Goal: Complete application form

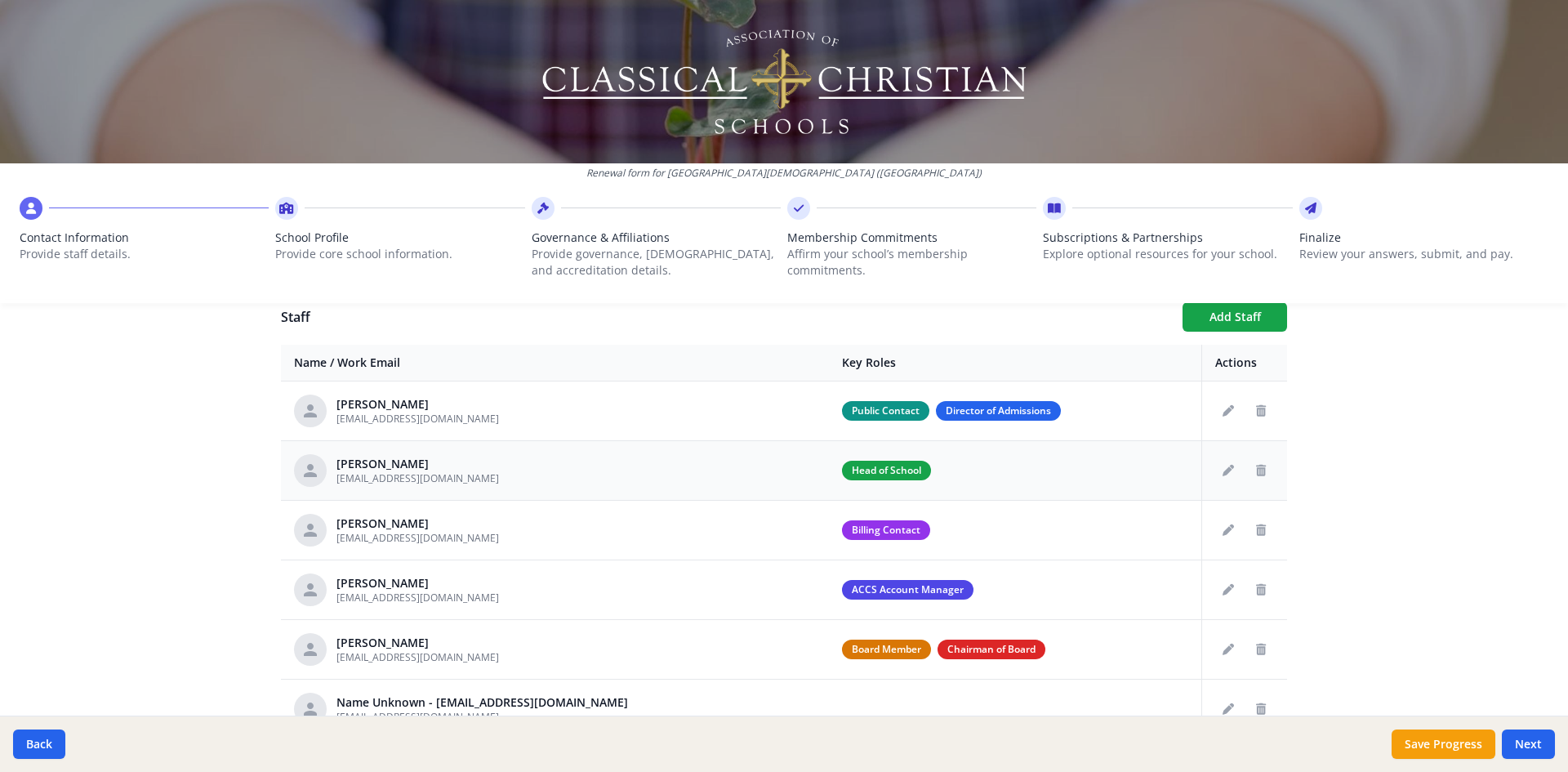
scroll to position [653, 0]
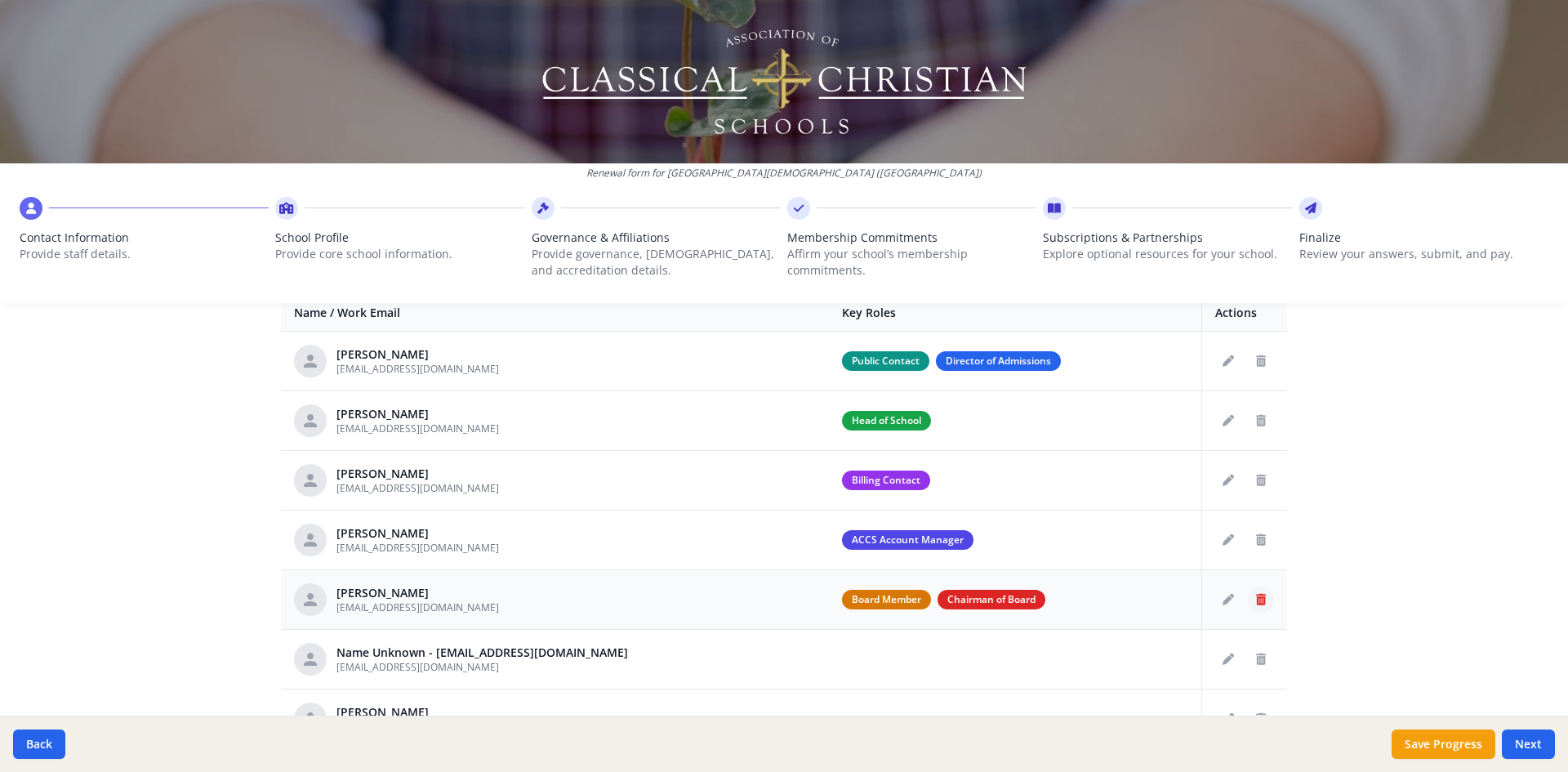
click at [1256, 604] on icon "Delete staff" at bounding box center [1261, 599] width 10 height 12
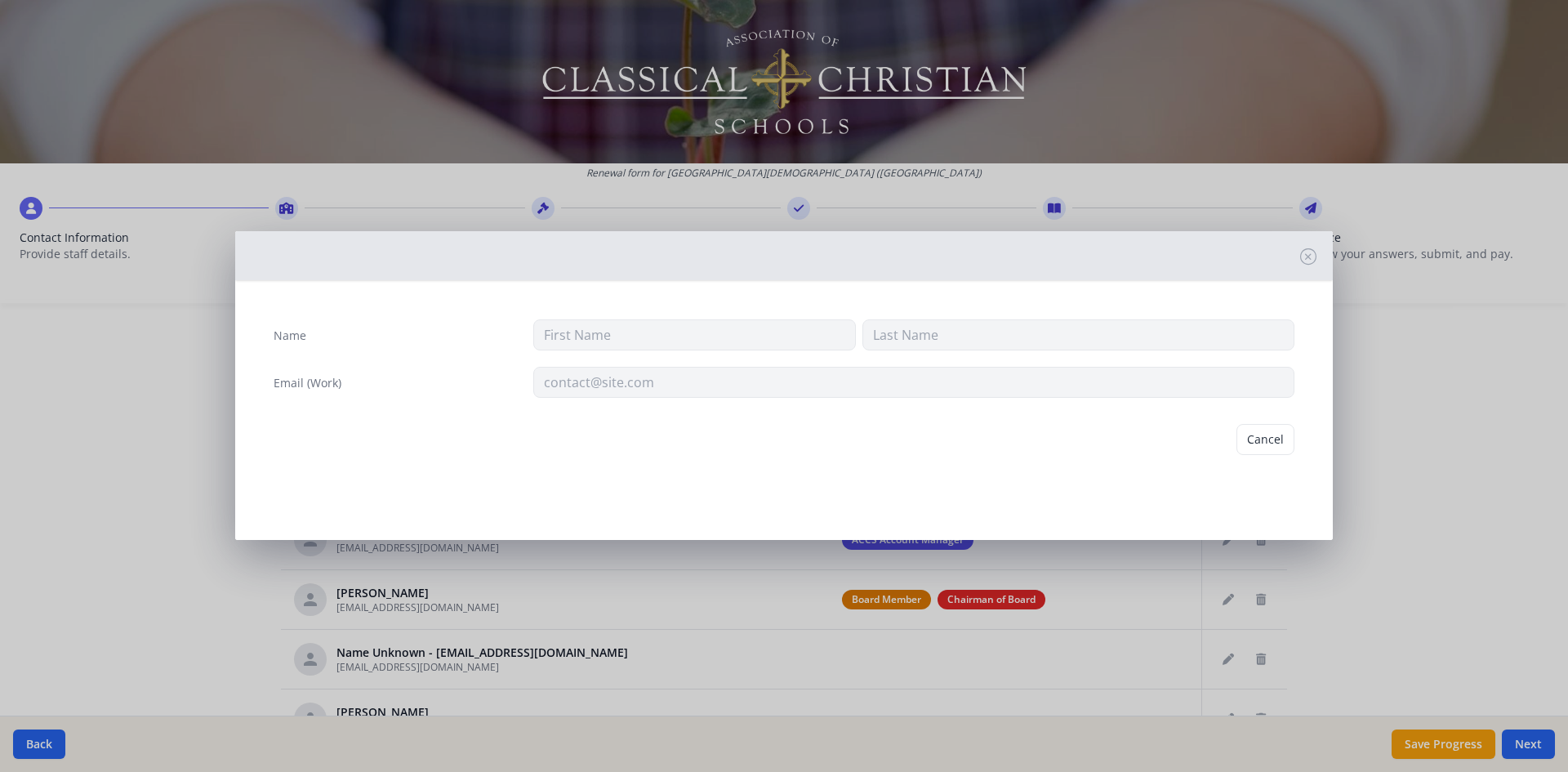
type input "[PERSON_NAME]"
type input "[EMAIL_ADDRESS][DOMAIN_NAME]"
click at [1265, 439] on button "Delete" at bounding box center [1266, 439] width 56 height 31
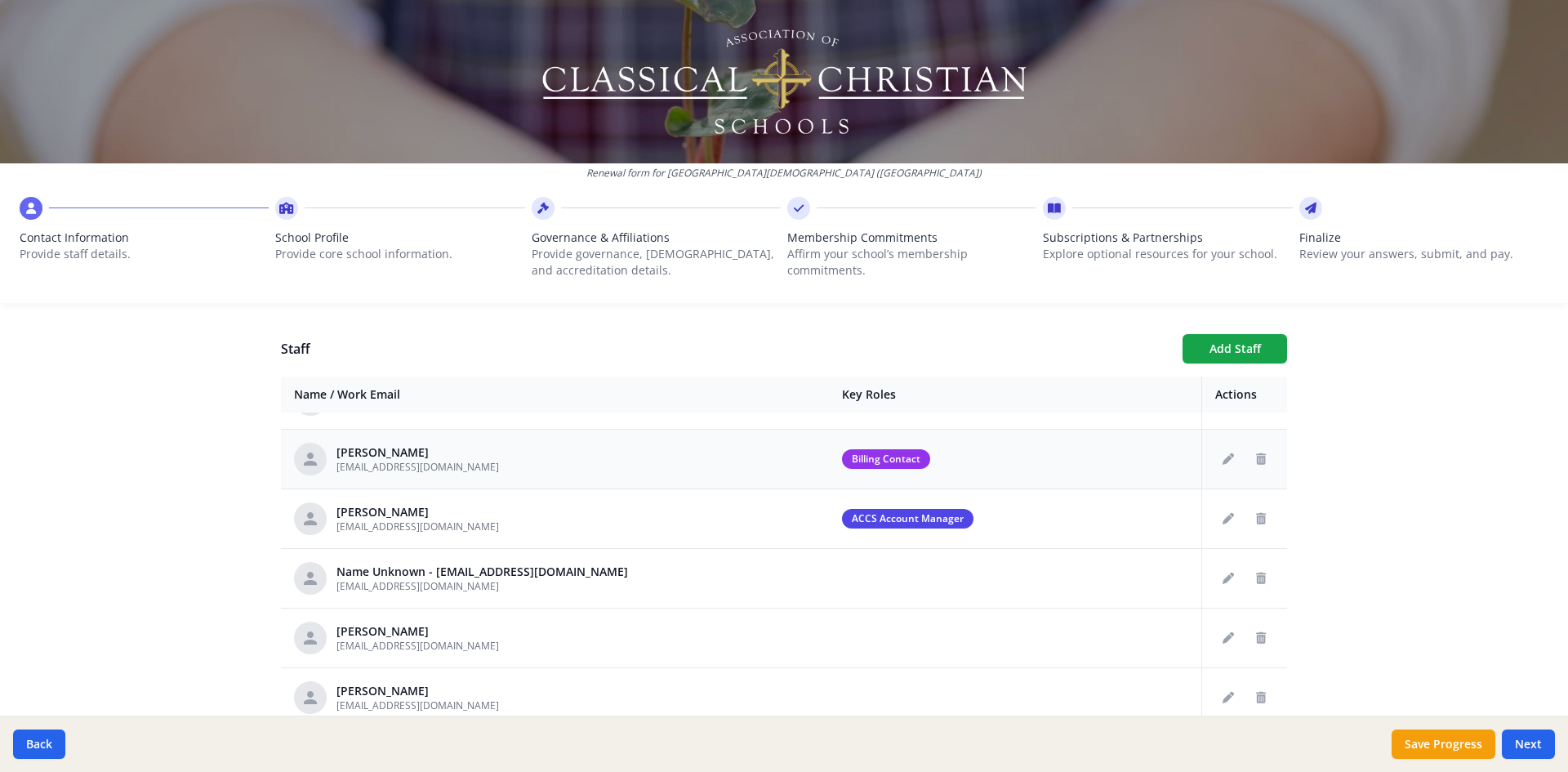
scroll to position [110, 0]
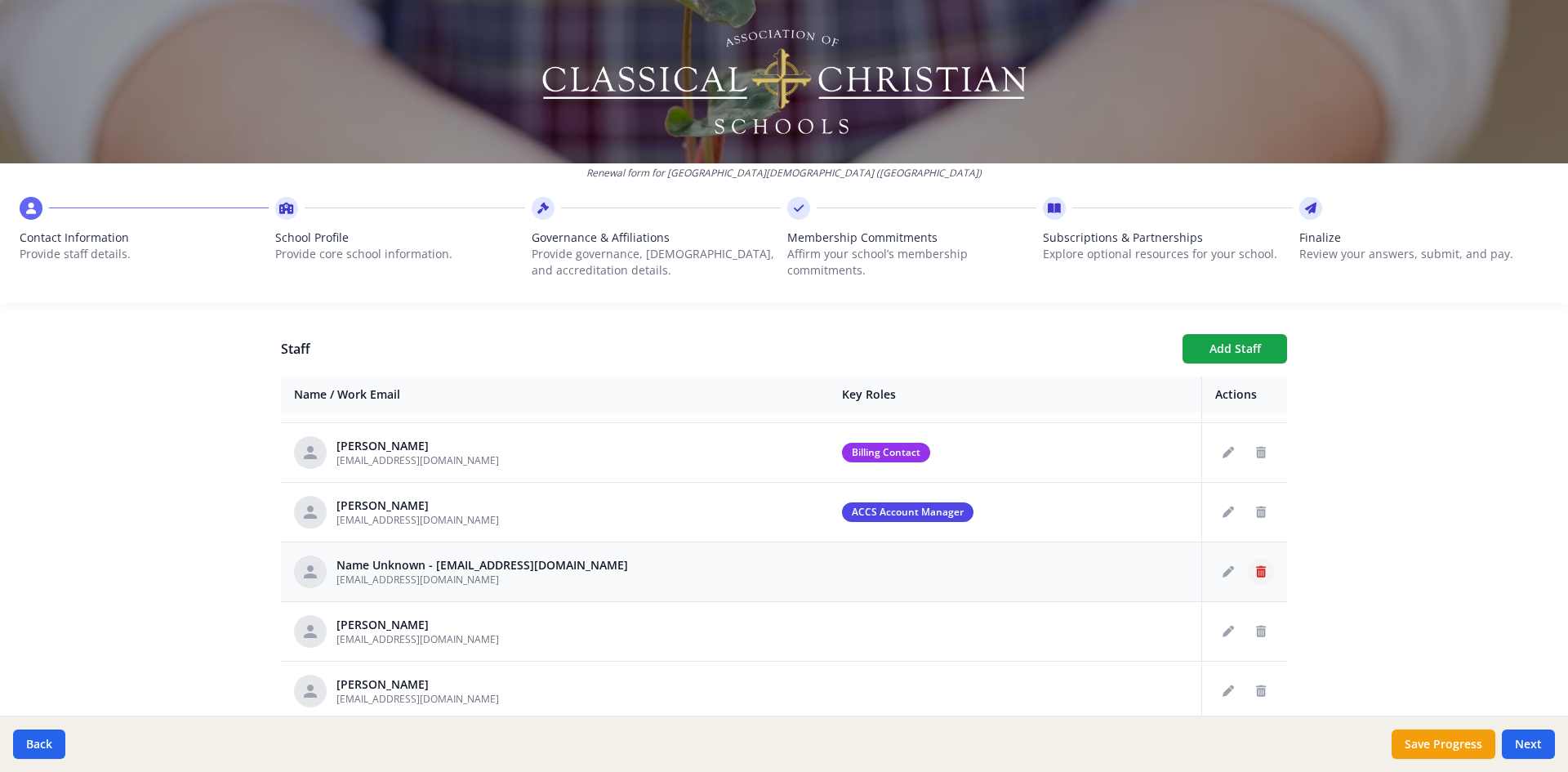
click at [1256, 569] on icon "Delete staff" at bounding box center [1261, 571] width 10 height 12
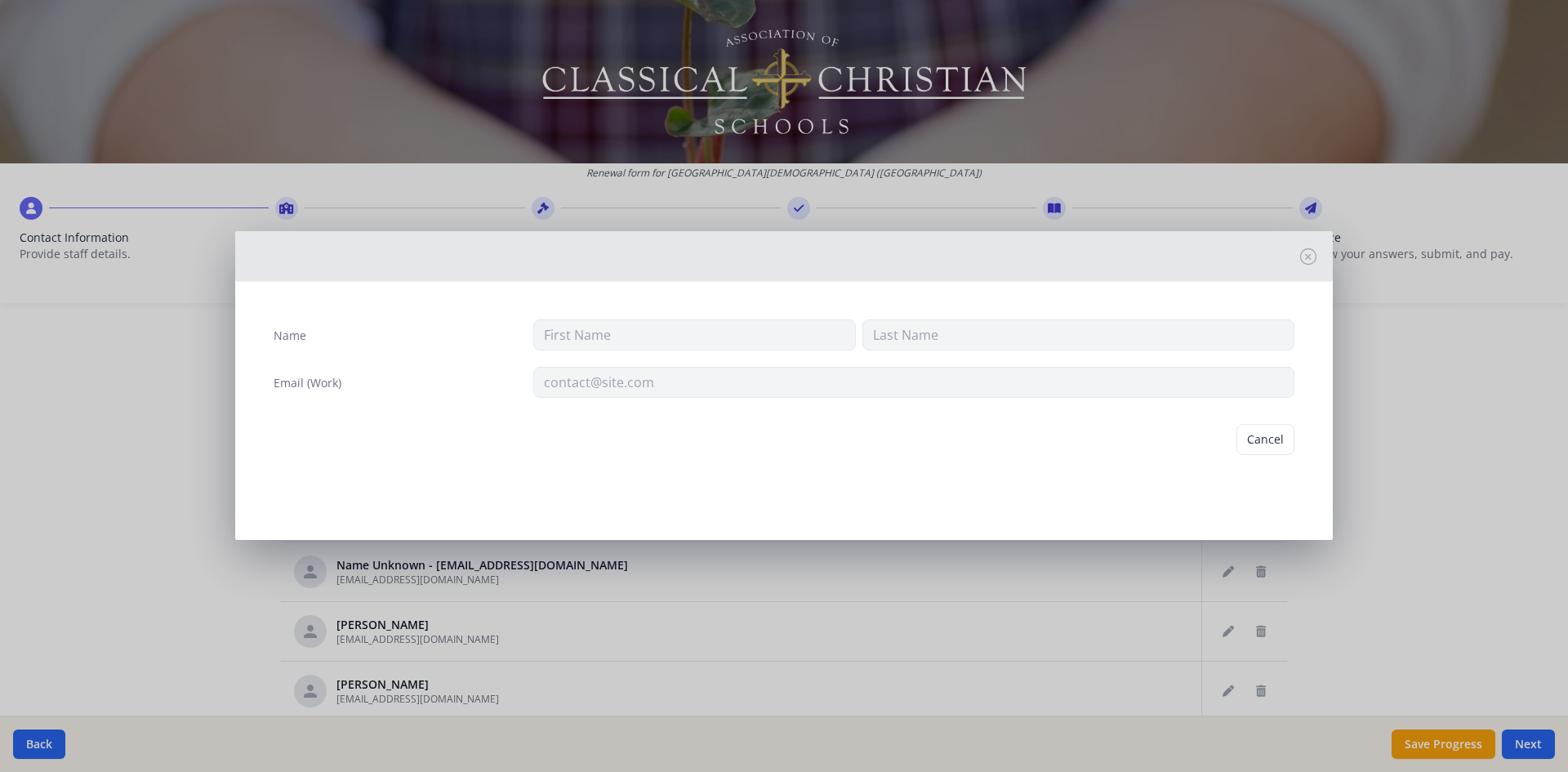
type input "[EMAIL_ADDRESS][DOMAIN_NAME]"
click at [1266, 444] on button "Delete" at bounding box center [1266, 439] width 56 height 31
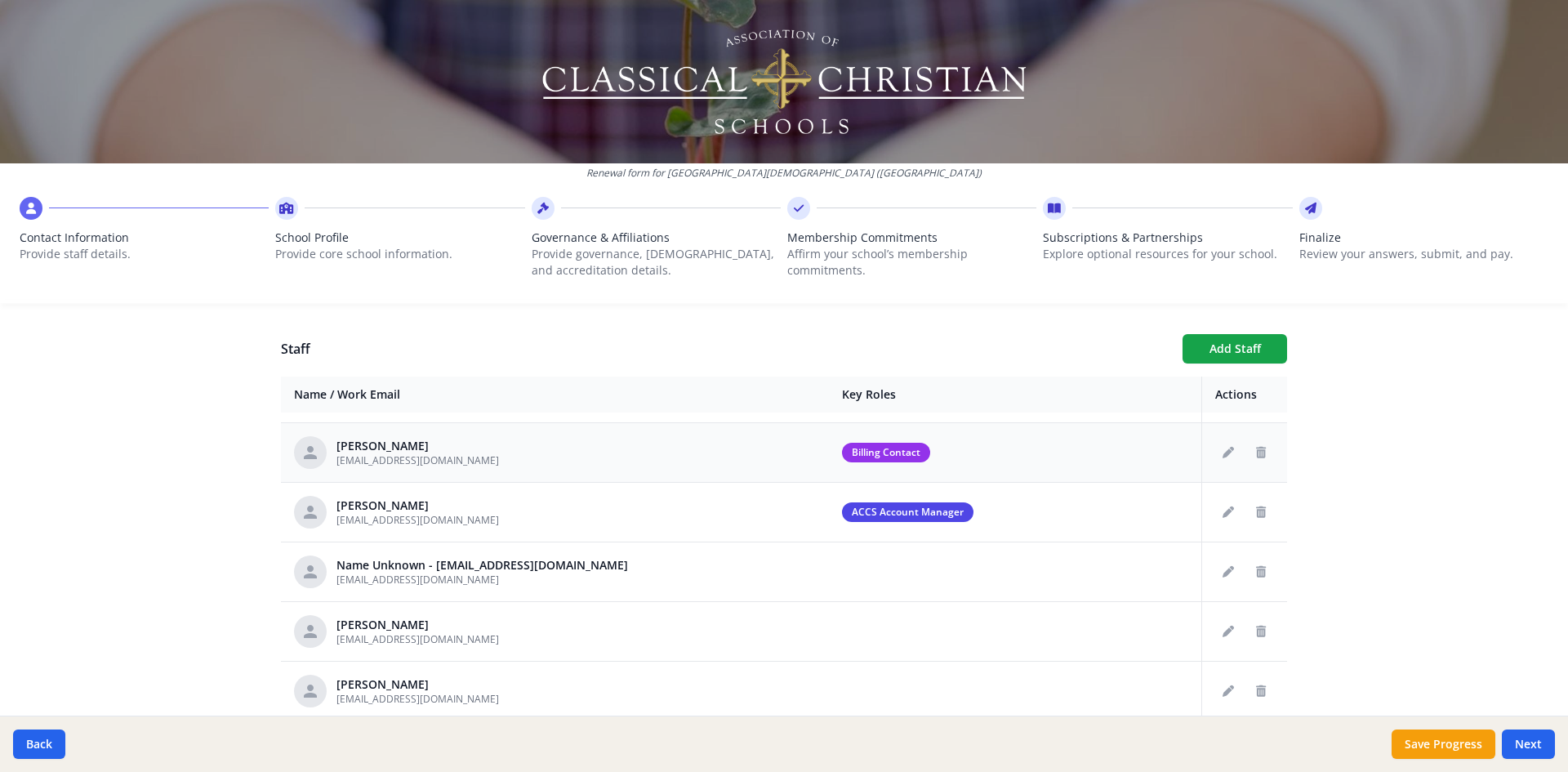
scroll to position [50, 0]
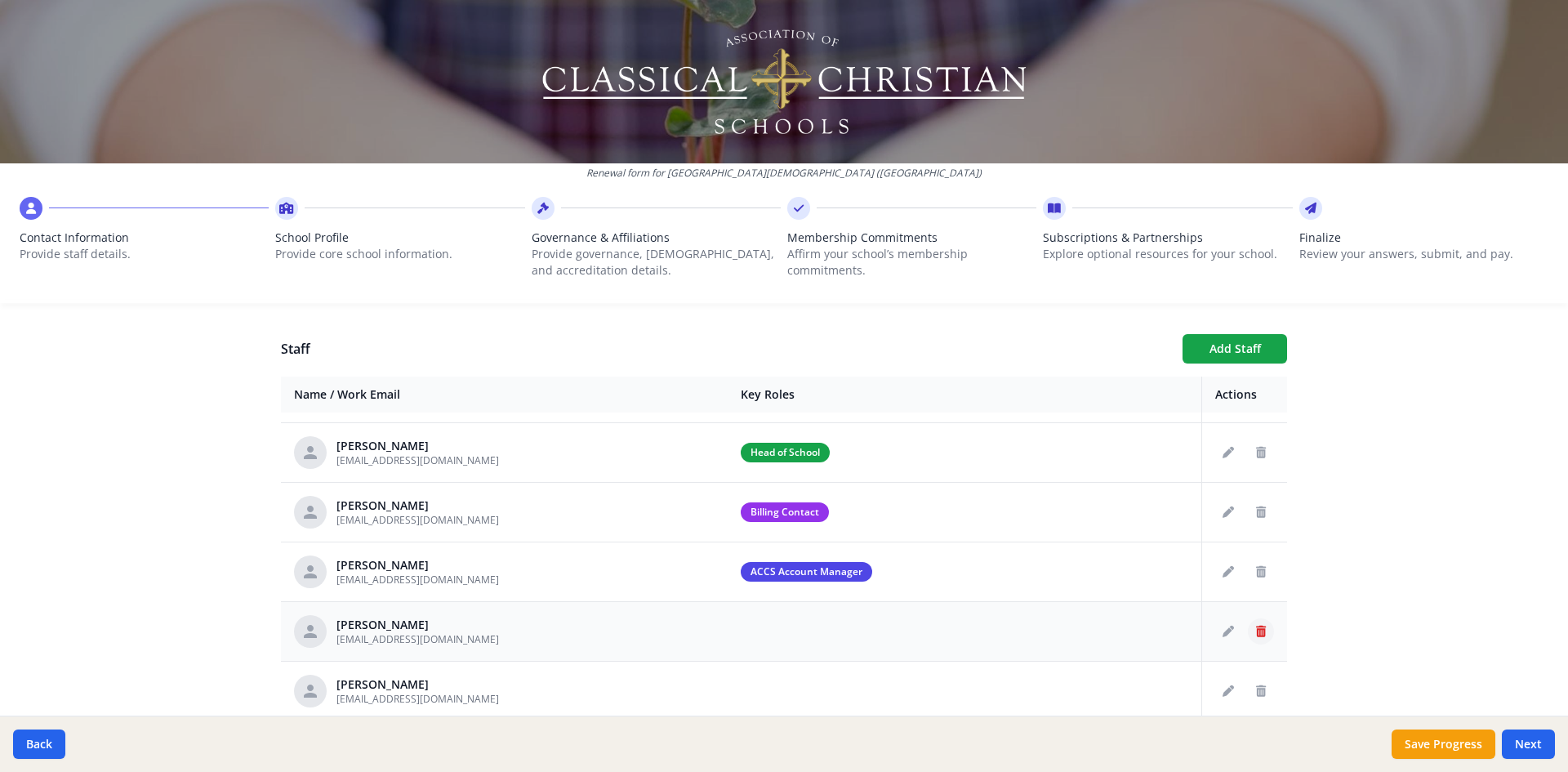
click at [1248, 639] on button "Delete staff" at bounding box center [1261, 631] width 26 height 26
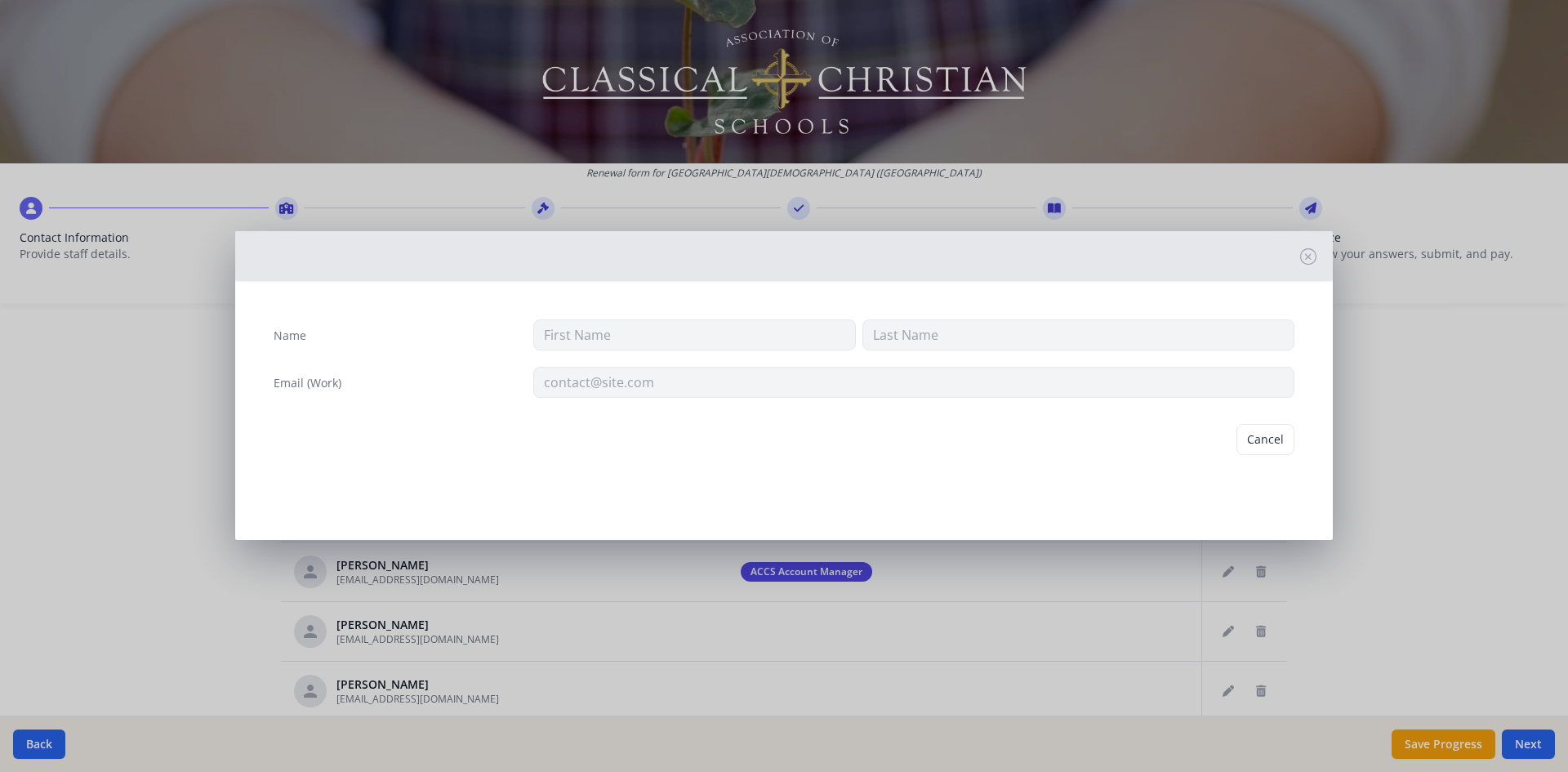
type input "[PERSON_NAME]"
type input "[EMAIL_ADDRESS][DOMAIN_NAME]"
click at [1265, 448] on button "Delete" at bounding box center [1266, 439] width 56 height 31
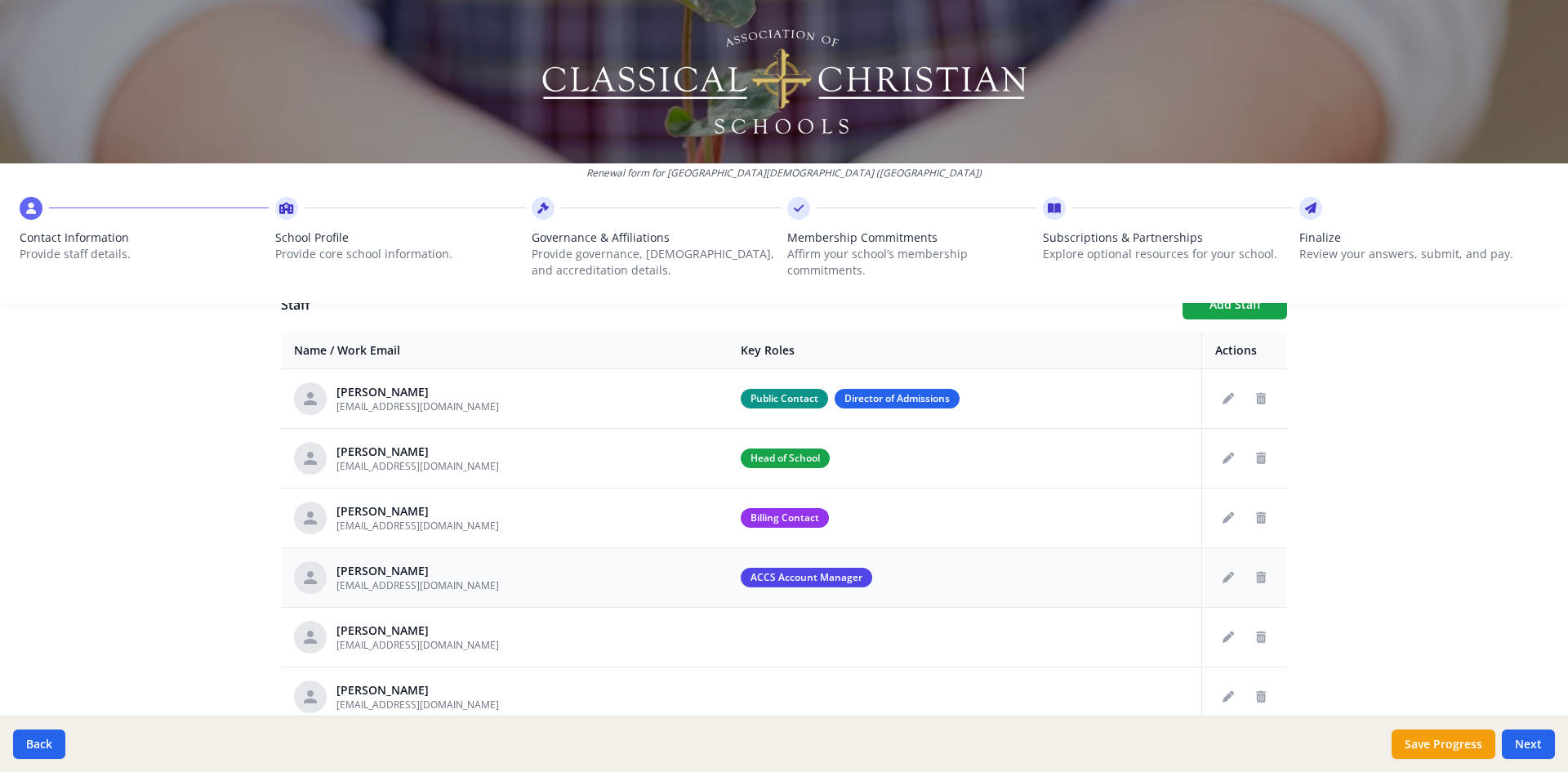
scroll to position [653, 0]
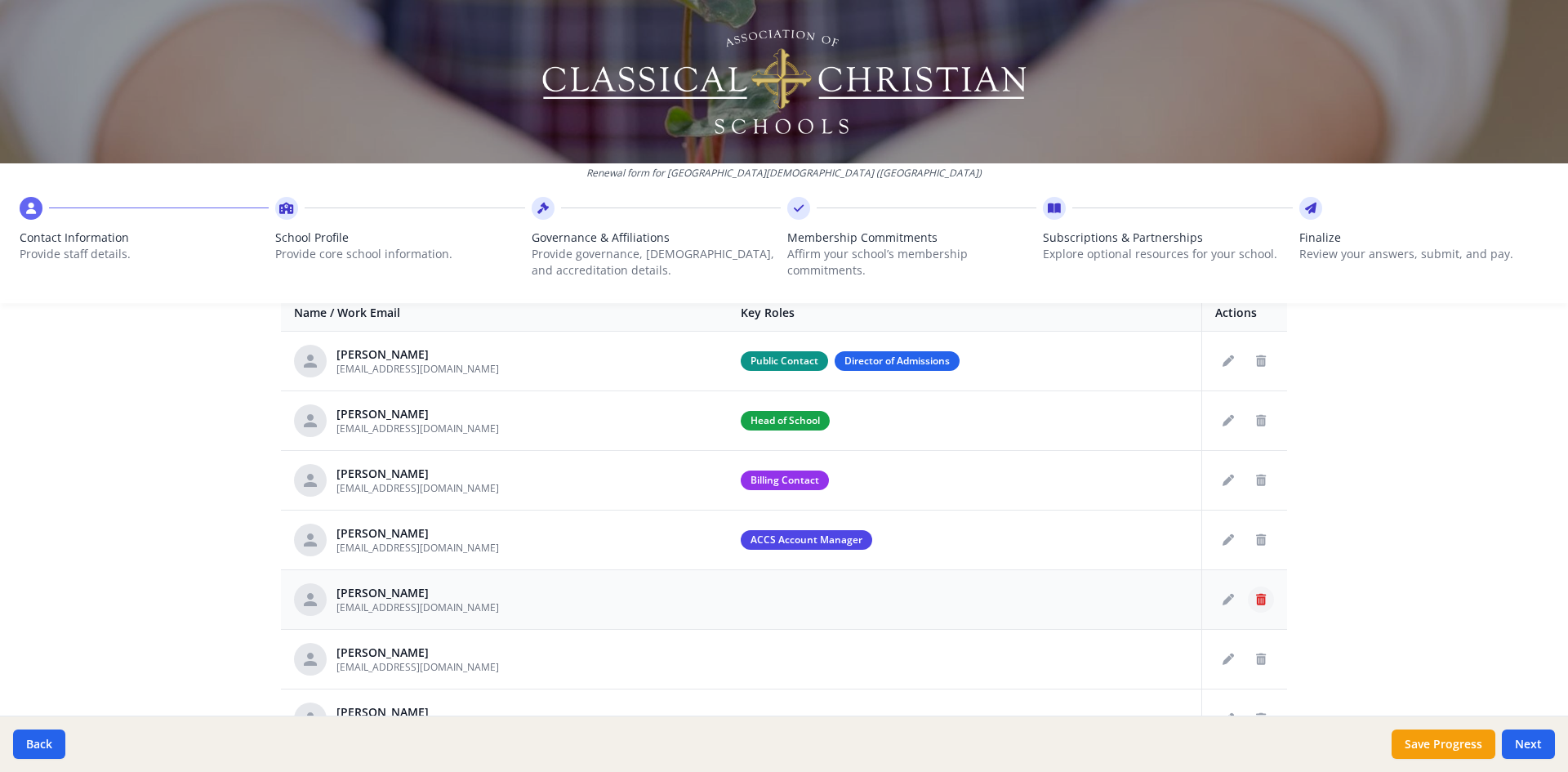
click at [1256, 598] on icon "Delete staff" at bounding box center [1261, 599] width 10 height 12
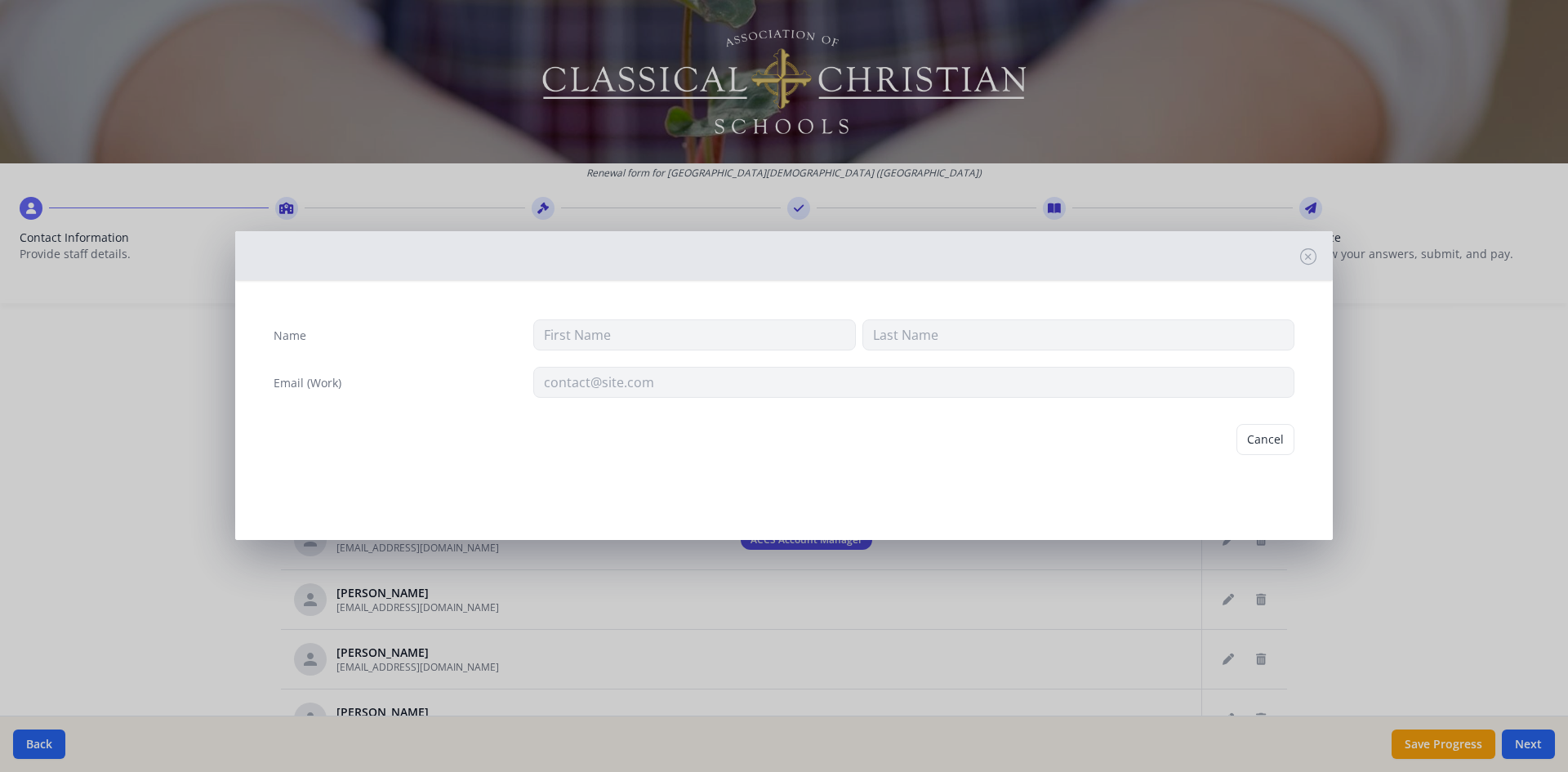
type input "[PERSON_NAME]"
type input "Potter"
type input "[EMAIL_ADDRESS][DOMAIN_NAME]"
click at [1272, 440] on button "Delete" at bounding box center [1266, 439] width 56 height 31
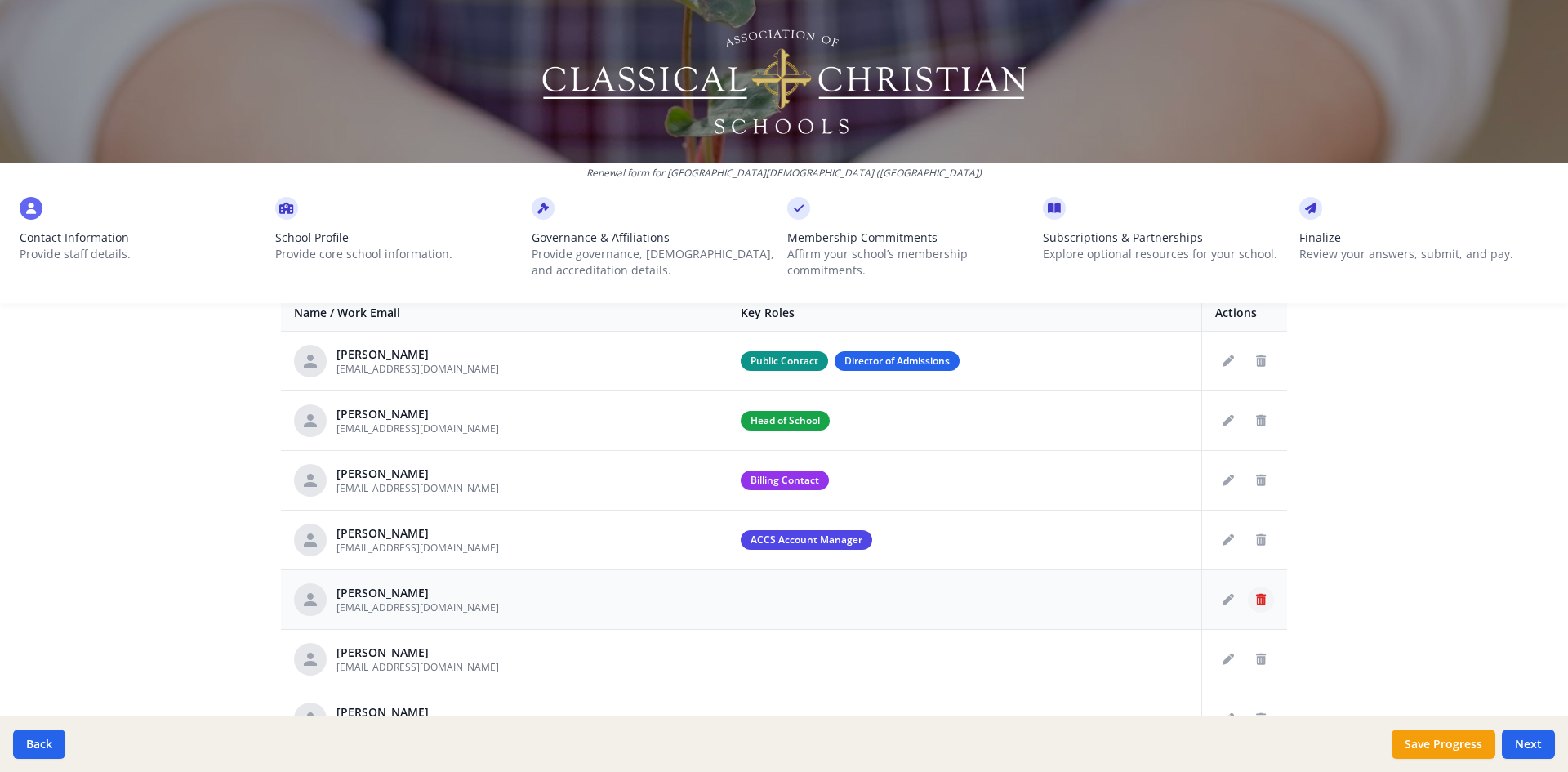
click at [1260, 595] on icon "Delete staff" at bounding box center [1261, 599] width 10 height 12
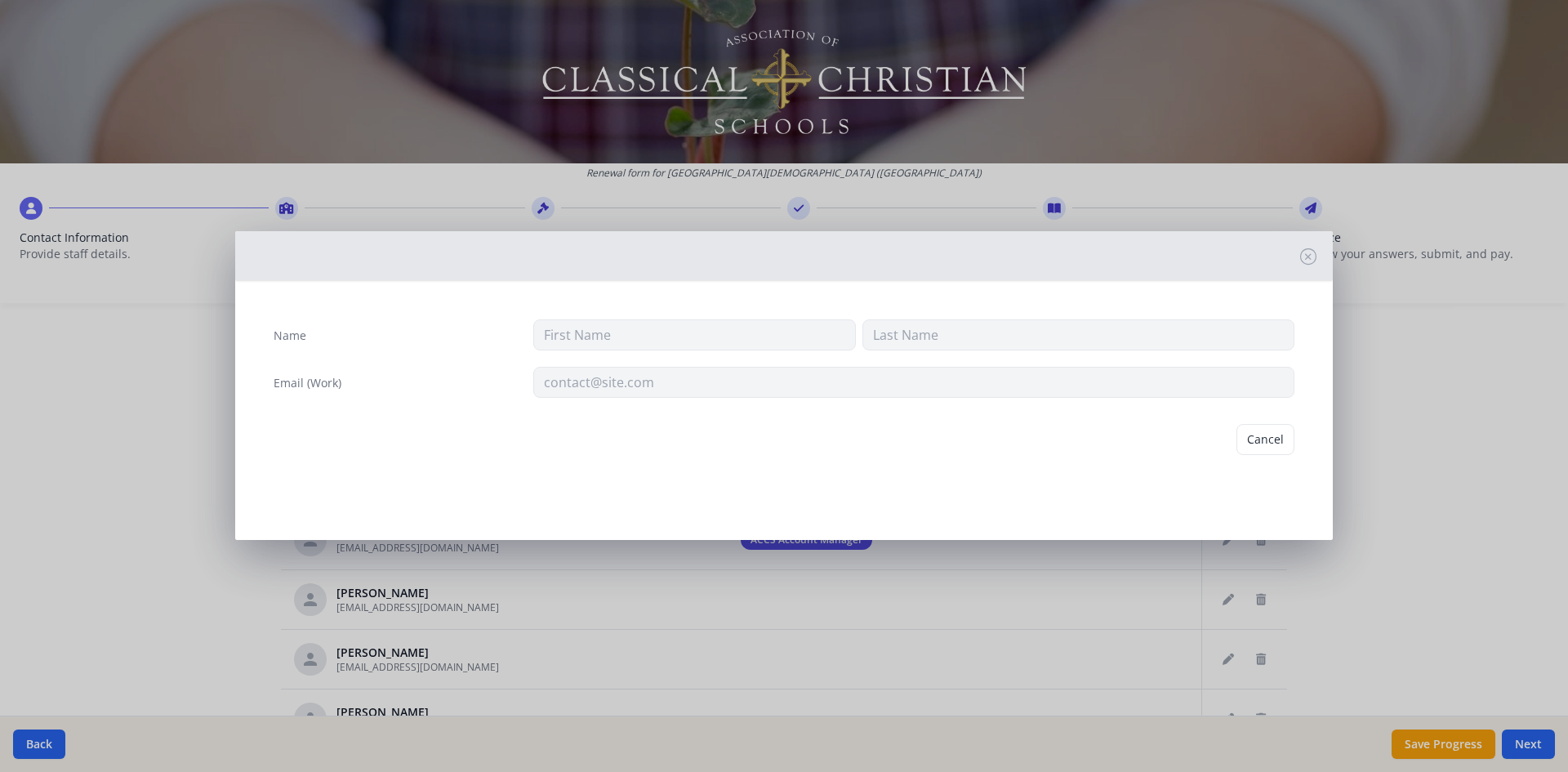
type input "[PERSON_NAME]"
type input "[EMAIL_ADDRESS][DOMAIN_NAME]"
click at [1273, 437] on button "Delete" at bounding box center [1266, 439] width 56 height 31
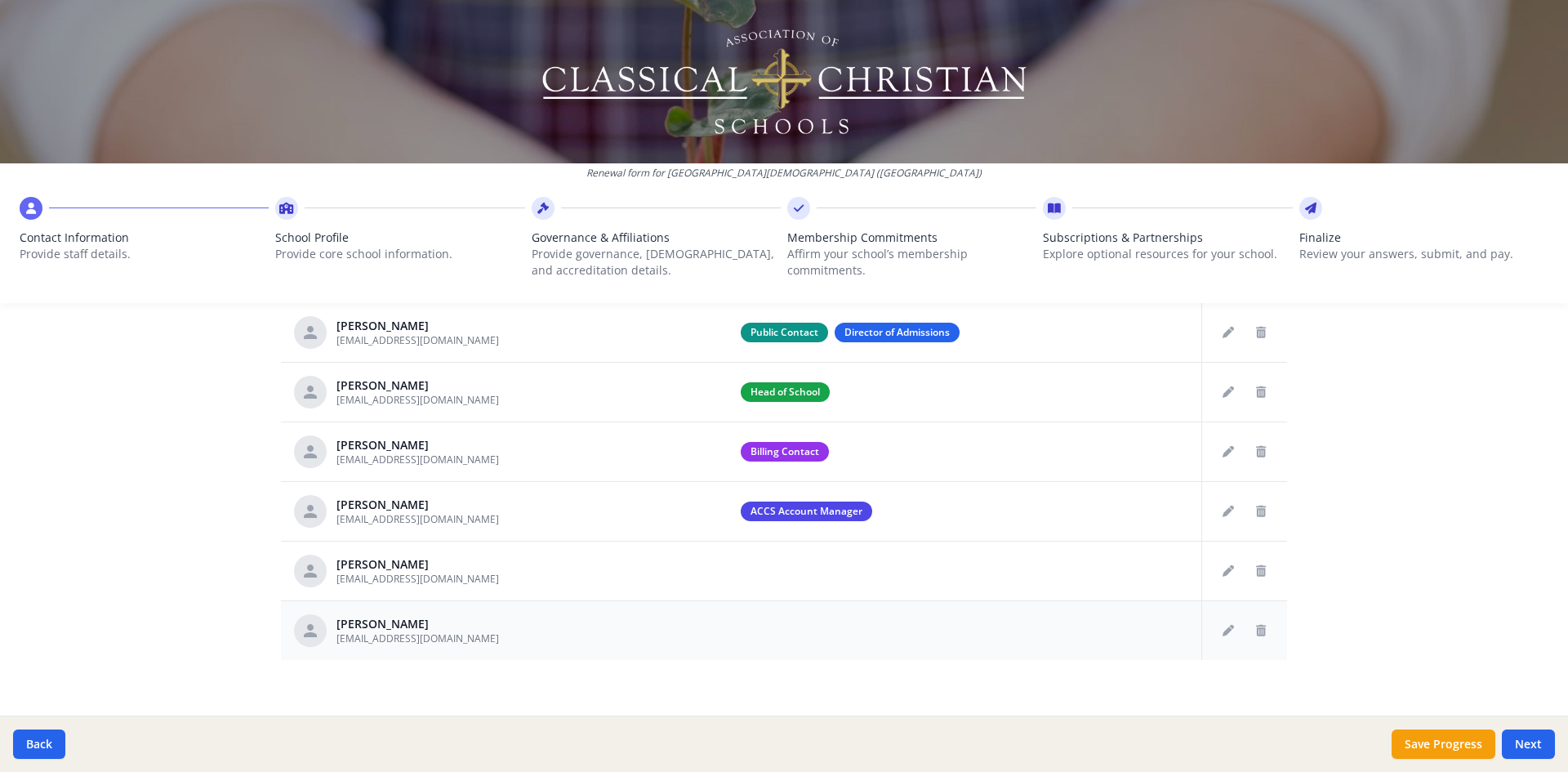
scroll to position [695, 0]
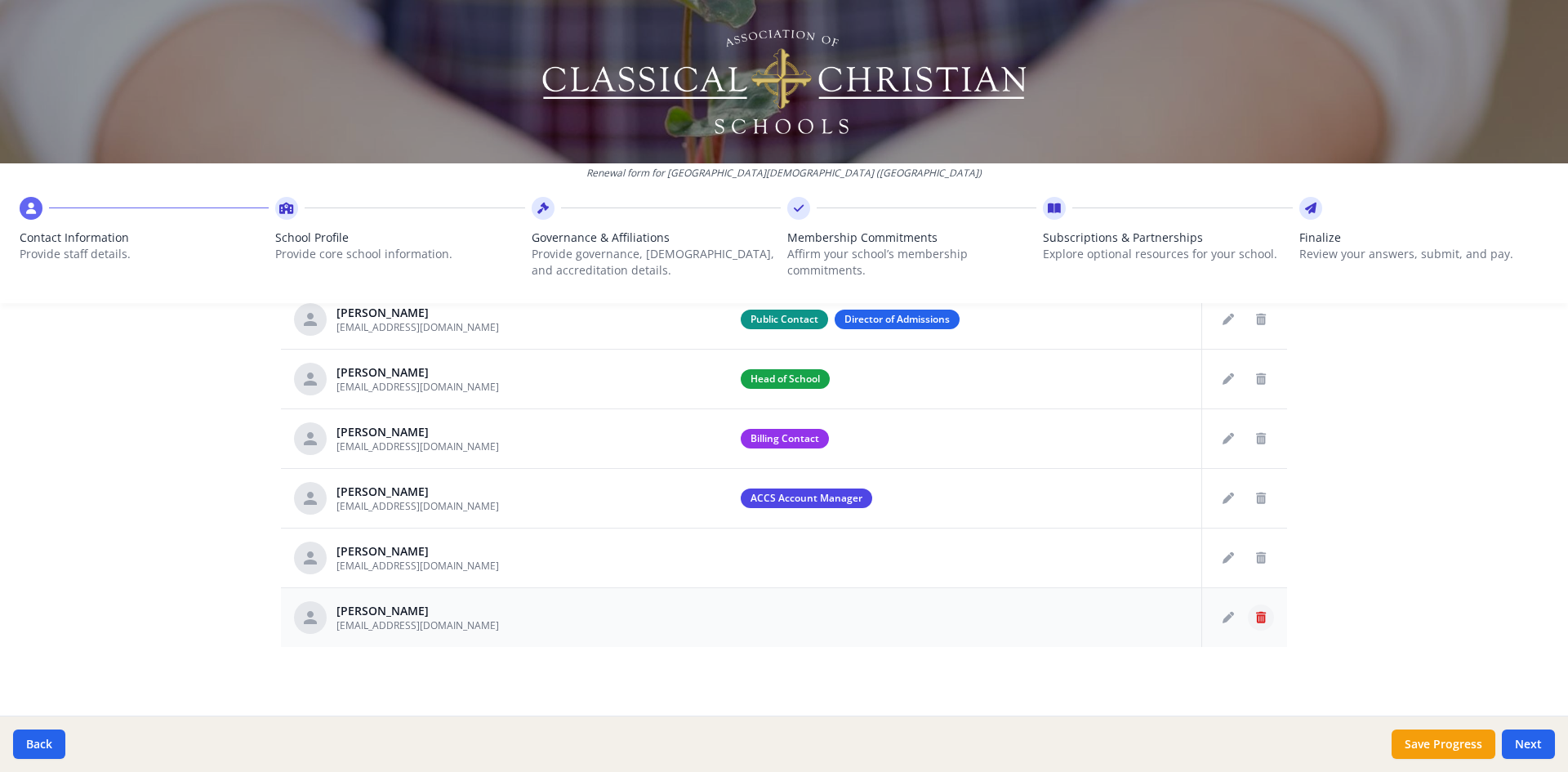
click at [1262, 620] on button "Delete staff" at bounding box center [1261, 617] width 26 height 26
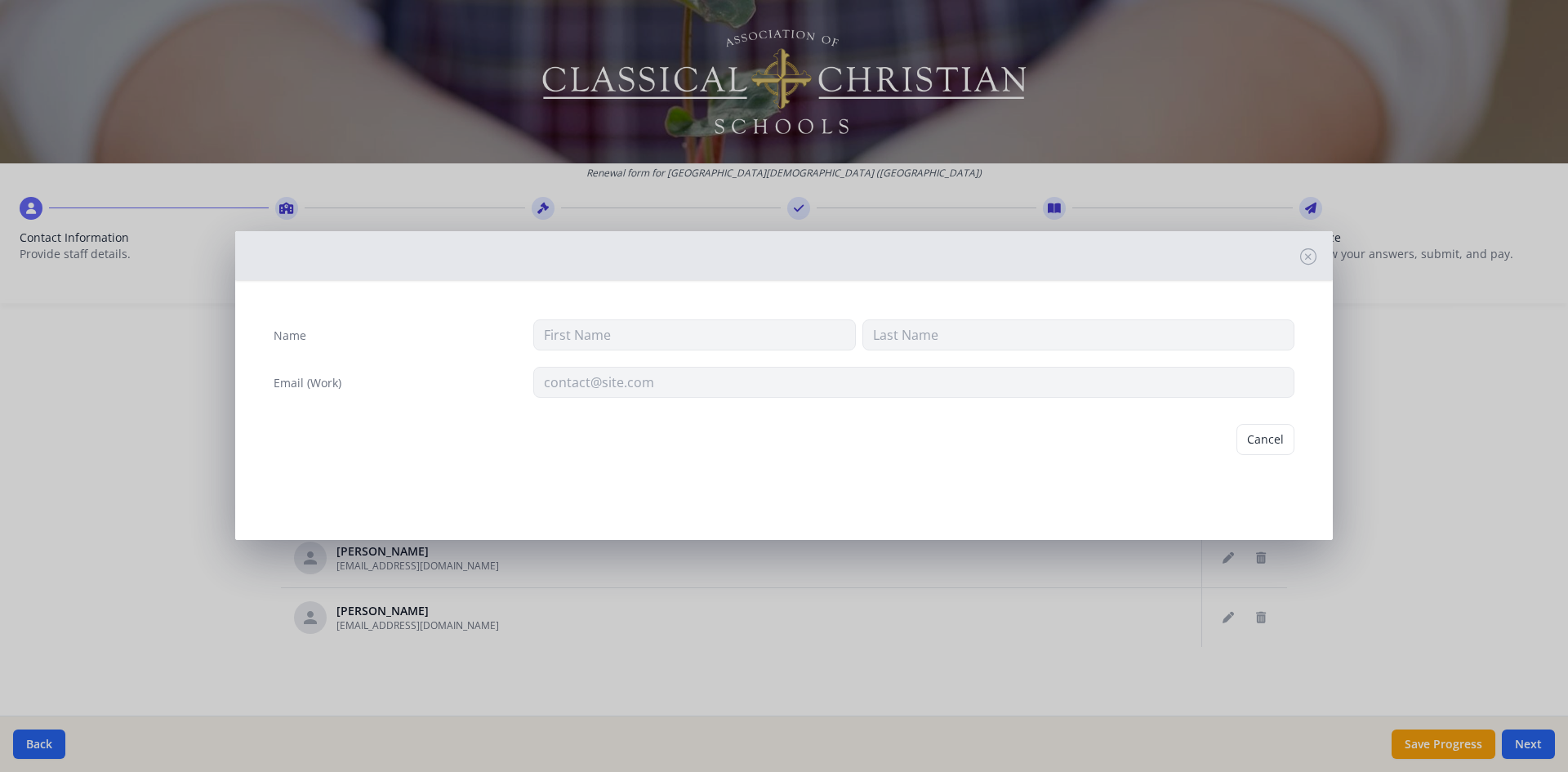
type input "[PERSON_NAME]"
type input "[EMAIL_ADDRESS][DOMAIN_NAME]"
click at [1262, 442] on button "Delete" at bounding box center [1266, 439] width 56 height 31
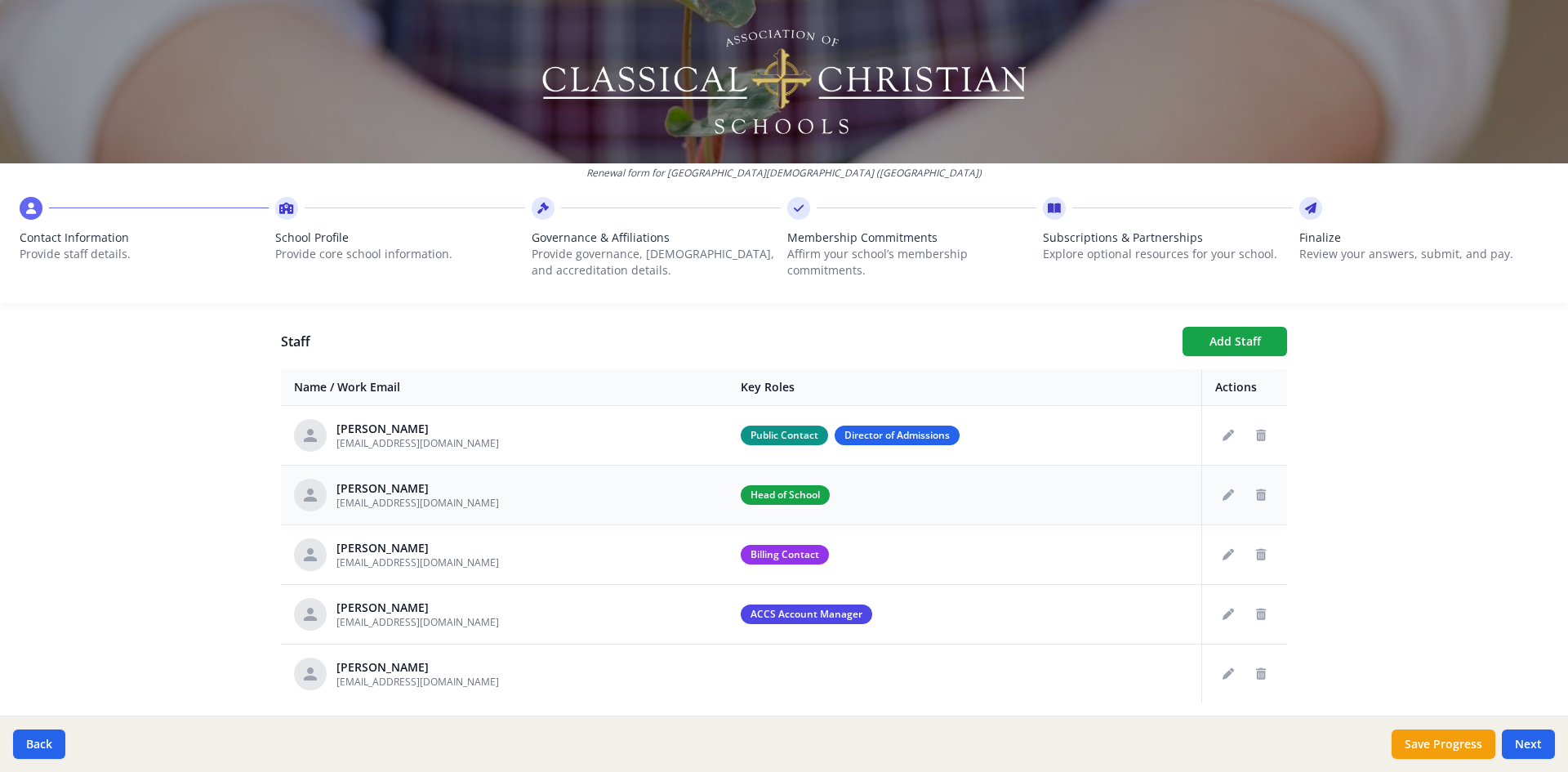
scroll to position [554, 0]
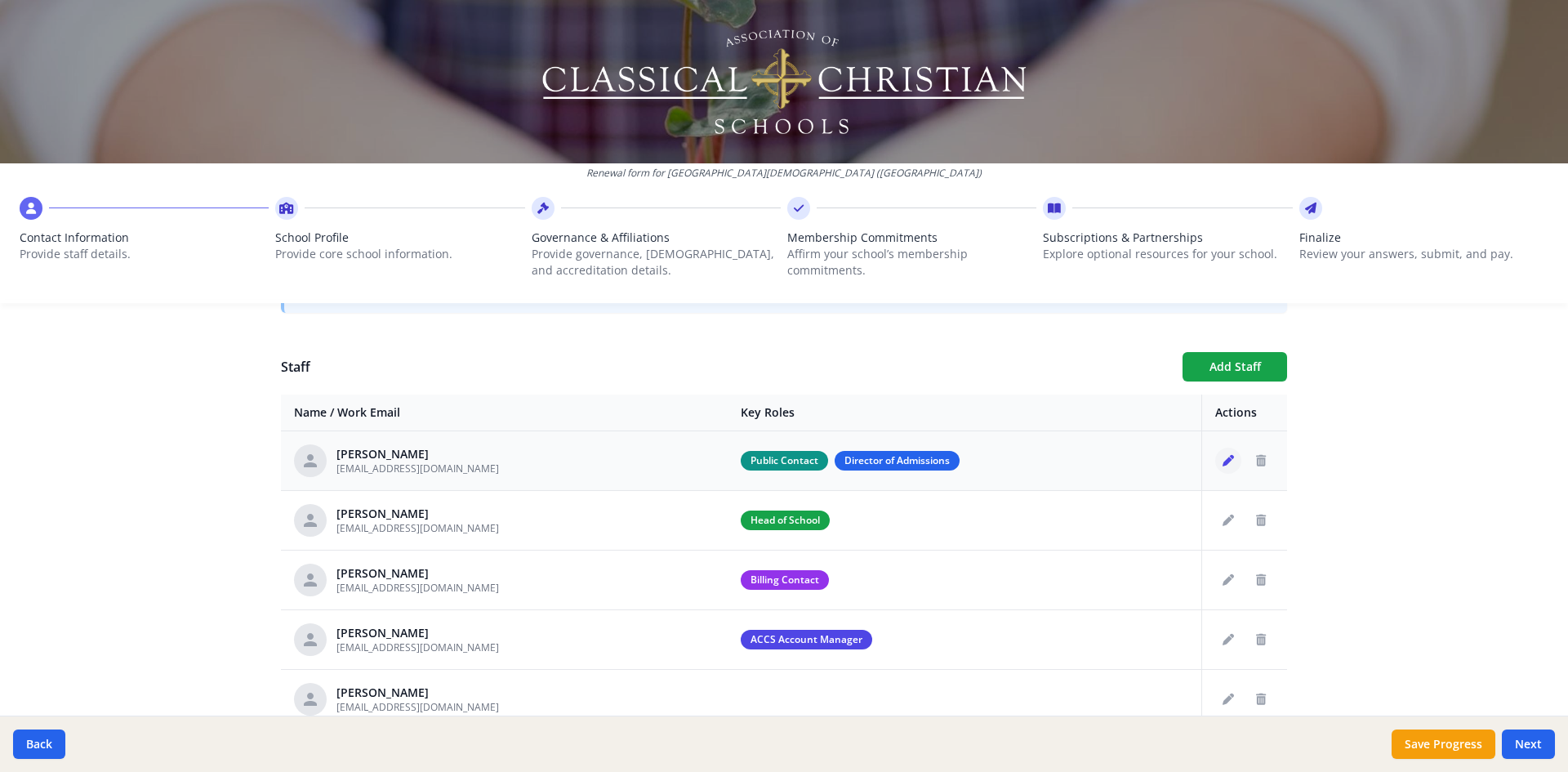
click at [1222, 461] on icon "Edit staff" at bounding box center [1228, 461] width 12 height 12
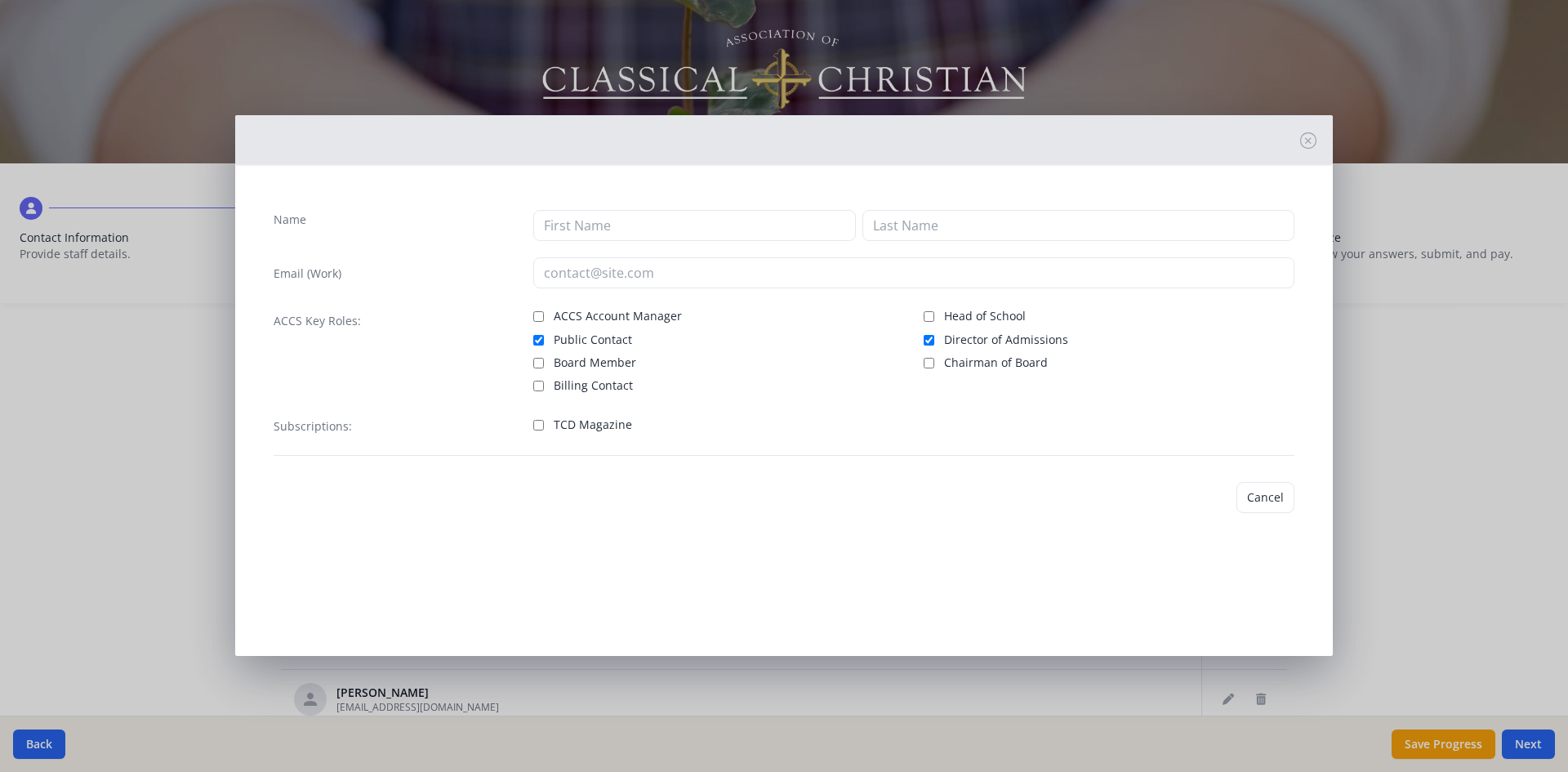
type input "[PERSON_NAME]"
type input "Bumgardaner"
type input "[EMAIL_ADDRESS][DOMAIN_NAME]"
checkbox input "true"
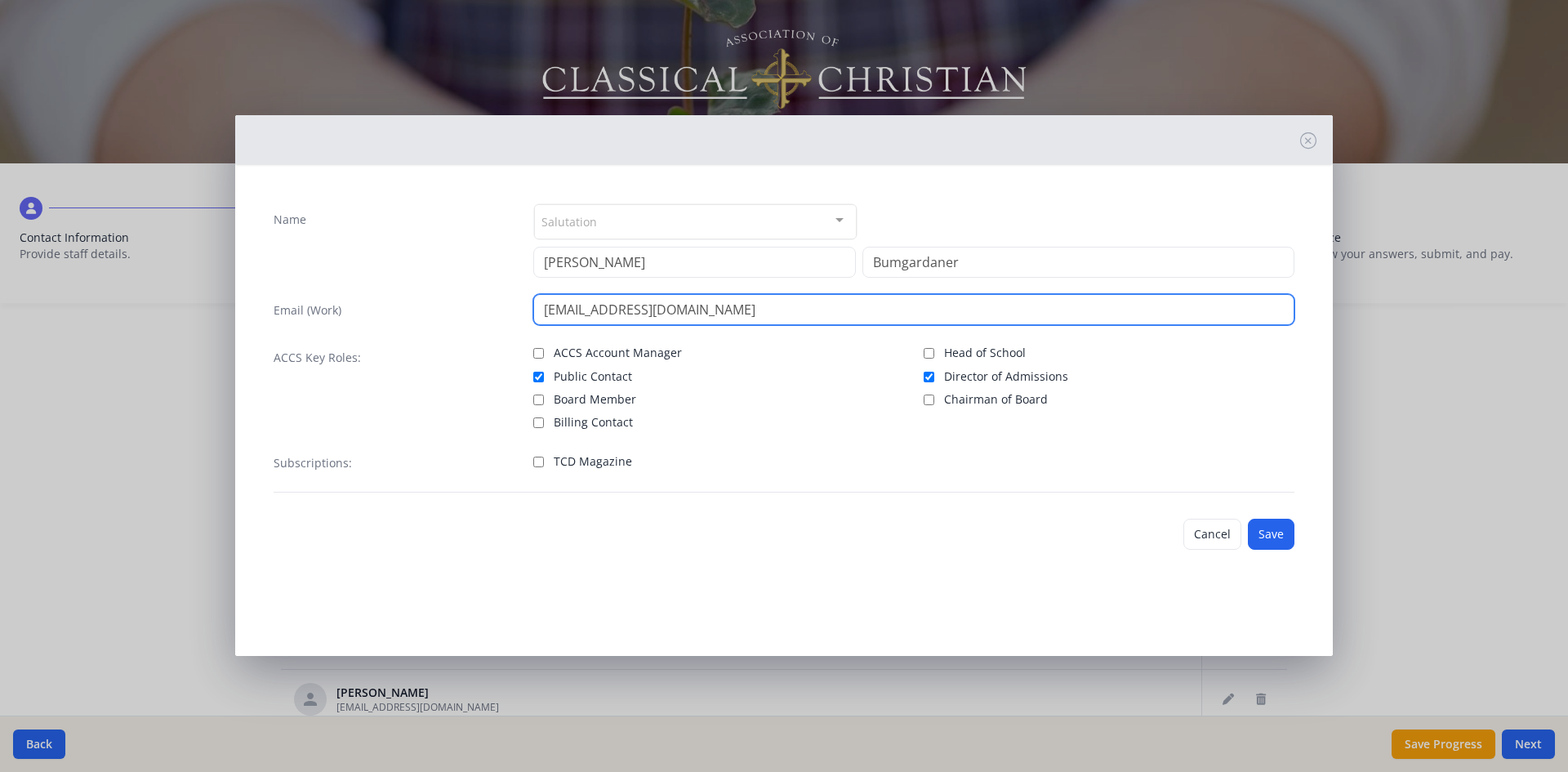
drag, startPoint x: 701, startPoint y: 309, endPoint x: 488, endPoint y: 307, distance: 213.0
click at [490, 307] on div "Email (Work) [EMAIL_ADDRESS][DOMAIN_NAME]" at bounding box center [784, 309] width 1021 height 31
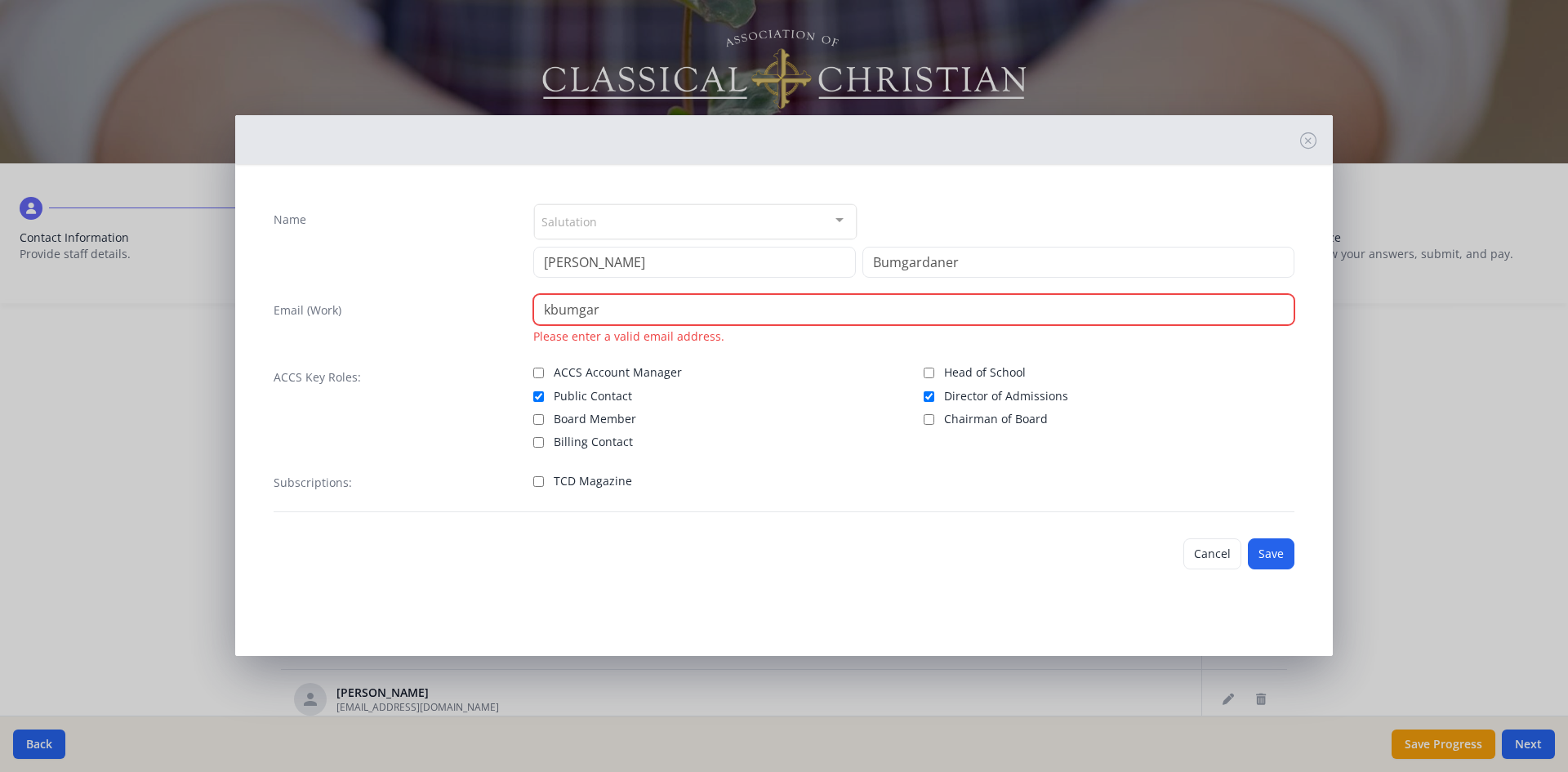
type input "[EMAIL_ADDRESS][DOMAIN_NAME]"
type input "[PERSON_NAME]"
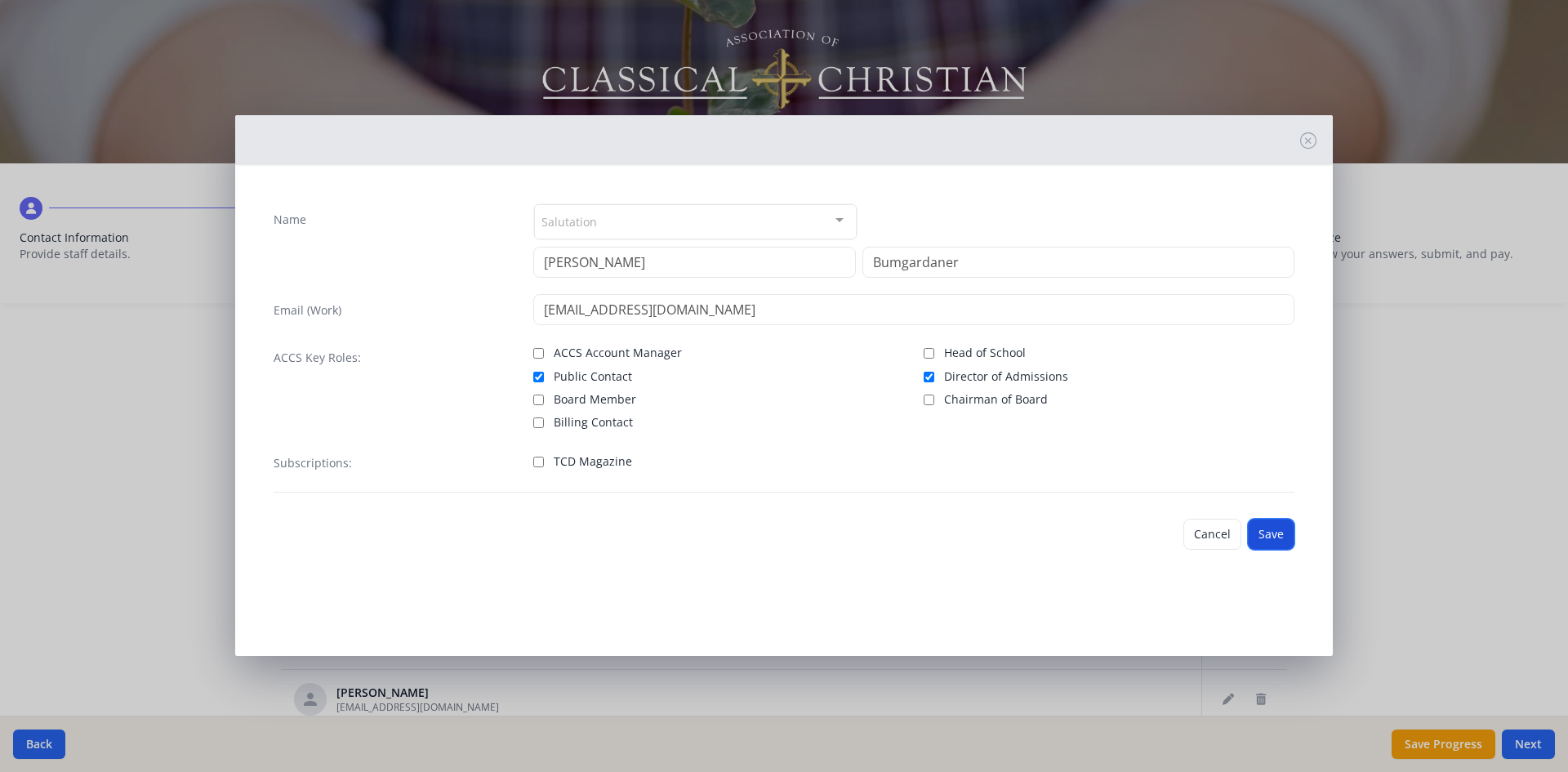
click at [1280, 525] on button "Save" at bounding box center [1271, 534] width 46 height 31
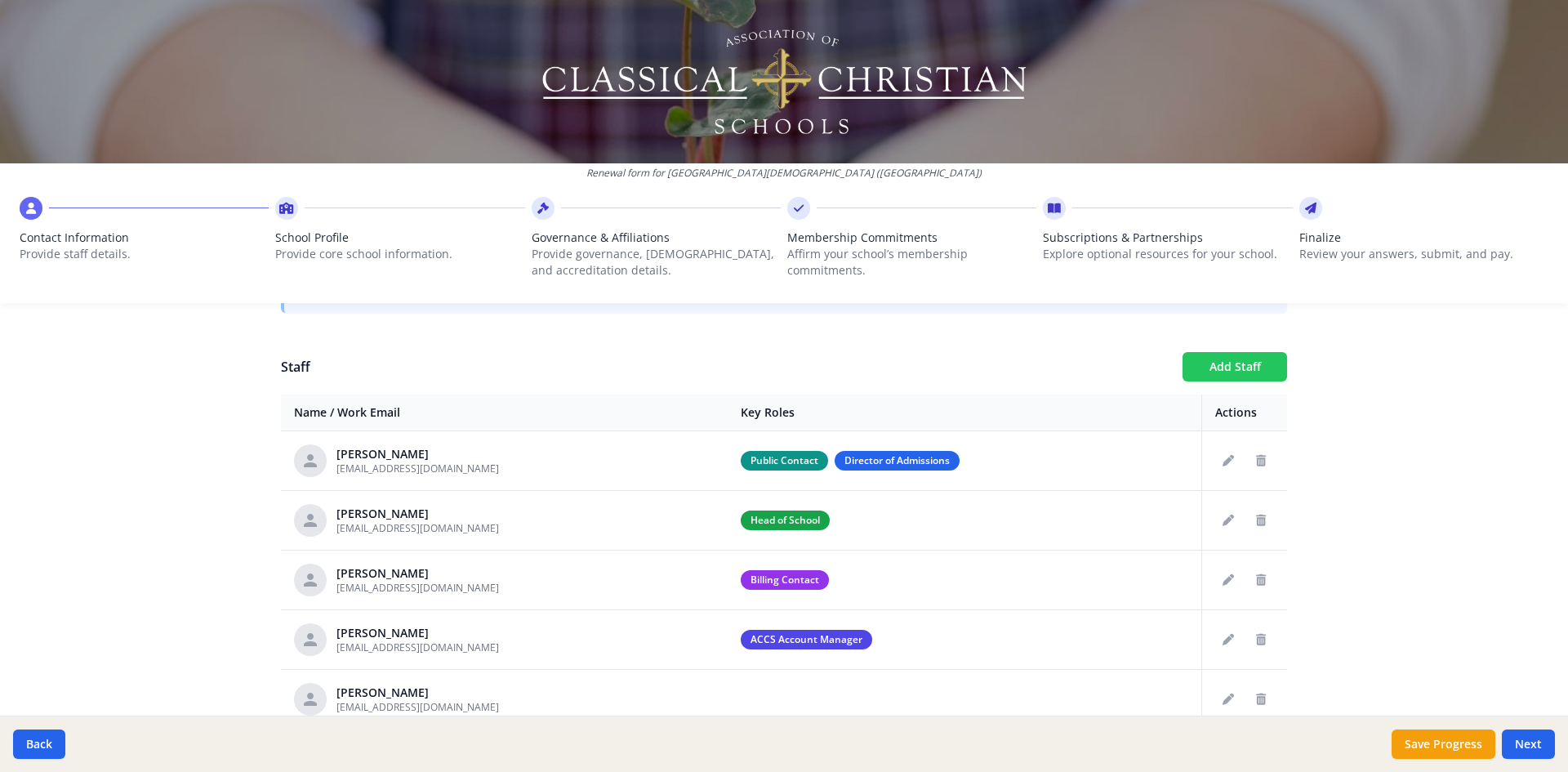
click at [1200, 367] on button "Add Staff" at bounding box center [1234, 366] width 104 height 29
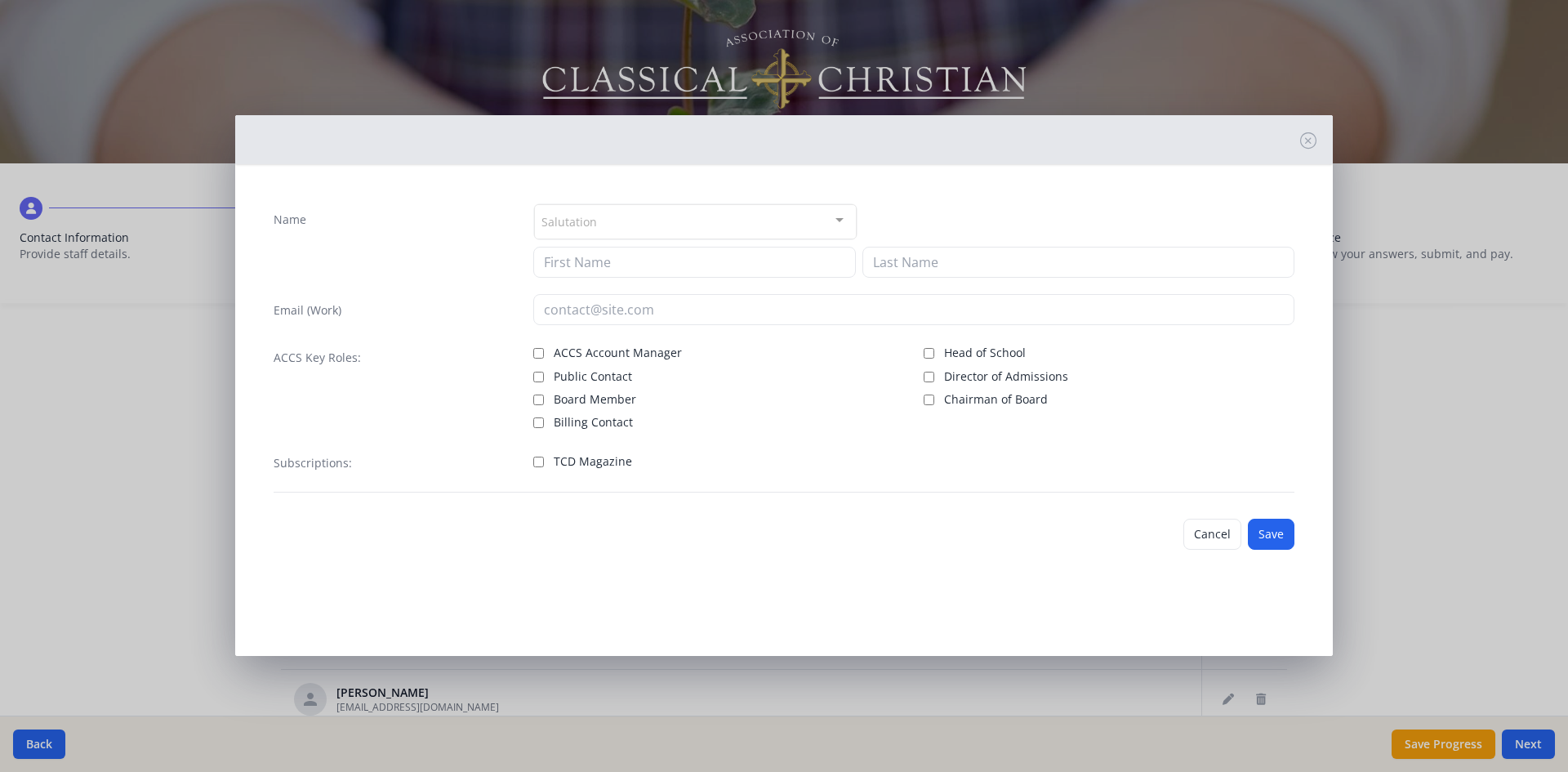
click at [638, 221] on div "Salutation" at bounding box center [696, 221] width 323 height 35
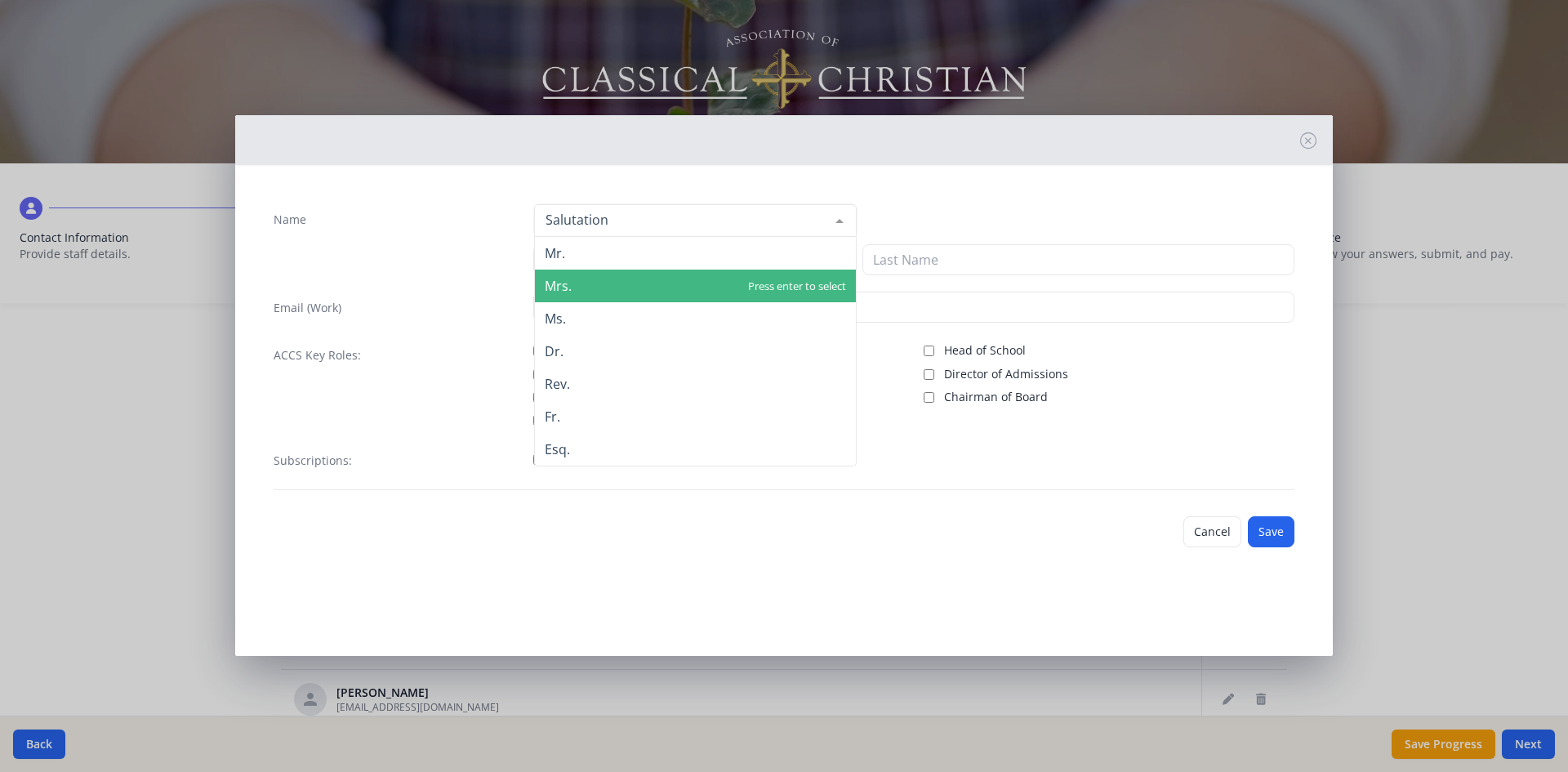
click at [641, 274] on span "Mrs." at bounding box center [695, 286] width 321 height 33
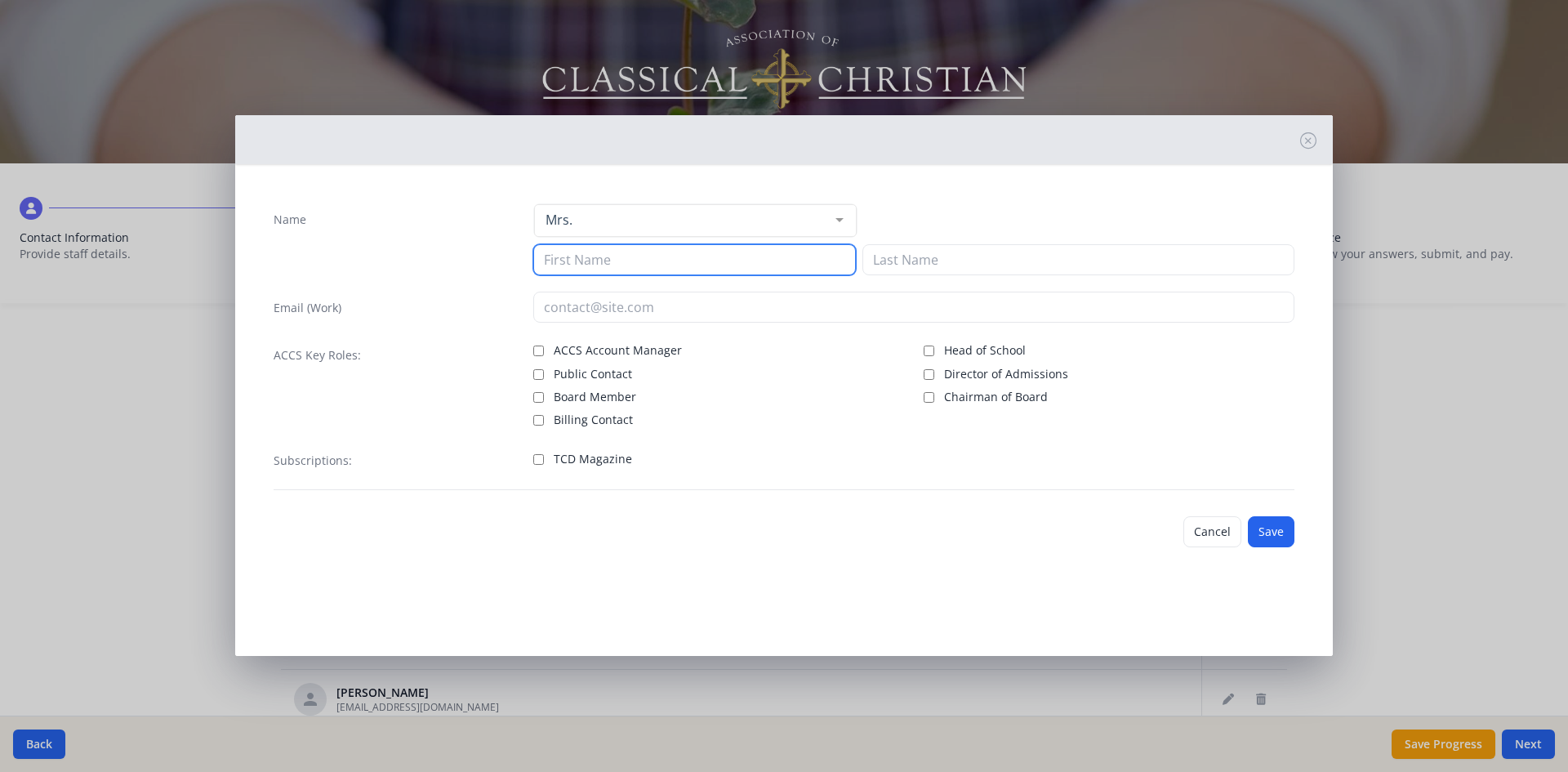
click at [647, 251] on input at bounding box center [695, 259] width 323 height 31
type input "[PERSON_NAME]"
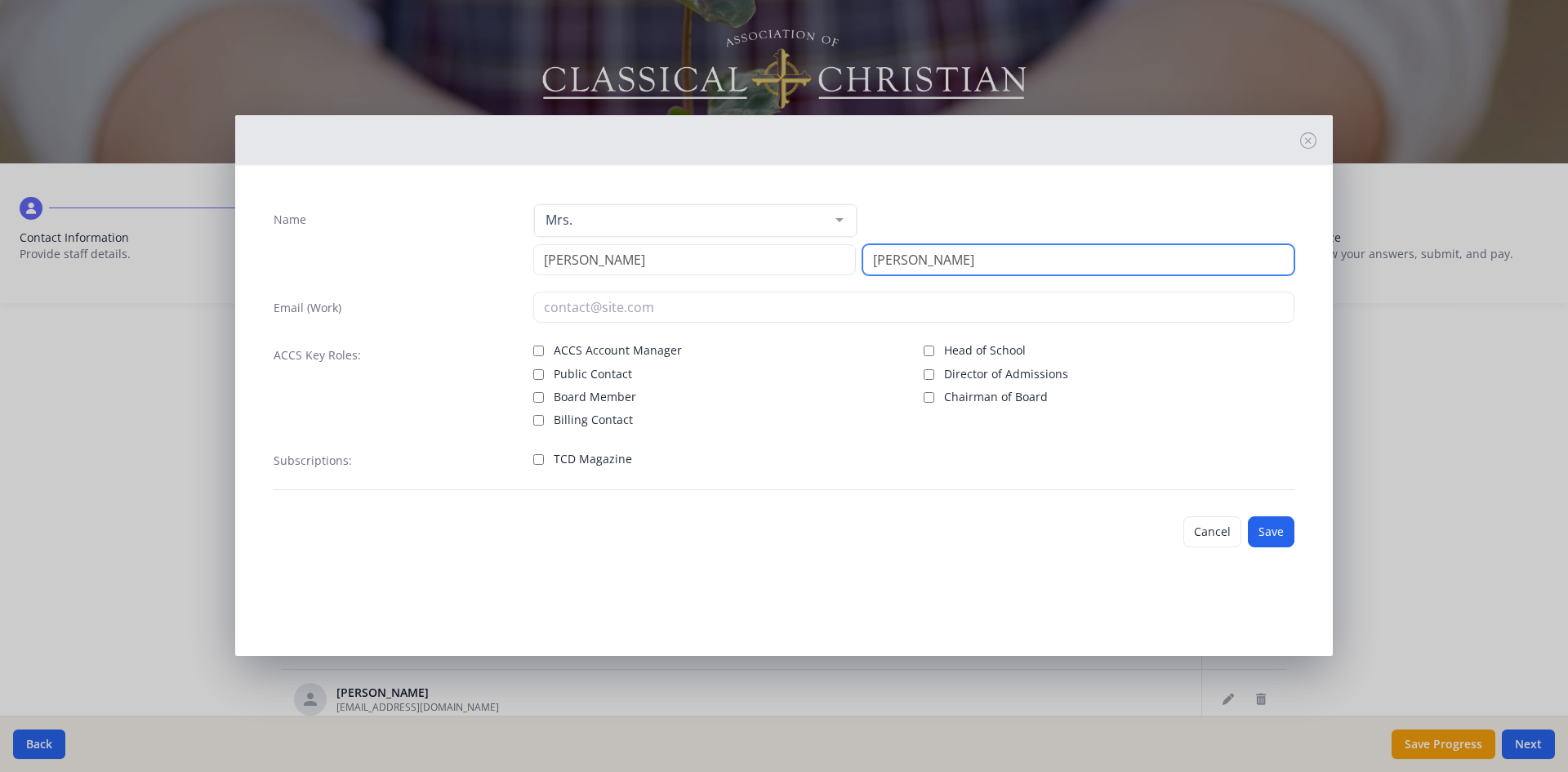
type input "[PERSON_NAME]"
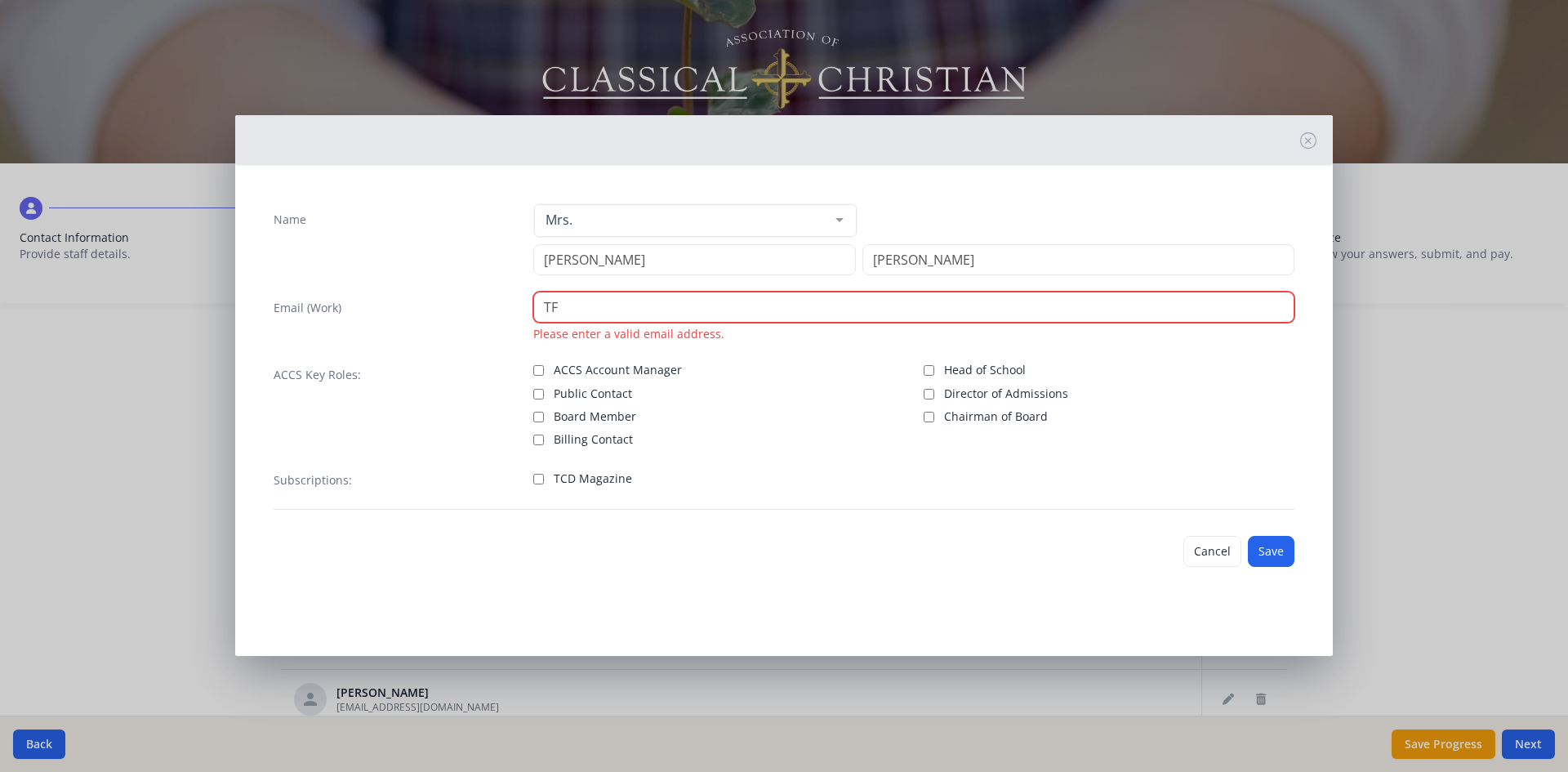
type input "T"
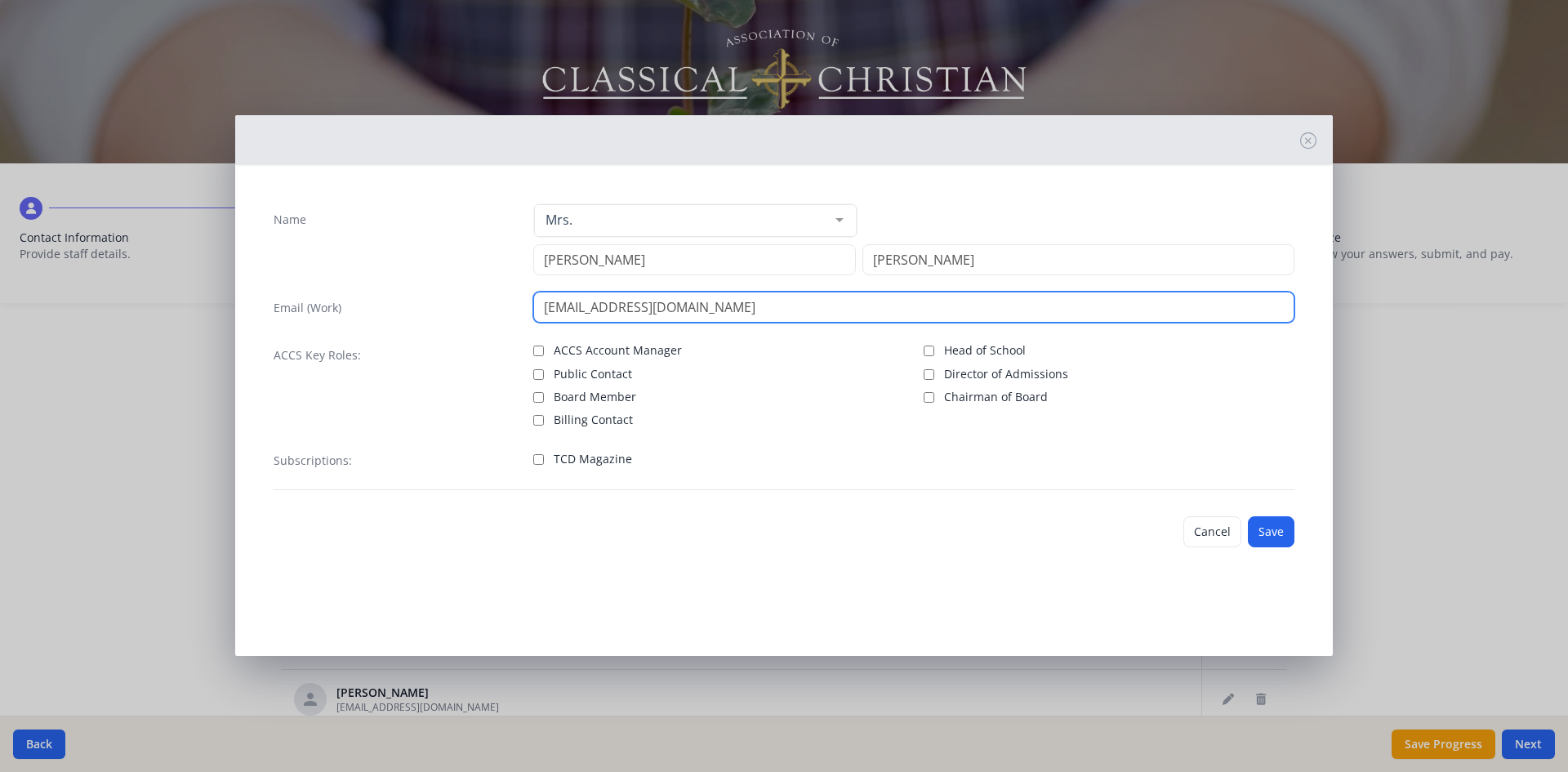
type input "[EMAIL_ADDRESS][DOMAIN_NAME]"
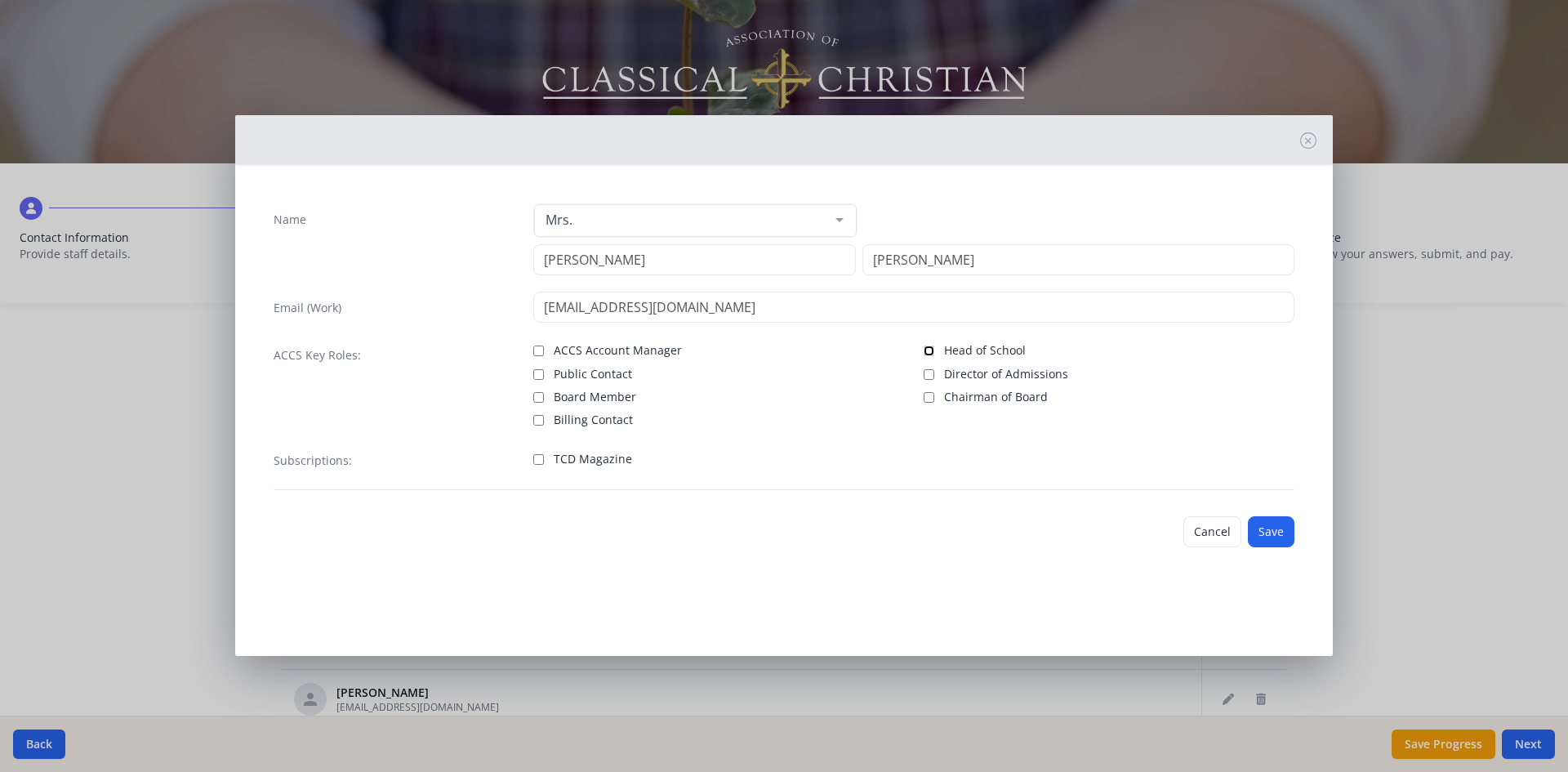
click at [928, 349] on input "Head of School" at bounding box center [929, 351] width 11 height 11
checkbox input "true"
click at [1274, 524] on button "Save" at bounding box center [1271, 531] width 46 height 31
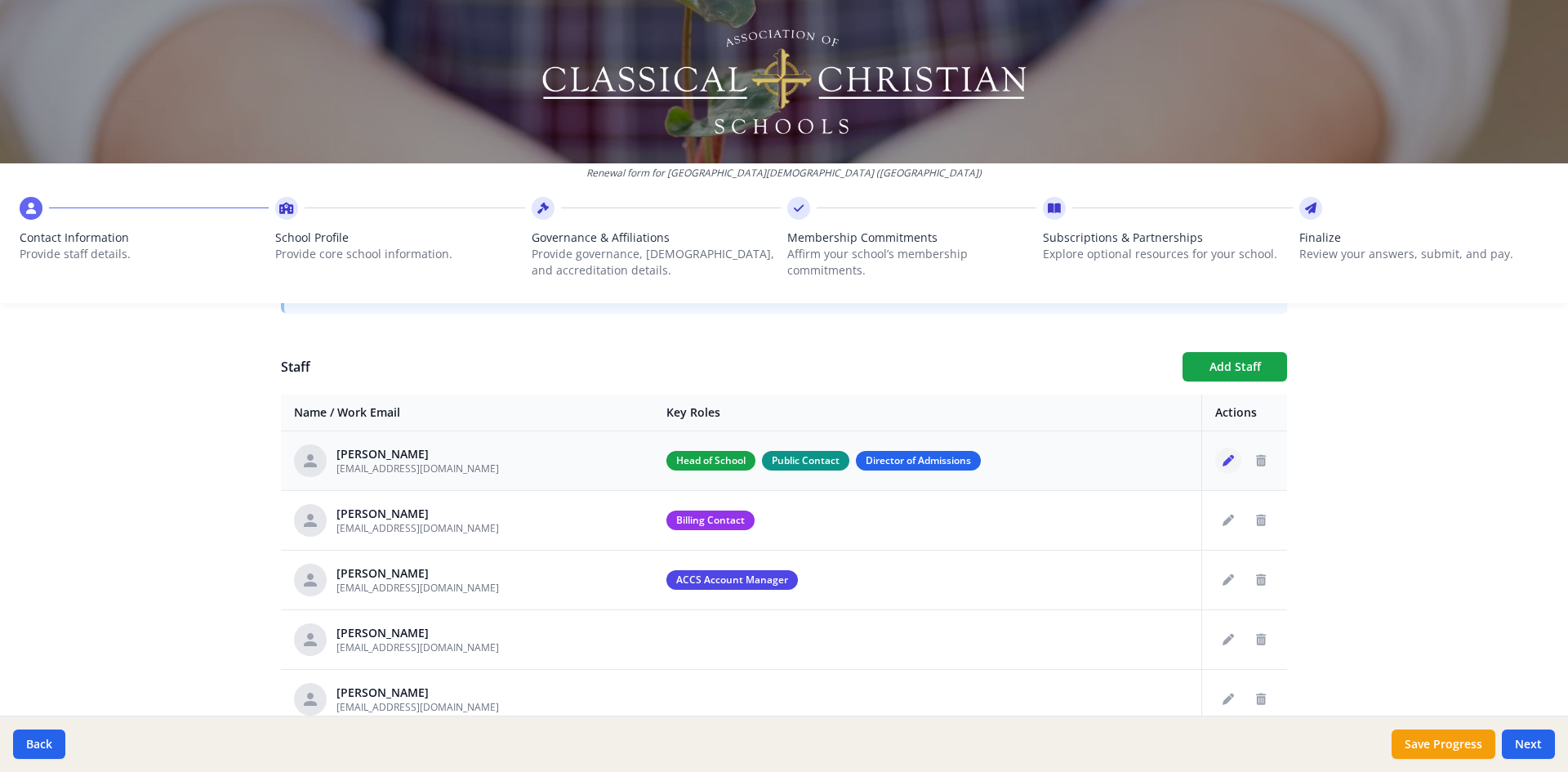
click at [1222, 457] on icon "Edit staff" at bounding box center [1228, 461] width 12 height 12
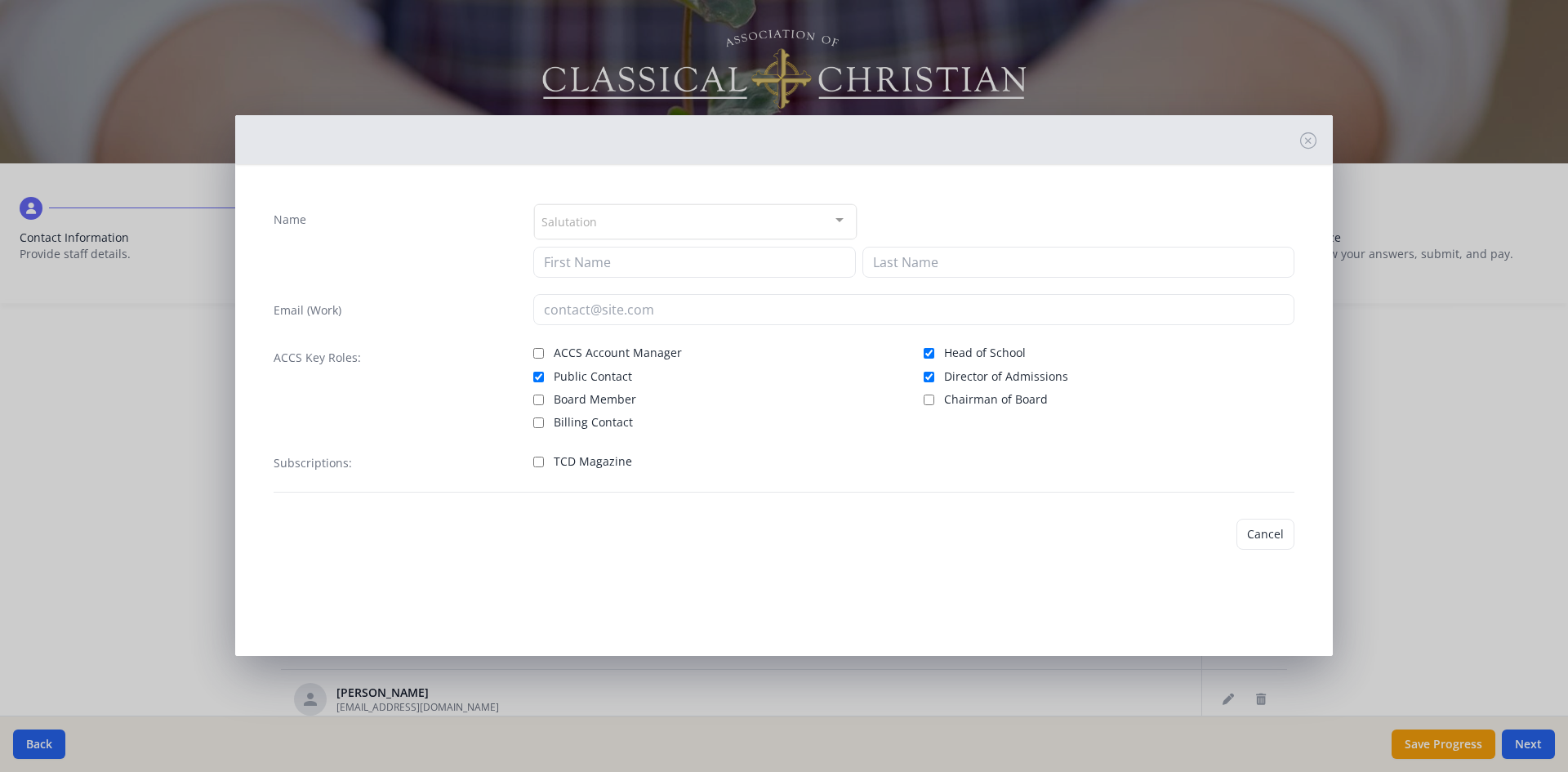
type input "[PERSON_NAME]"
type input "Bumgardaner"
type input "[EMAIL_ADDRESS][DOMAIN_NAME]"
checkbox input "true"
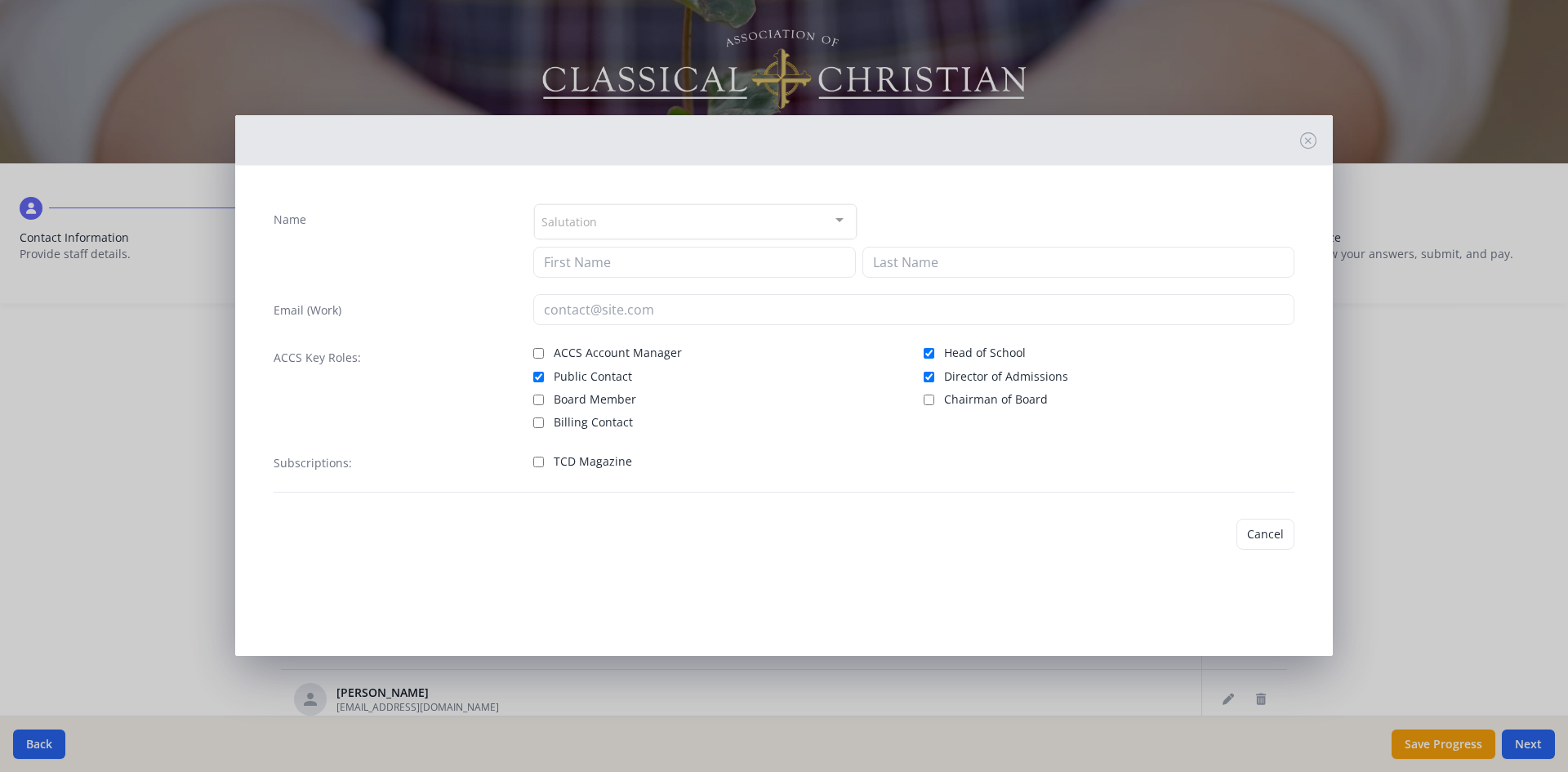
checkbox input "true"
click at [931, 351] on input "Head of School" at bounding box center [929, 354] width 11 height 11
checkbox input "false"
click at [1278, 534] on button "Save" at bounding box center [1271, 534] width 46 height 31
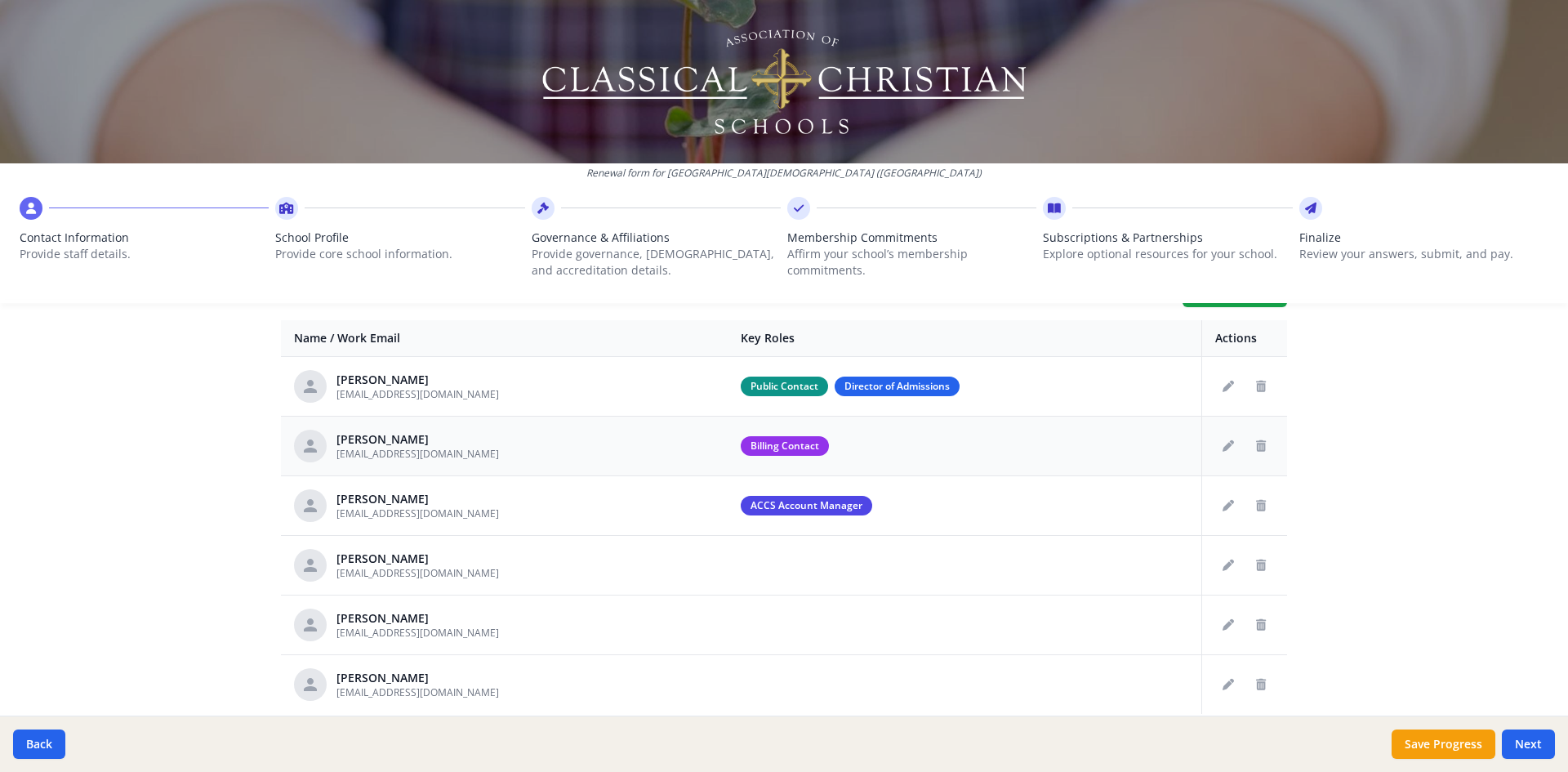
scroll to position [532, 0]
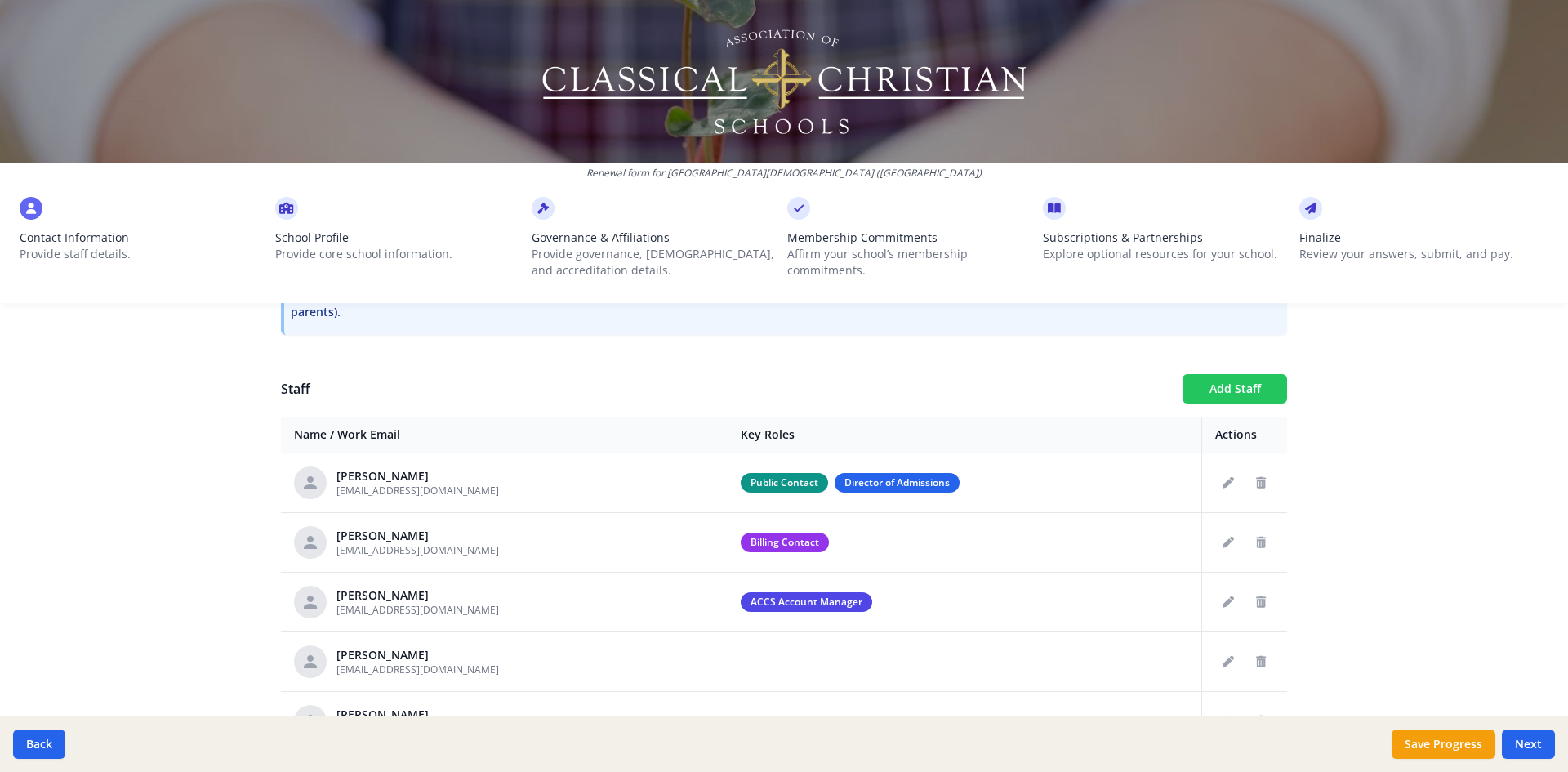
click at [1255, 390] on button "Add Staff" at bounding box center [1234, 389] width 104 height 29
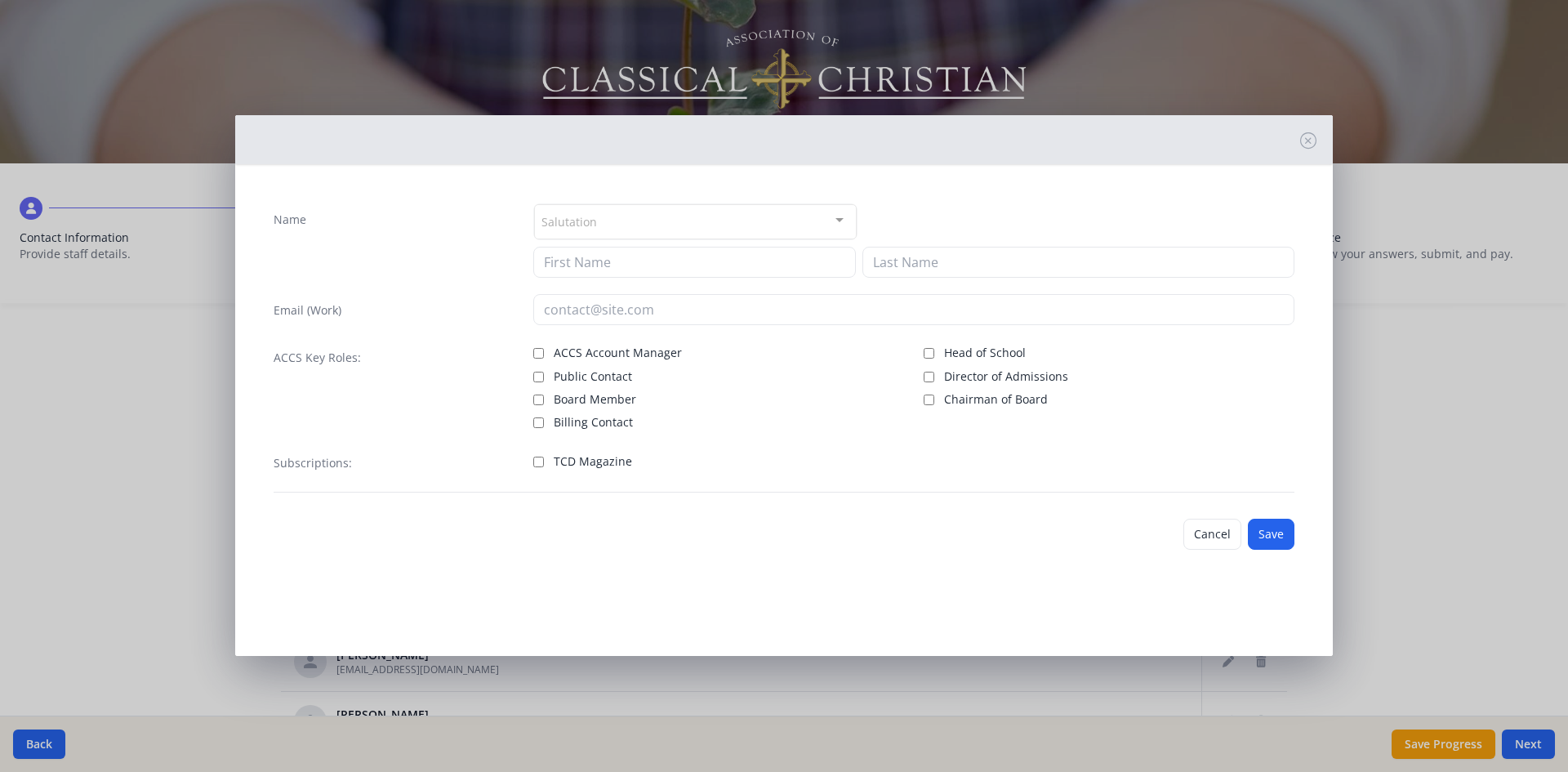
click at [616, 213] on div "Salutation" at bounding box center [696, 221] width 323 height 35
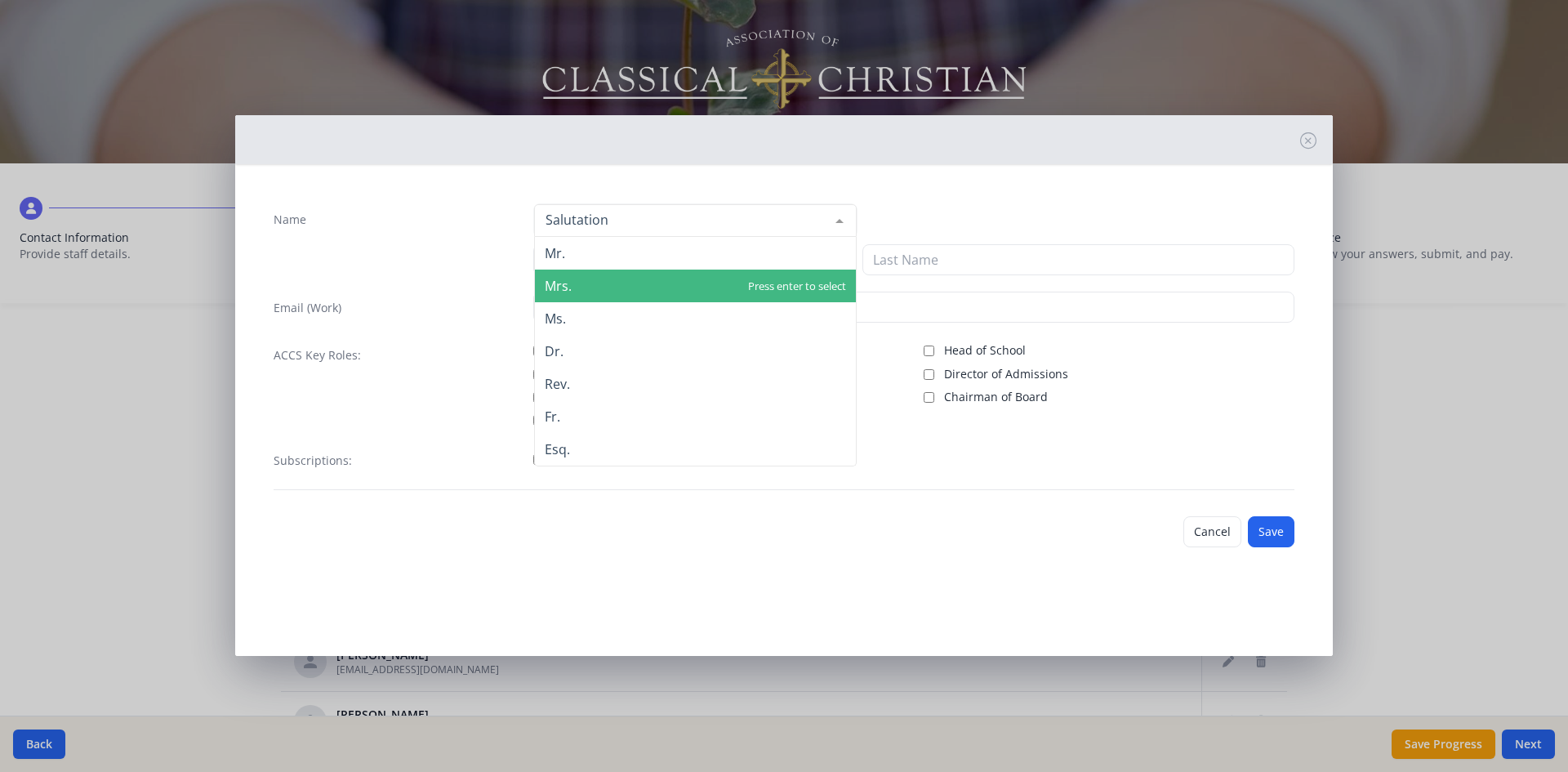
click at [568, 285] on span "Mrs." at bounding box center [558, 286] width 27 height 18
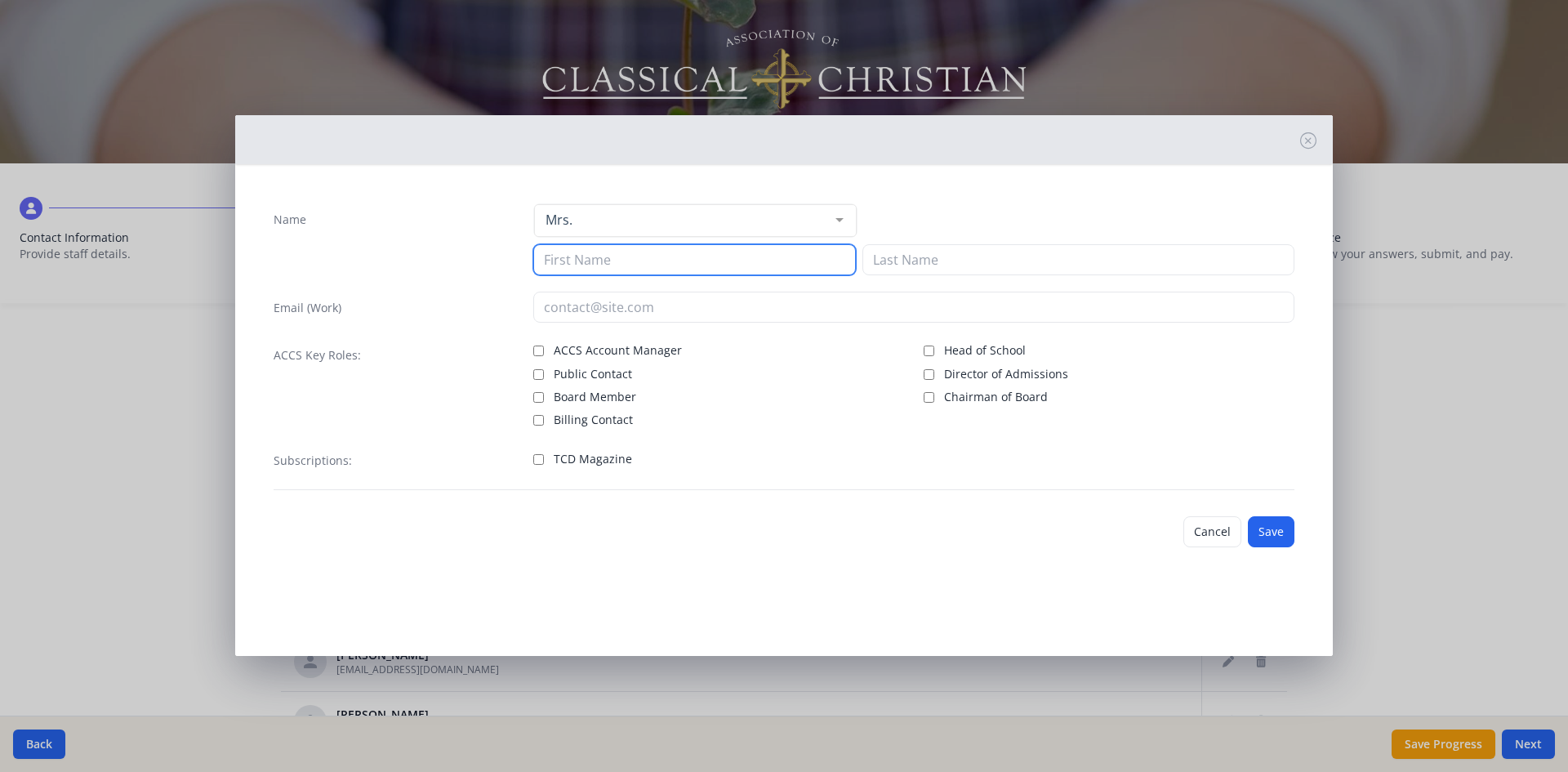
click at [573, 266] on input at bounding box center [695, 259] width 323 height 31
type input "[PERSON_NAME]"
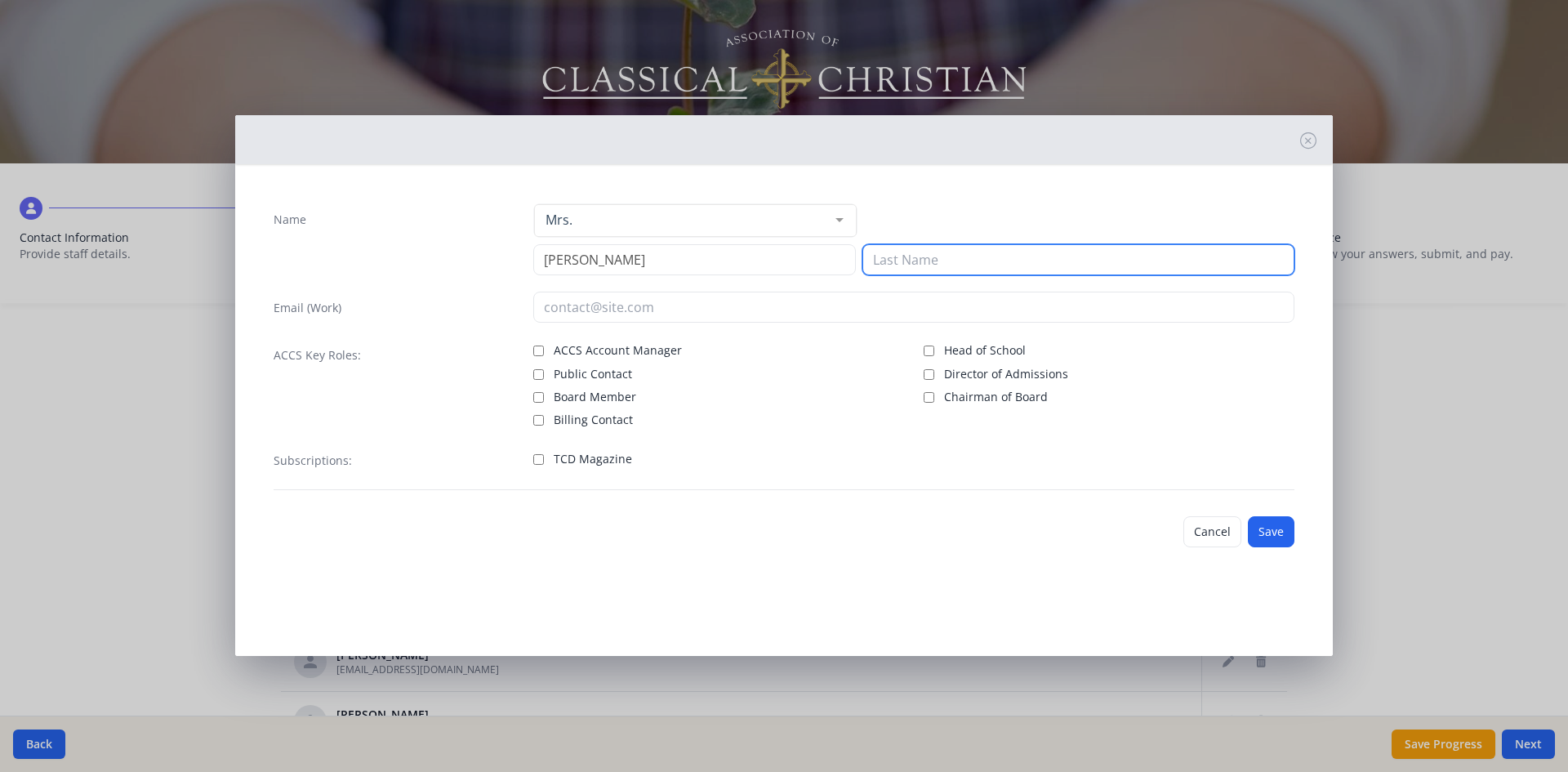
click at [895, 254] on input at bounding box center [1078, 259] width 432 height 31
type input "[PERSON_NAME]"
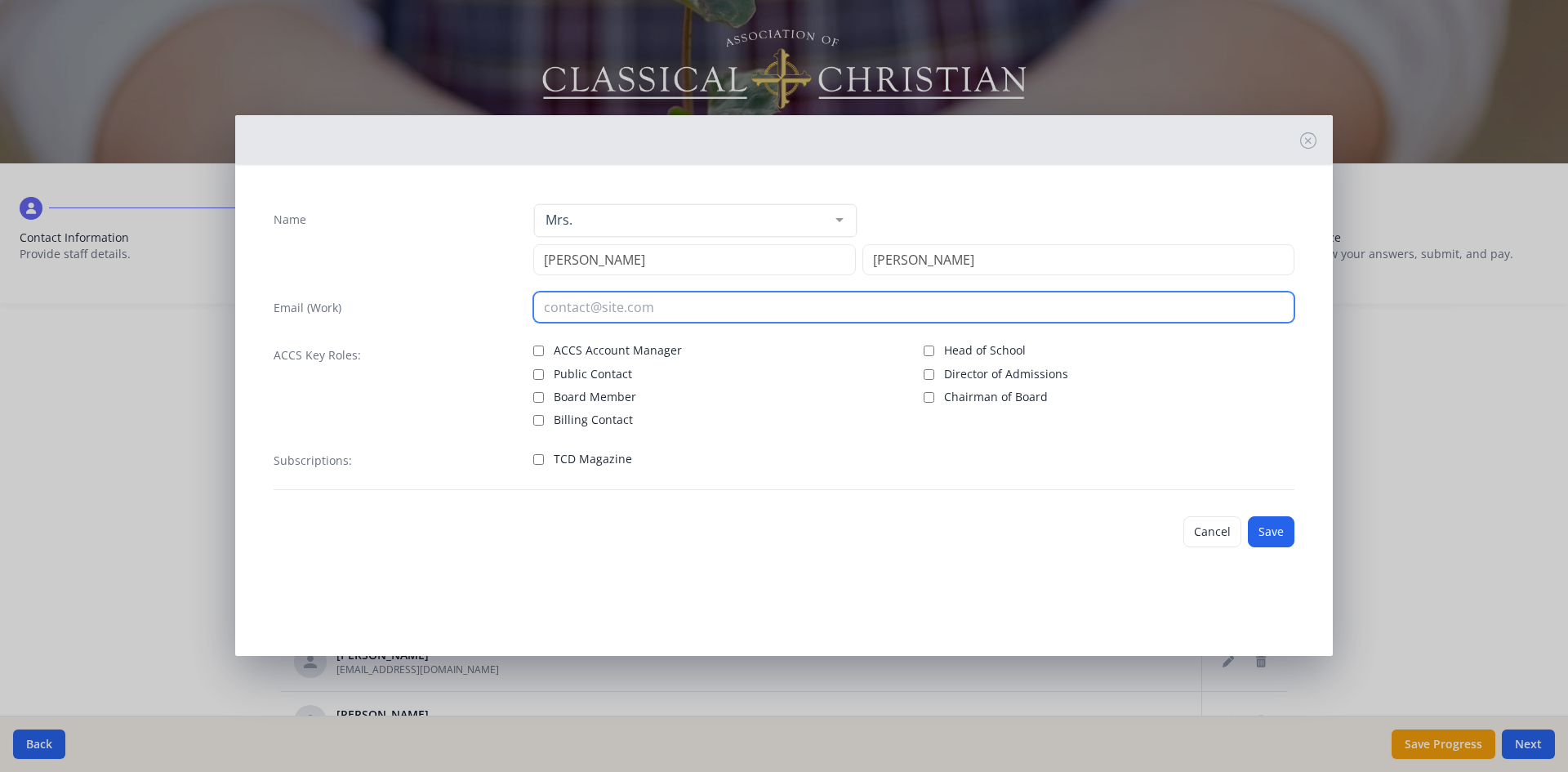
drag, startPoint x: 588, startPoint y: 294, endPoint x: 589, endPoint y: 305, distance: 11.0
click at [589, 300] on input "email" at bounding box center [914, 307] width 762 height 31
type input "[EMAIL_ADDRESS][DOMAIN_NAME]"
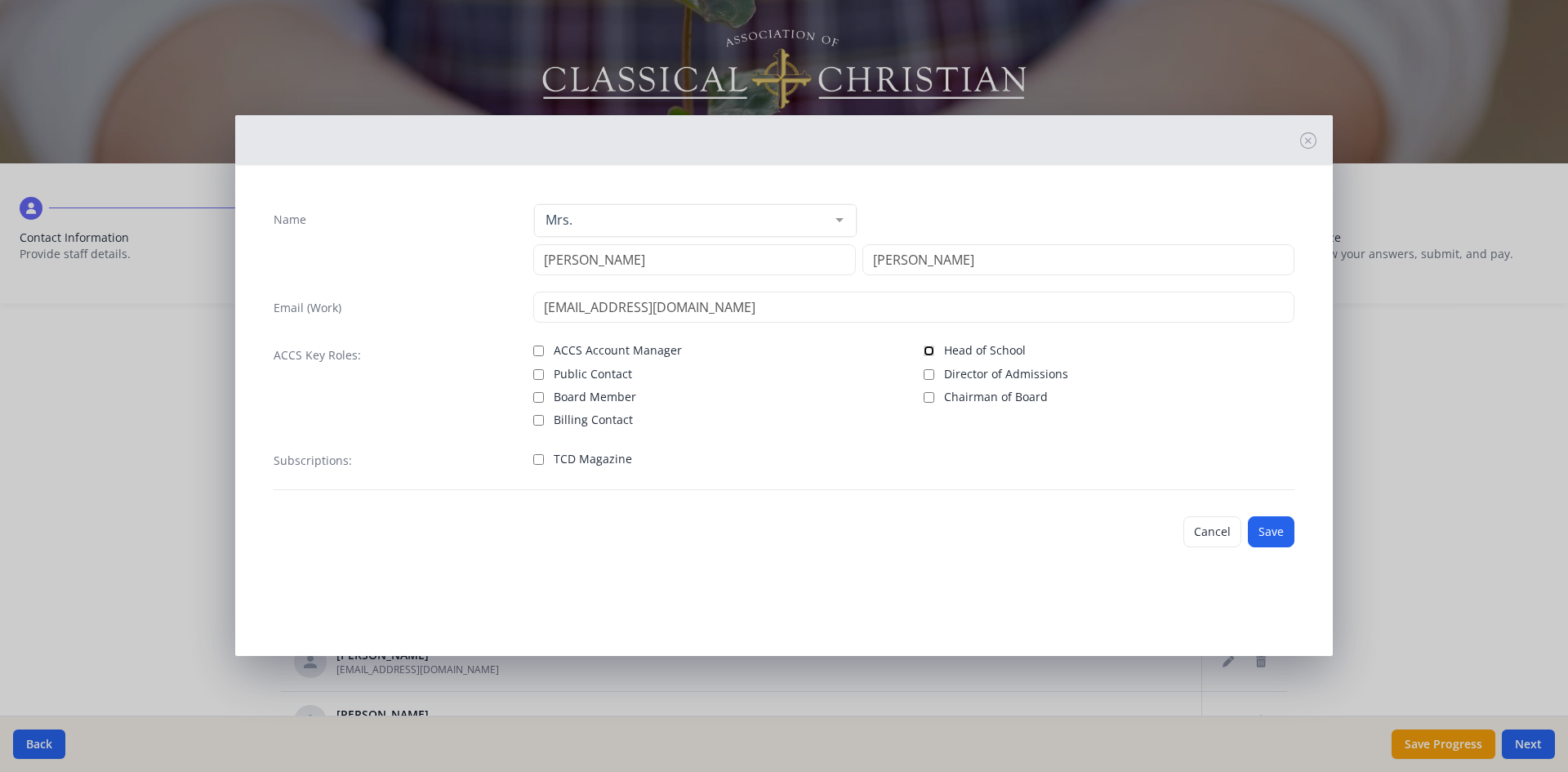
click at [929, 351] on input "Head of School" at bounding box center [929, 351] width 11 height 11
checkbox input "true"
click at [1271, 534] on button "Save" at bounding box center [1271, 531] width 46 height 31
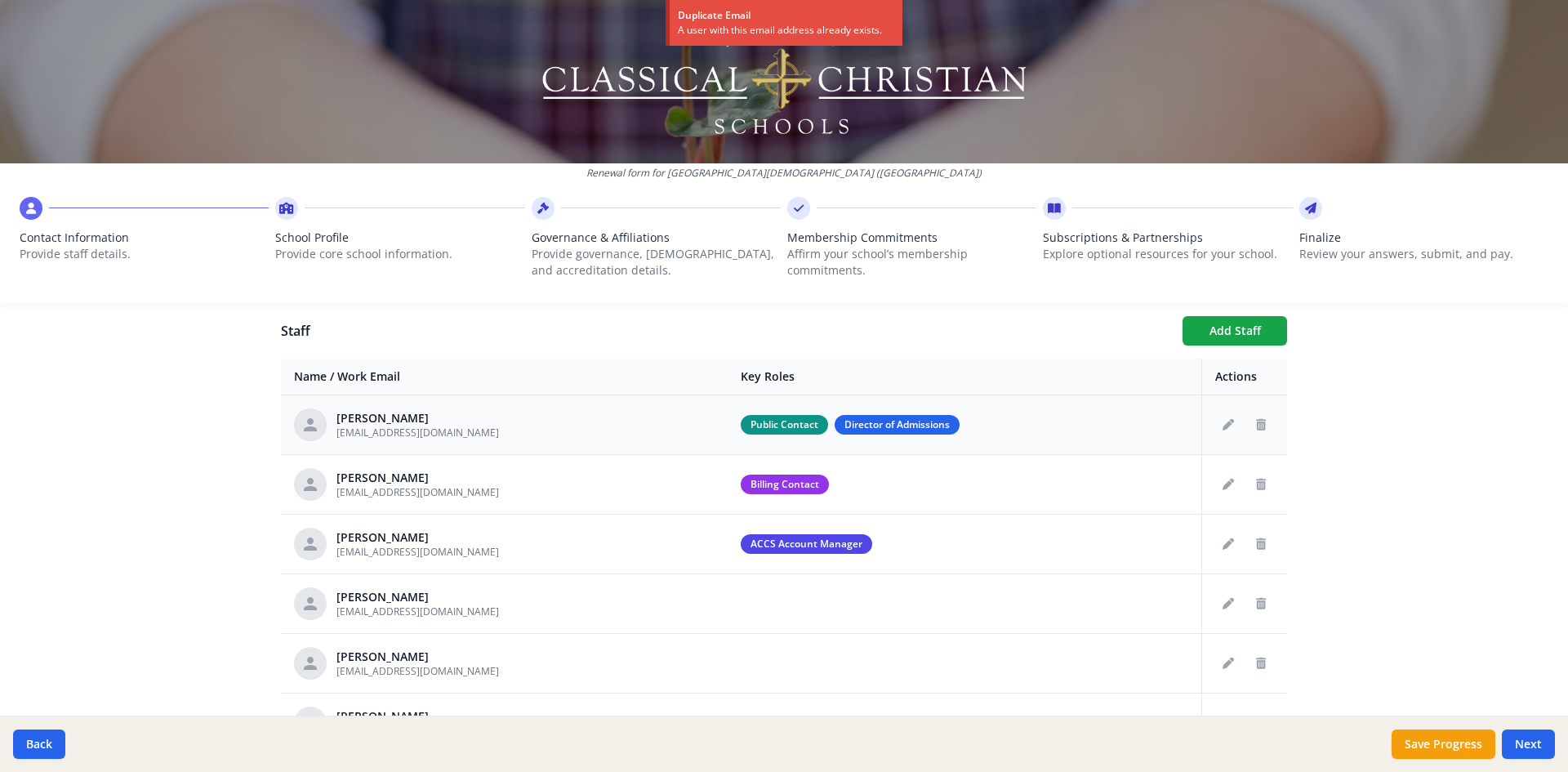
scroll to position [695, 0]
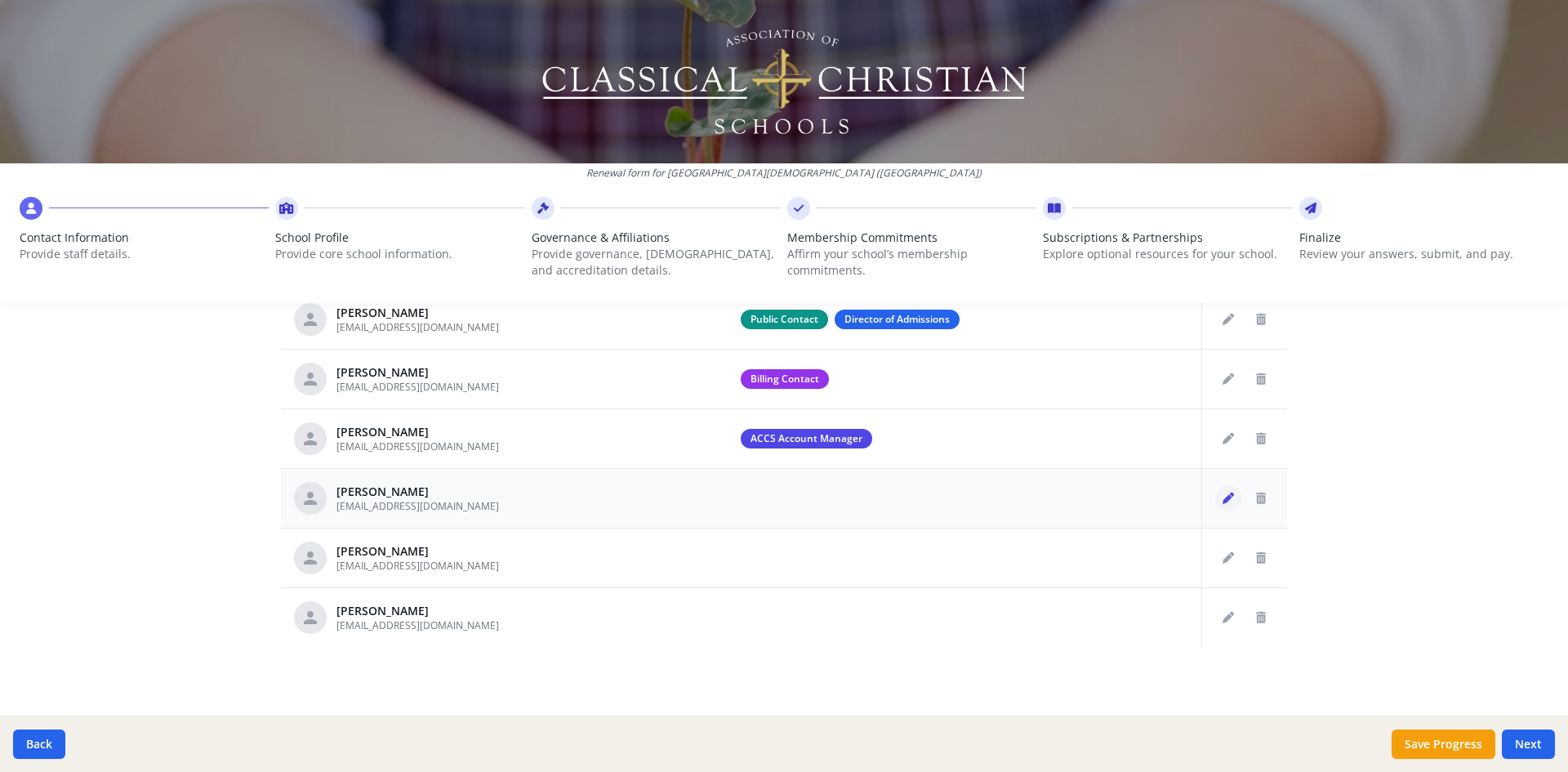
click at [1221, 505] on button "Edit staff" at bounding box center [1228, 498] width 26 height 26
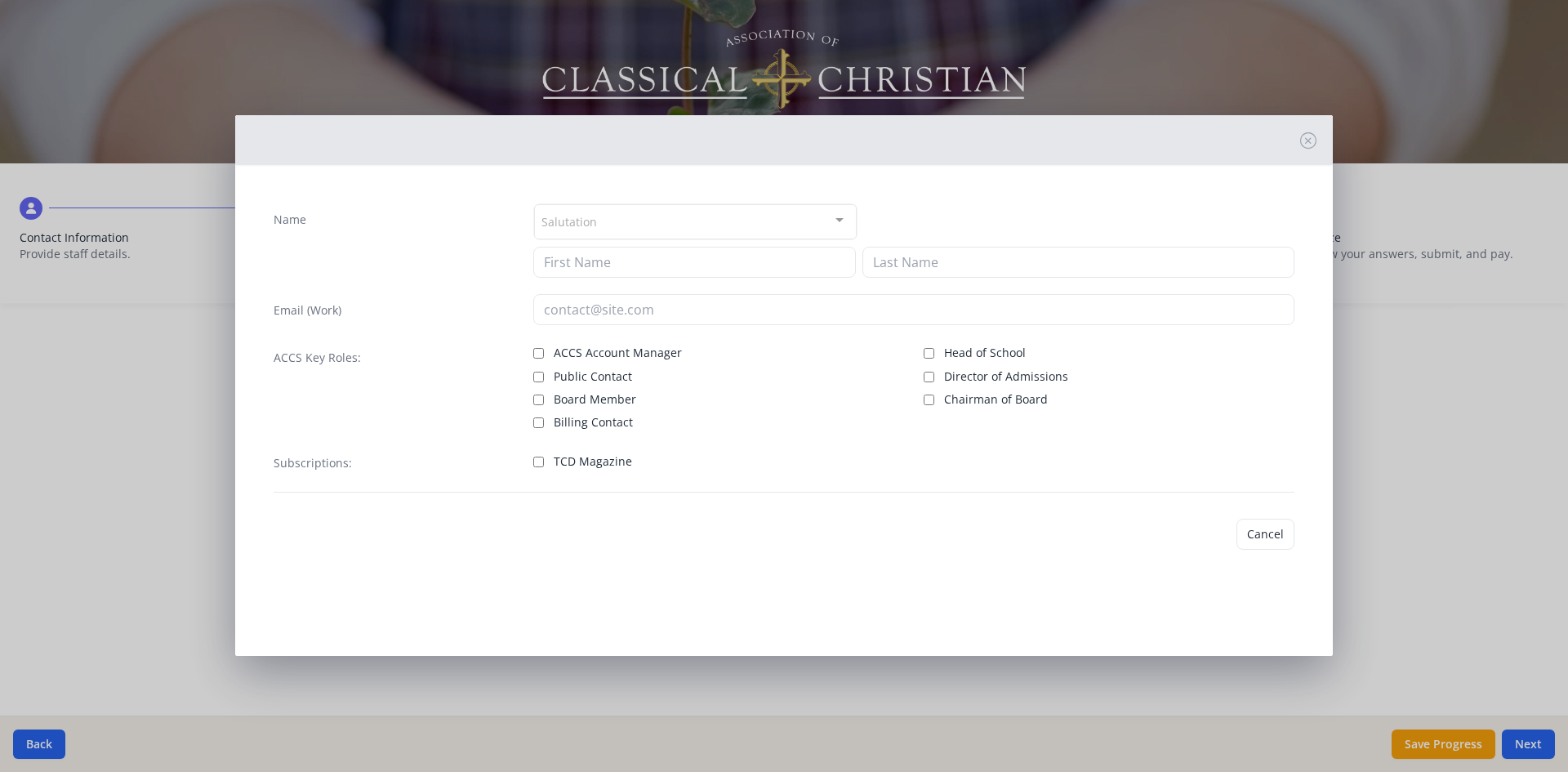
type input "[PERSON_NAME]"
type input "[EMAIL_ADDRESS][DOMAIN_NAME]"
click at [932, 350] on input "Head of School" at bounding box center [929, 354] width 11 height 11
checkbox input "true"
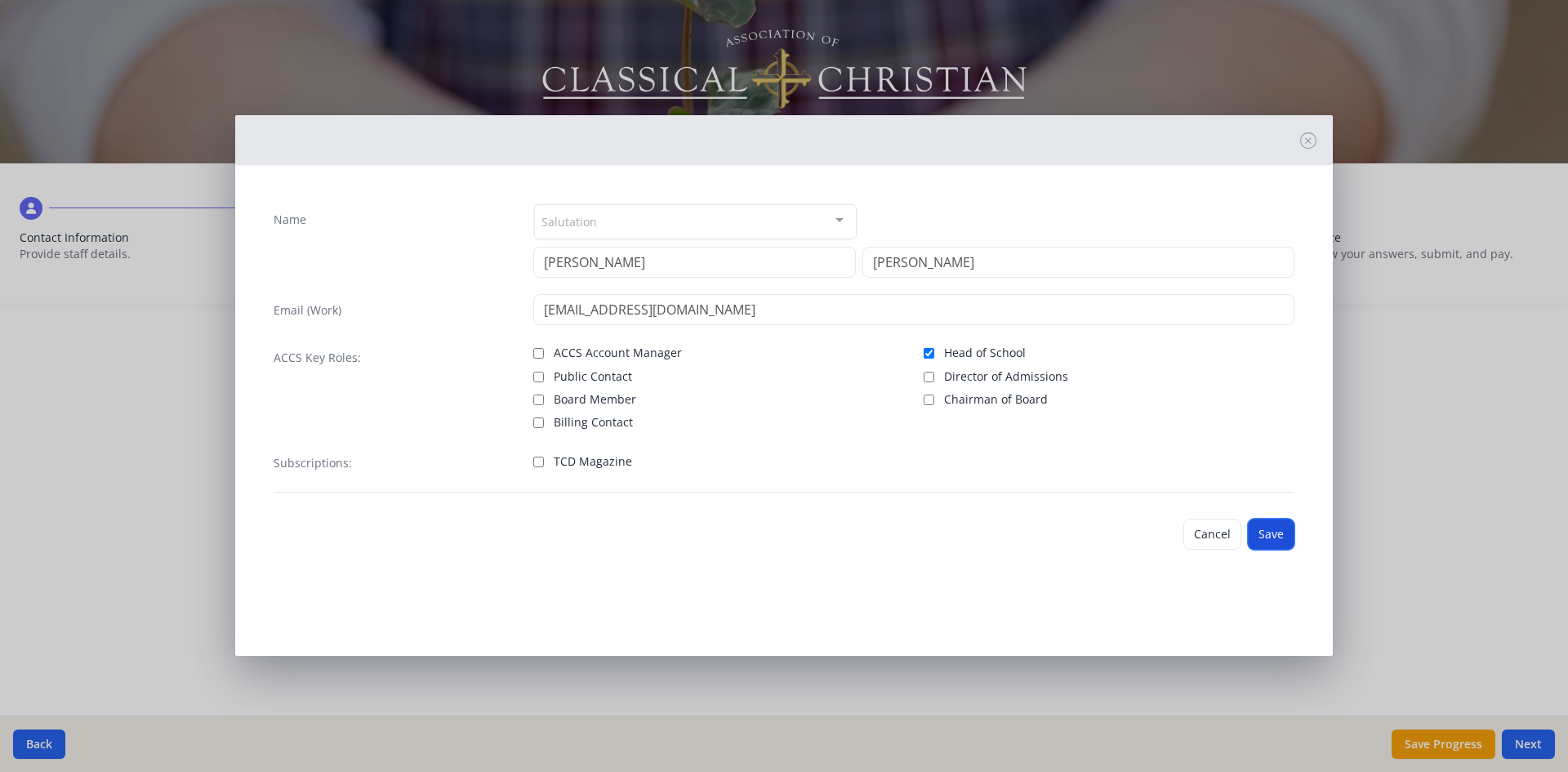
click at [1278, 540] on button "Save" at bounding box center [1271, 534] width 46 height 31
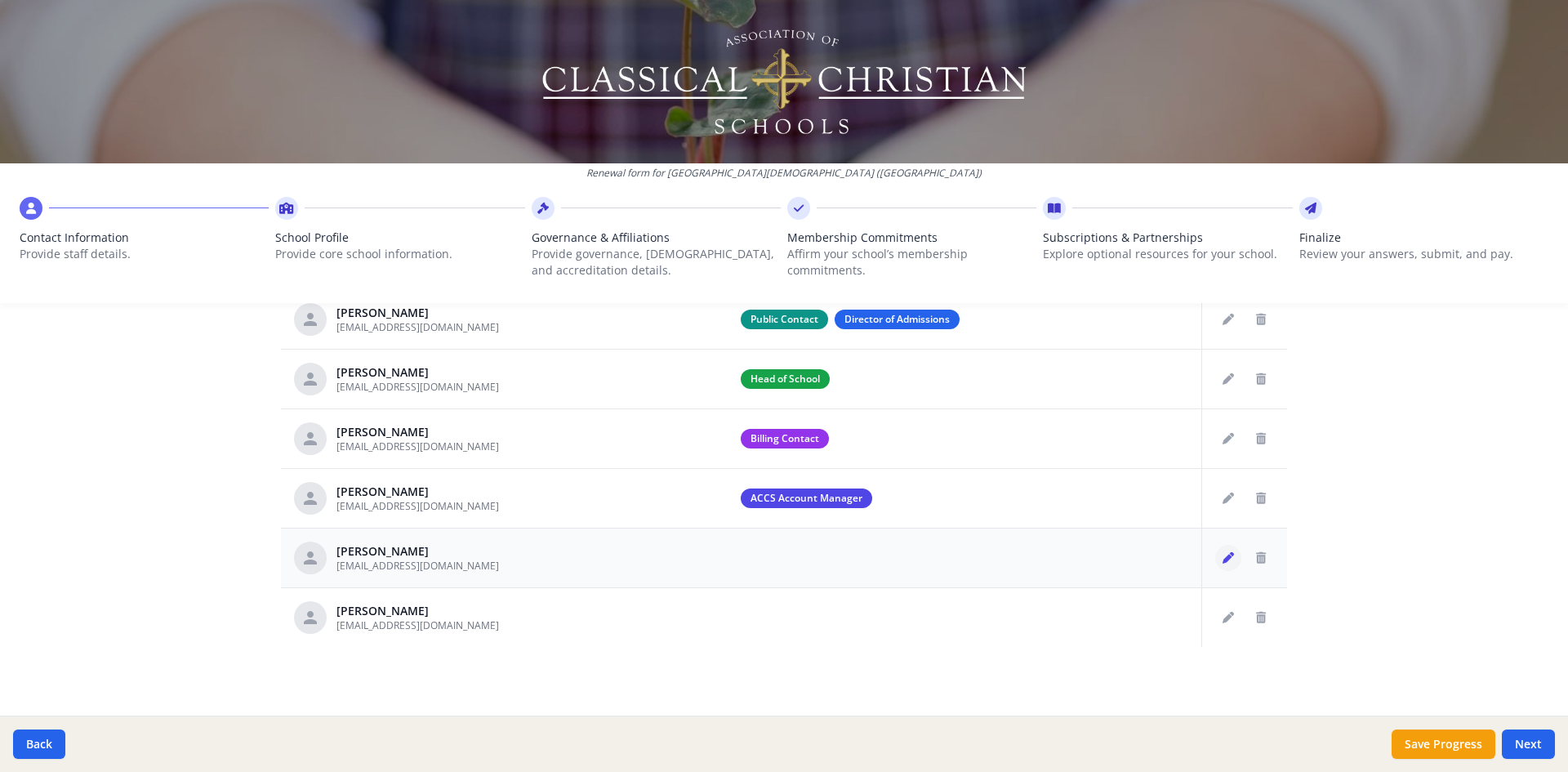
click at [1222, 557] on icon "Edit staff" at bounding box center [1228, 558] width 12 height 12
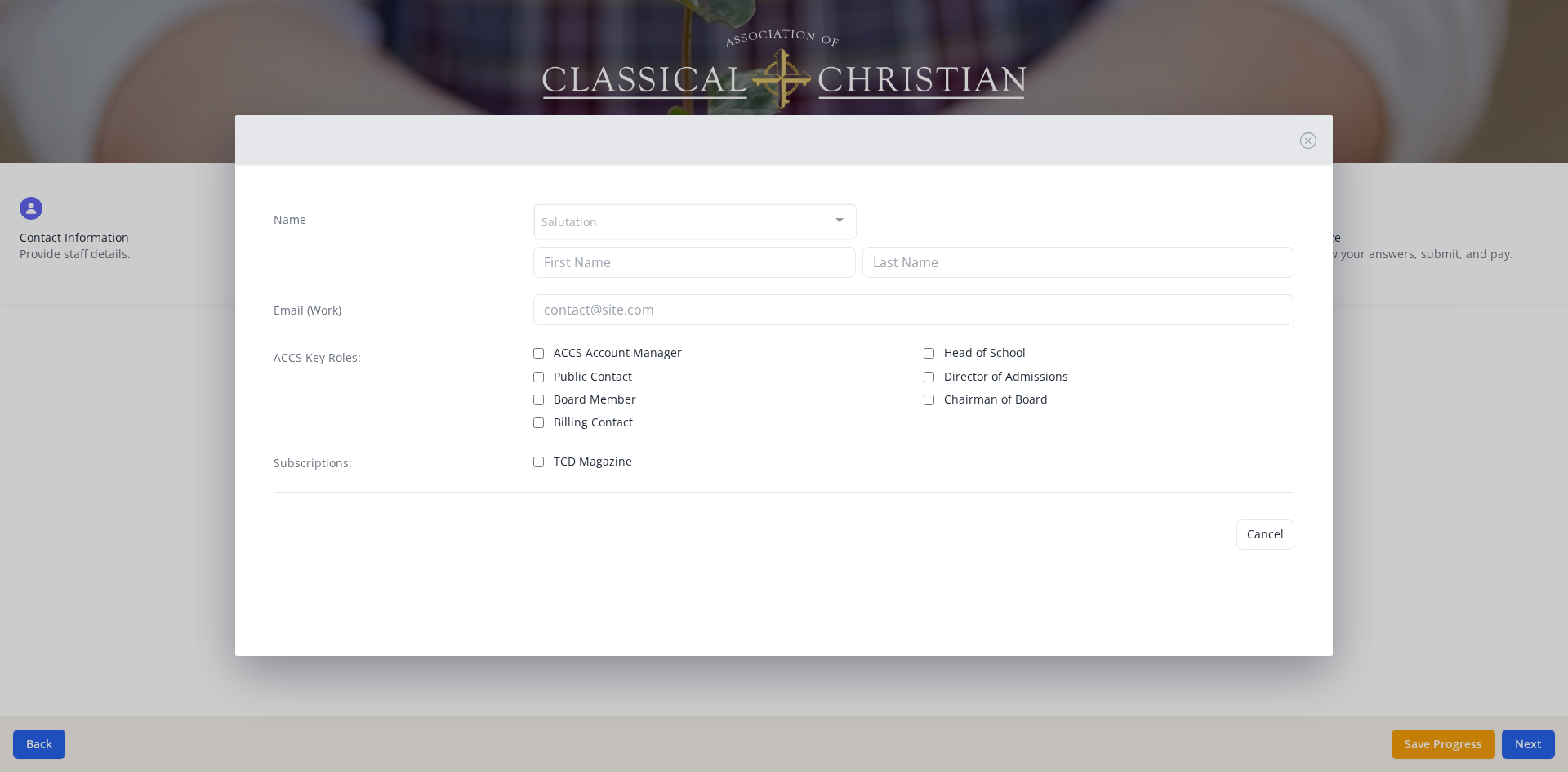
type input "[PERSON_NAME]"
type input "[EMAIL_ADDRESS][DOMAIN_NAME]"
click at [927, 350] on input "Head of School" at bounding box center [929, 351] width 11 height 11
checkbox input "true"
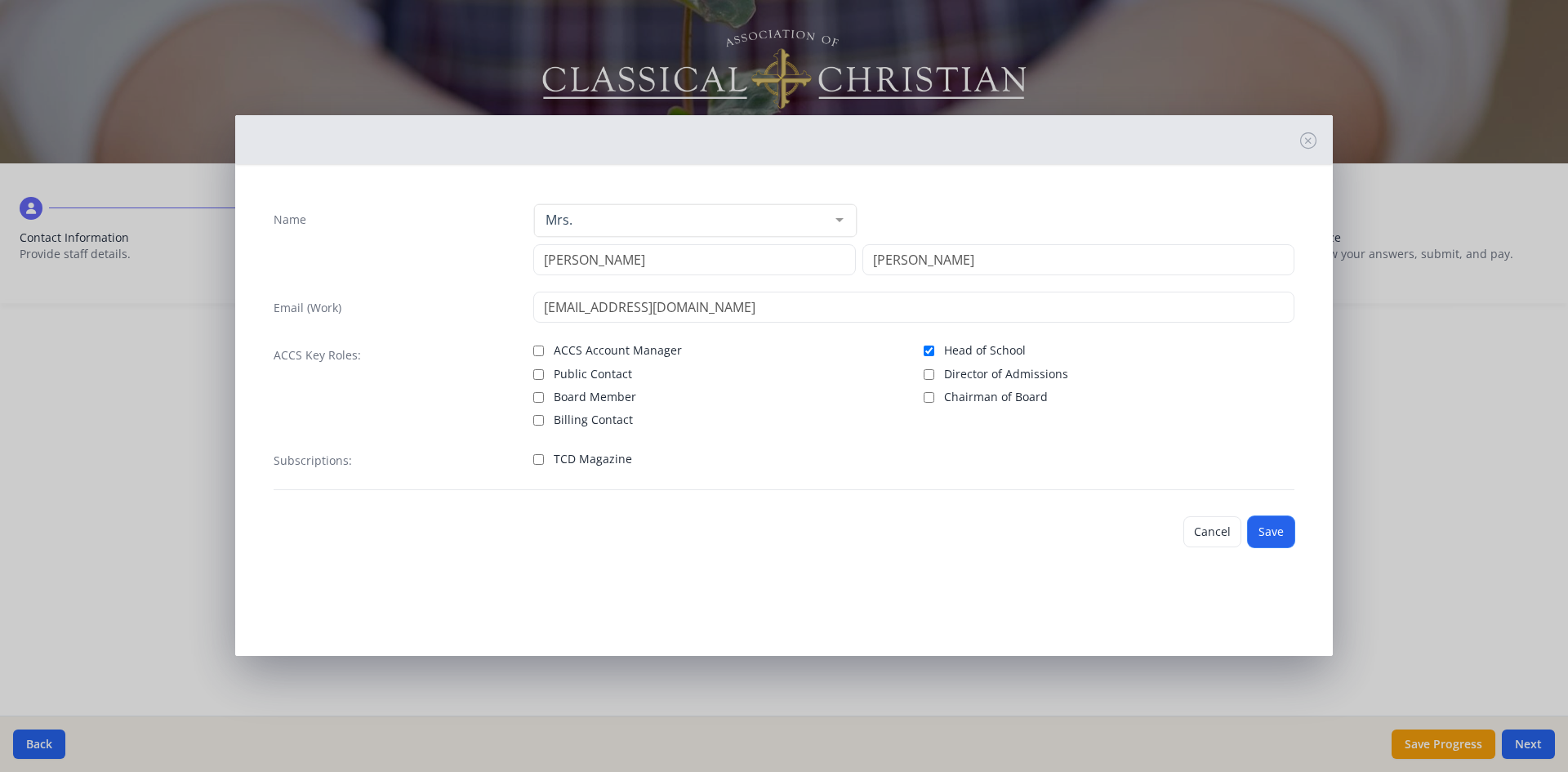
click at [1274, 535] on button "Save" at bounding box center [1271, 531] width 46 height 31
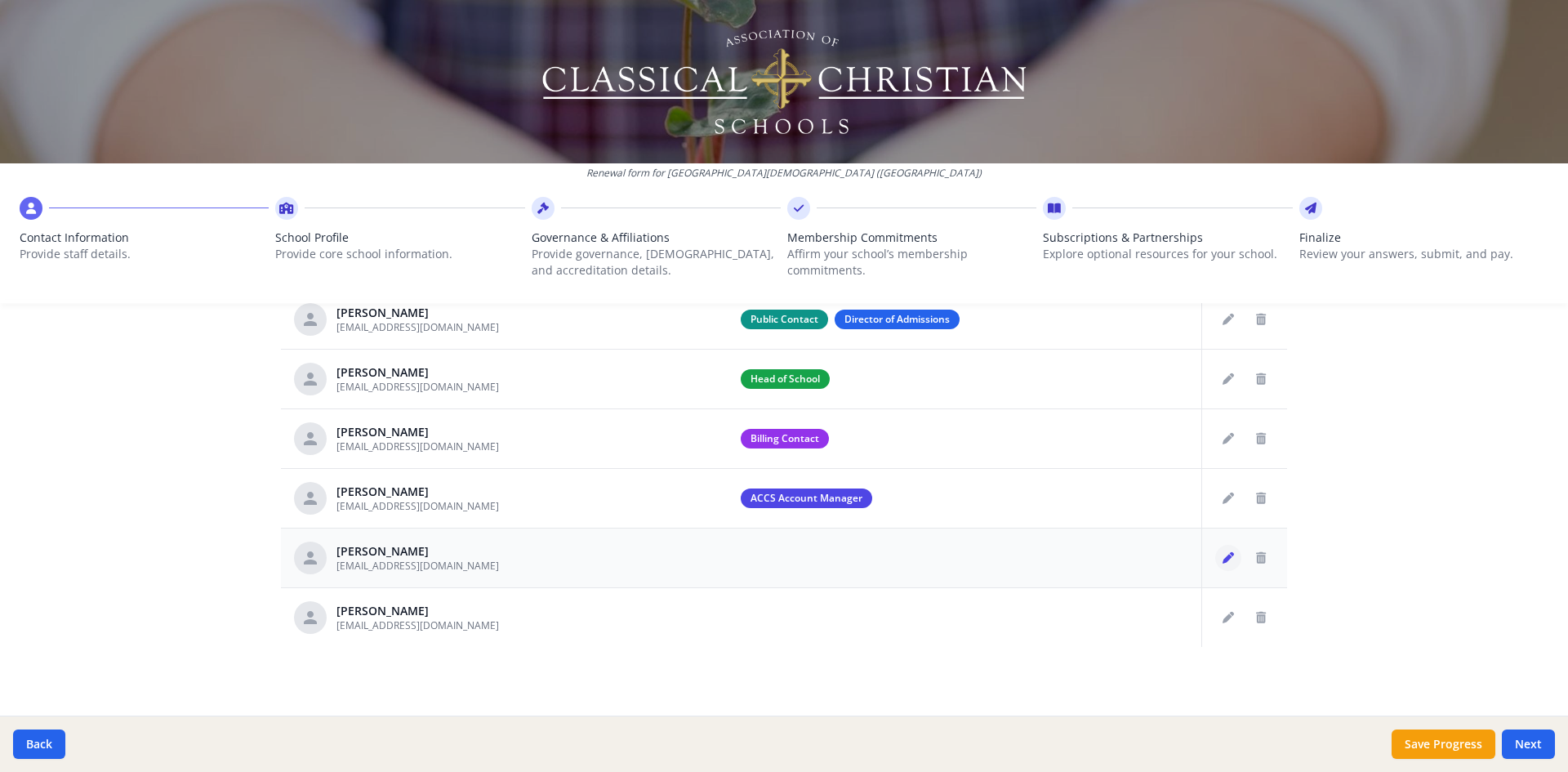
click at [1222, 559] on icon "Edit staff" at bounding box center [1228, 558] width 12 height 12
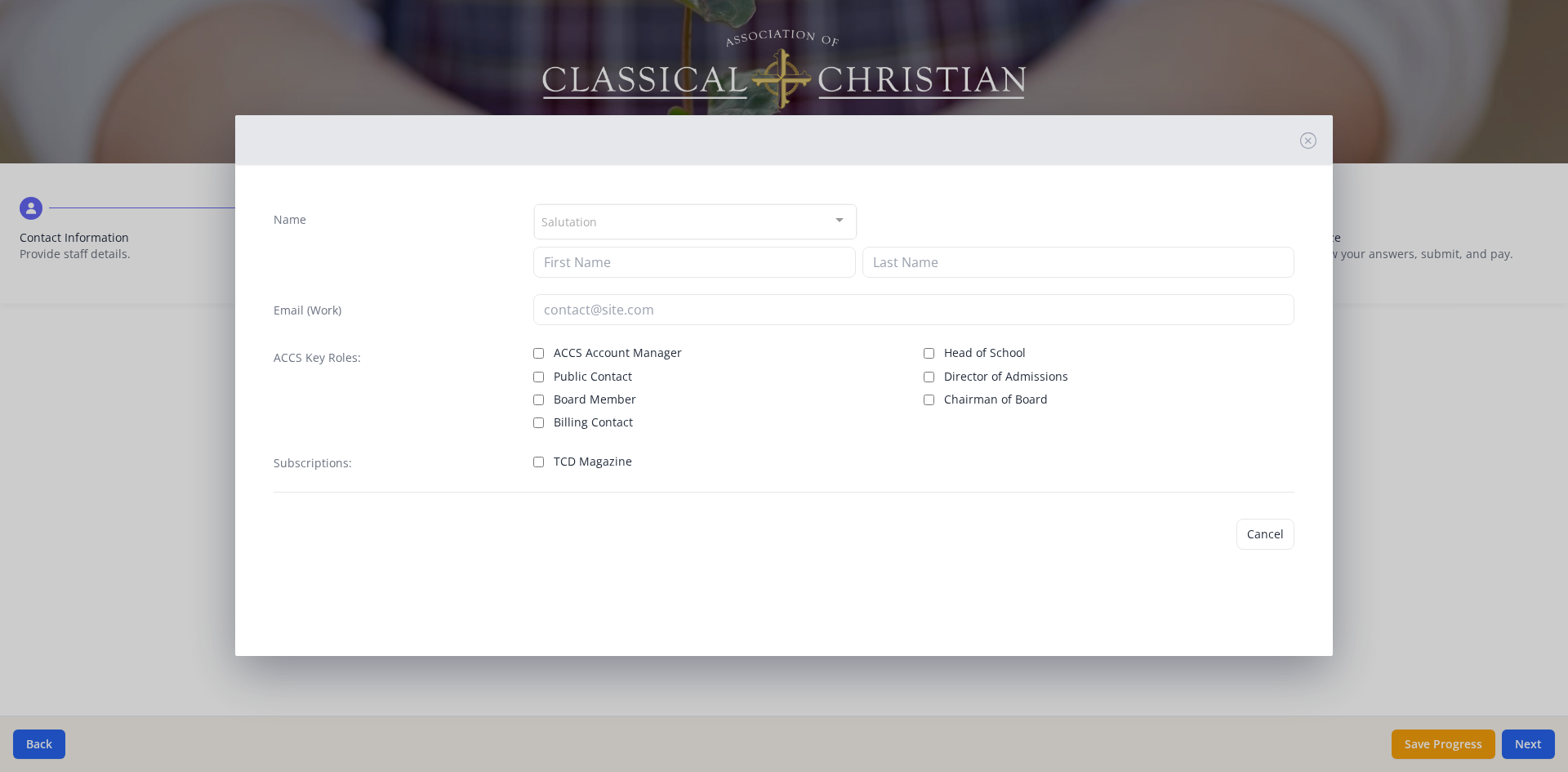
type input "[PERSON_NAME]"
type input "[EMAIL_ADDRESS][DOMAIN_NAME]"
click at [925, 356] on input "Head of School" at bounding box center [929, 354] width 11 height 11
checkbox input "true"
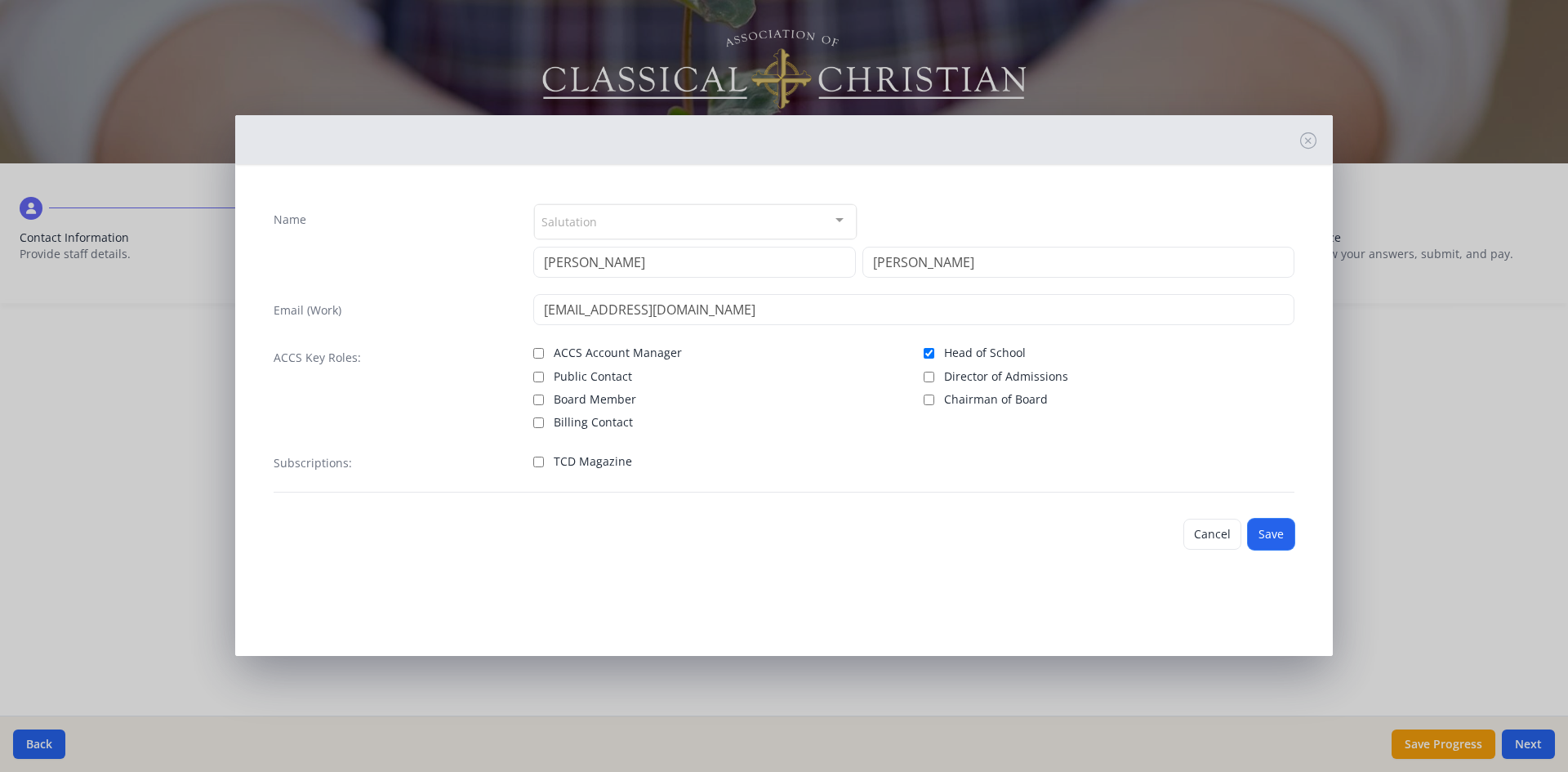
drag, startPoint x: 1269, startPoint y: 525, endPoint x: 1261, endPoint y: 521, distance: 8.9
click at [1269, 526] on button "Save" at bounding box center [1271, 534] width 46 height 31
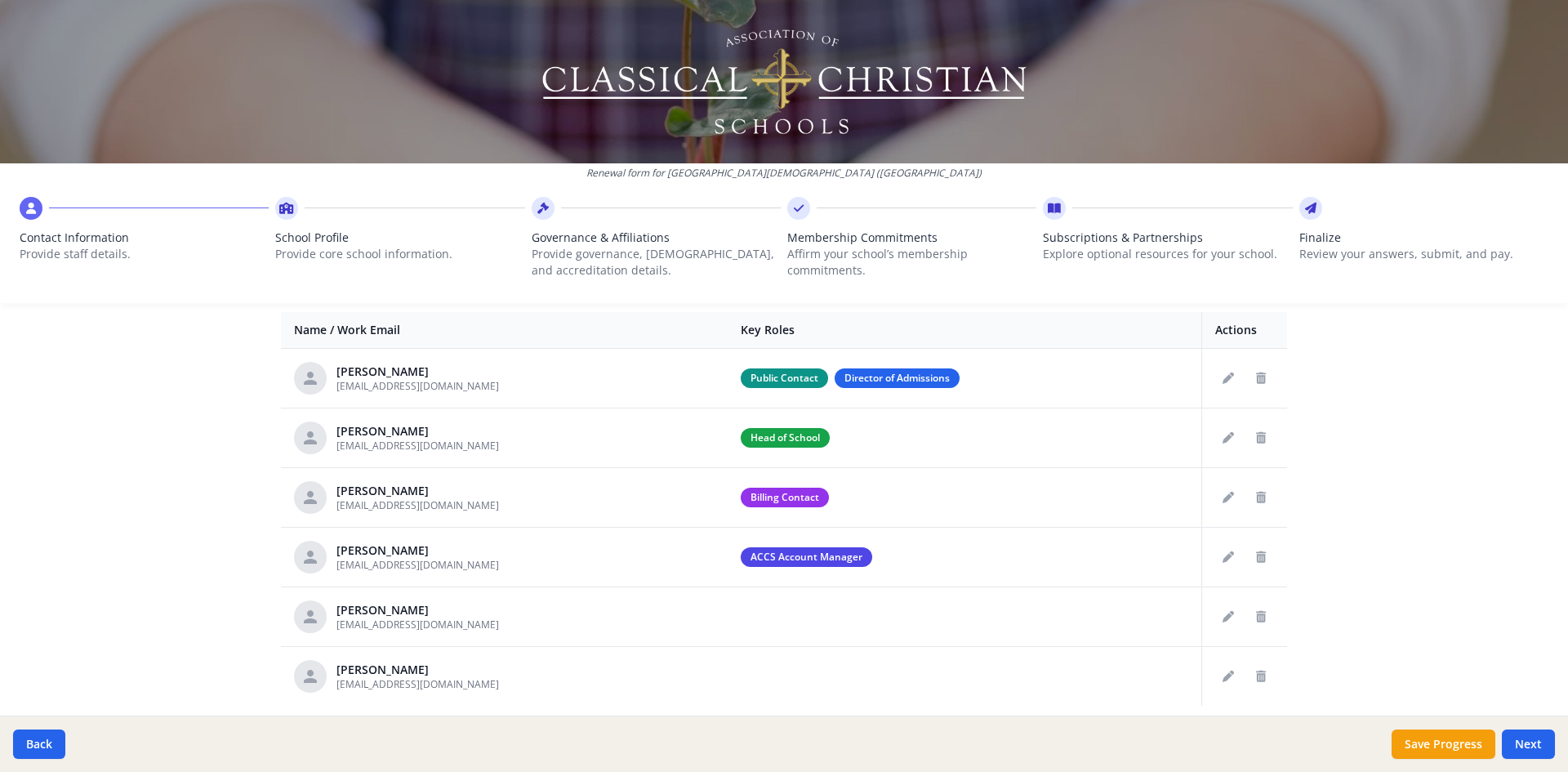
scroll to position [613, 0]
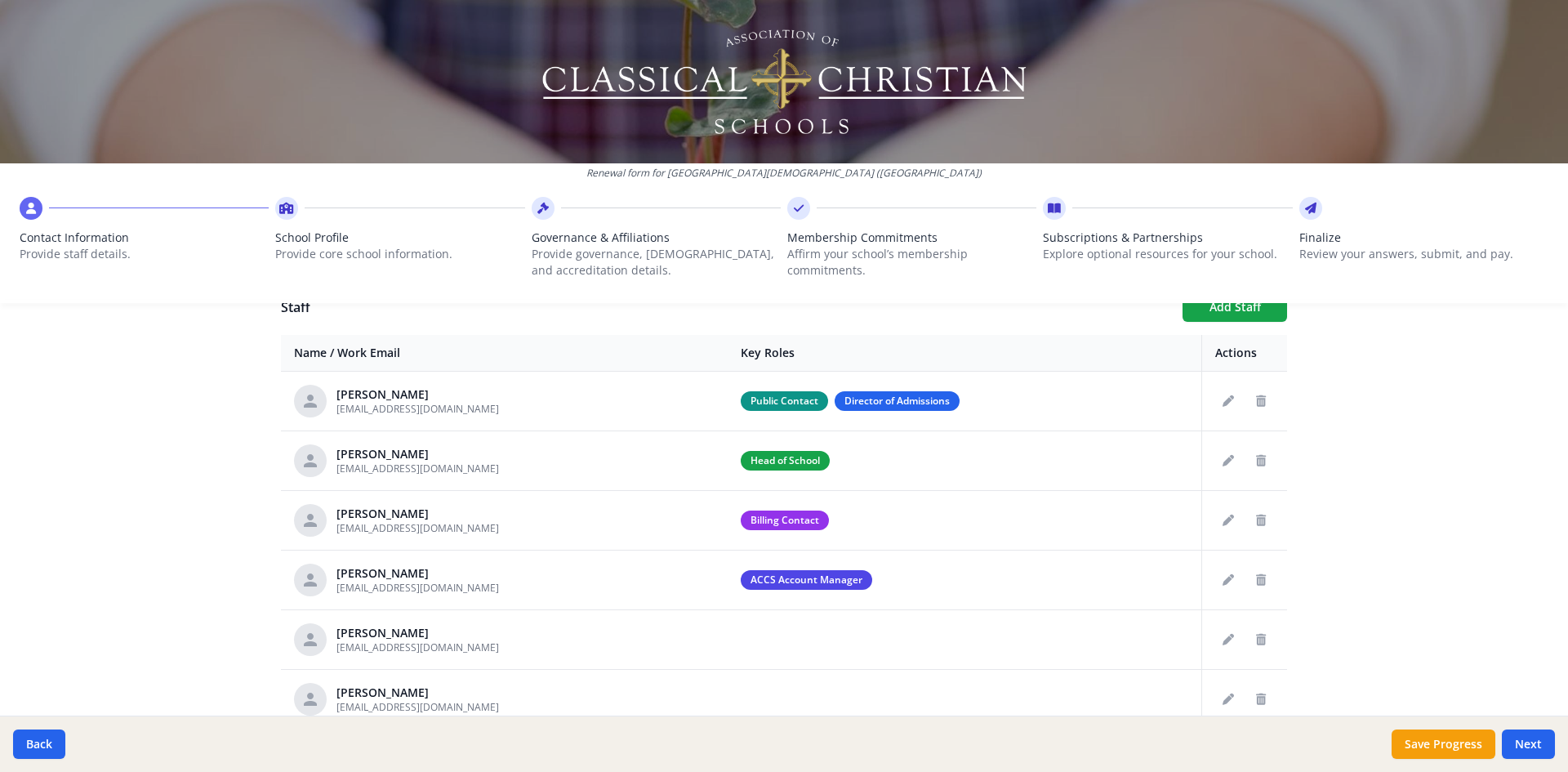
click at [1226, 305] on div "Renewal form for [GEOGRAPHIC_DATA][DEMOGRAPHIC_DATA] ([GEOGRAPHIC_DATA]) Contac…" at bounding box center [784, 158] width 1568 height 316
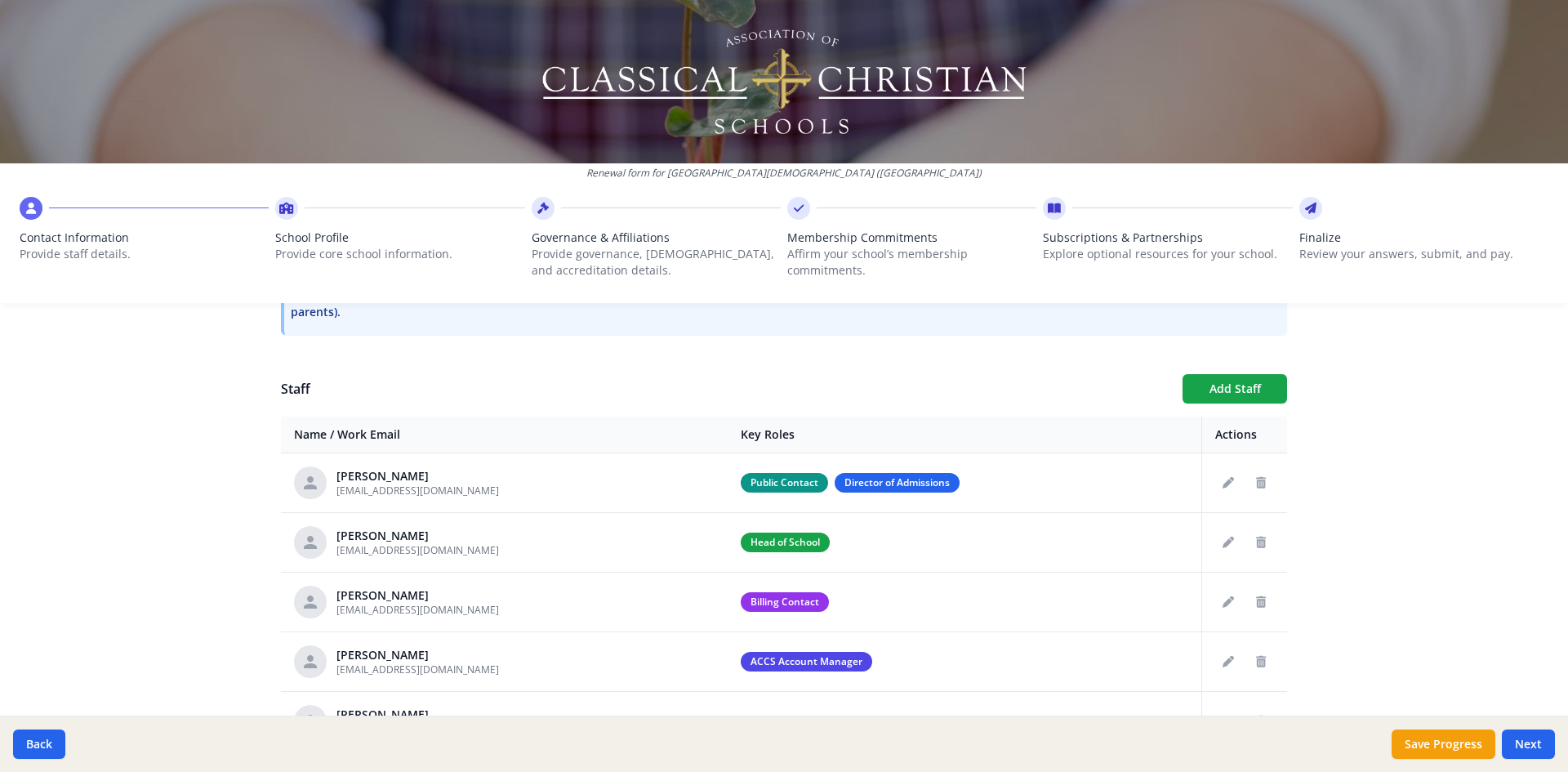
click at [1221, 404] on div "Staff Add Staff Name / Work Email Key Roles Actions [PERSON_NAME] [EMAIL_ADDRES…" at bounding box center [783, 593] width 1006 height 437
click at [1221, 388] on button "Add Staff" at bounding box center [1234, 389] width 104 height 29
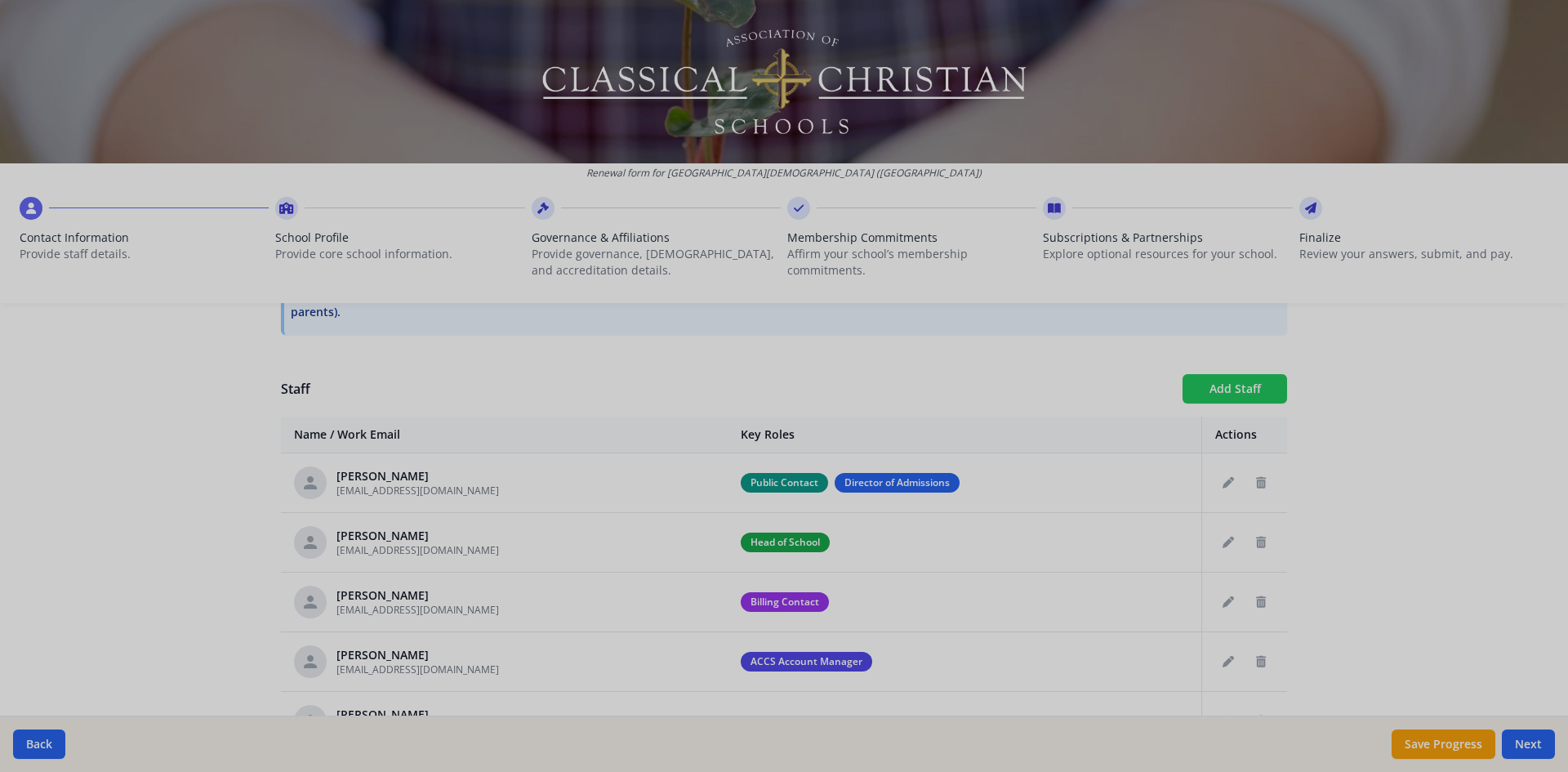
checkbox input "false"
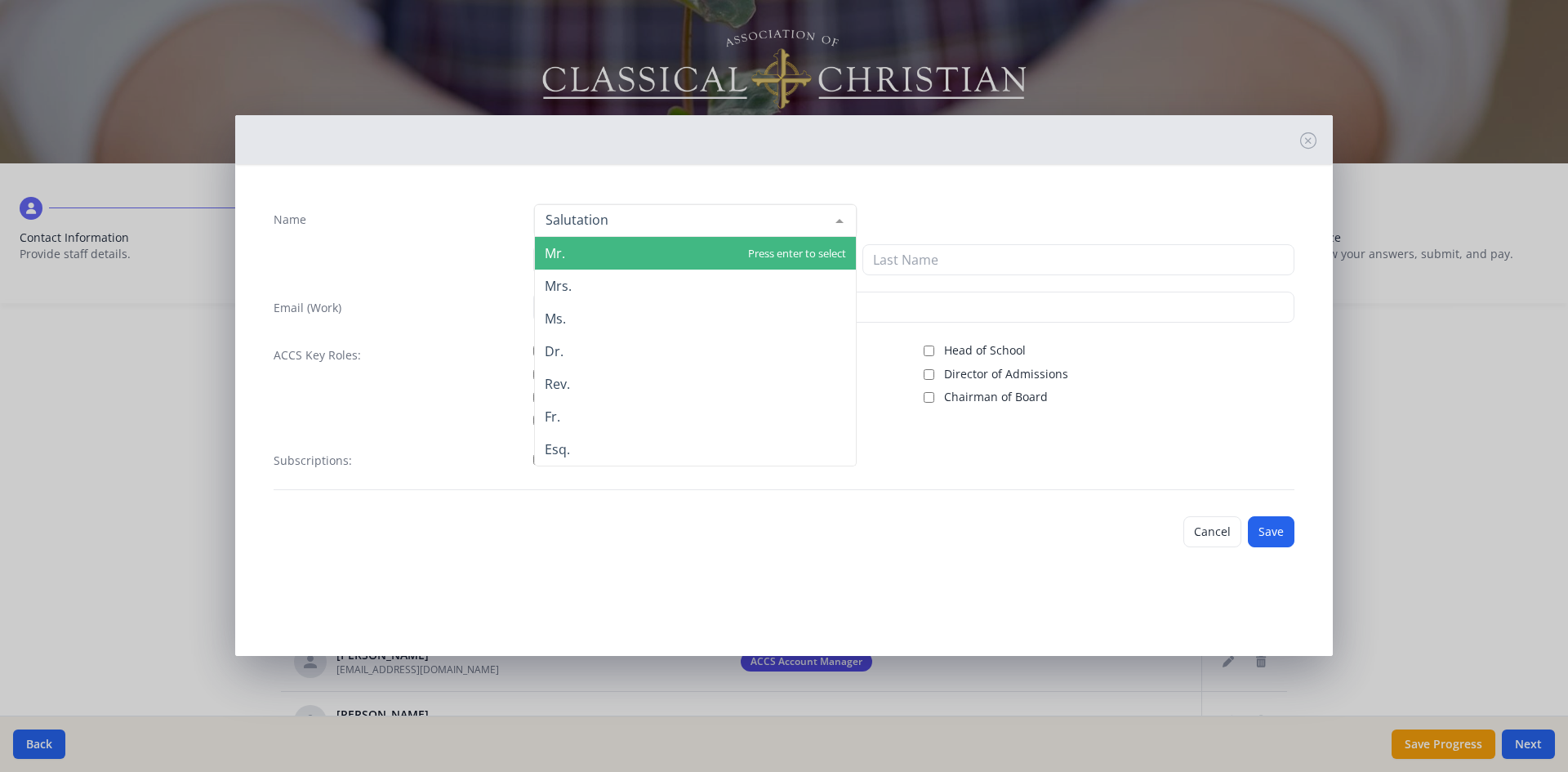
click at [666, 224] on div at bounding box center [696, 220] width 323 height 33
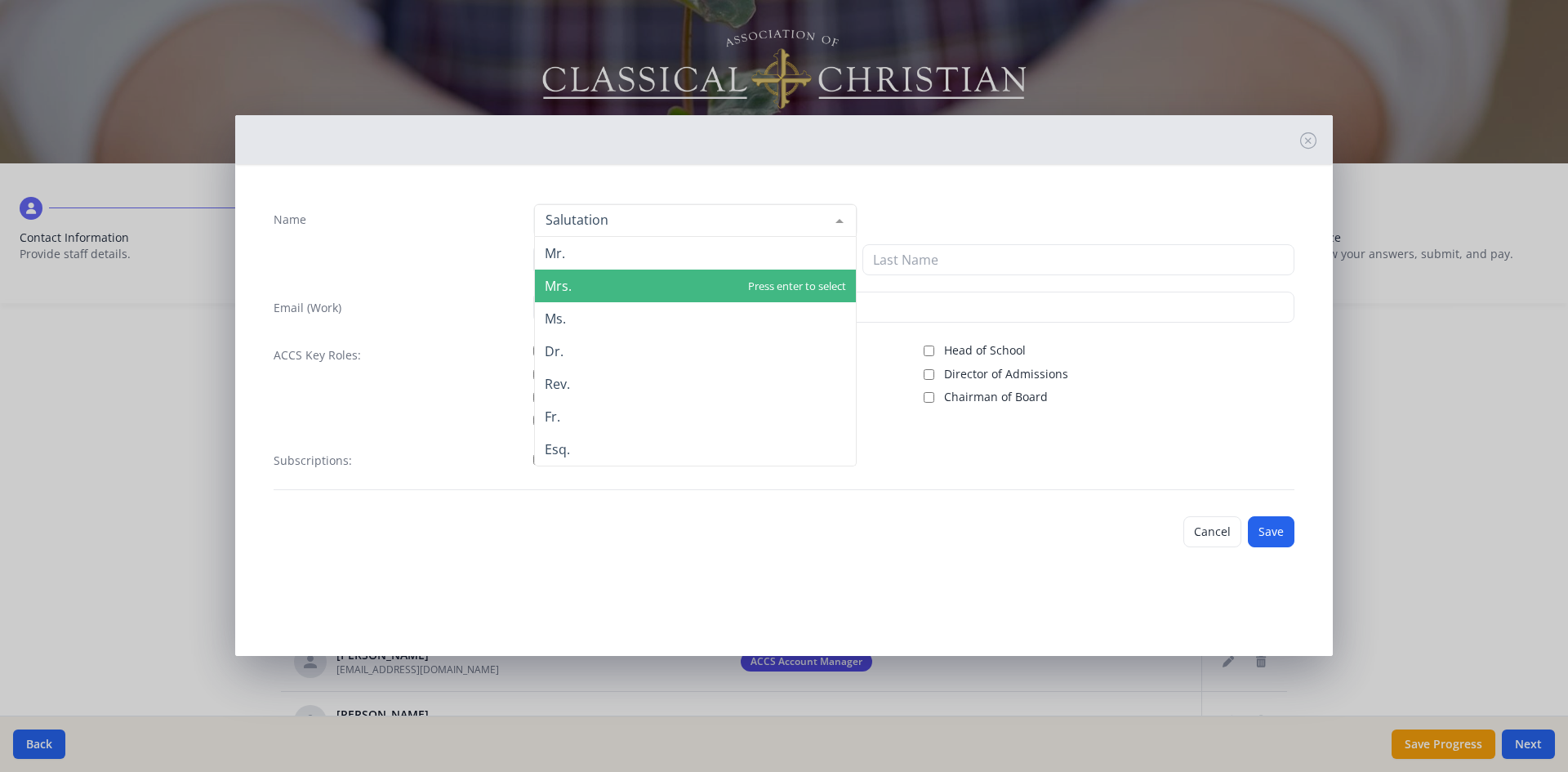
click at [616, 277] on span "Mrs." at bounding box center [695, 286] width 321 height 33
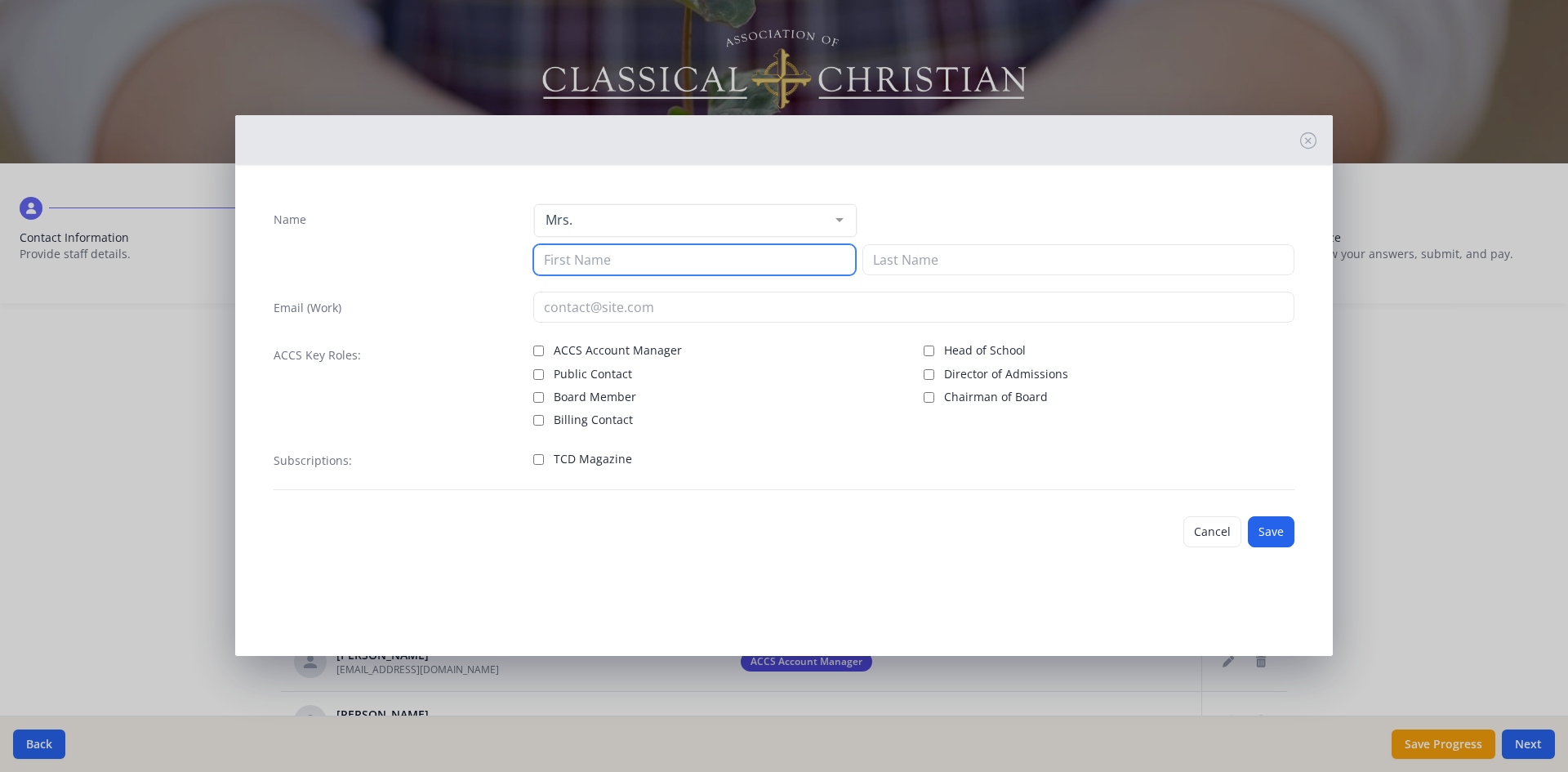
click at [614, 263] on input at bounding box center [695, 259] width 323 height 31
type input "Katy"
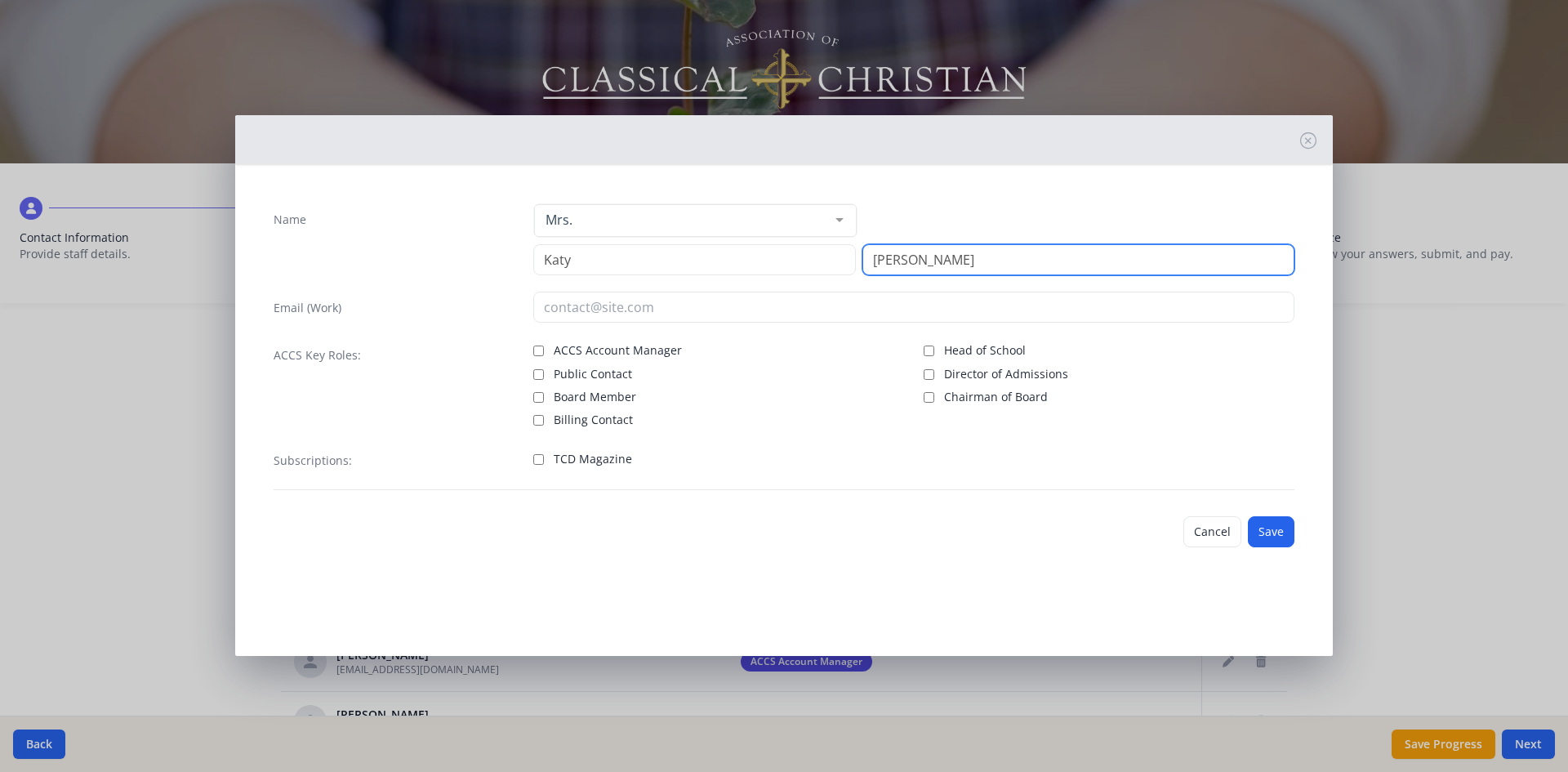
type input "[PERSON_NAME]"
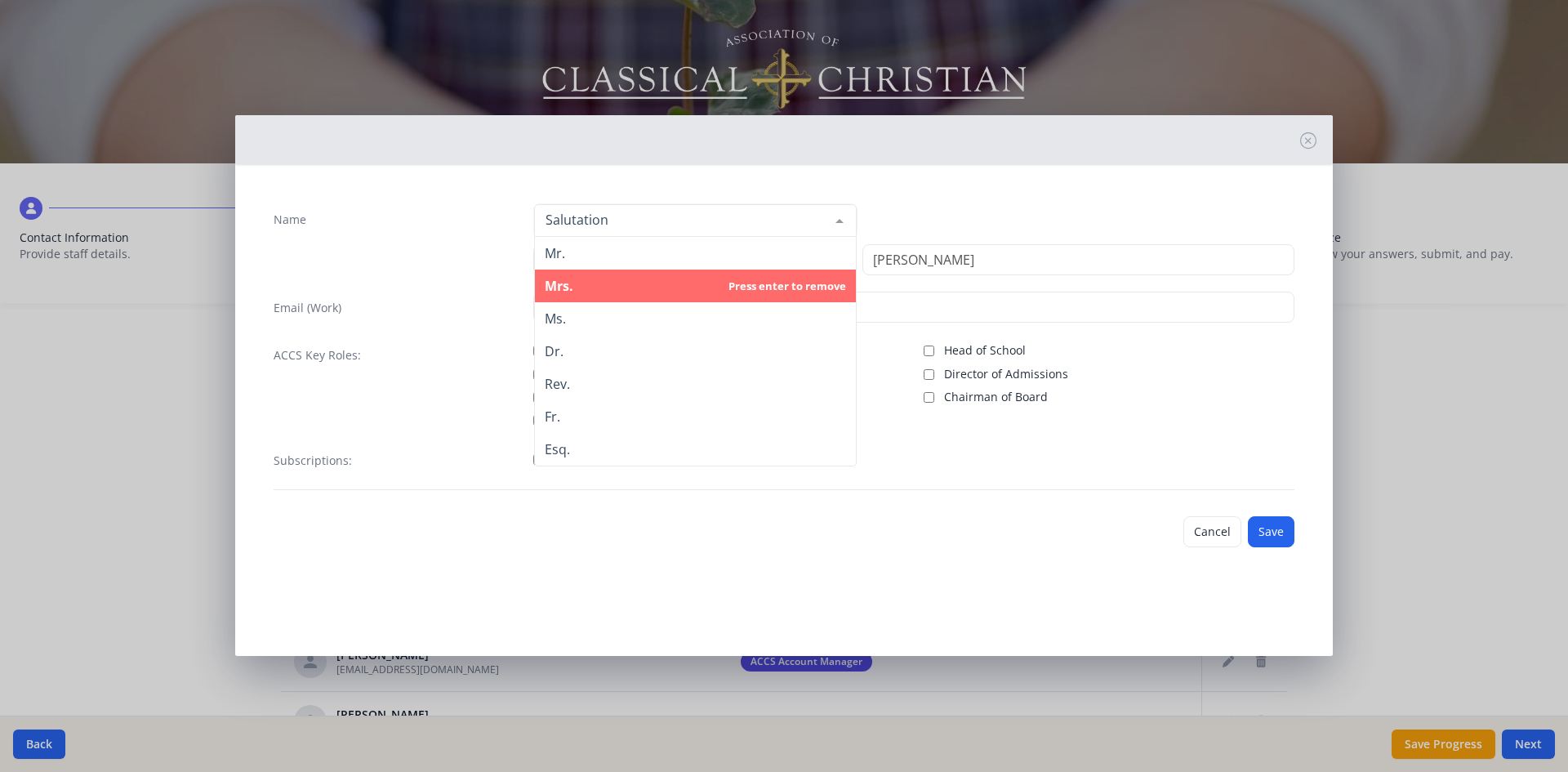
click at [767, 228] on div at bounding box center [696, 220] width 323 height 33
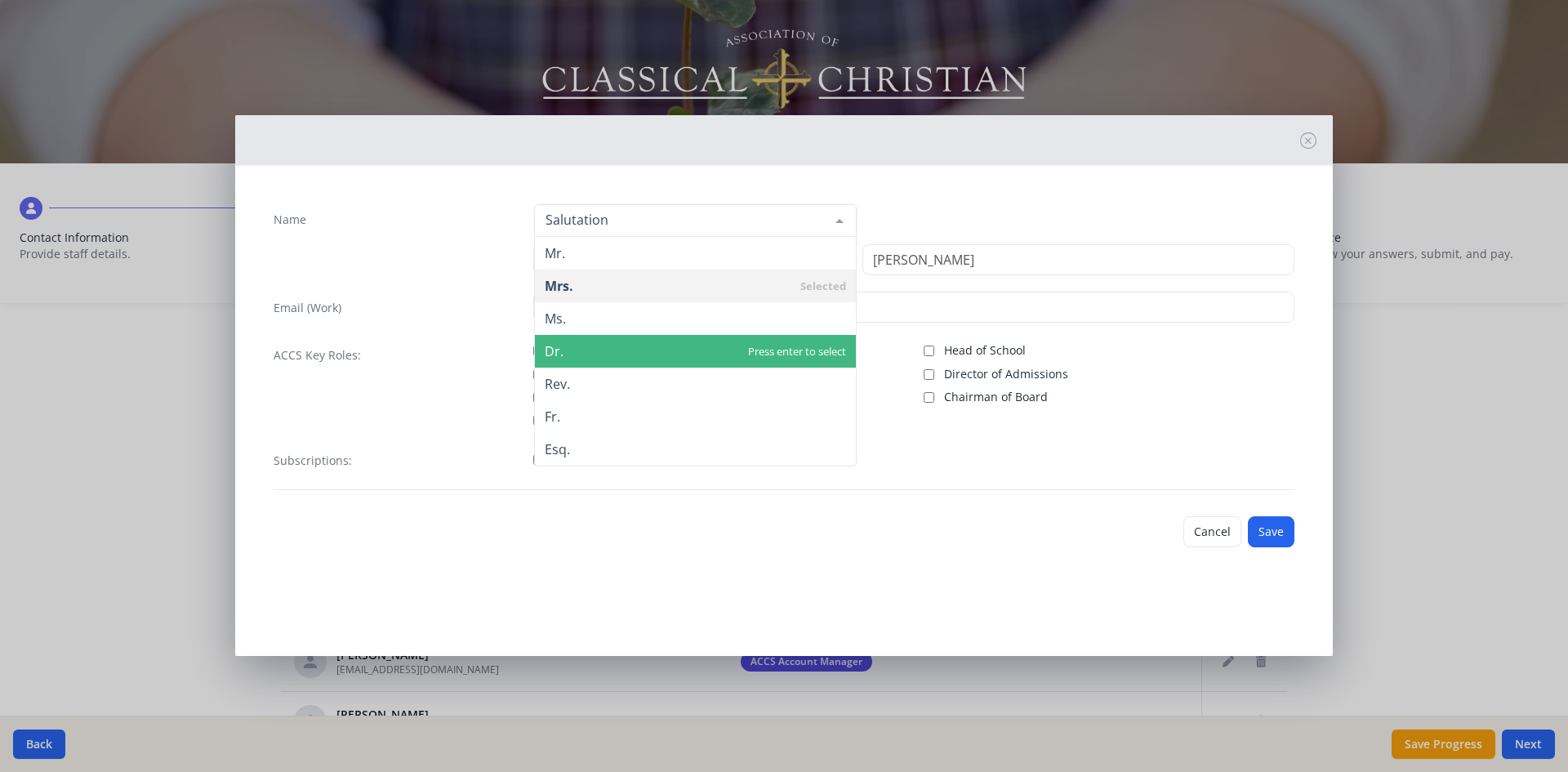
click at [701, 345] on span "Dr." at bounding box center [695, 351] width 321 height 33
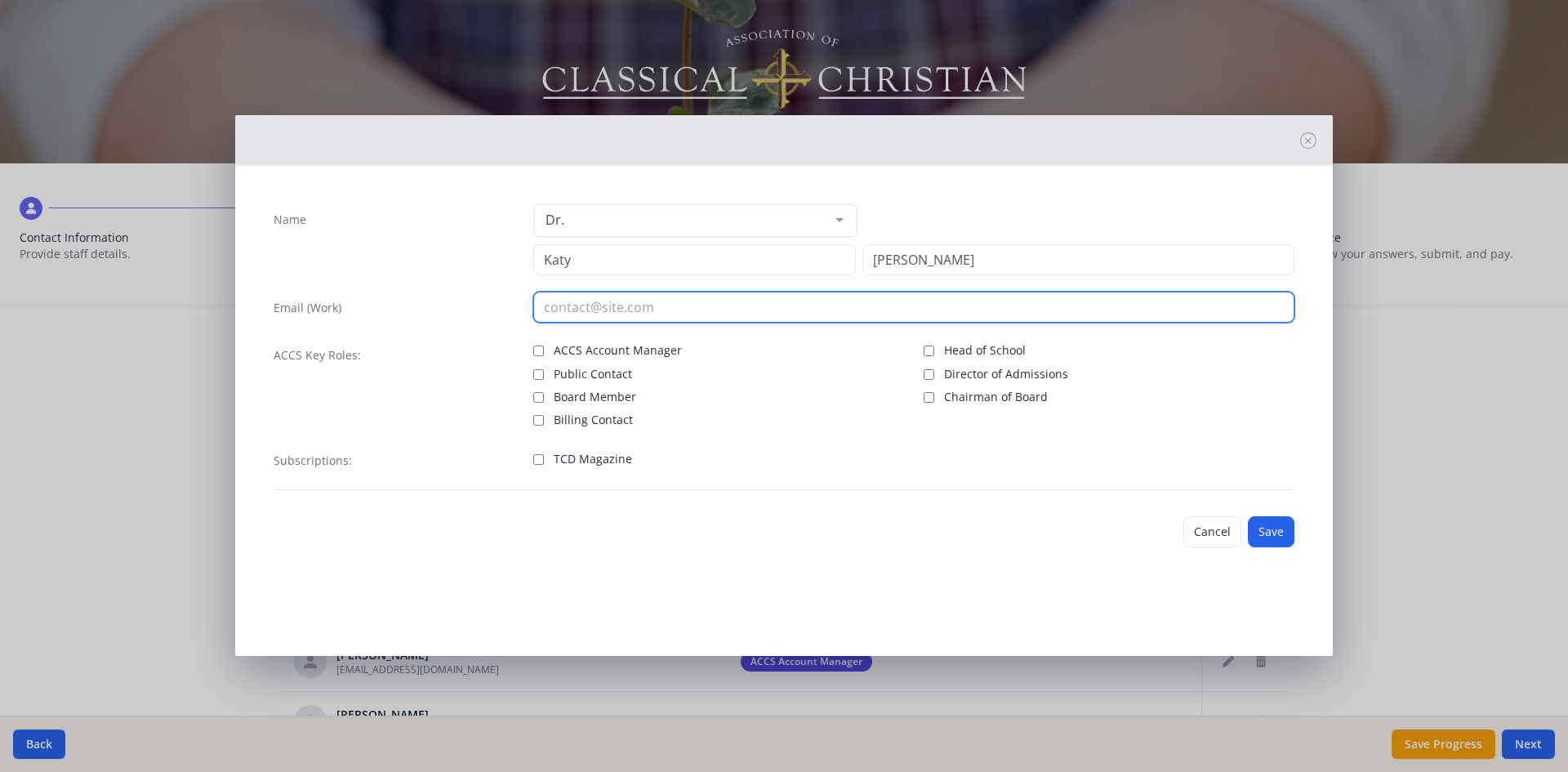
click at [640, 305] on input "email" at bounding box center [914, 307] width 762 height 31
type input "[EMAIL_ADDRESS][DOMAIN_NAME]"
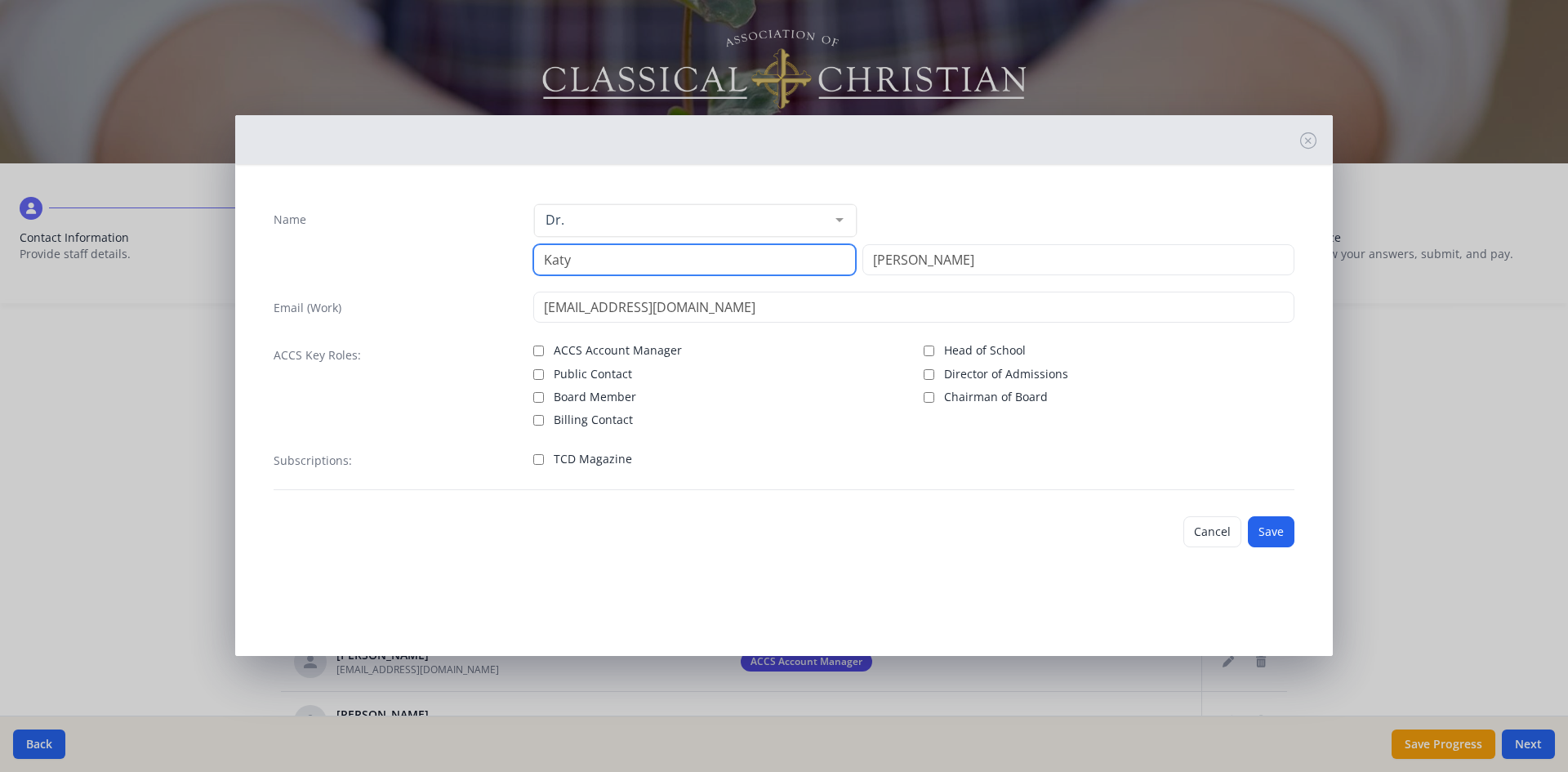
click at [603, 267] on input "Katy" at bounding box center [695, 259] width 323 height 31
type input "[PERSON_NAME]"
click at [1282, 531] on button "Save" at bounding box center [1271, 531] width 46 height 31
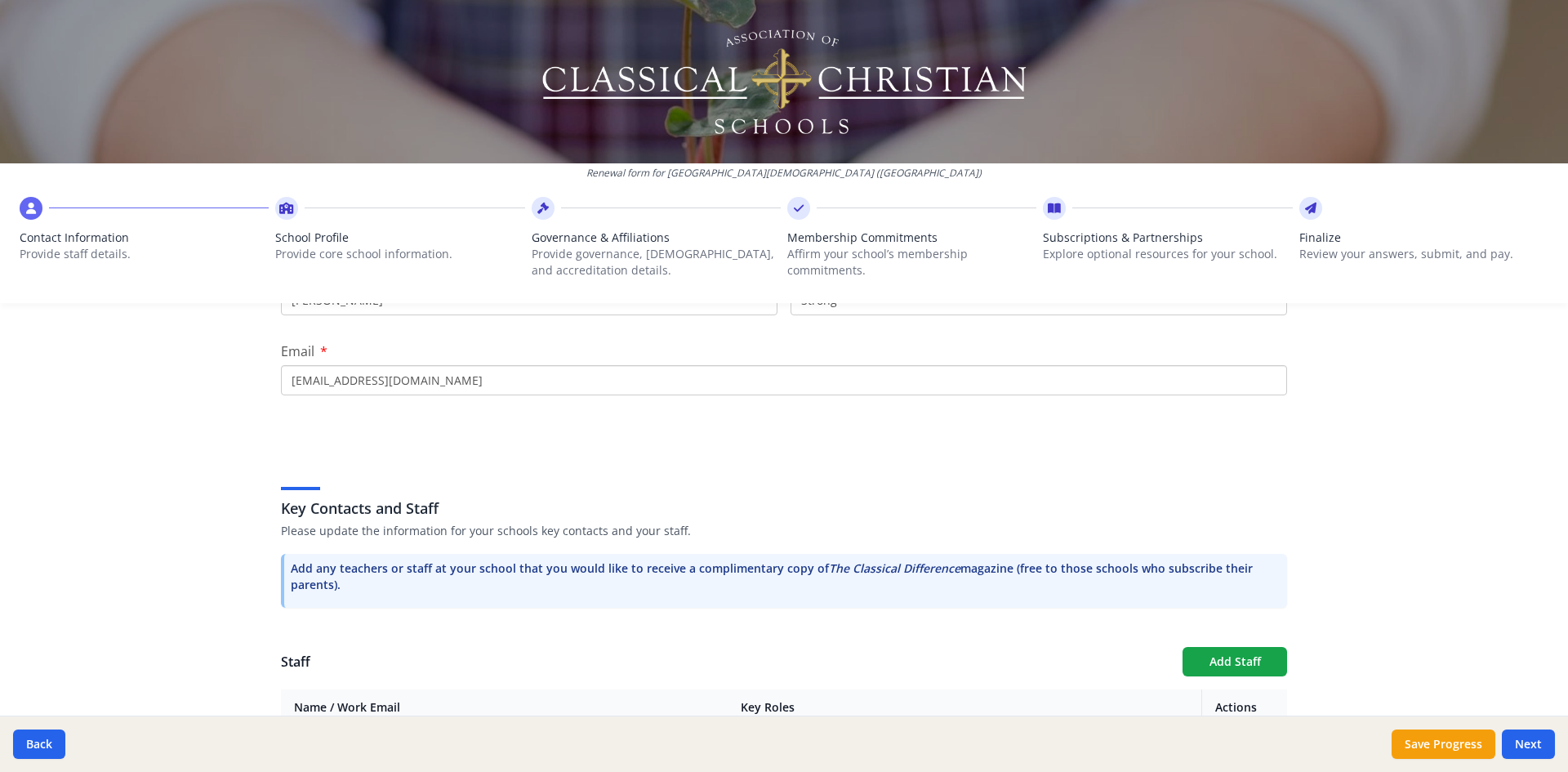
scroll to position [592, 0]
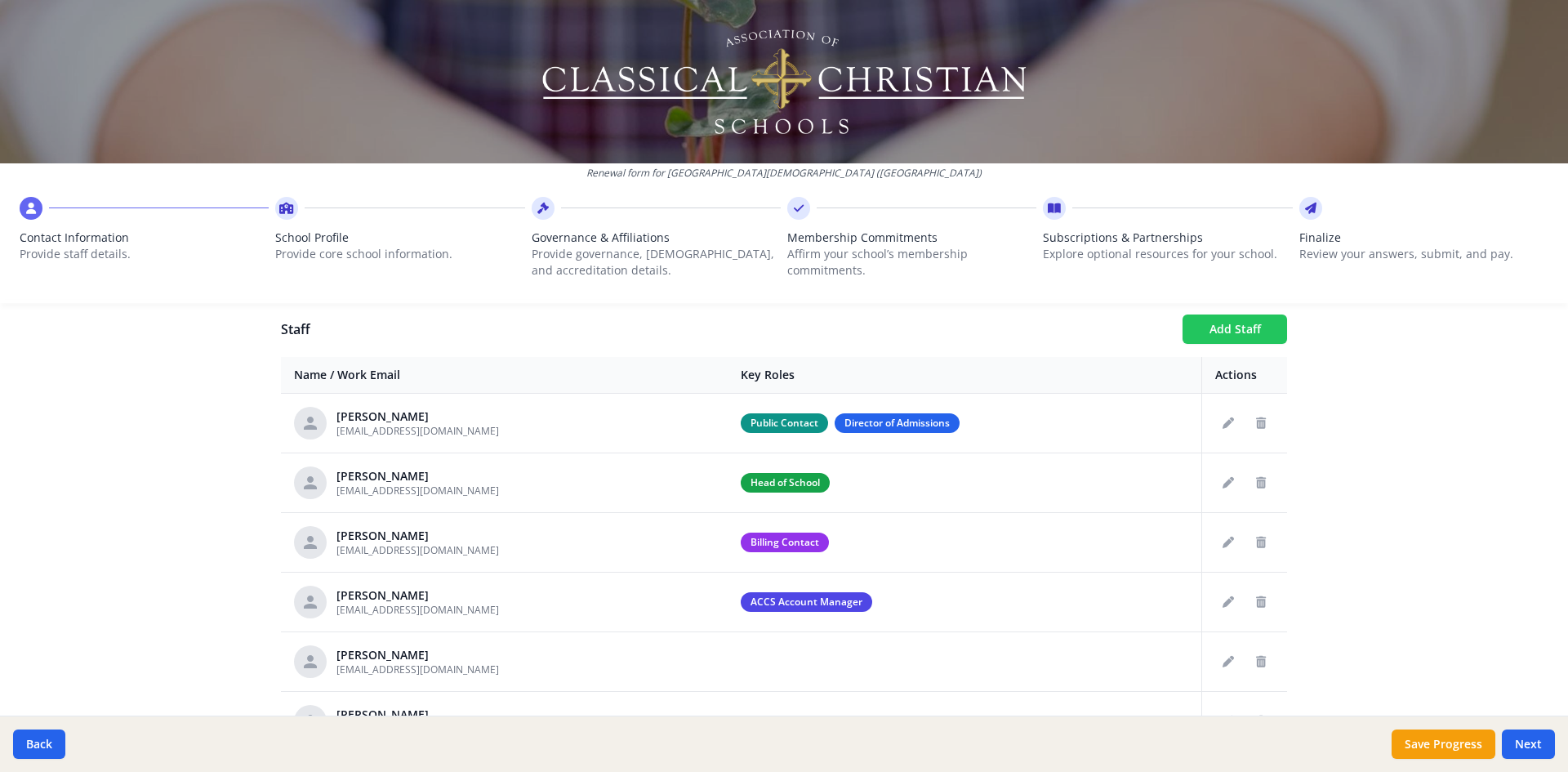
click at [1212, 326] on button "Add Staff" at bounding box center [1234, 329] width 104 height 29
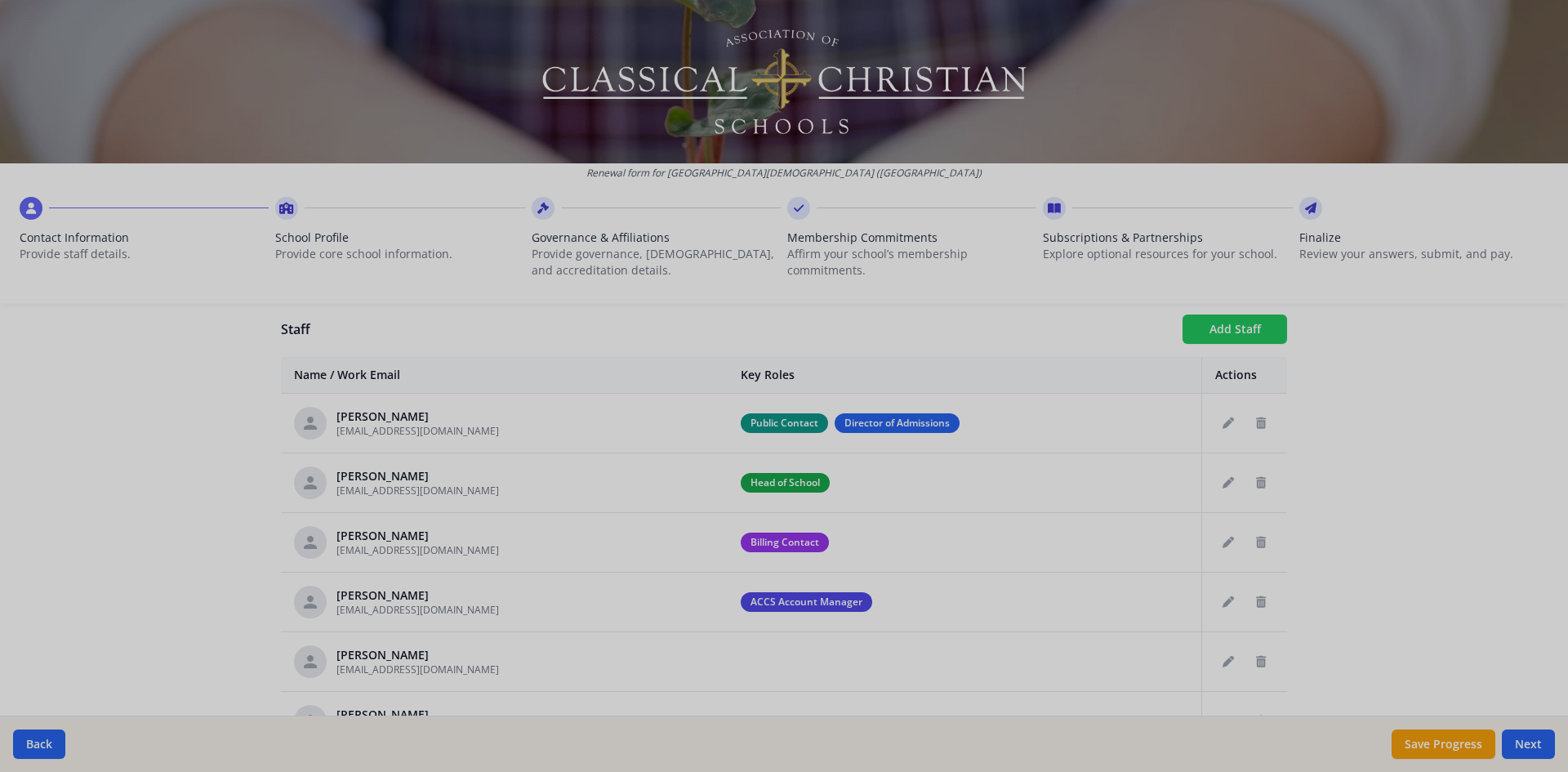
checkbox input "false"
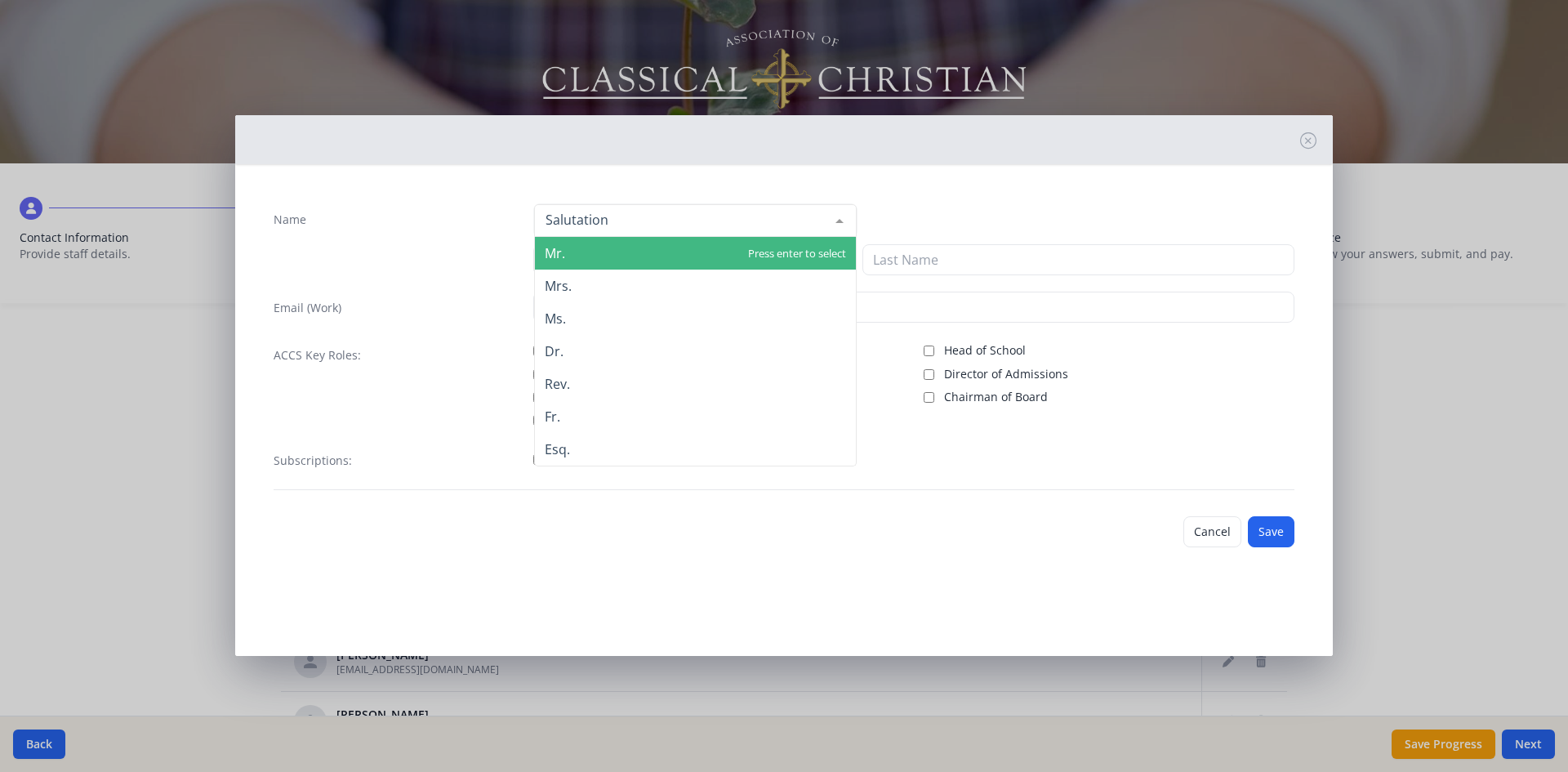
click at [682, 222] on div at bounding box center [696, 220] width 323 height 33
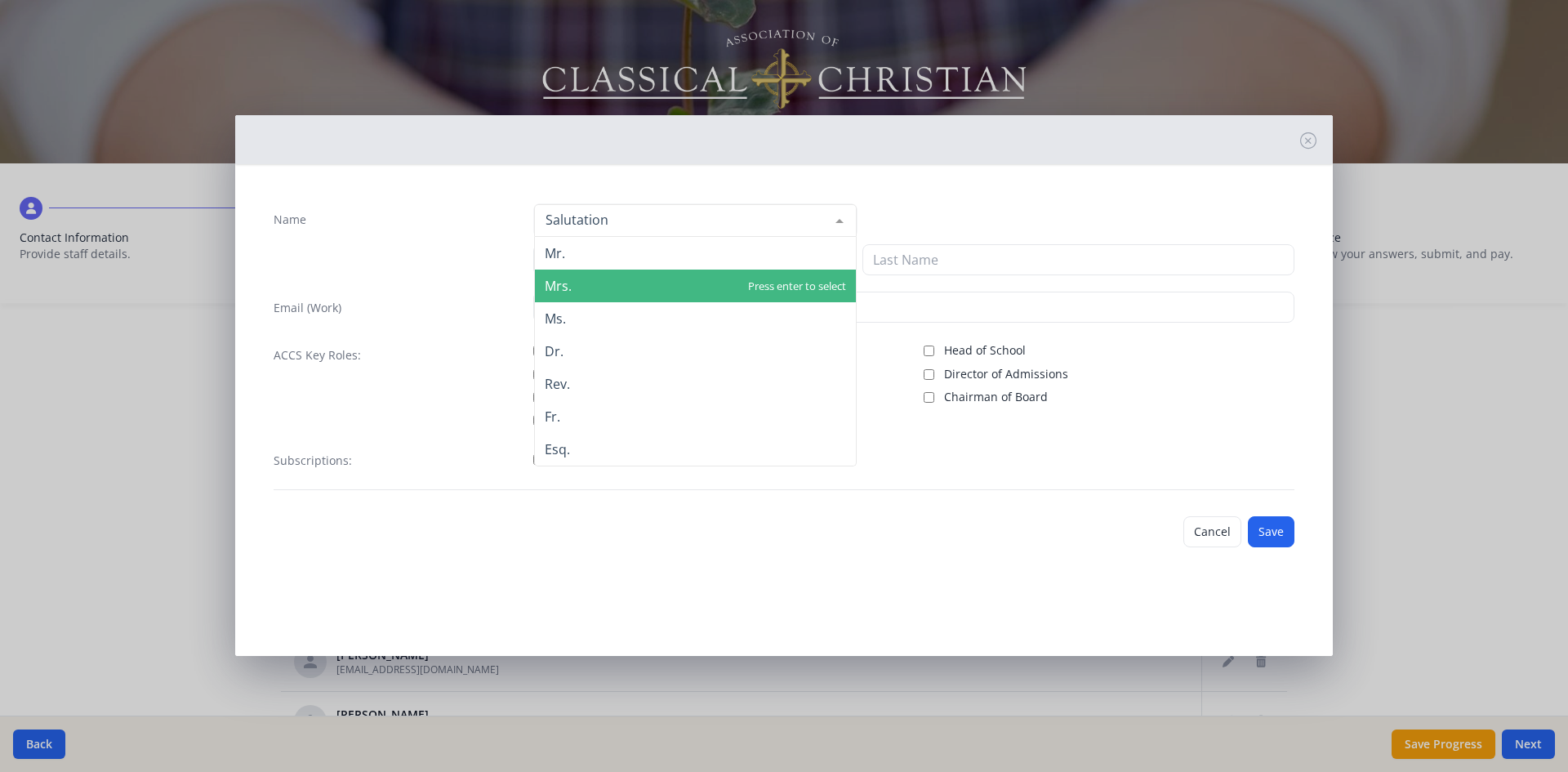
click at [586, 281] on span "Mrs." at bounding box center [695, 286] width 321 height 33
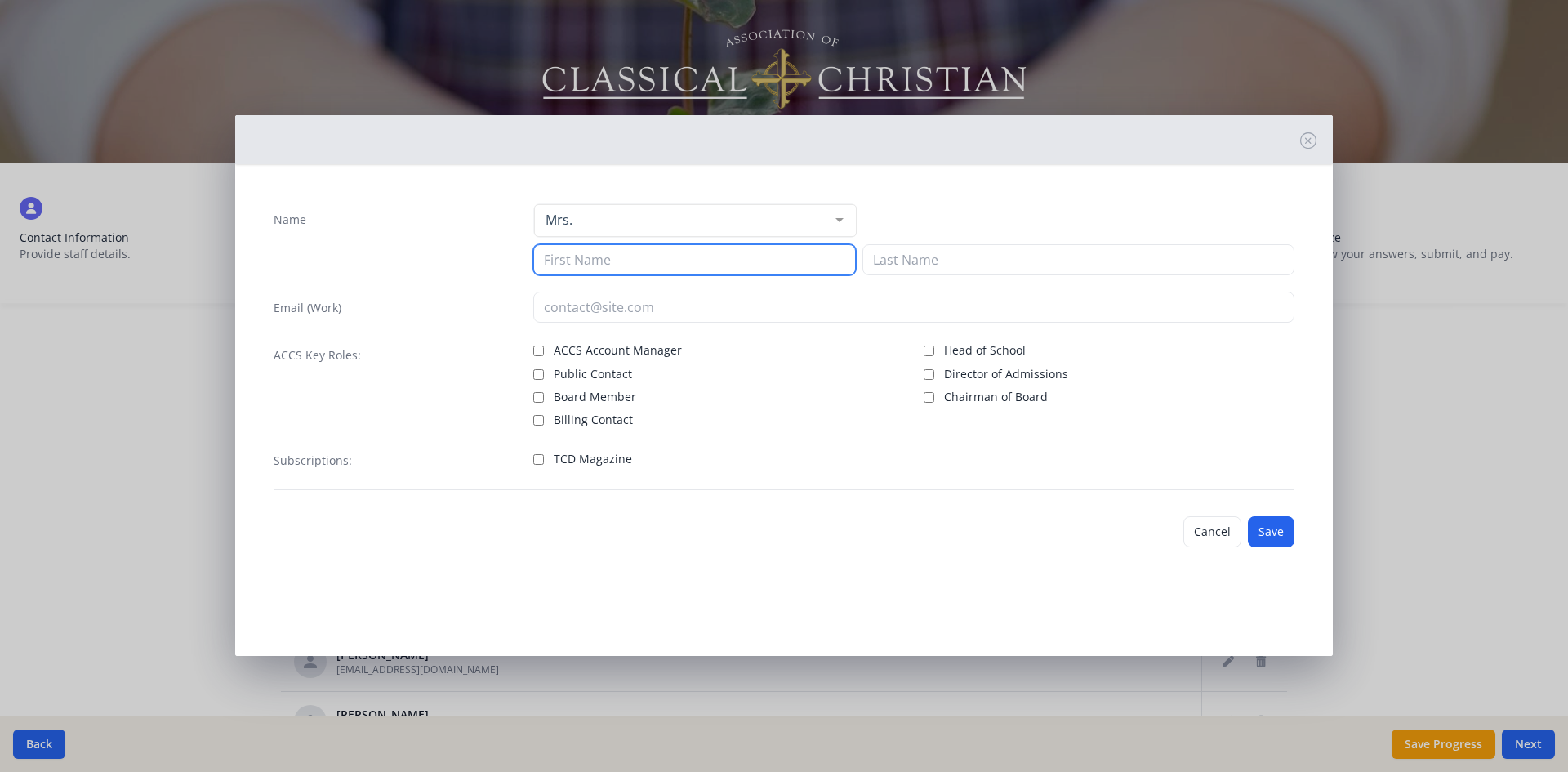
click at [595, 258] on input at bounding box center [695, 259] width 323 height 31
type input "[PERSON_NAME]"
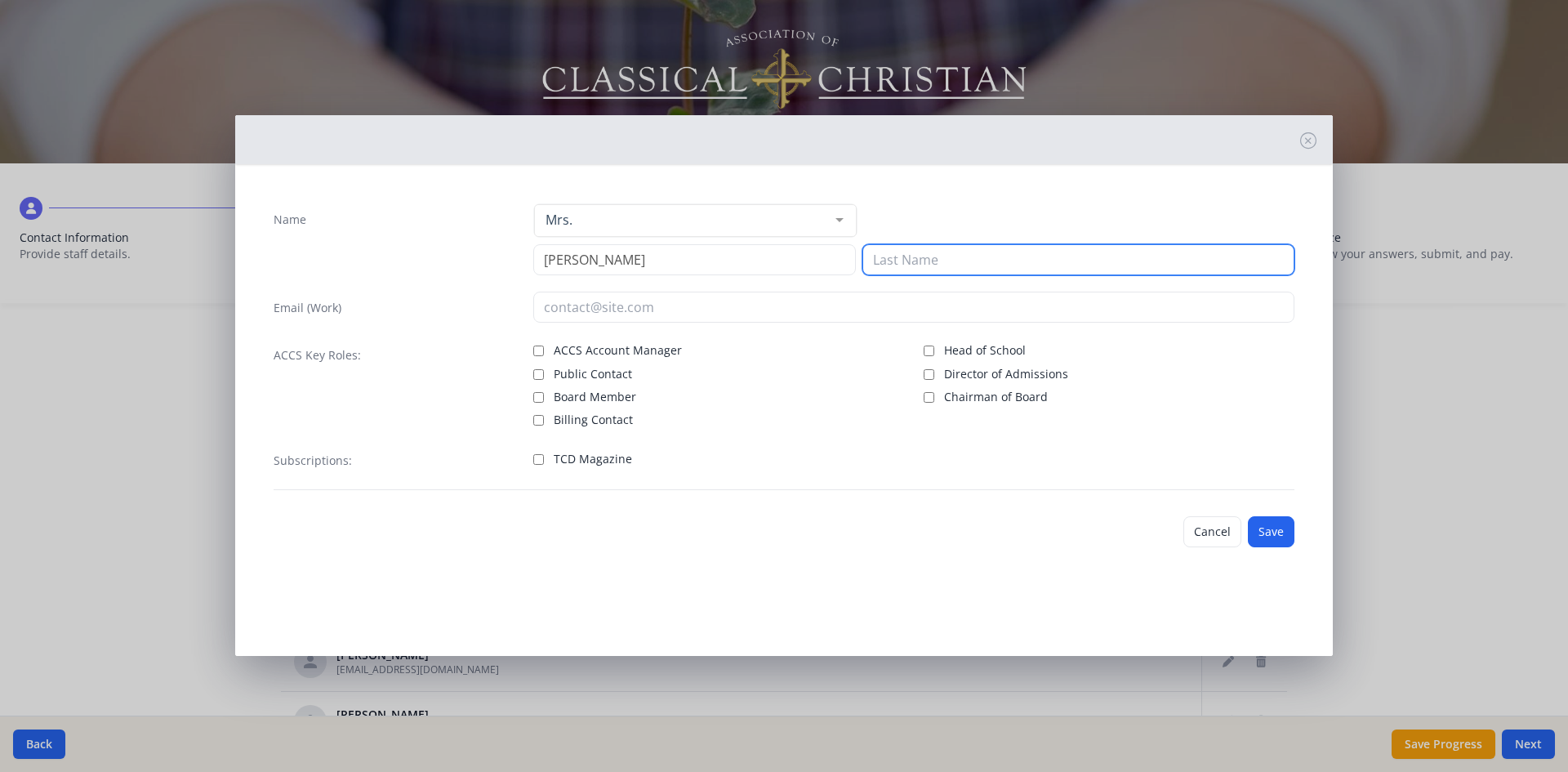
click at [910, 264] on input at bounding box center [1078, 259] width 432 height 31
type input "[PERSON_NAME]"
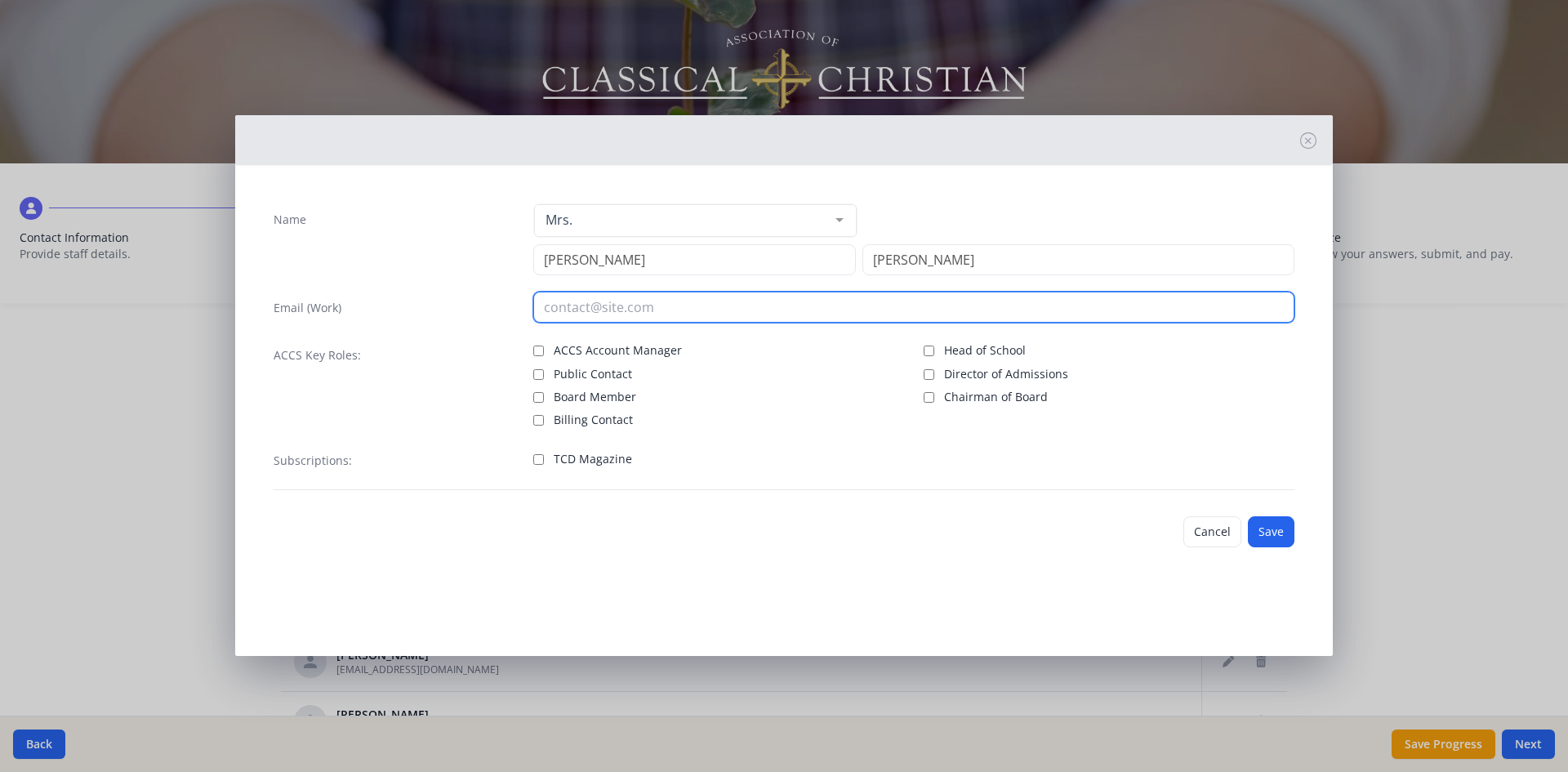
click at [583, 300] on input "email" at bounding box center [914, 307] width 762 height 31
type input "[EMAIL_ADDRESS][DOMAIN_NAME]"
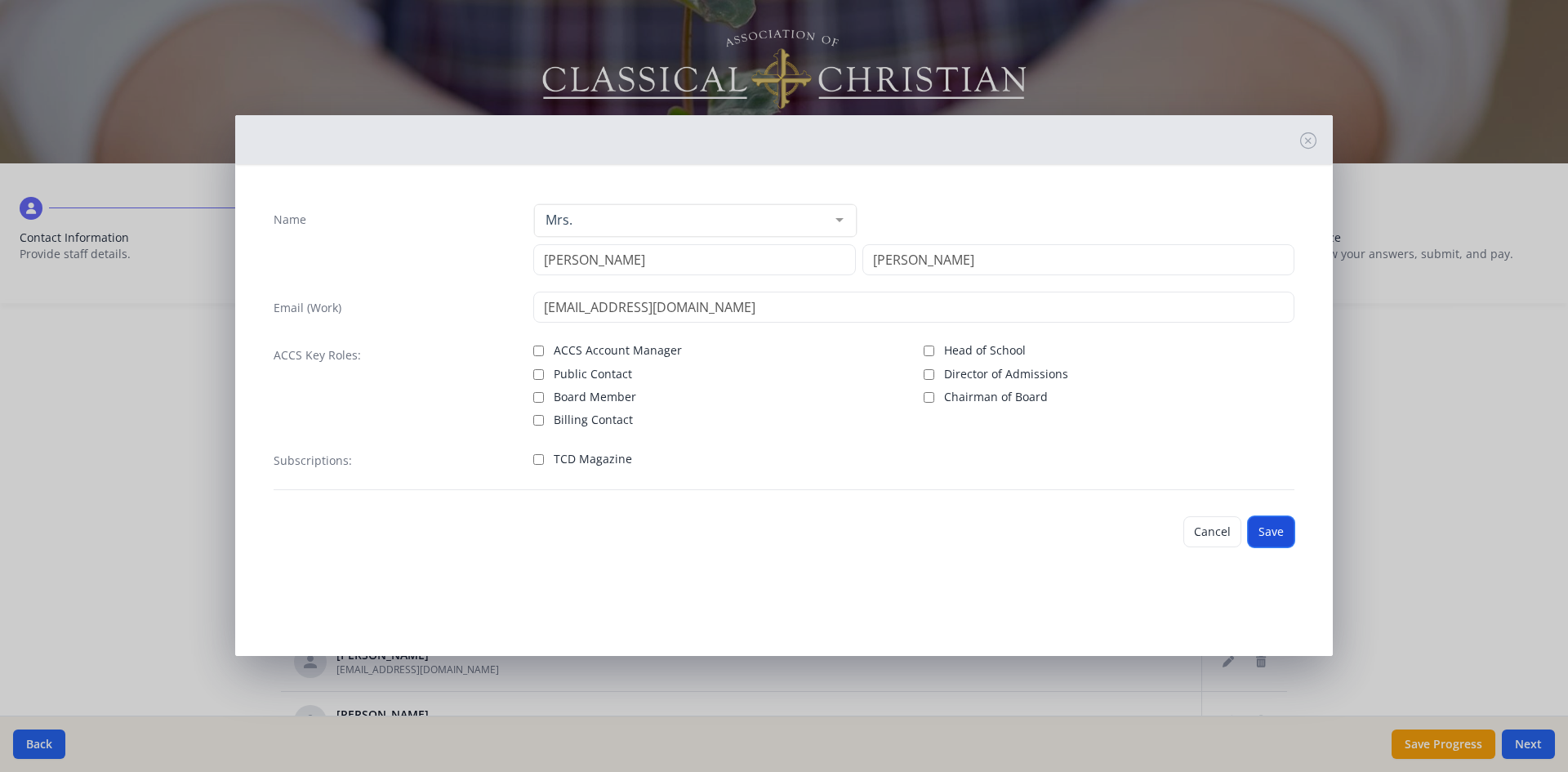
click at [1259, 530] on button "Save" at bounding box center [1271, 531] width 46 height 31
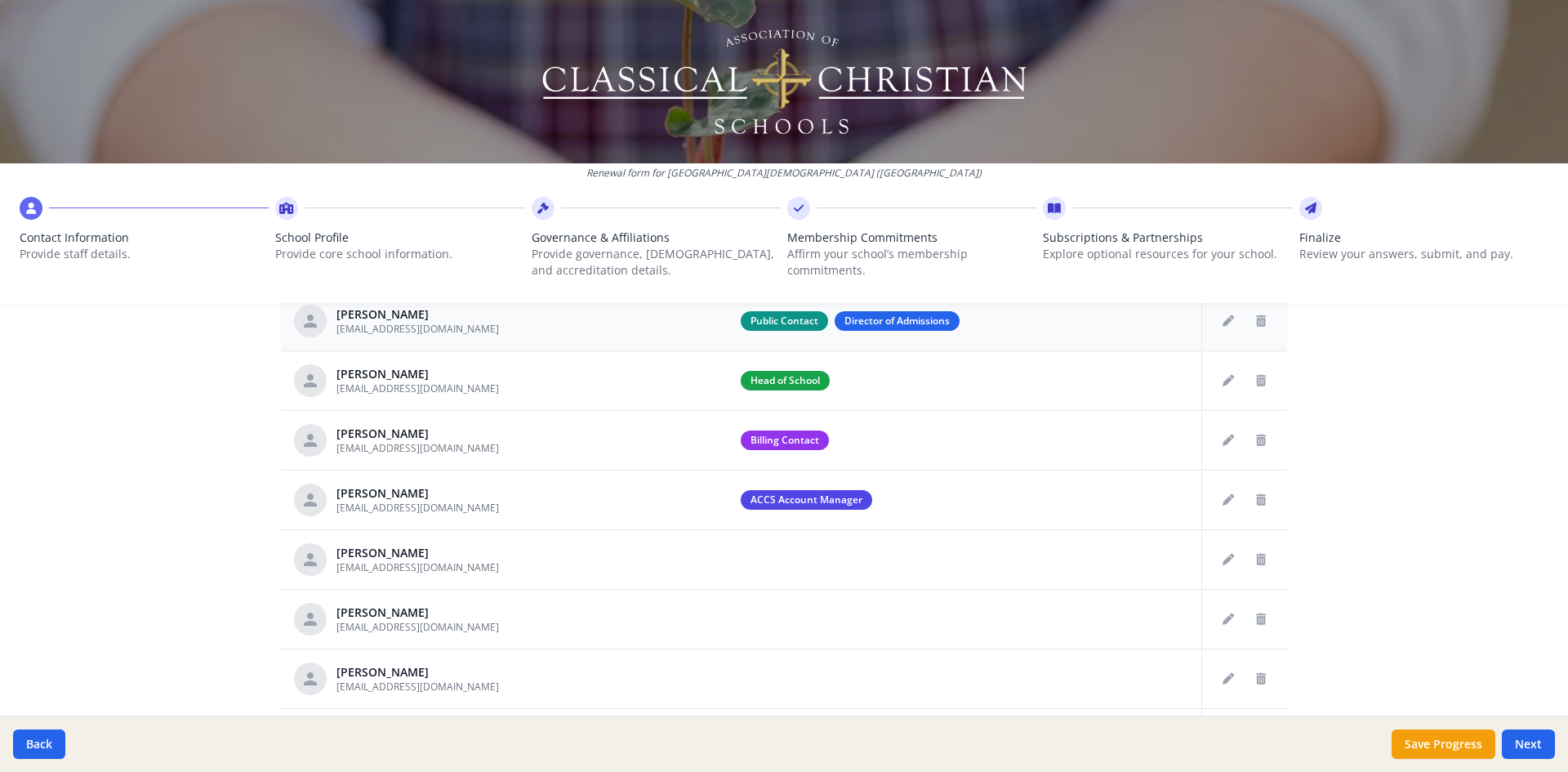
scroll to position [815, 0]
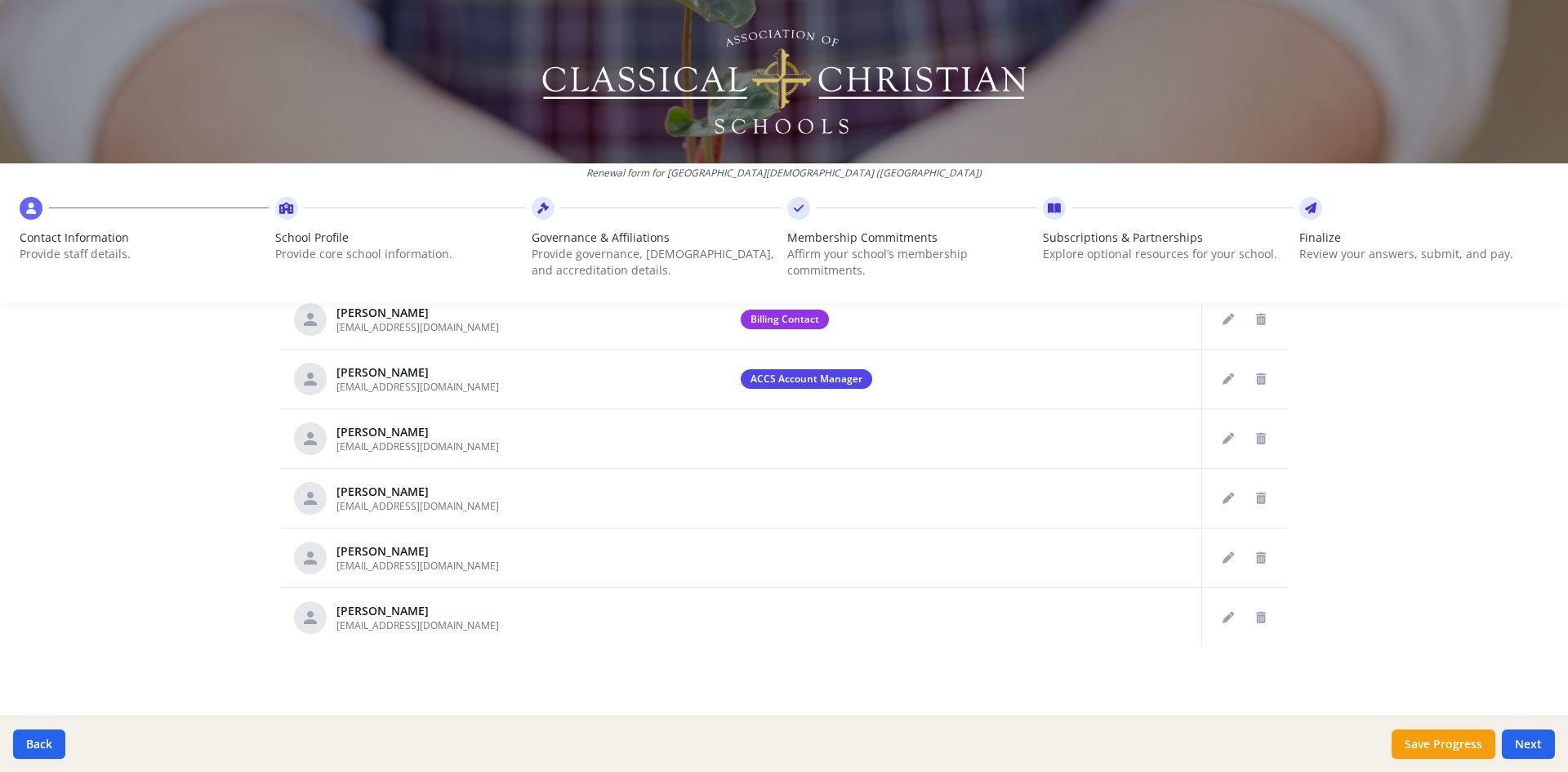
drag, startPoint x: 1527, startPoint y: 749, endPoint x: 1072, endPoint y: 324, distance: 622.6
click at [1527, 748] on button "Next" at bounding box center [1529, 744] width 53 height 29
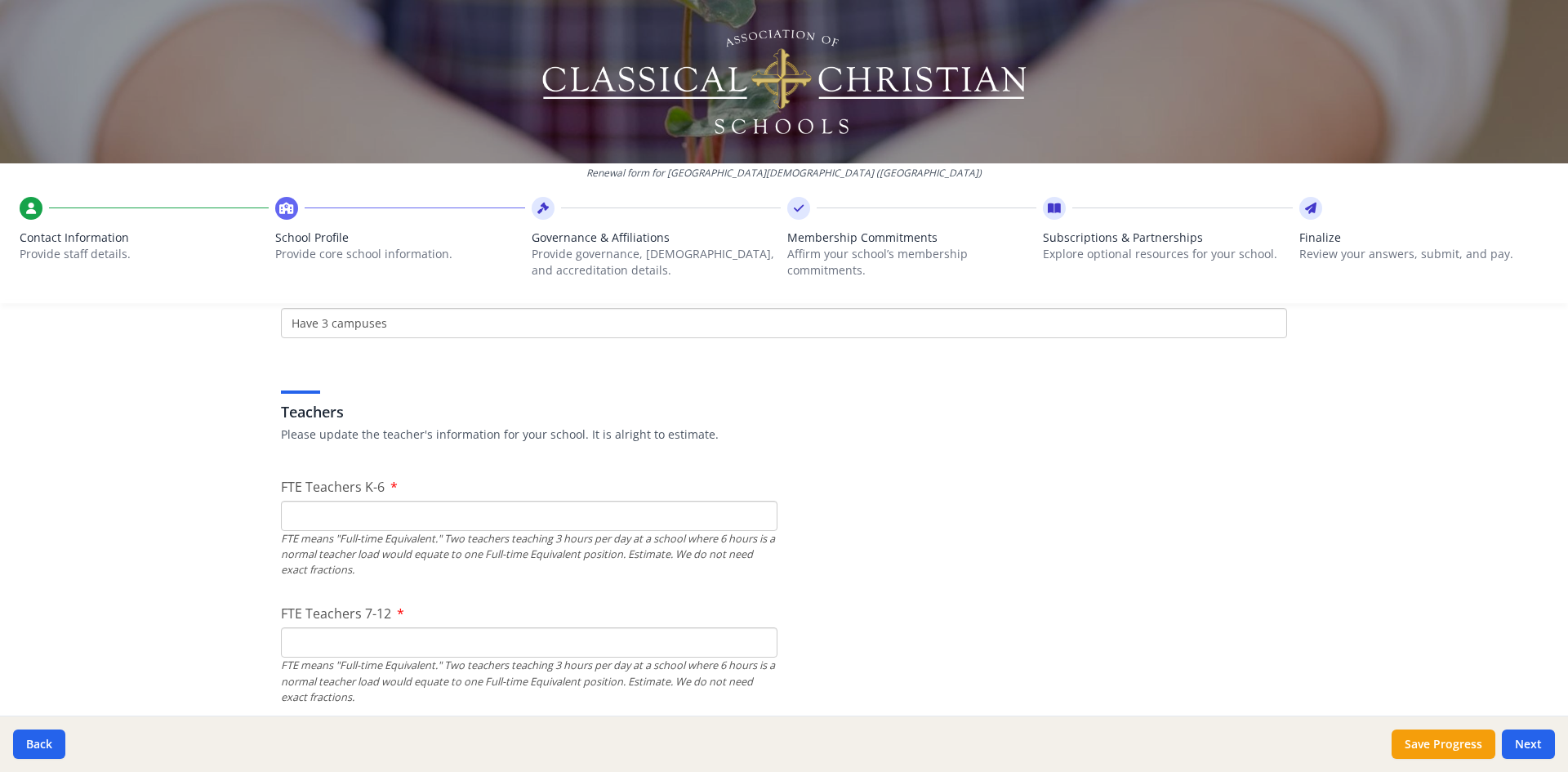
scroll to position [978, 0]
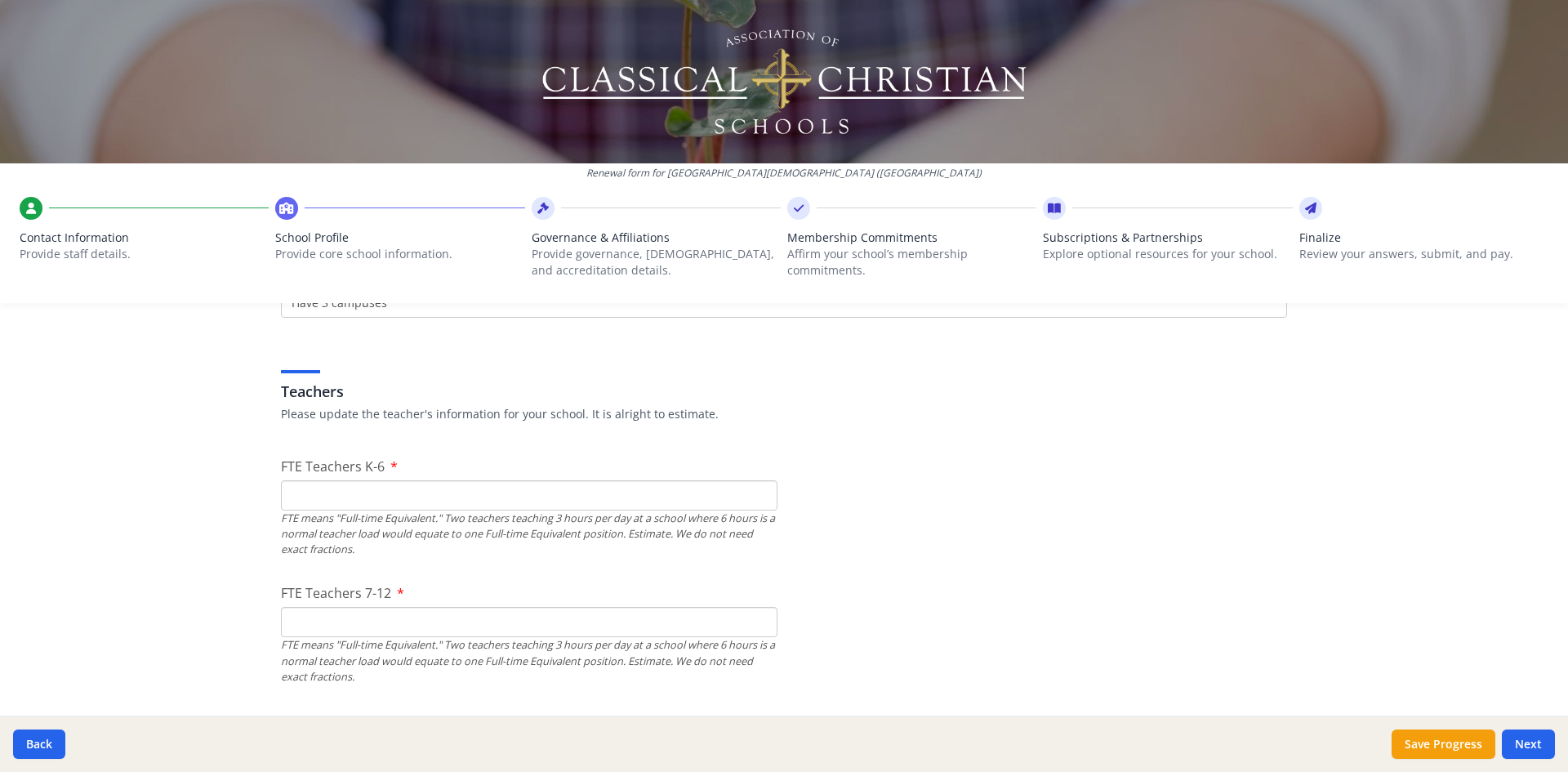
click at [355, 493] on input "FTE Teachers K-6" at bounding box center [528, 496] width 496 height 30
click at [359, 496] on input "FTE Teachers K-6" at bounding box center [528, 496] width 496 height 30
type input "1"
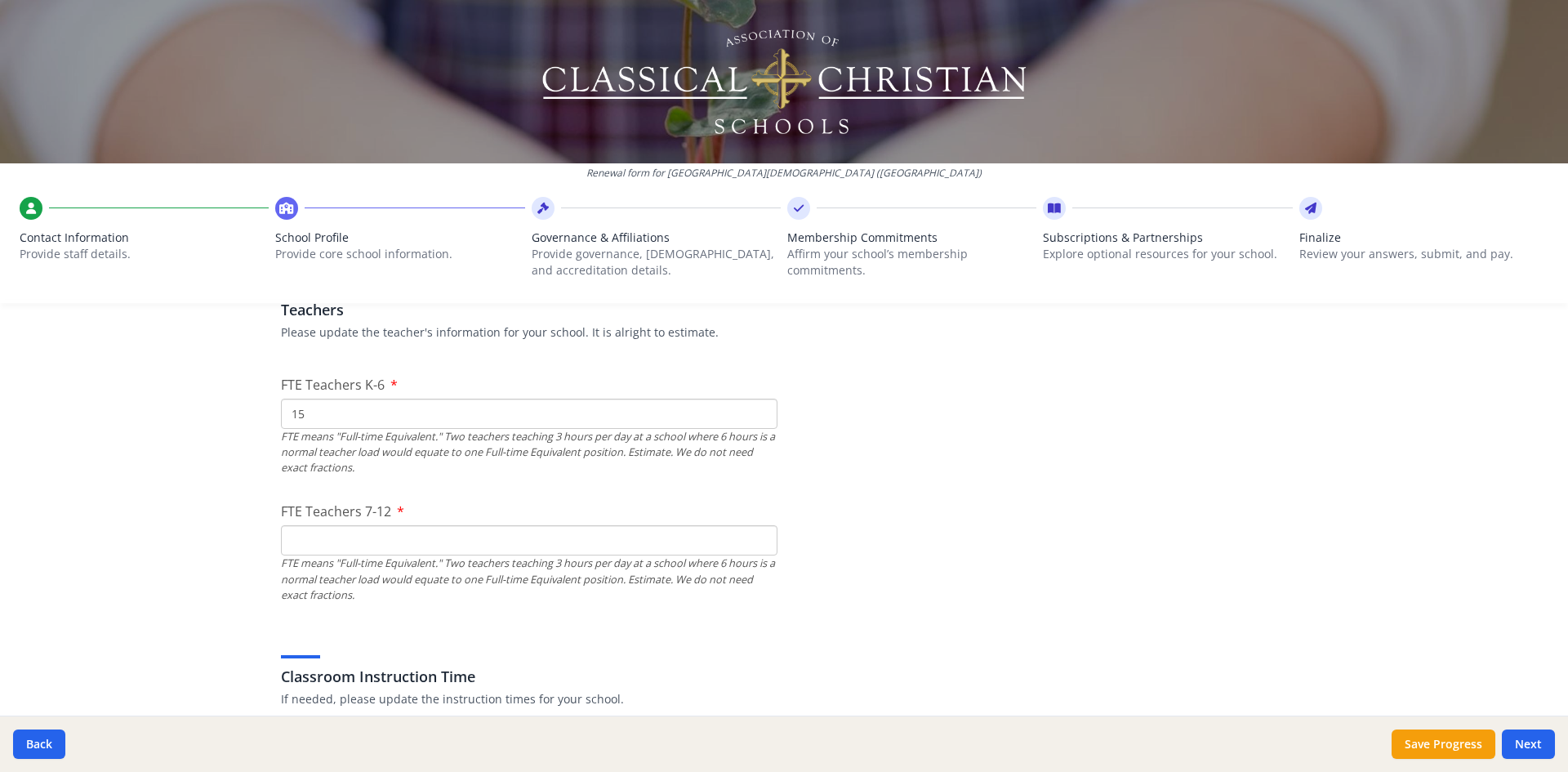
type input "15"
click at [363, 532] on input "FTE Teachers 7-12" at bounding box center [528, 540] width 496 height 30
click at [456, 550] on input "FTE Teachers 7-12" at bounding box center [528, 540] width 496 height 30
type input "8"
click at [731, 596] on div "FTE means "Full-time Equivalent." Two teachers teaching 3 hours per day at a sc…" at bounding box center [528, 579] width 496 height 47
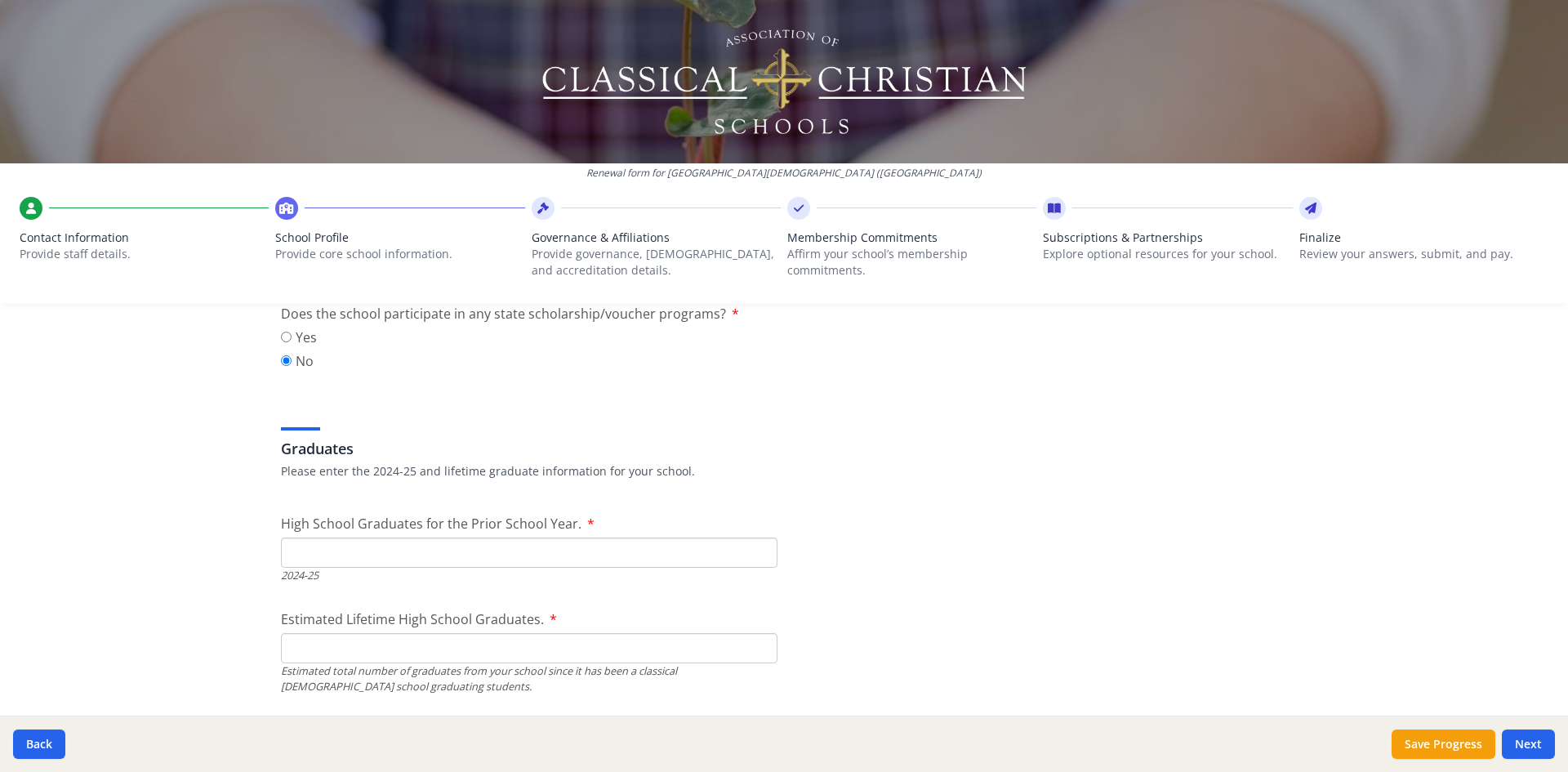
scroll to position [2286, 0]
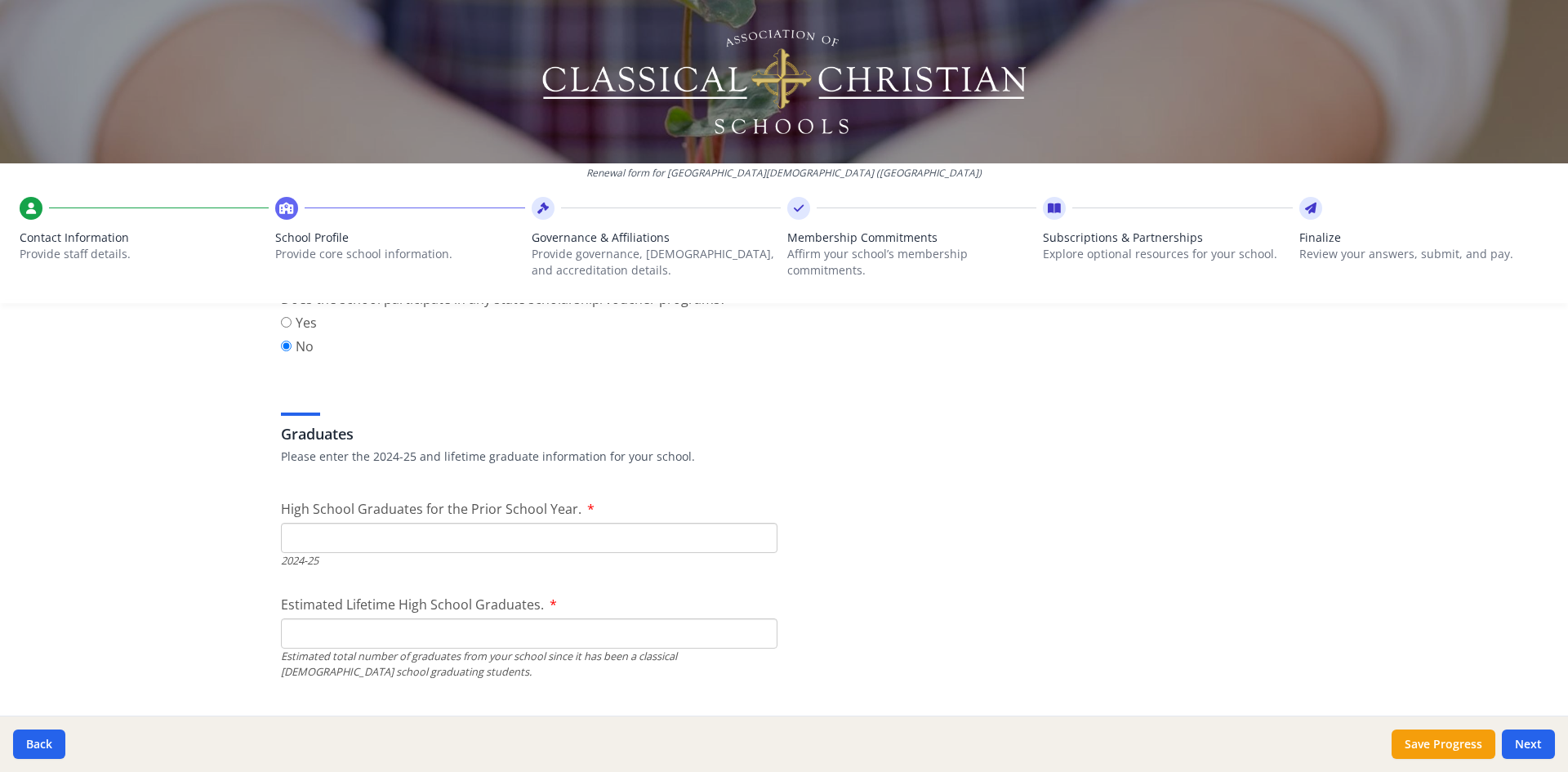
click at [389, 539] on input "High School Graduates for the Prior School Year." at bounding box center [528, 538] width 496 height 30
click at [304, 540] on input "High School Graduates for the Prior School Year." at bounding box center [528, 538] width 496 height 30
type input "10"
click at [291, 636] on input "Estimated Lifetime High School Graduates." at bounding box center [528, 634] width 496 height 30
click at [284, 642] on input "0" at bounding box center [528, 634] width 496 height 30
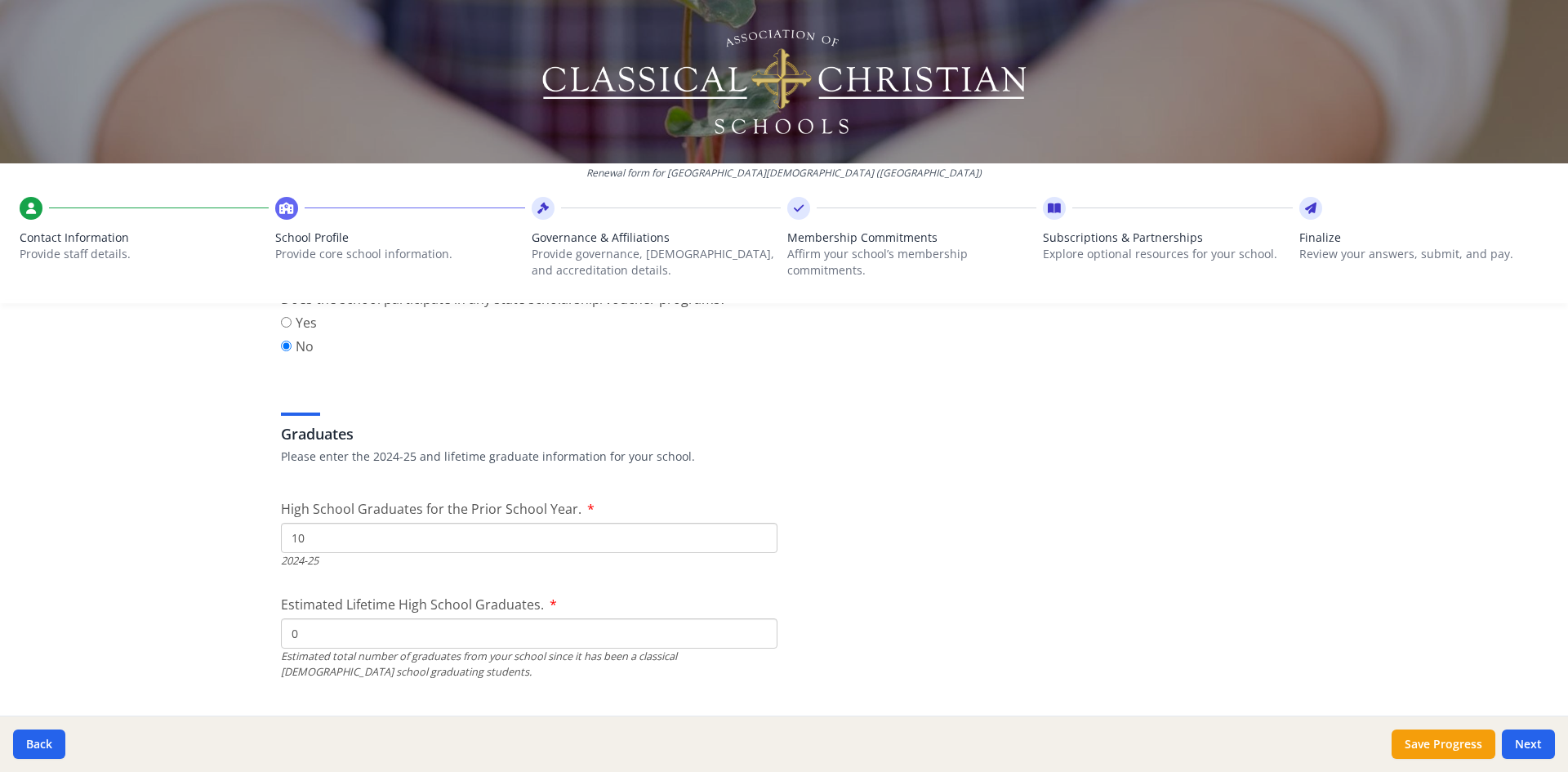
drag, startPoint x: 304, startPoint y: 641, endPoint x: 271, endPoint y: 636, distance: 33.4
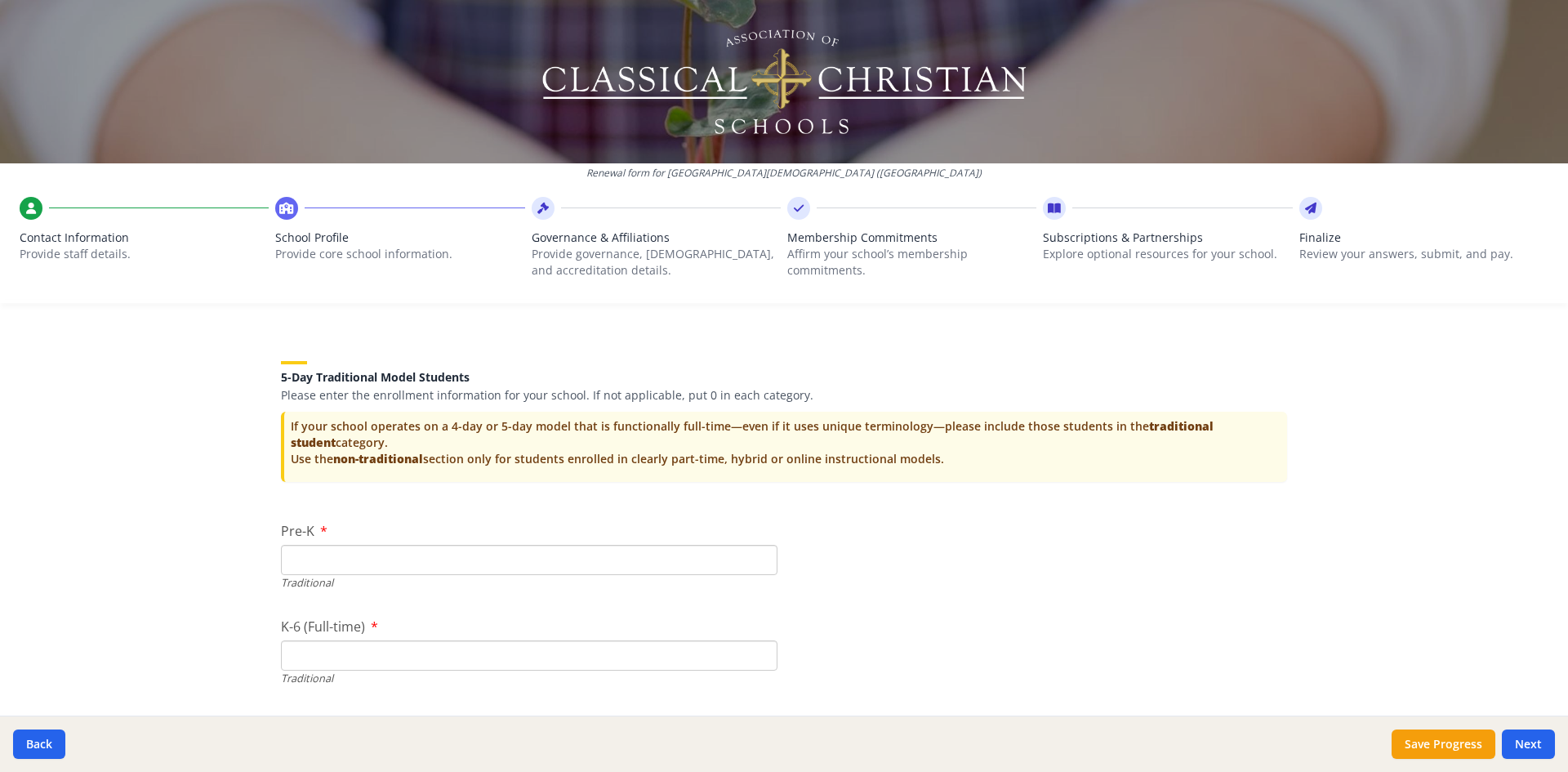
scroll to position [3348, 0]
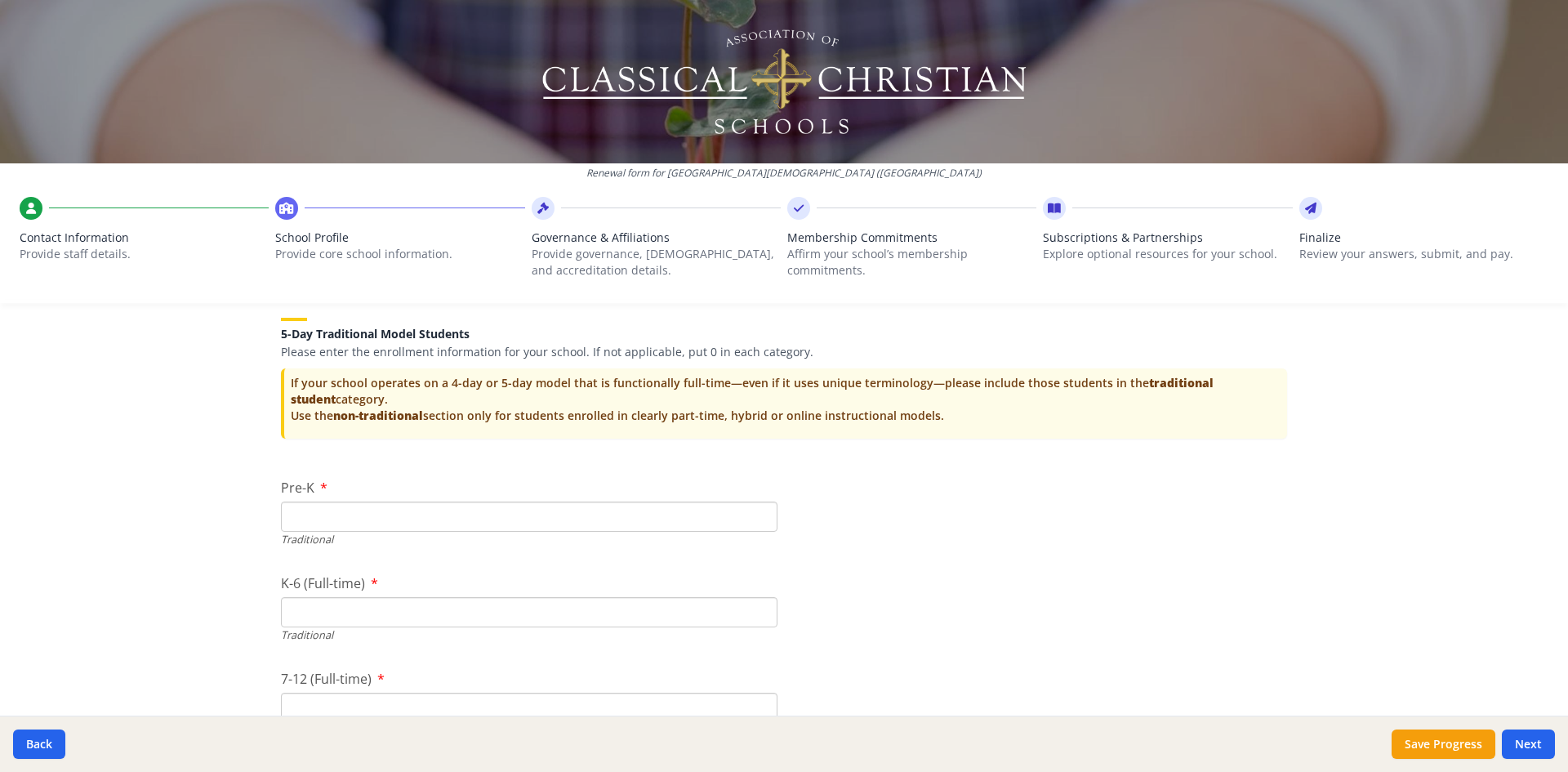
type input "25"
click at [417, 518] on input "Pre-K" at bounding box center [528, 517] width 496 height 30
type input "0"
click at [390, 606] on input "K-6 (Full-time)" at bounding box center [528, 612] width 496 height 30
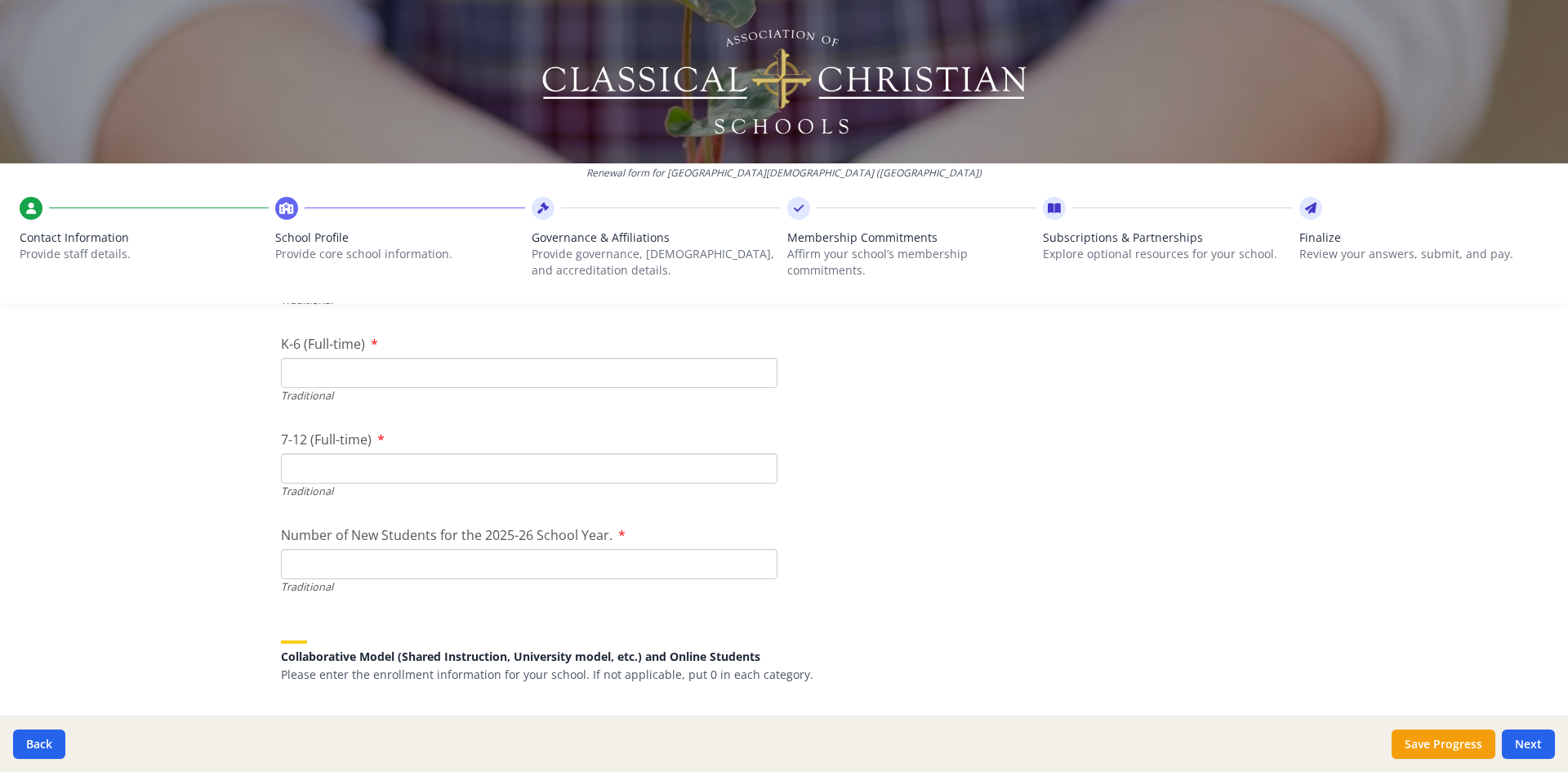
scroll to position [3593, 0]
click at [321, 369] on input "K-6 (Full-time)" at bounding box center [528, 367] width 496 height 30
drag, startPoint x: 321, startPoint y: 369, endPoint x: 238, endPoint y: 202, distance: 186.5
click at [319, 367] on input "K-6 (Full-time)" at bounding box center [528, 367] width 496 height 30
click at [347, 361] on input "K-6 (Full-time)" at bounding box center [528, 367] width 496 height 30
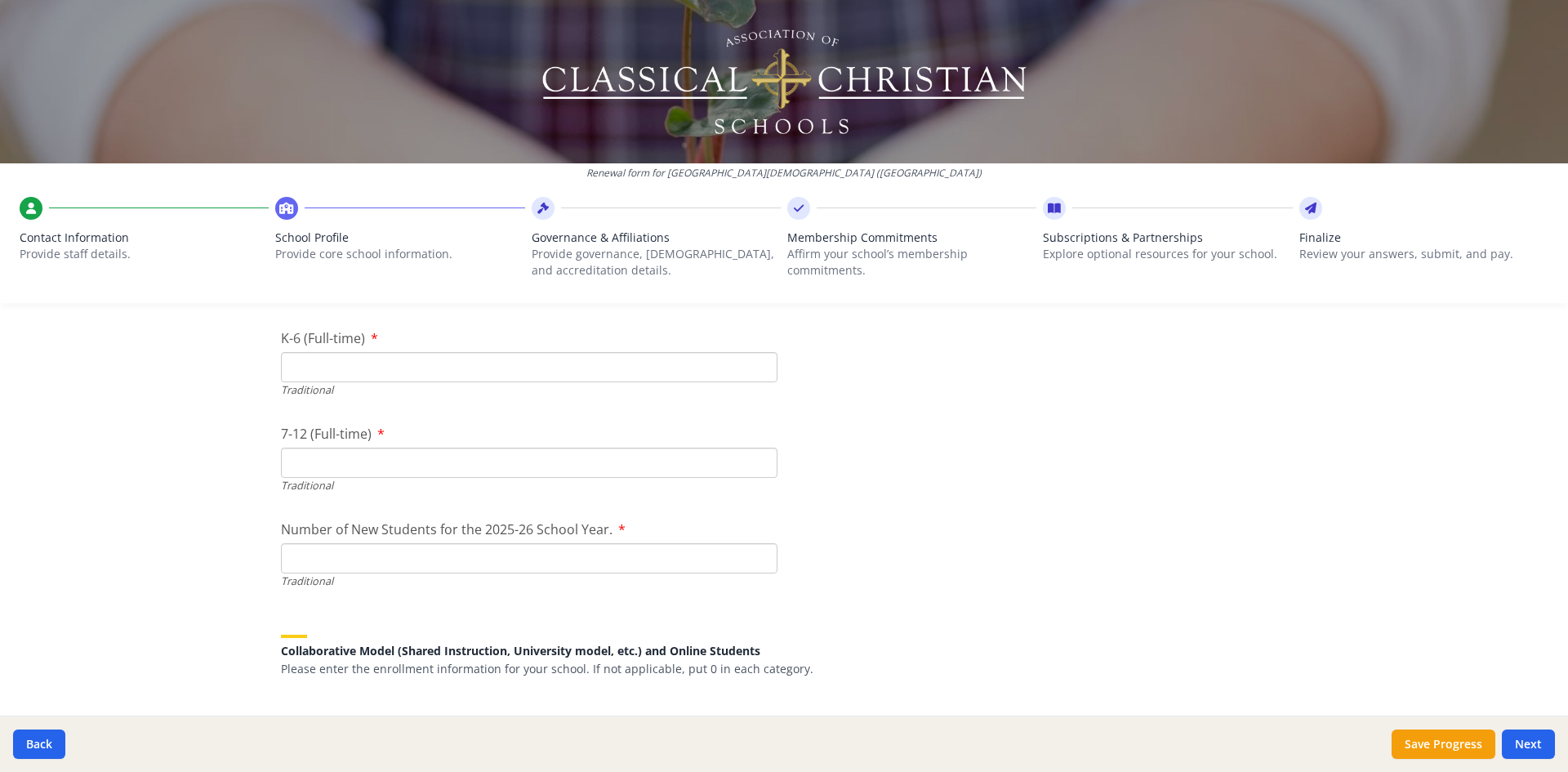
click at [425, 365] on input "K-6 (Full-time)" at bounding box center [528, 367] width 496 height 30
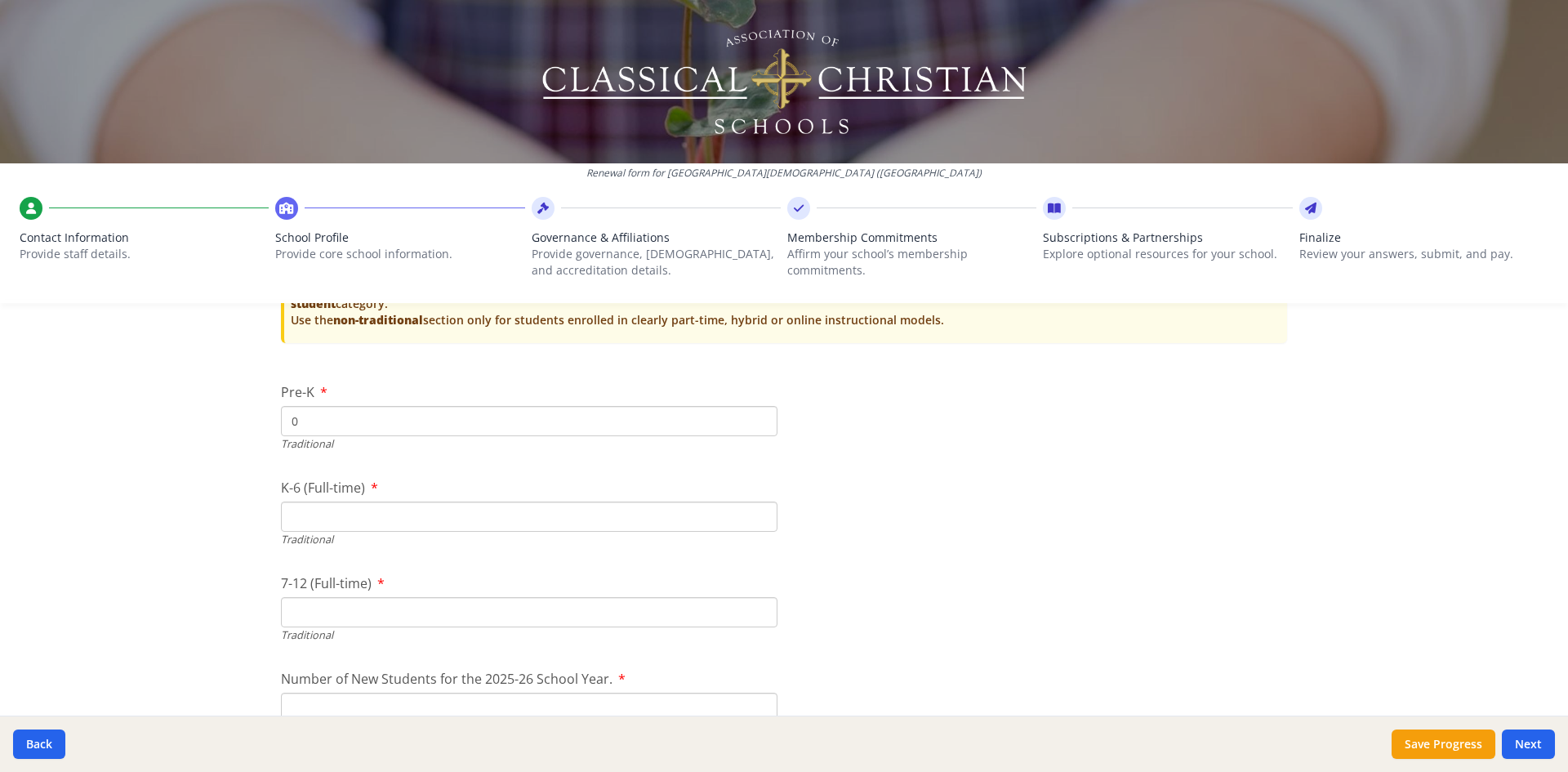
scroll to position [3430, 0]
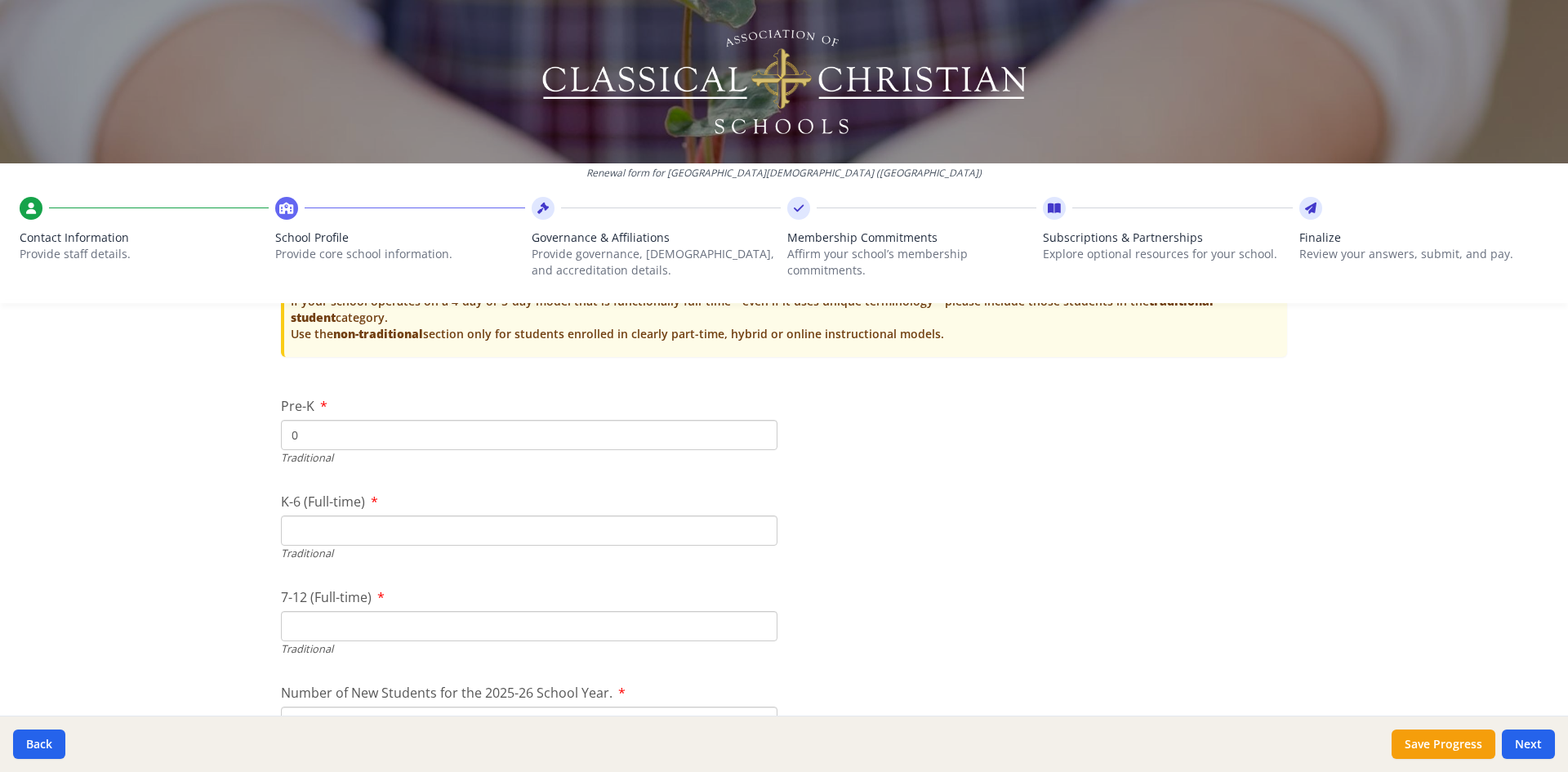
click at [476, 526] on input "K-6 (Full-time)" at bounding box center [528, 530] width 496 height 30
type input "98"
click at [483, 625] on input "7-12 (Full-time)" at bounding box center [528, 627] width 496 height 30
click at [282, 632] on input "7-12 (Full-time)" at bounding box center [528, 627] width 496 height 30
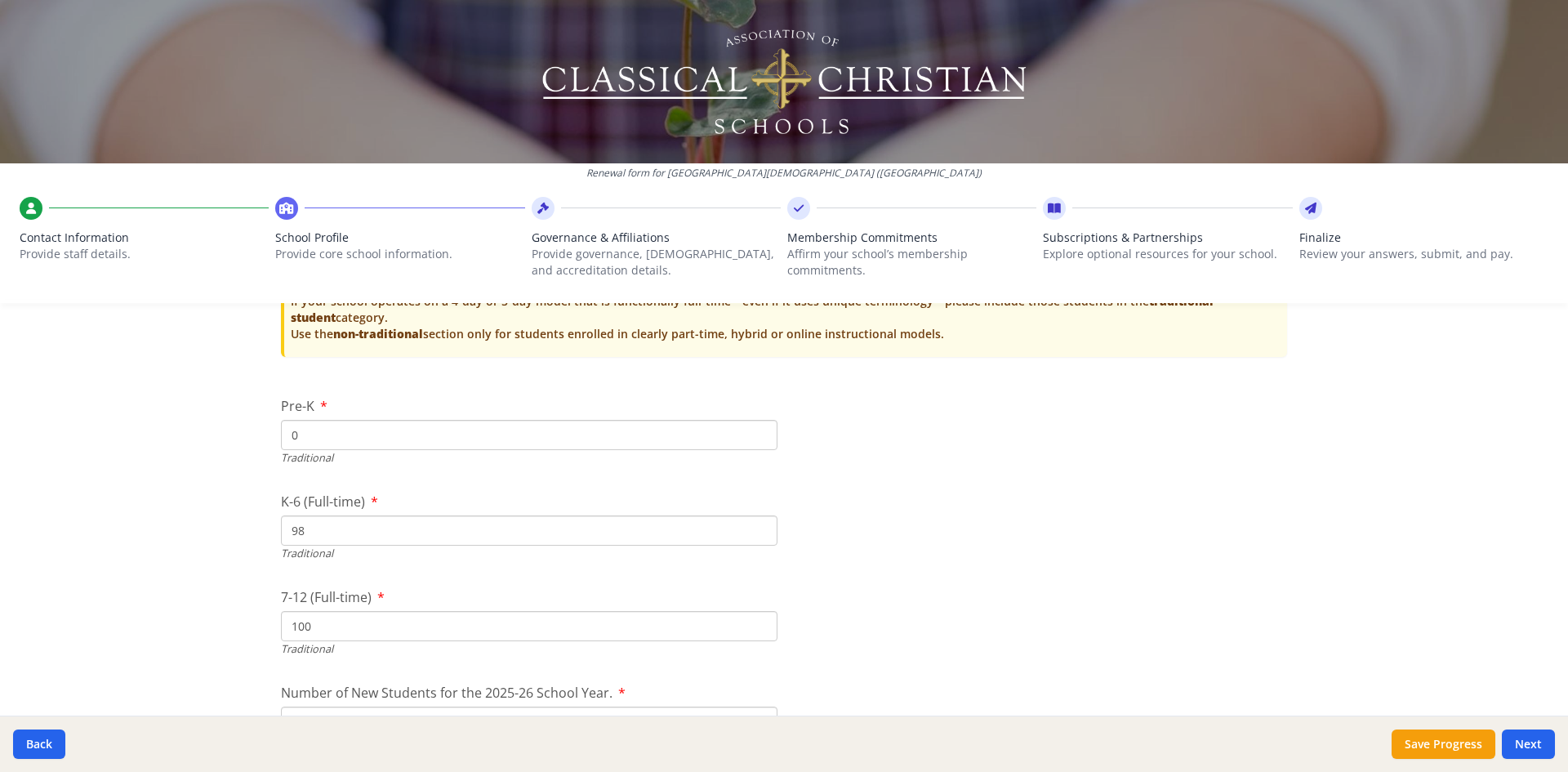
type input "100"
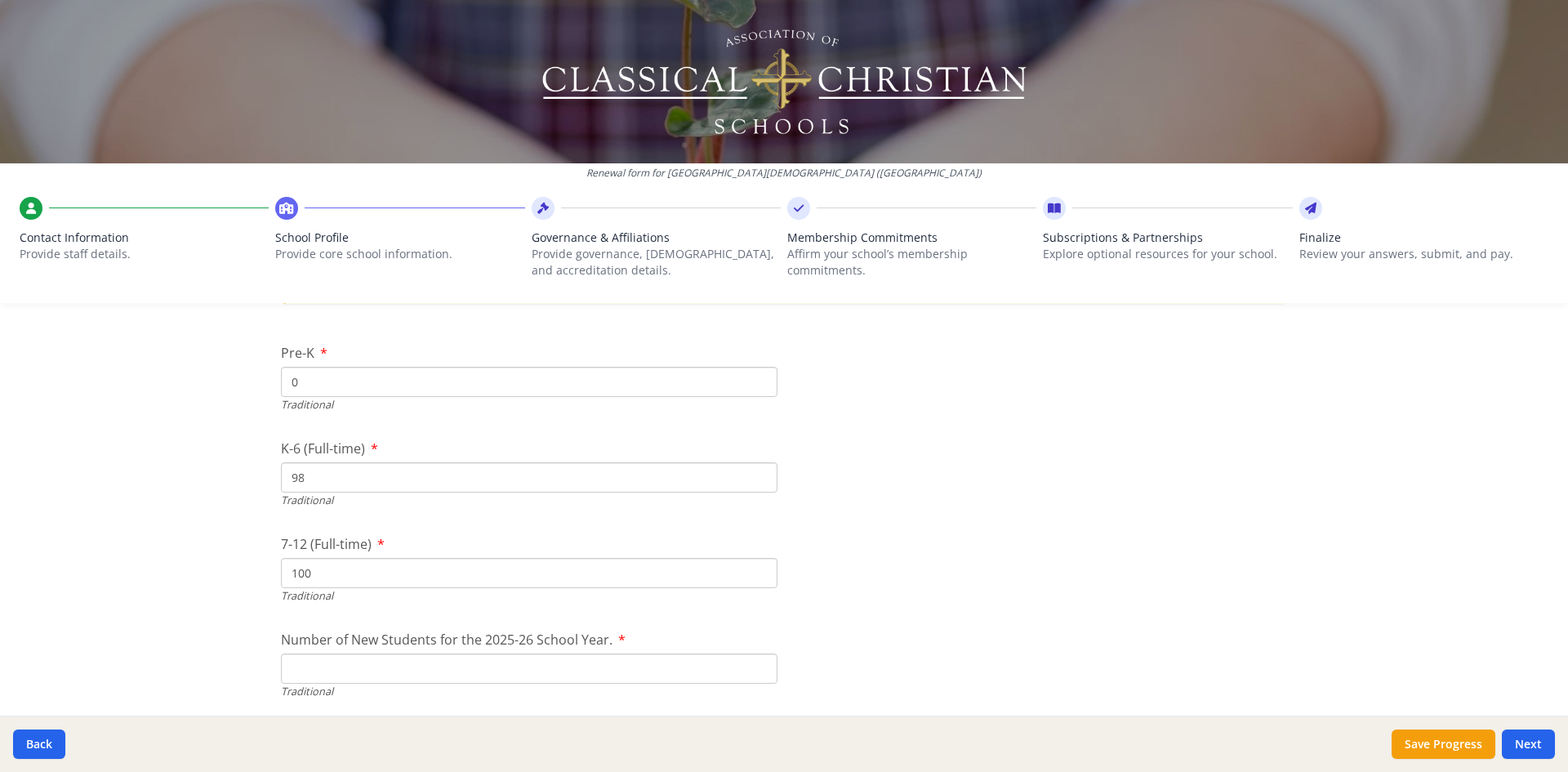
scroll to position [3511, 0]
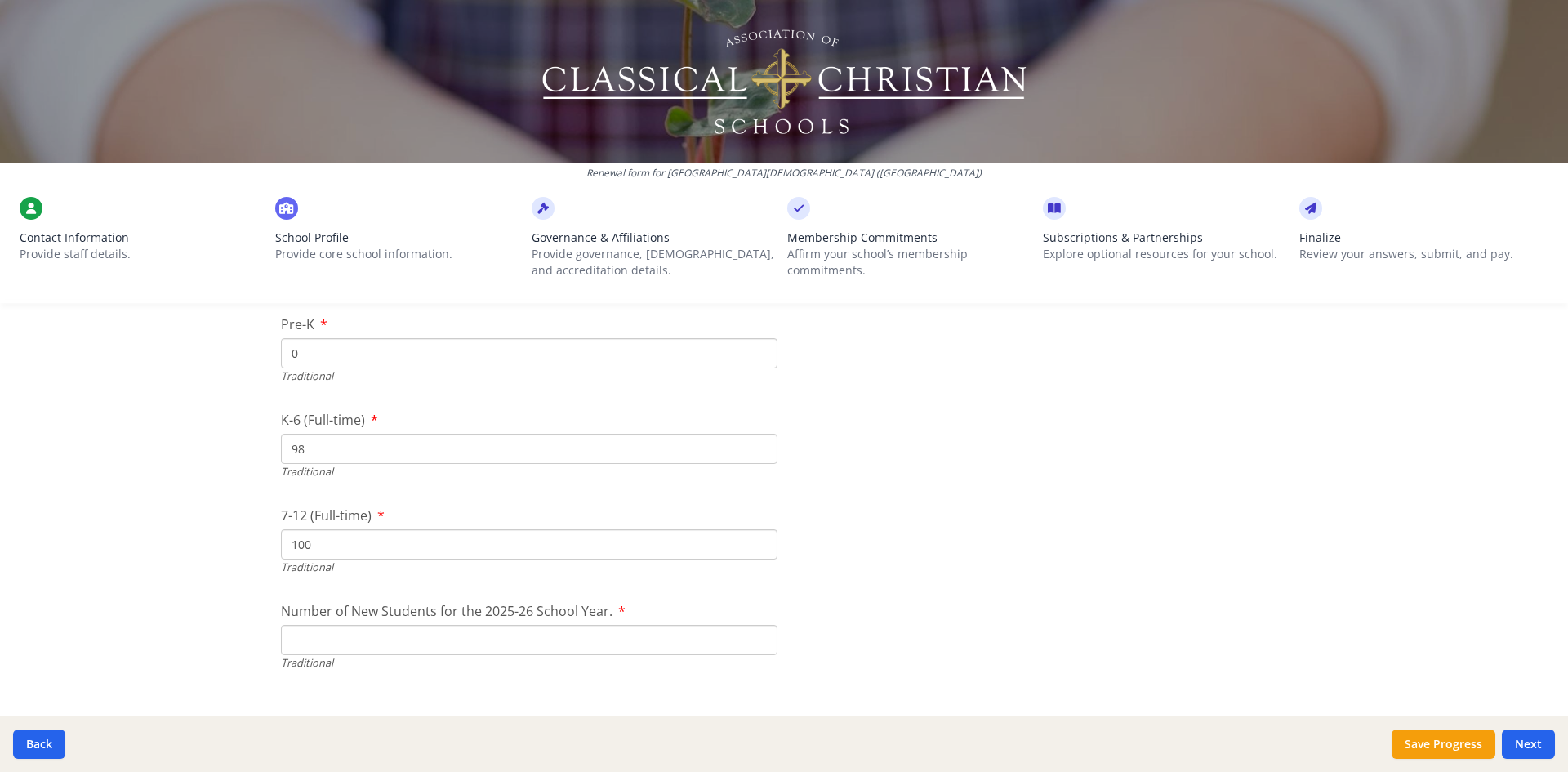
click at [480, 650] on input "Number of New Students for the 2025-26 School Year." at bounding box center [528, 640] width 496 height 30
click at [379, 638] on input "Number of New Students for the 2025-26 School Year." at bounding box center [528, 640] width 496 height 30
type input "25"
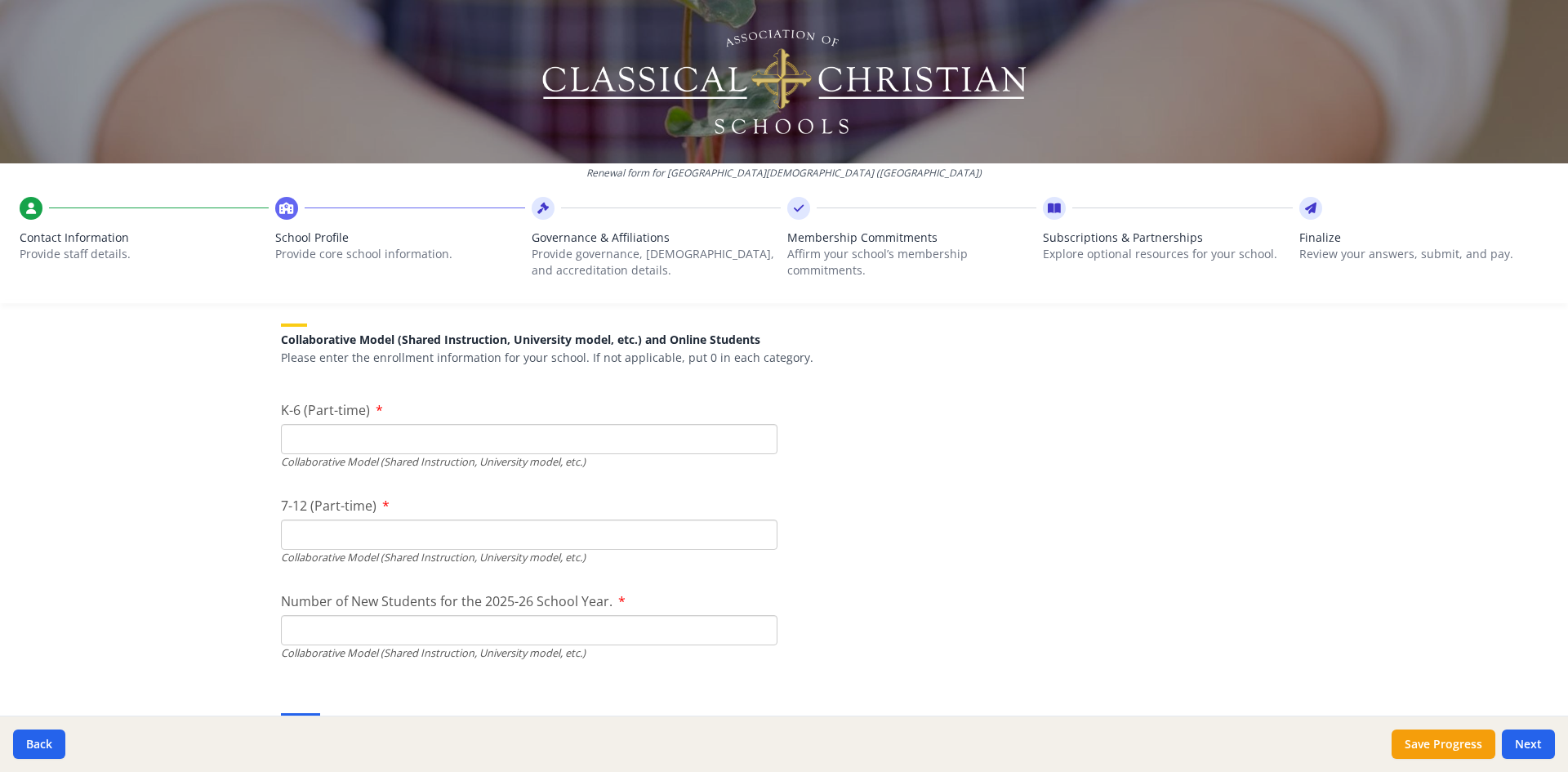
scroll to position [3921, 0]
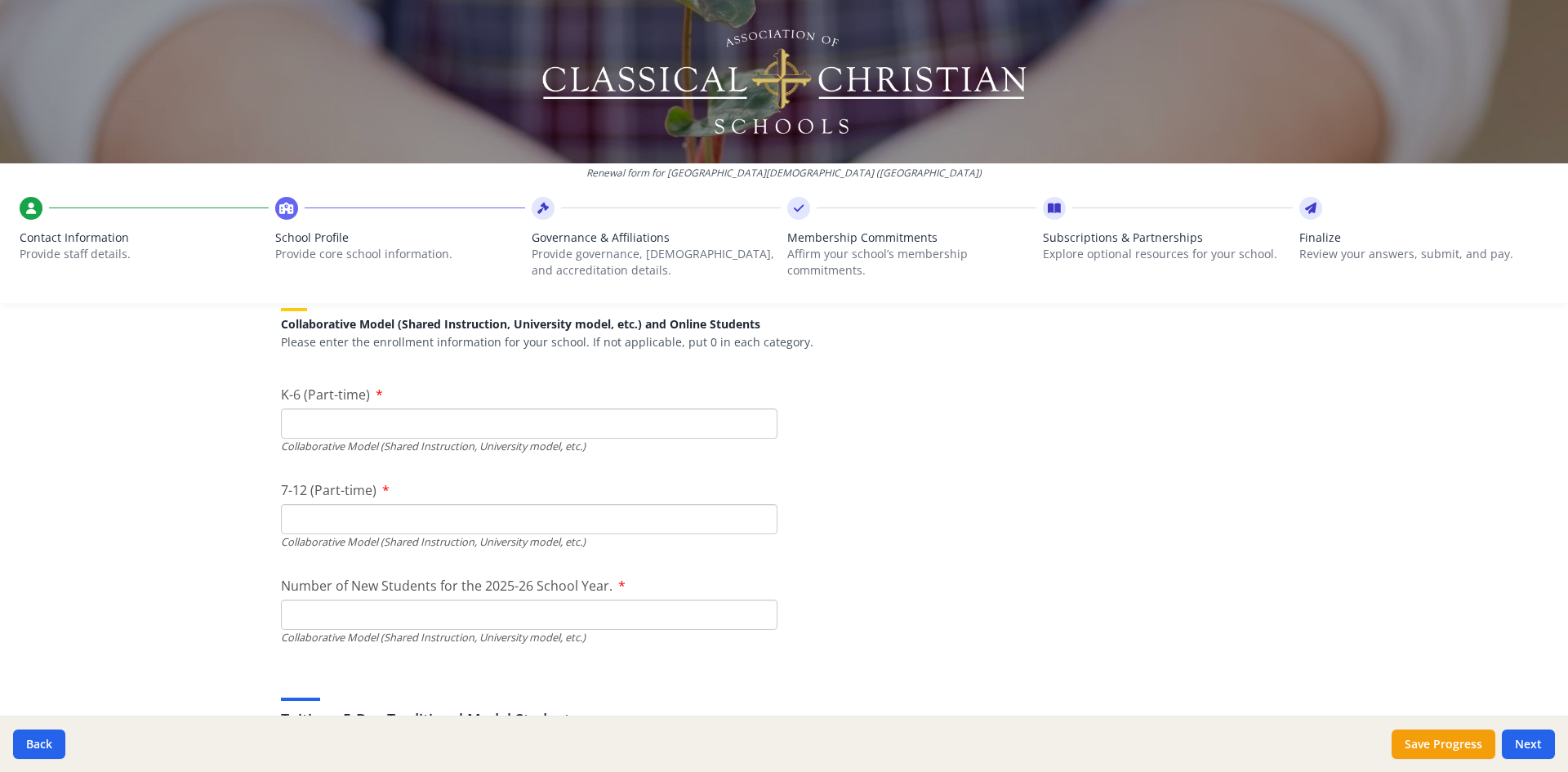
click at [487, 425] on input "K-6 (Part-time)" at bounding box center [528, 423] width 496 height 30
type input "0"
click at [464, 518] on input "7-12 (Part-time)" at bounding box center [528, 520] width 496 height 30
type input "0"
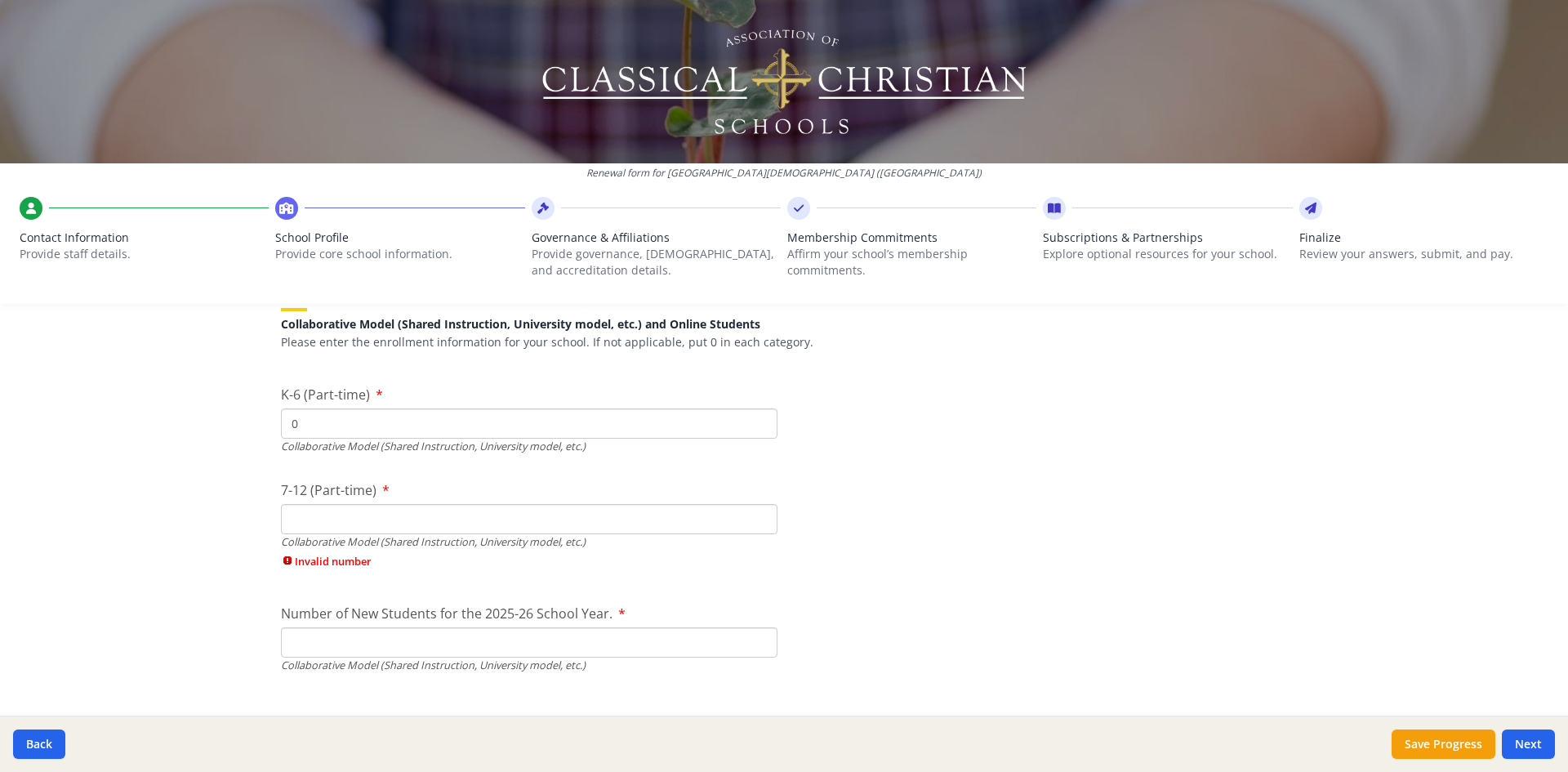
drag, startPoint x: 323, startPoint y: 412, endPoint x: 279, endPoint y: 423, distance: 45.4
click at [281, 423] on input "0" at bounding box center [528, 423] width 496 height 30
click at [314, 426] on input "0" at bounding box center [528, 423] width 496 height 30
click at [326, 526] on input "7-12 (Part-time)" at bounding box center [528, 520] width 496 height 30
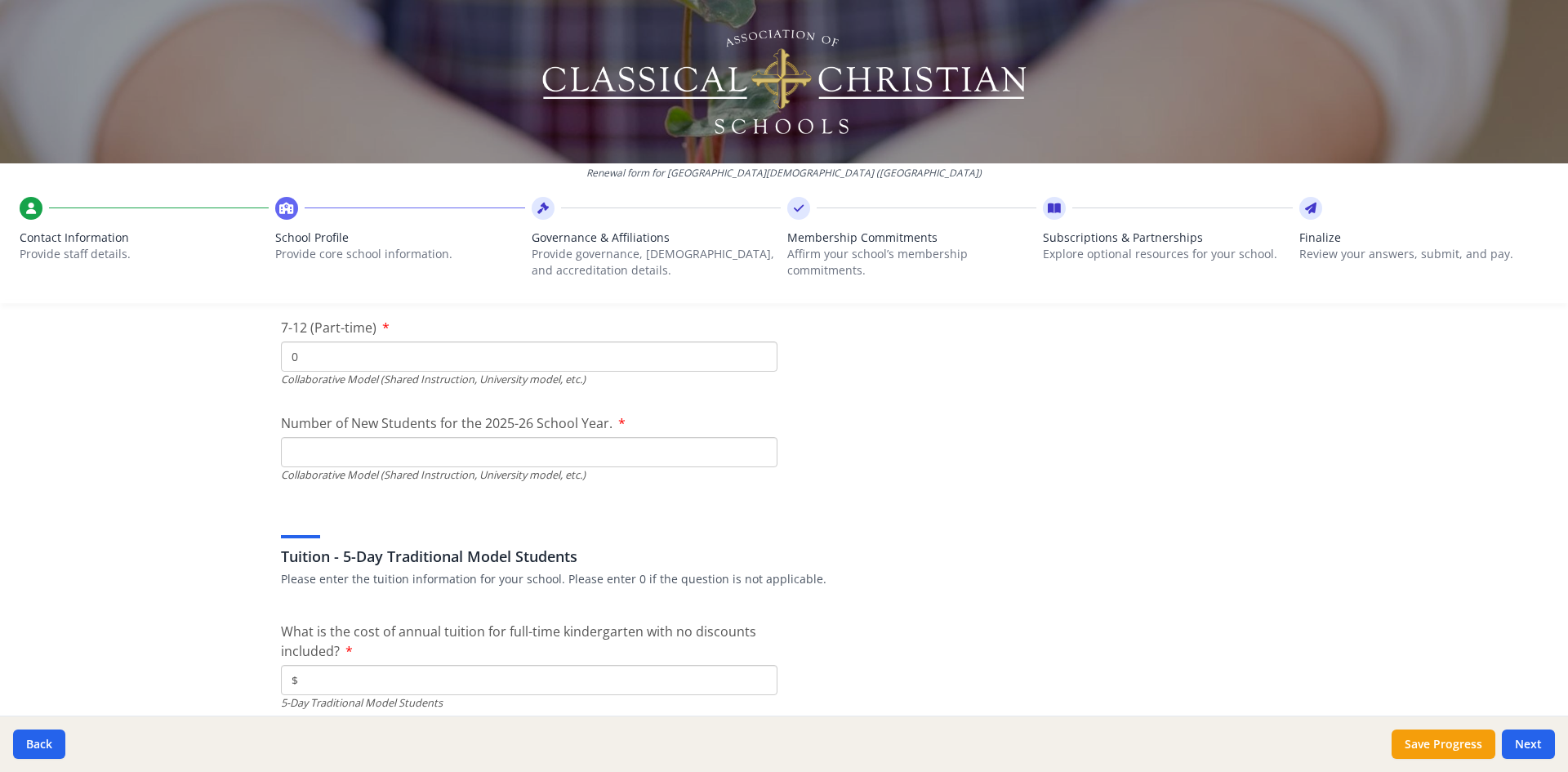
scroll to position [4084, 0]
type input "0"
click at [348, 84] on input "Number of New Students for the 2025-26 School Year." at bounding box center [528, 69] width 496 height 30
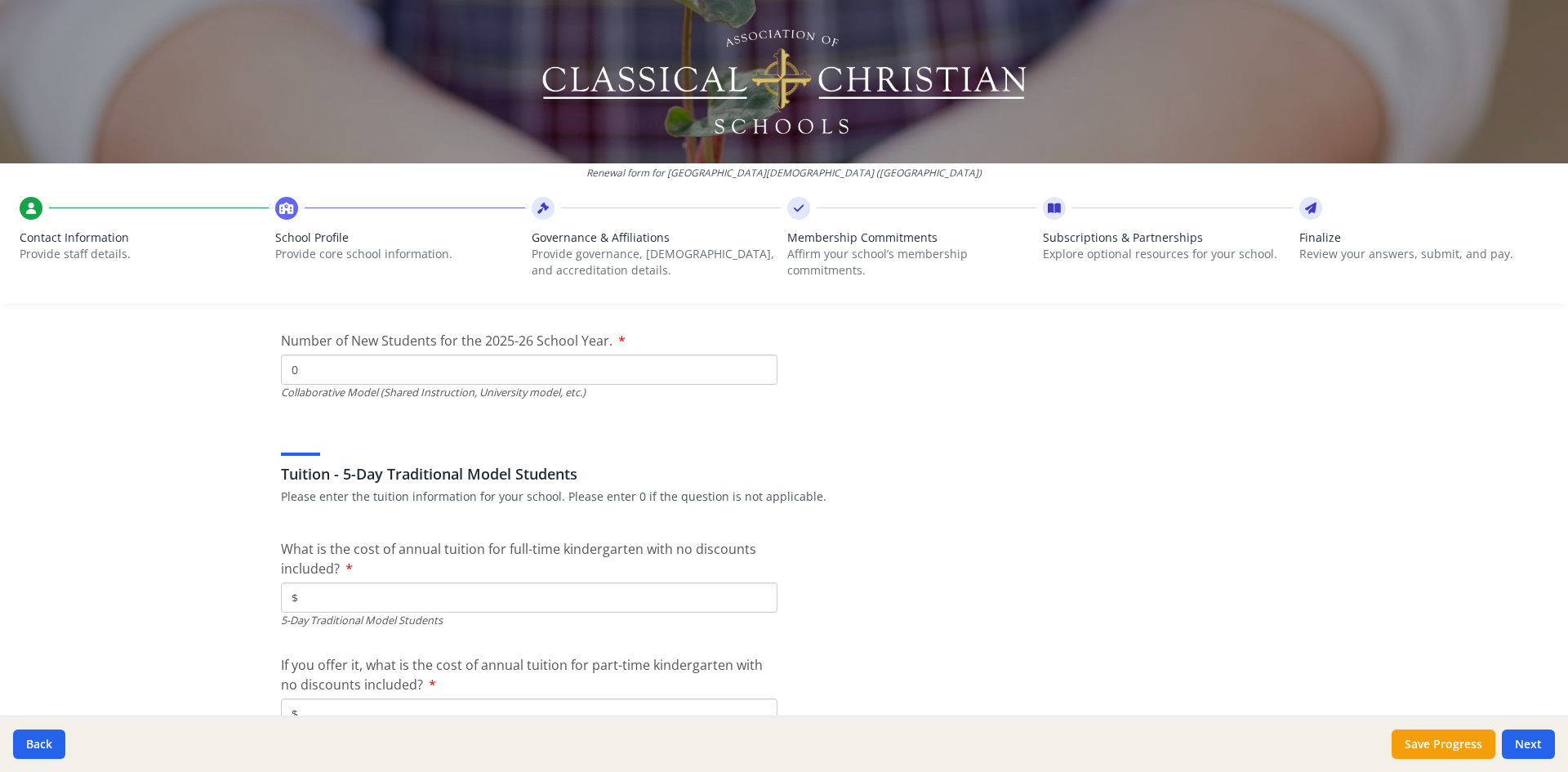
scroll to position [4247, 0]
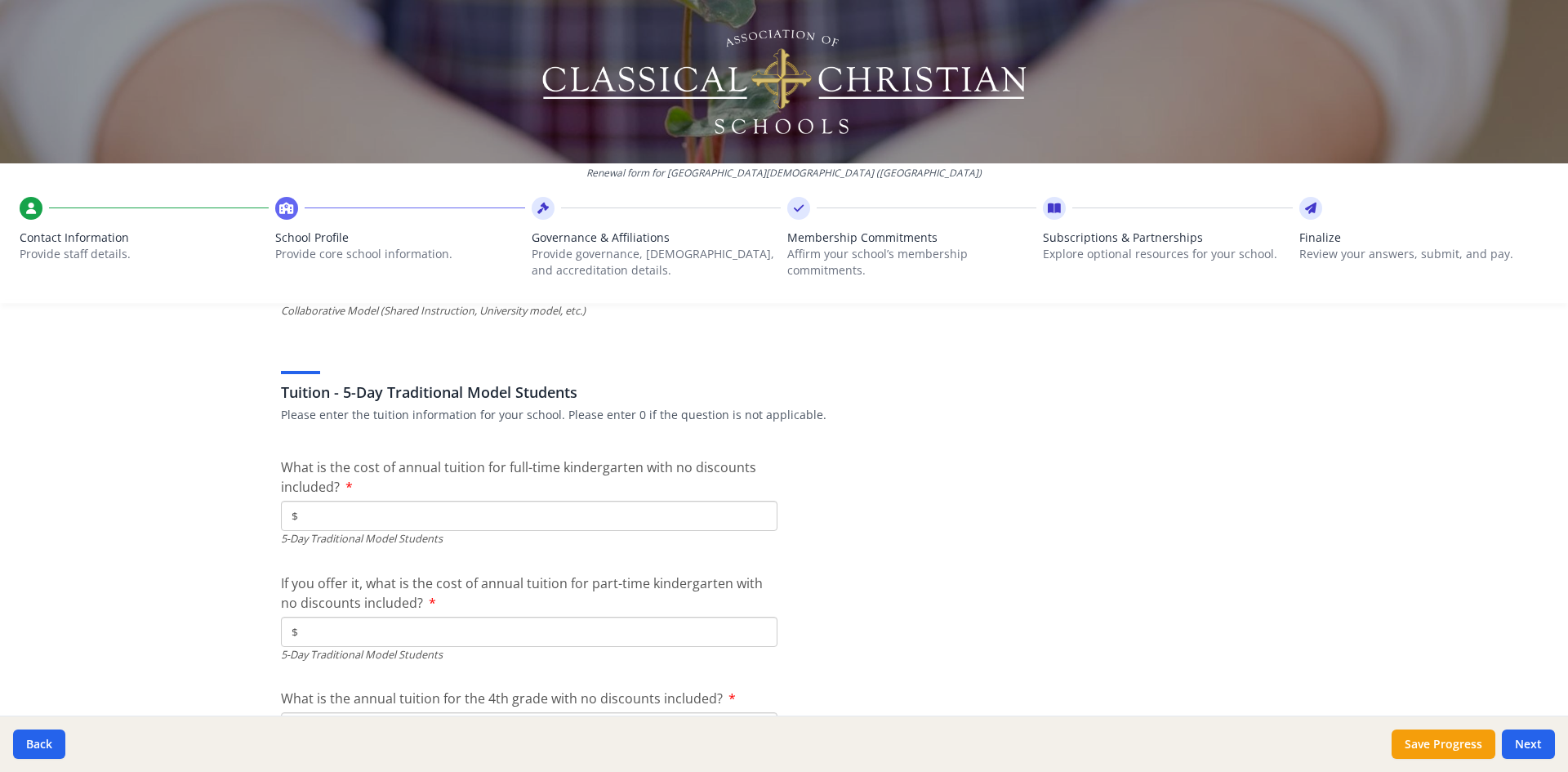
type input "0"
click at [380, 512] on input "$" at bounding box center [528, 516] width 496 height 30
click at [331, 515] on input "$" at bounding box center [528, 516] width 496 height 30
type input "$5 362"
click at [306, 628] on input "$" at bounding box center [528, 632] width 496 height 30
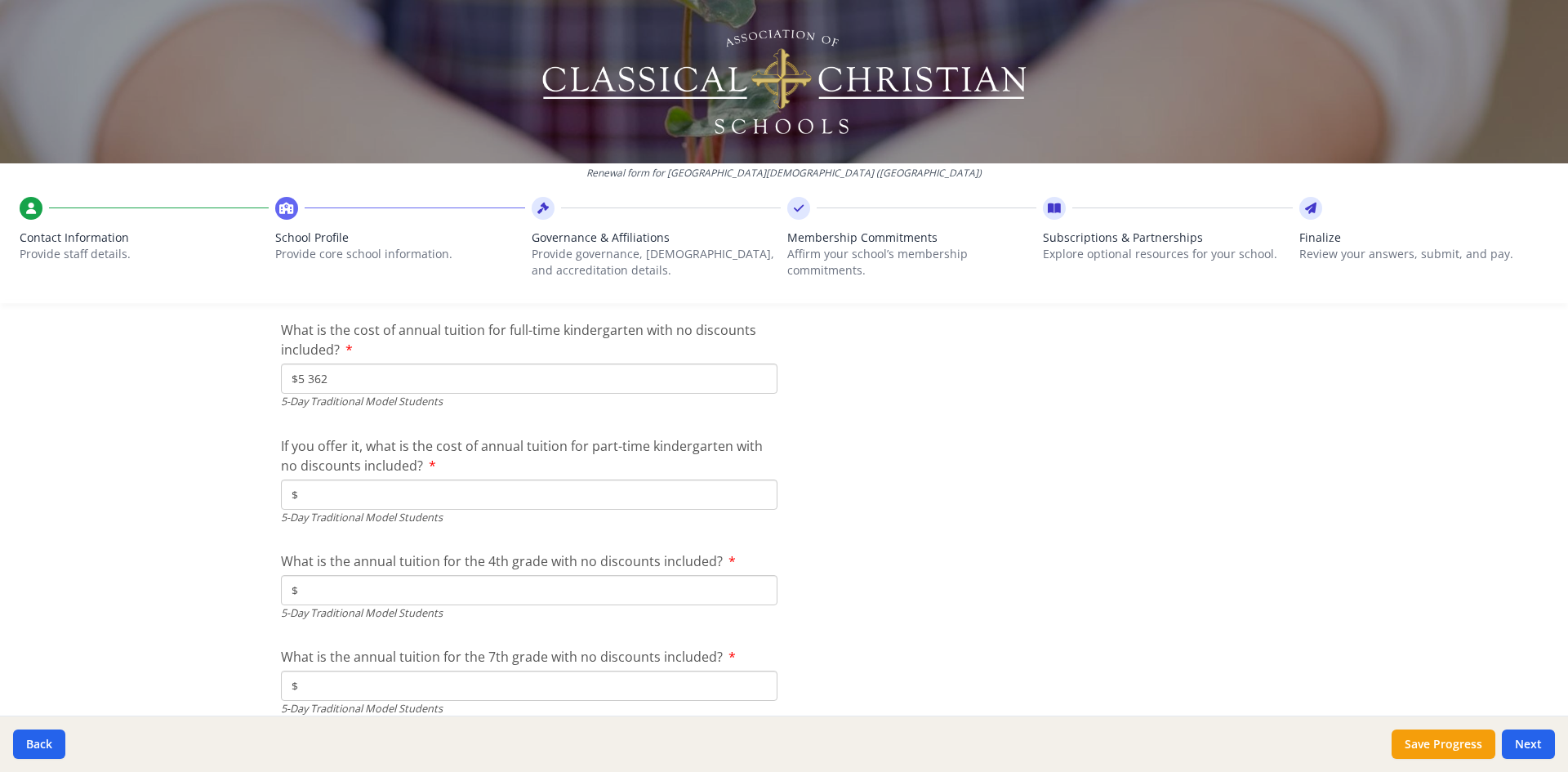
scroll to position [4411, 0]
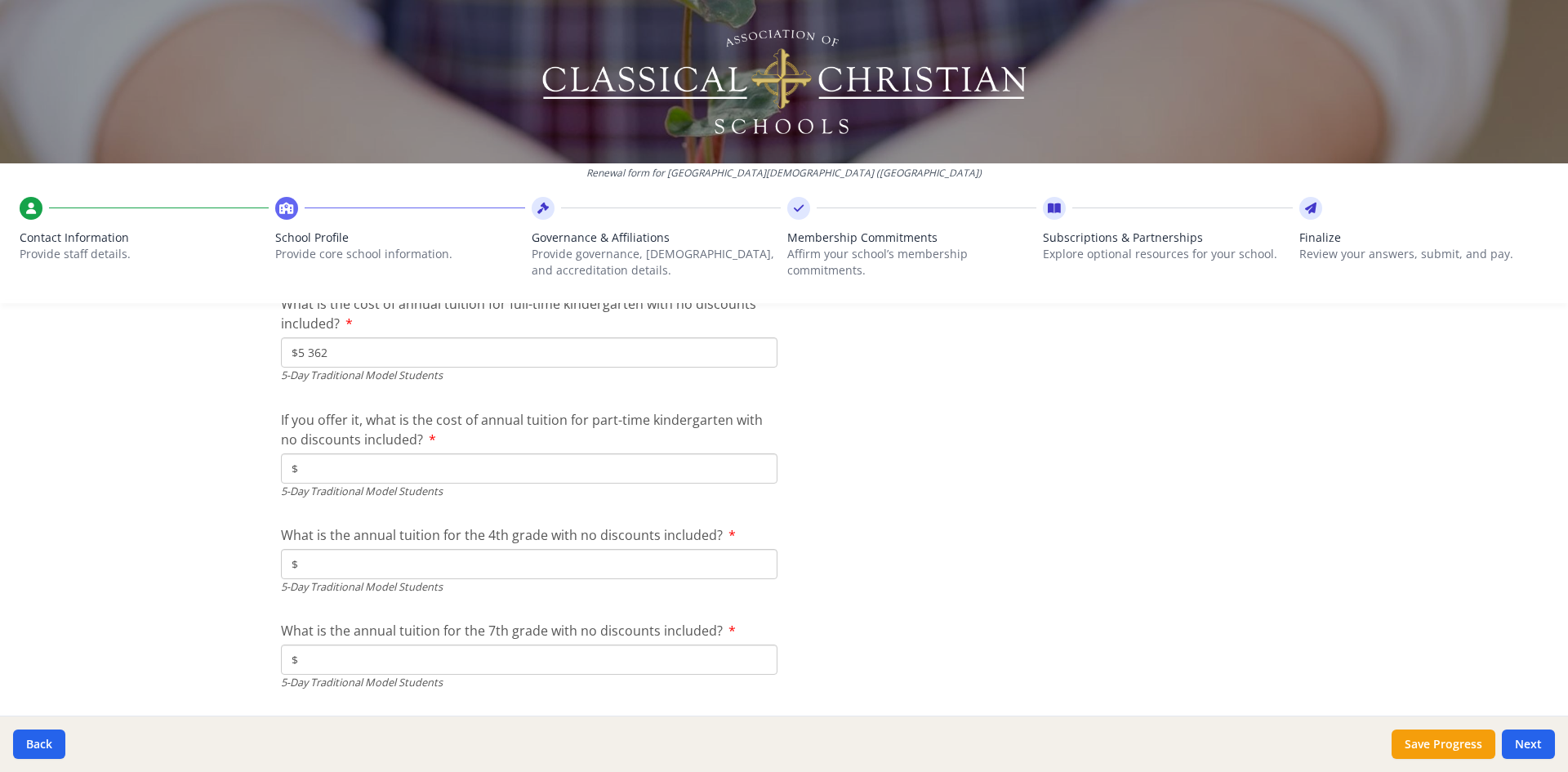
click at [326, 480] on input "$" at bounding box center [528, 469] width 496 height 30
type input "$3 217.20"
click at [406, 562] on input "$" at bounding box center [528, 564] width 496 height 30
type input "$5 362.00"
click at [422, 660] on input "$" at bounding box center [528, 660] width 496 height 30
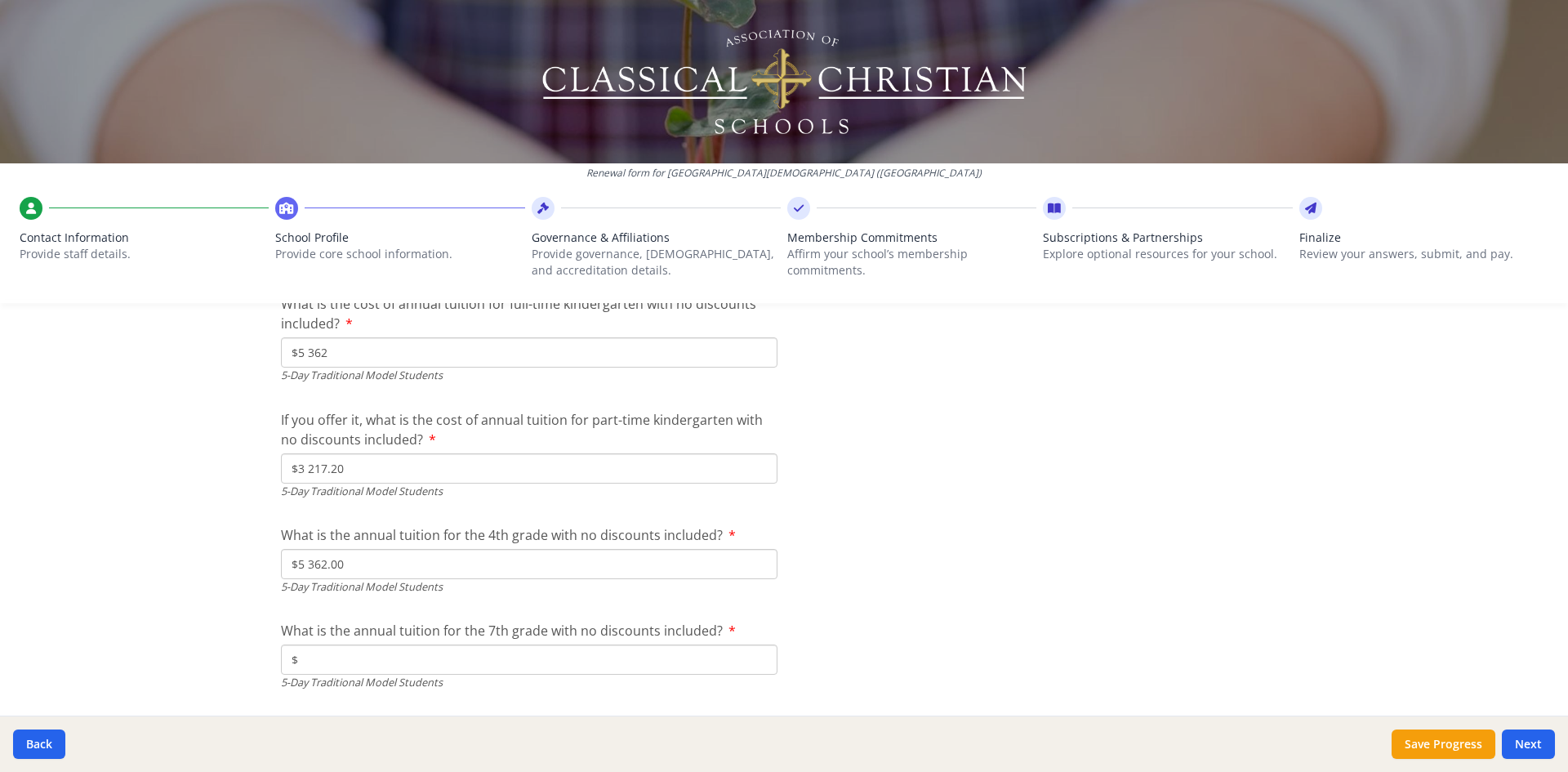
click at [423, 661] on input "$" at bounding box center [528, 660] width 496 height 30
type input "$5 637.00"
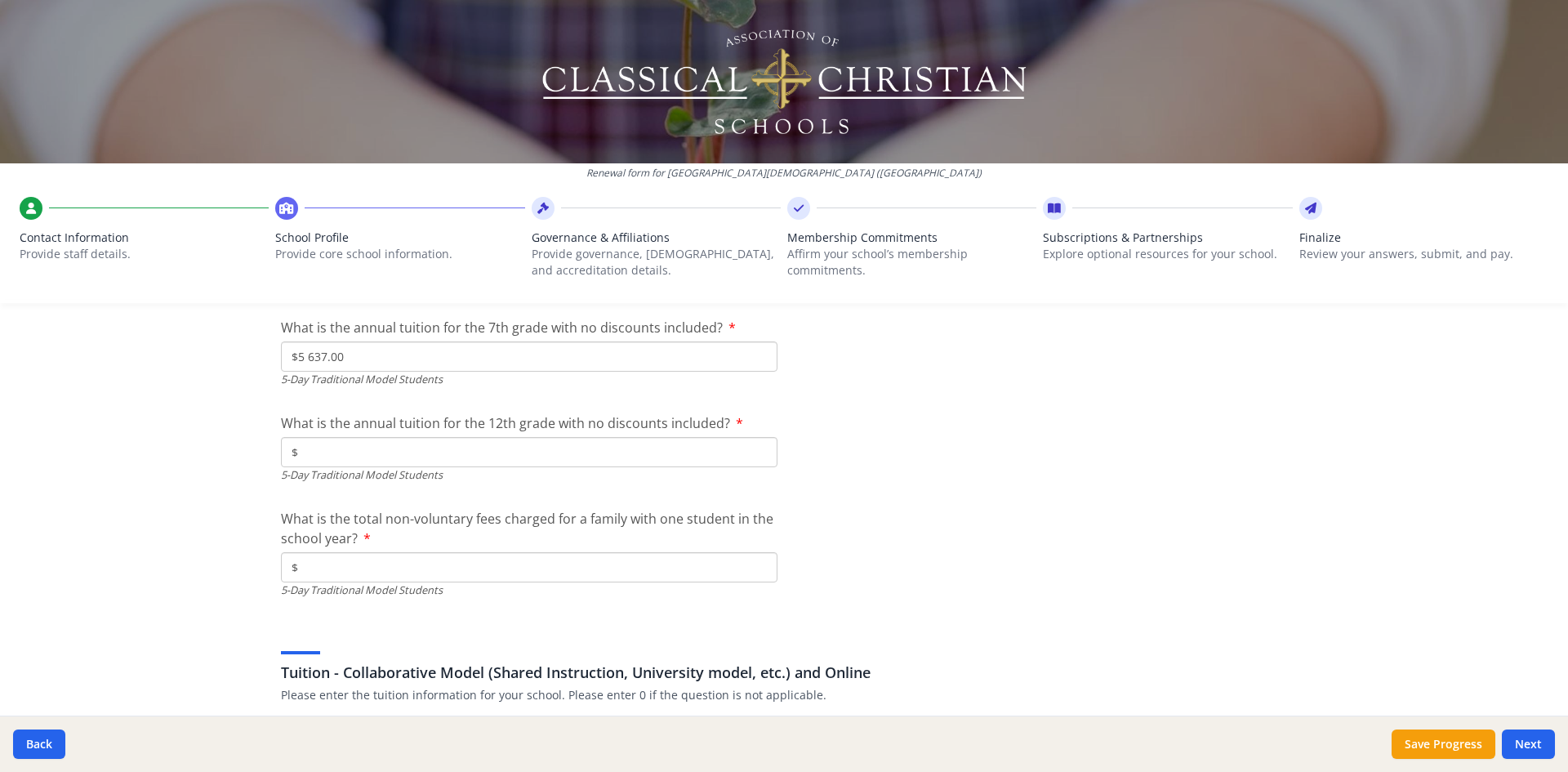
scroll to position [4737, 0]
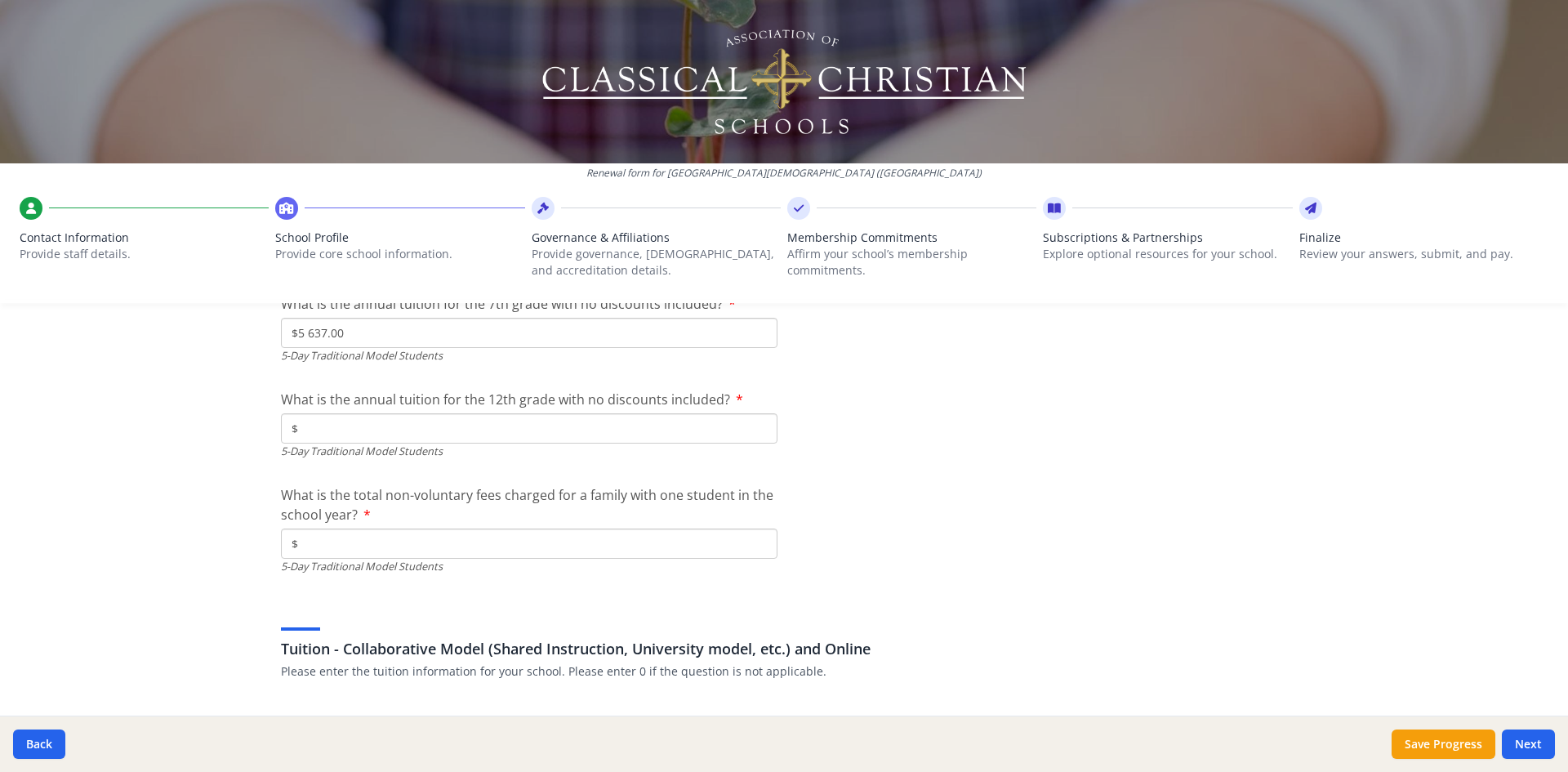
click at [314, 435] on input "$" at bounding box center [528, 429] width 496 height 30
click at [322, 428] on input "$" at bounding box center [528, 429] width 496 height 30
type input "$6 182"
click at [435, 557] on input "$" at bounding box center [528, 544] width 496 height 30
drag, startPoint x: 347, startPoint y: 429, endPoint x: 254, endPoint y: 437, distance: 93.3
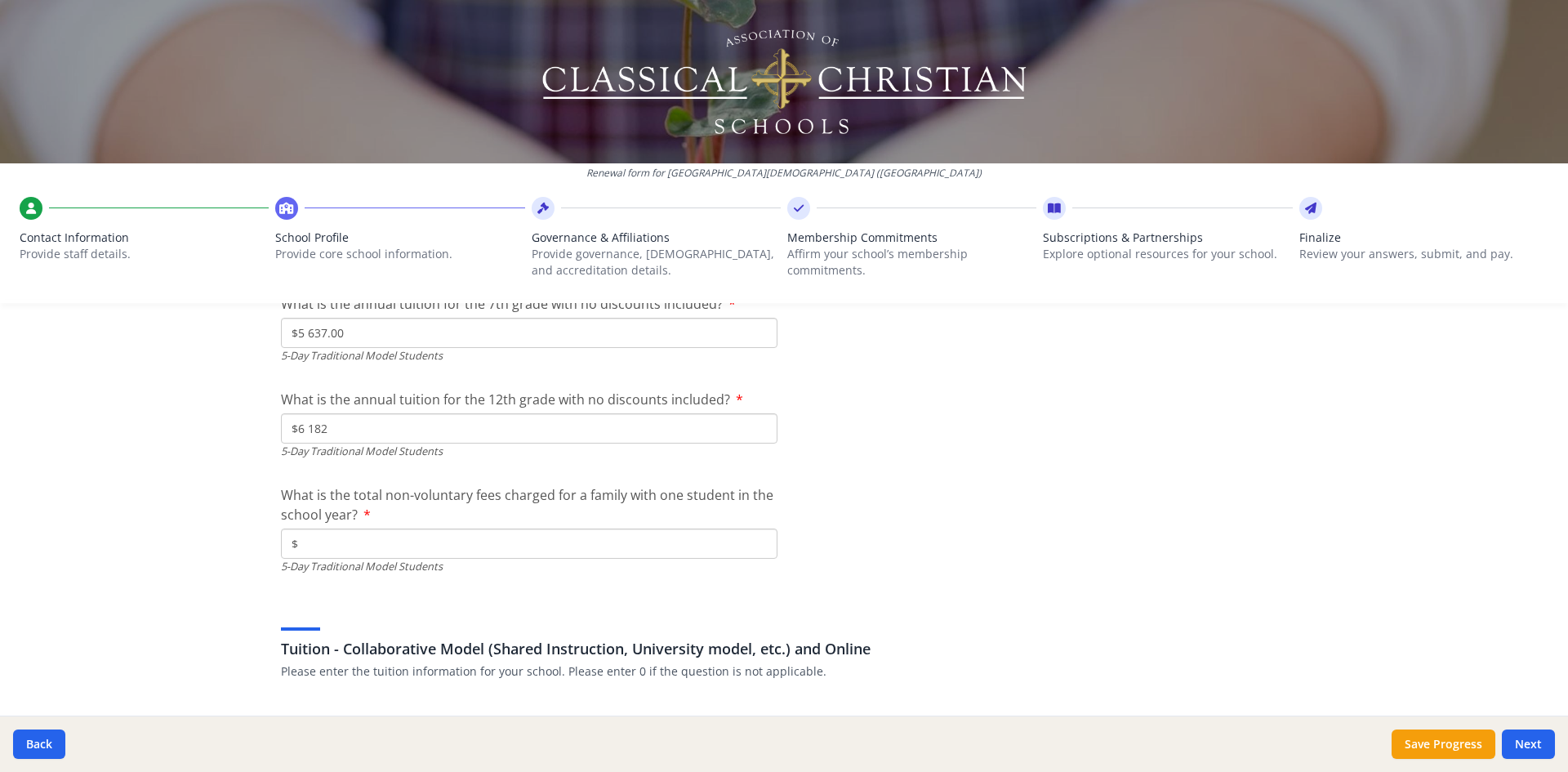
click at [564, 542] on input "$" at bounding box center [528, 544] width 496 height 30
click at [559, 535] on input "$" at bounding box center [528, 544] width 496 height 30
click at [352, 547] on input "$" at bounding box center [528, 544] width 496 height 30
click at [718, 530] on input "$375" at bounding box center [528, 544] width 496 height 30
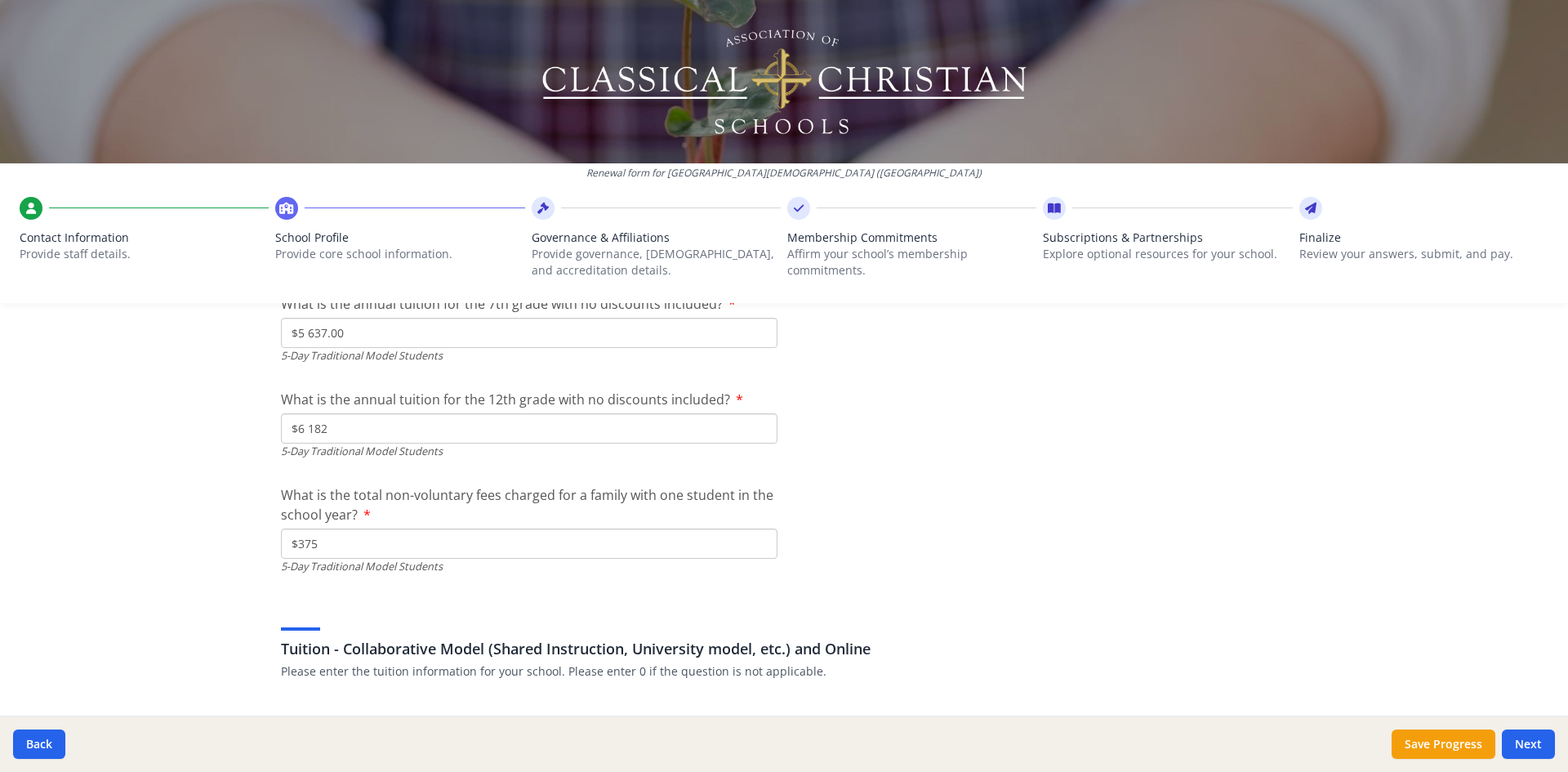
type input "$375"
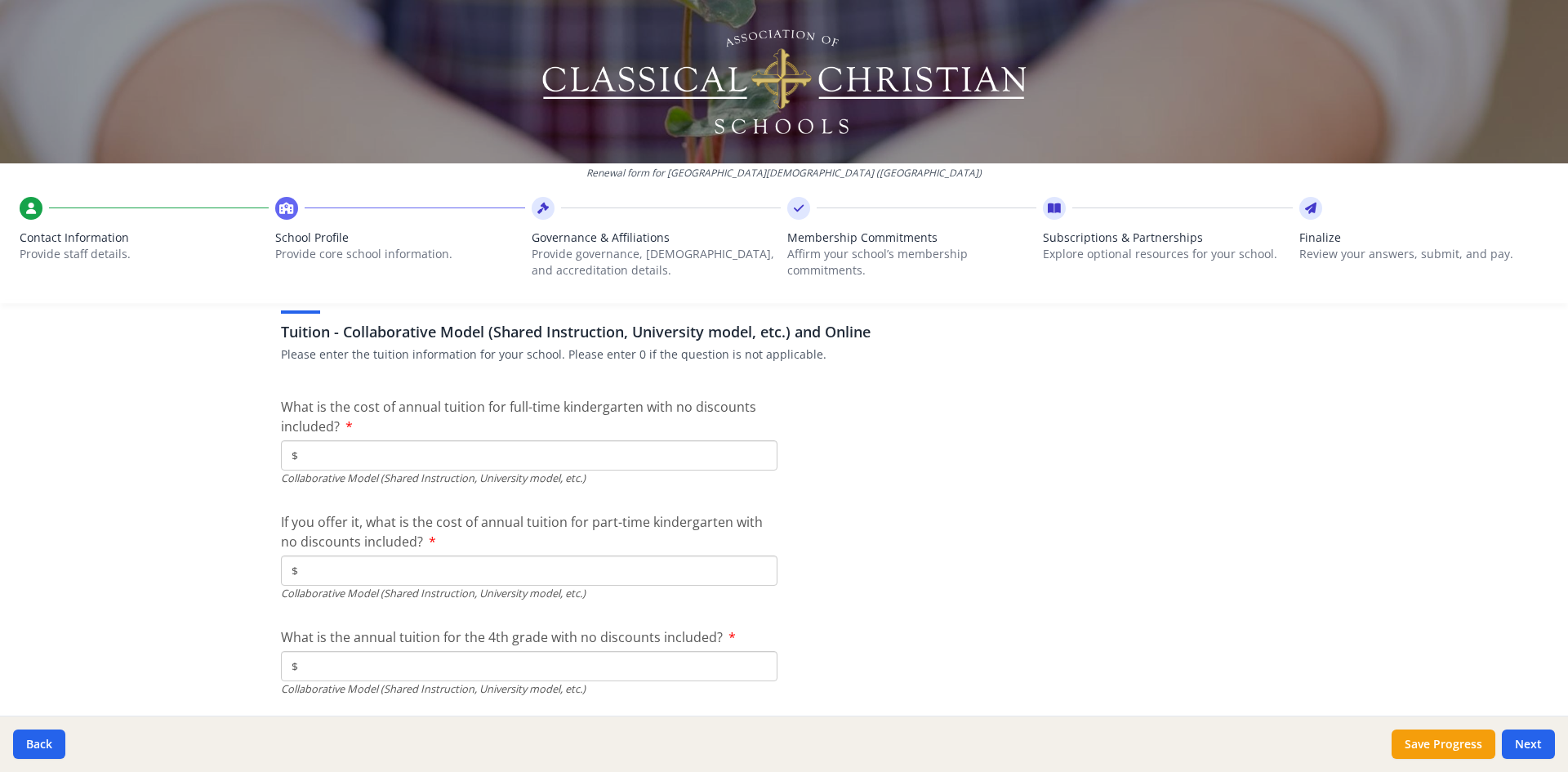
scroll to position [5064, 0]
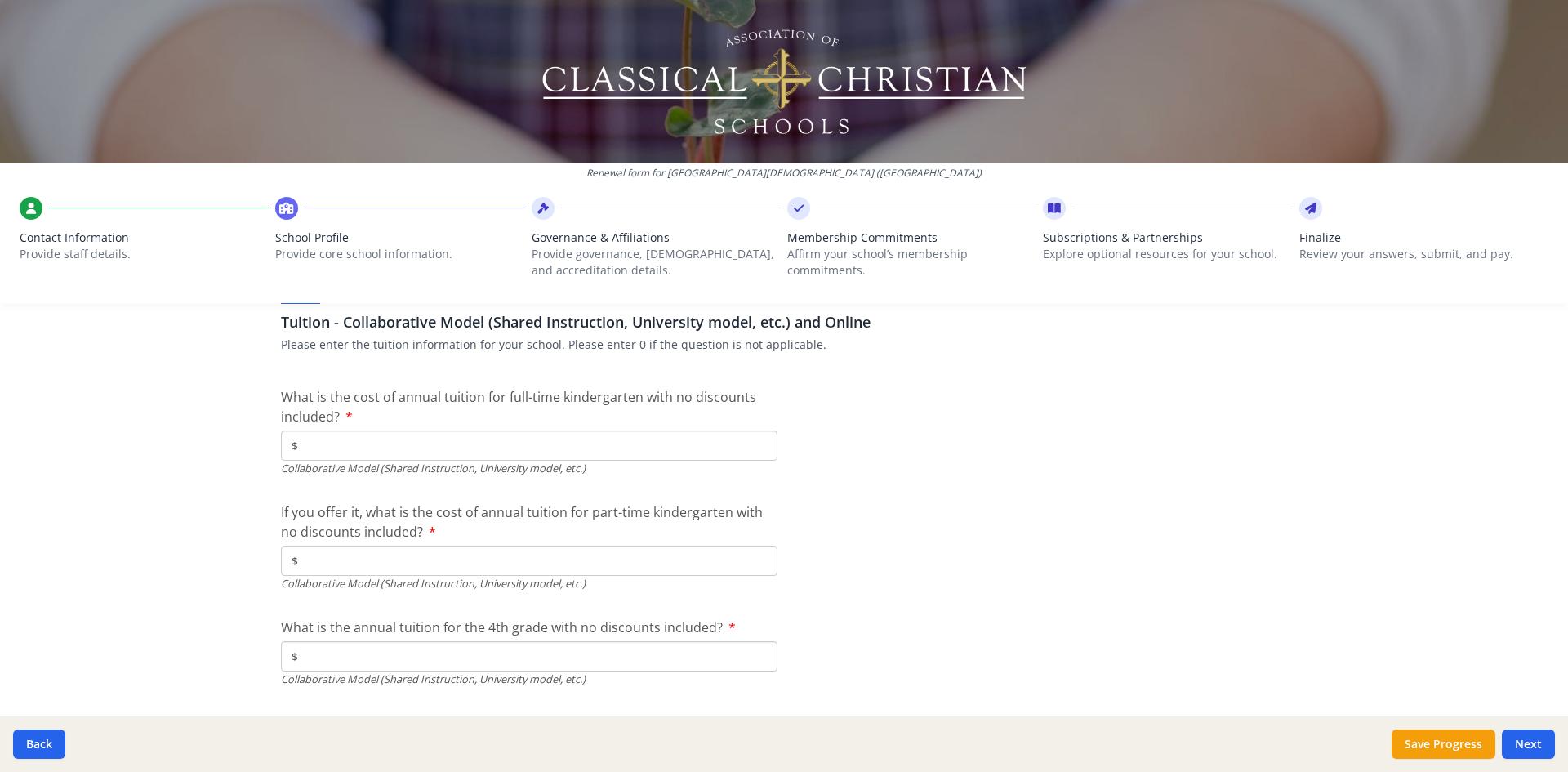
type input "$0"
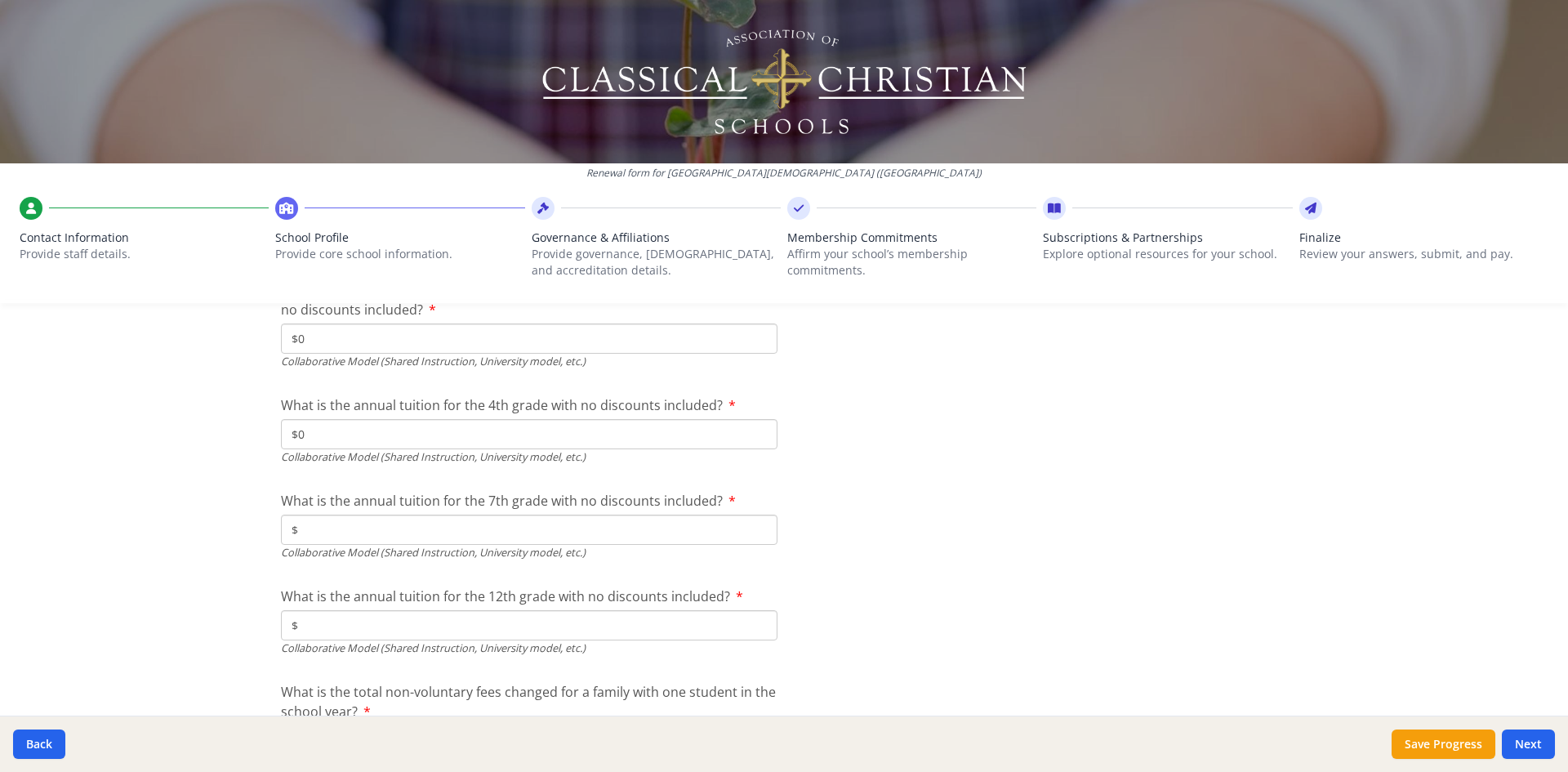
scroll to position [5310, 0]
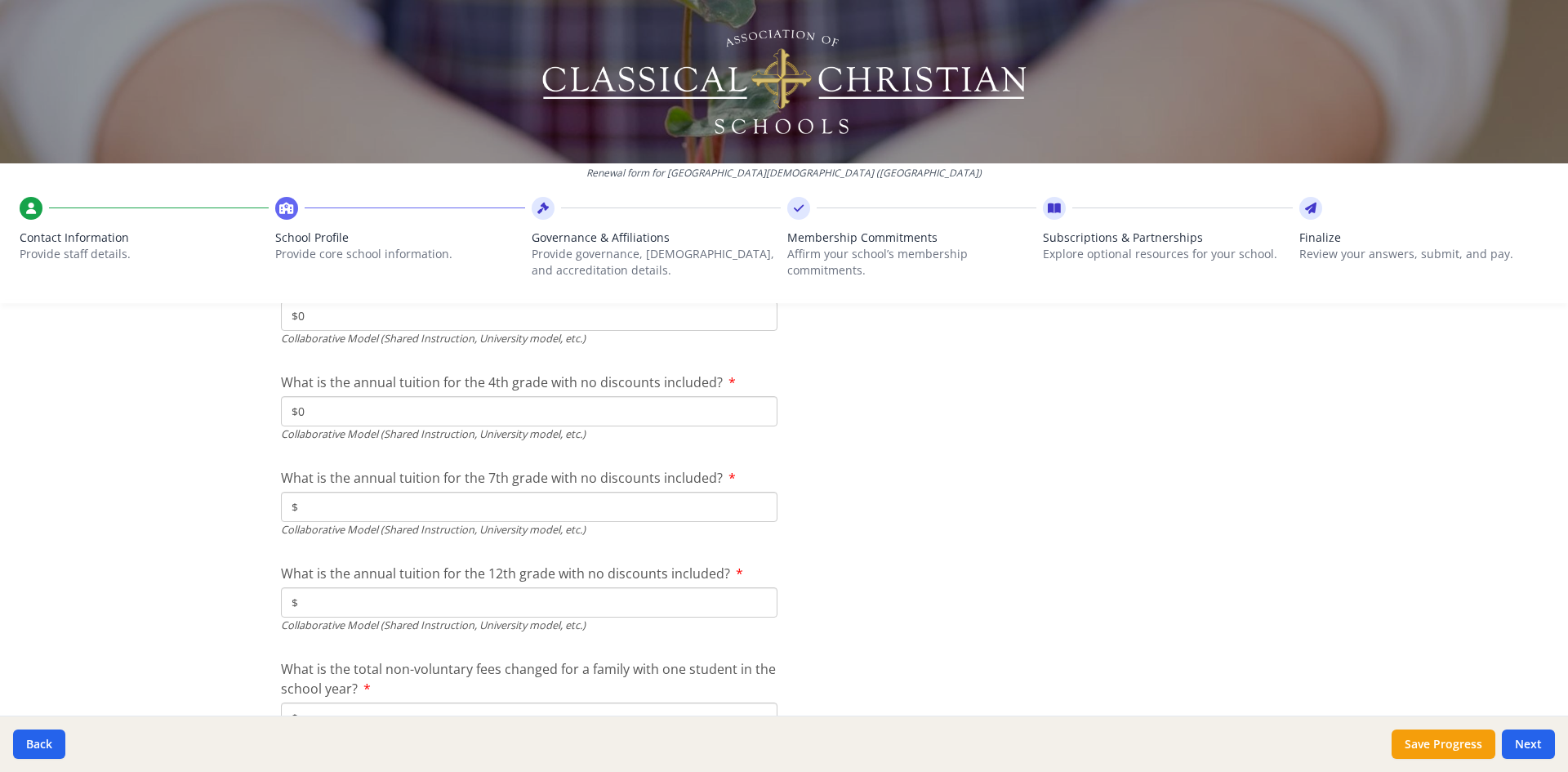
type input "$0"
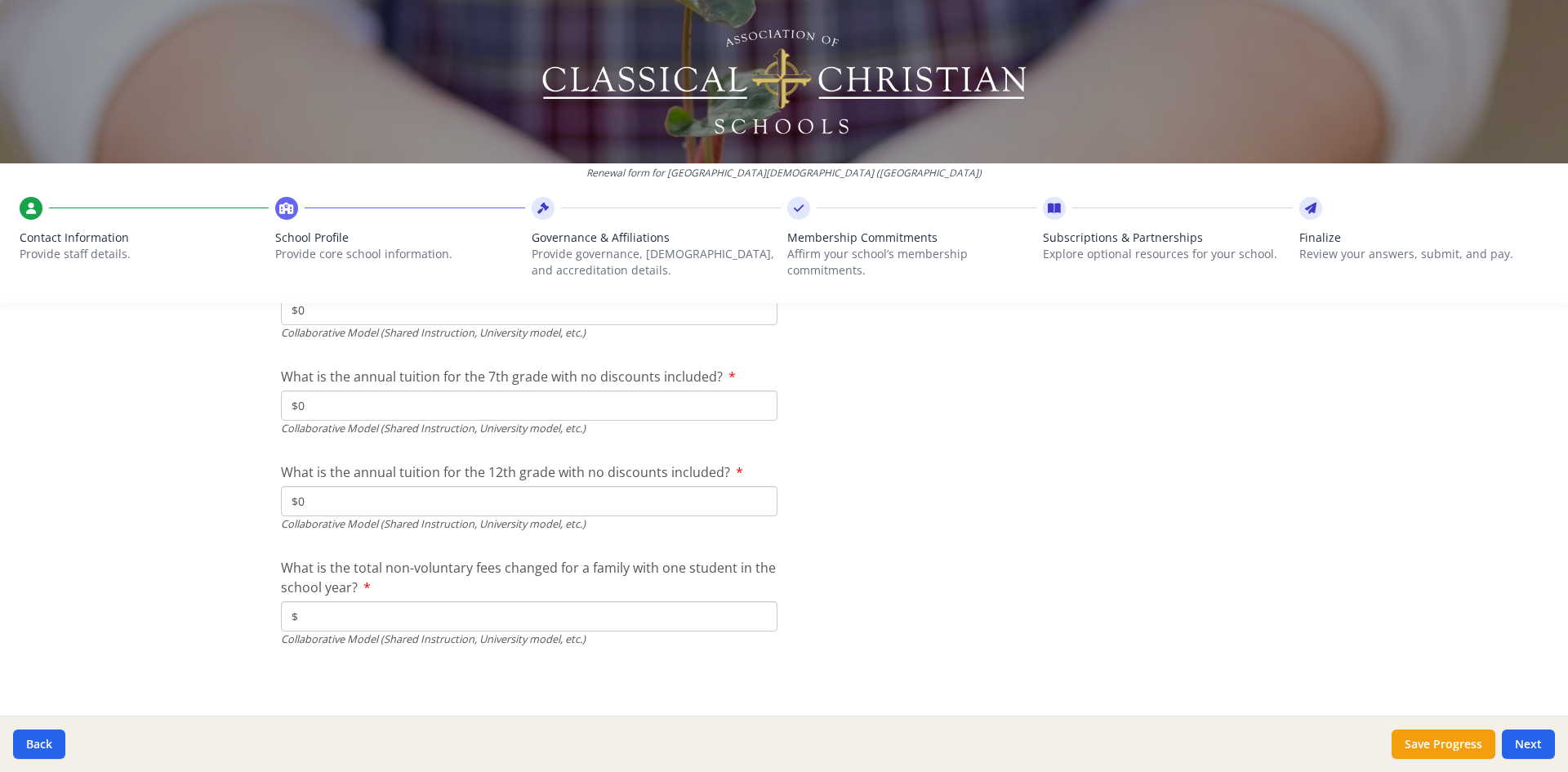
scroll to position [5412, 0]
type input "$0"
click at [355, 615] on input "$" at bounding box center [528, 616] width 496 height 30
type input "$0"
click at [1534, 743] on button "Next" at bounding box center [1529, 744] width 53 height 29
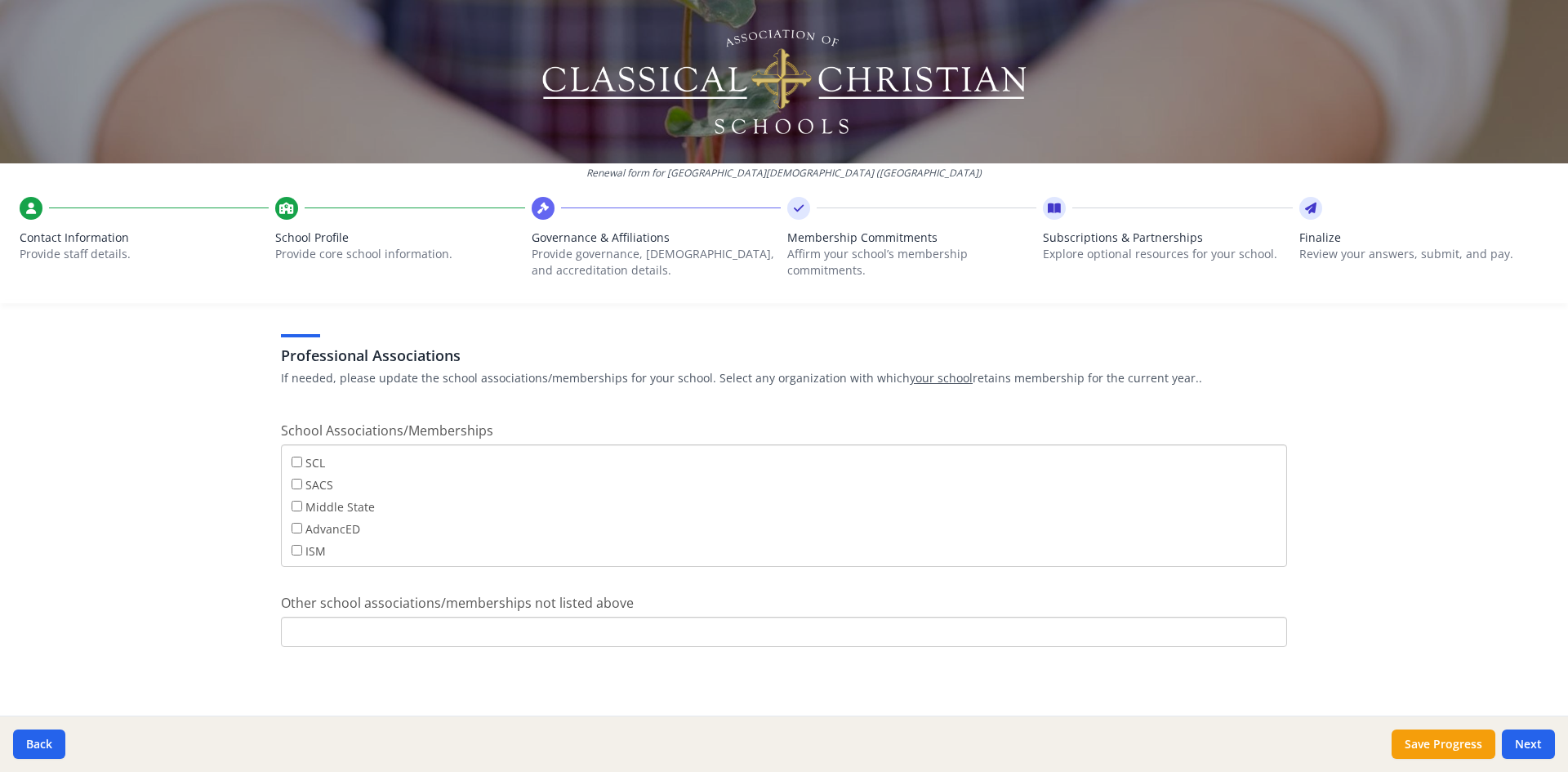
scroll to position [0, 0]
drag, startPoint x: 1539, startPoint y: 744, endPoint x: 1514, endPoint y: 707, distance: 44.7
click at [1539, 744] on button "Next" at bounding box center [1529, 744] width 53 height 29
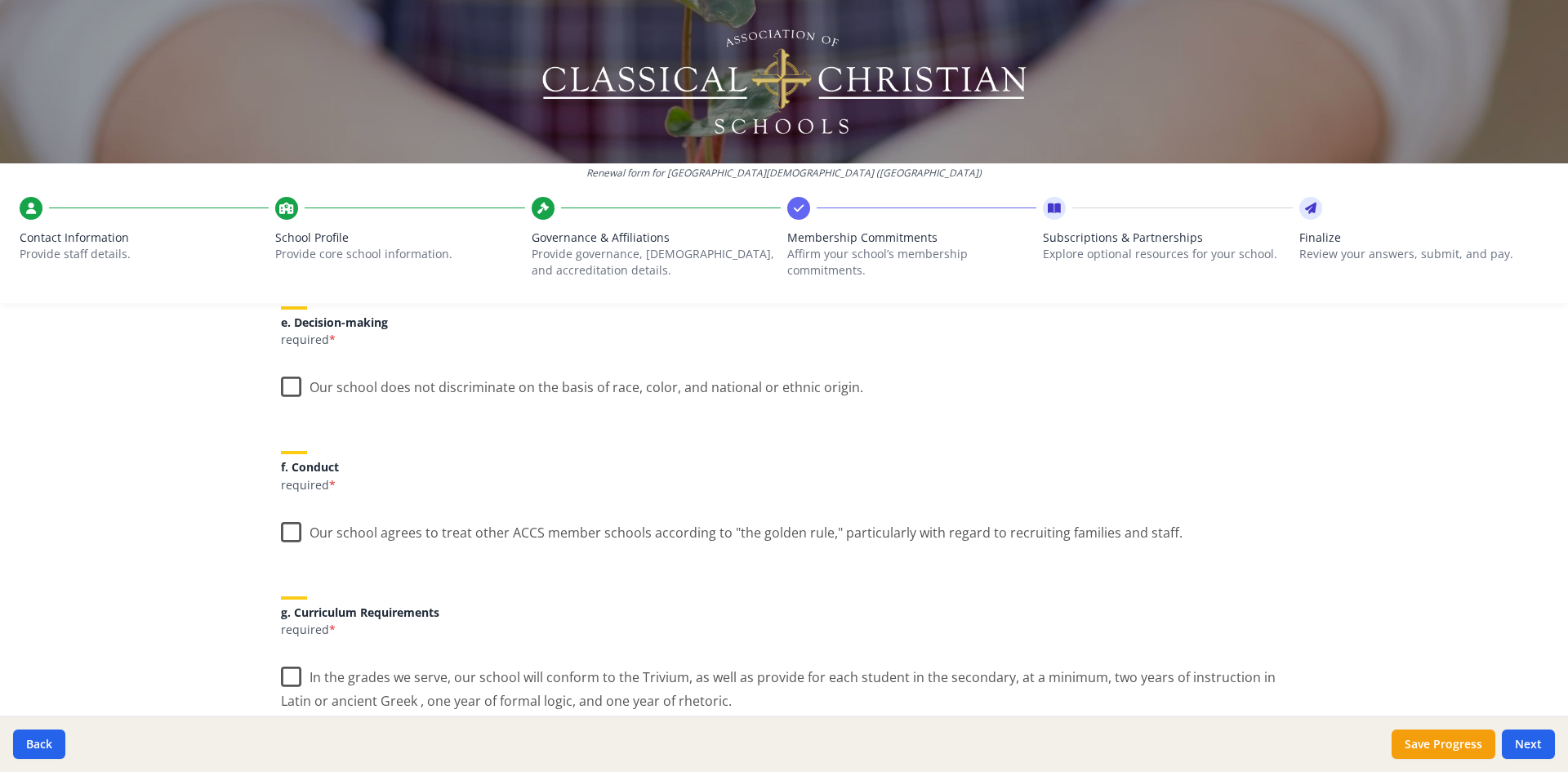
click at [289, 386] on label "Our school does not discriminate on the basis of race, color, and national or e…" at bounding box center [572, 383] width 583 height 35
click at [0, 0] on input "Our school does not discriminate on the basis of race, color, and national or e…" at bounding box center [0, 0] width 0 height 0
click at [281, 536] on label "Our school agrees to treat other ACCS member schools according to "the golden r…" at bounding box center [731, 529] width 902 height 35
click at [0, 0] on input "Our school agrees to treat other ACCS member schools according to "the golden r…" at bounding box center [0, 0] width 0 height 0
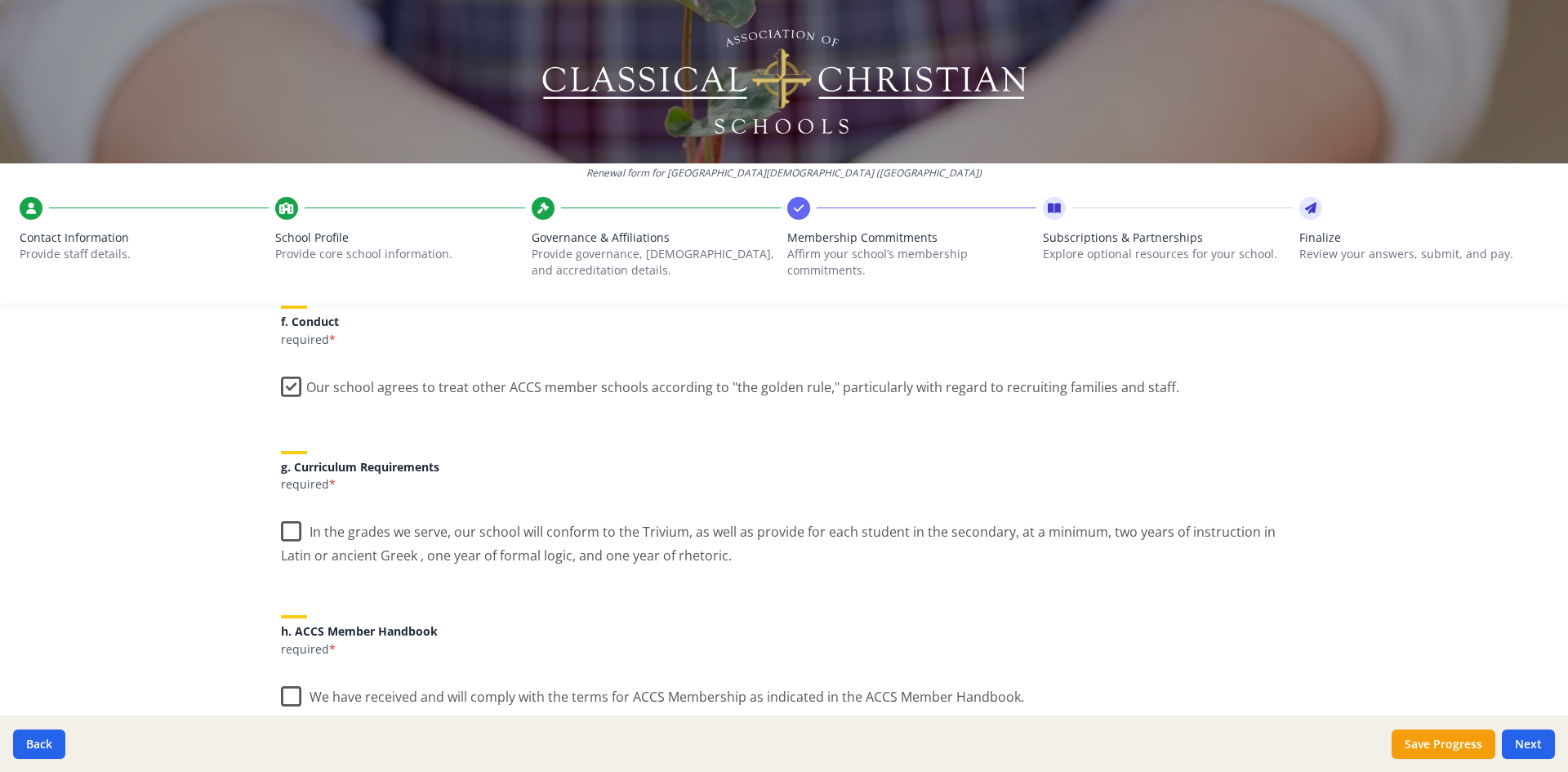
scroll to position [1106, 0]
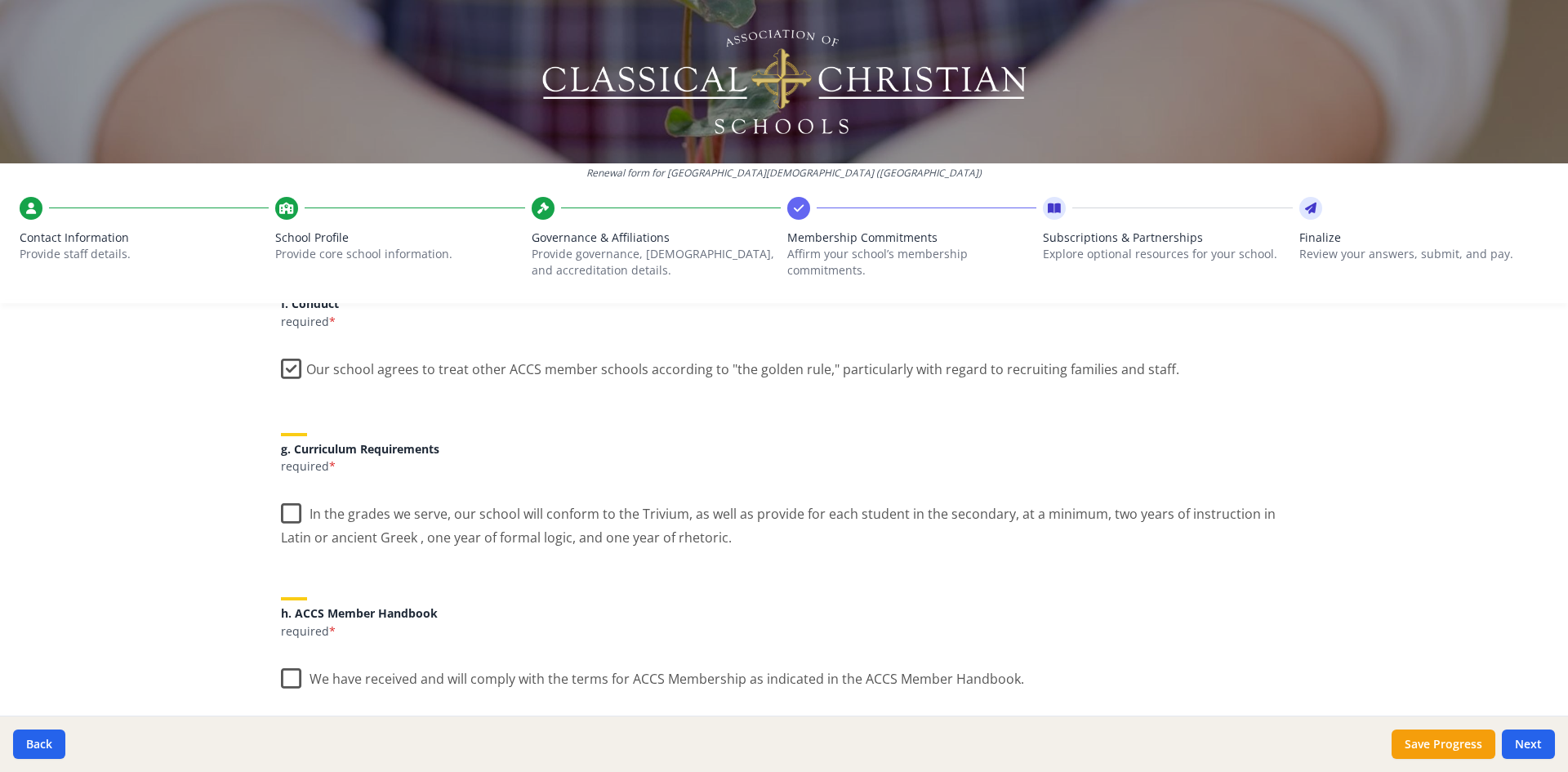
click at [284, 513] on label "In the grades we serve, our school will conform to the Trivium, as well as prov…" at bounding box center [783, 520] width 1006 height 54
click at [0, 0] on input "In the grades we serve, our school will conform to the Trivium, as well as prov…" at bounding box center [0, 0] width 0 height 0
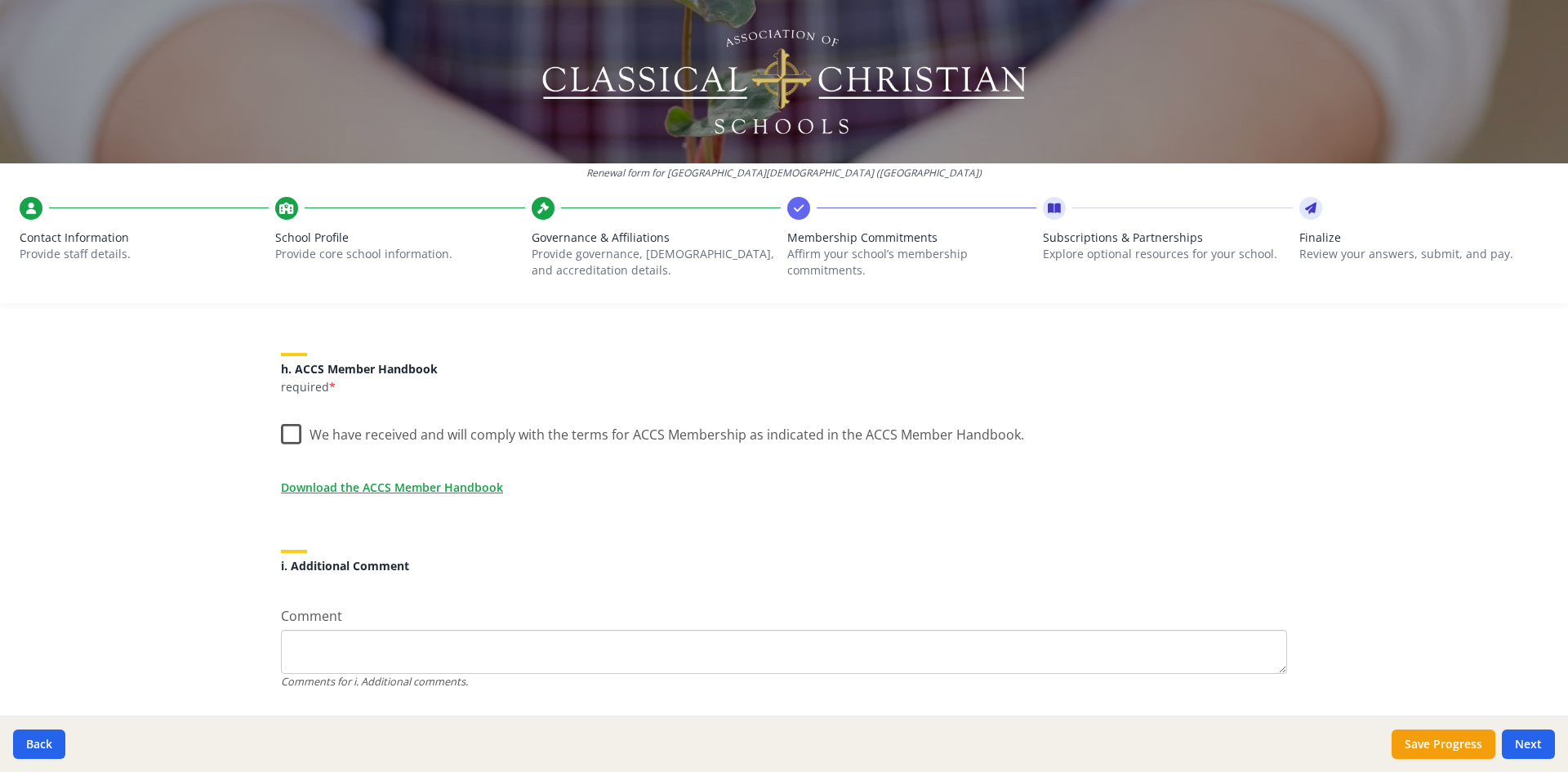
scroll to position [1351, 0]
click at [281, 436] on label "We have received and will comply with the terms for ACCS Membership as indicate…" at bounding box center [652, 430] width 743 height 35
click at [0, 0] on input "We have received and will comply with the terms for ACCS Membership as indicate…" at bounding box center [0, 0] width 0 height 0
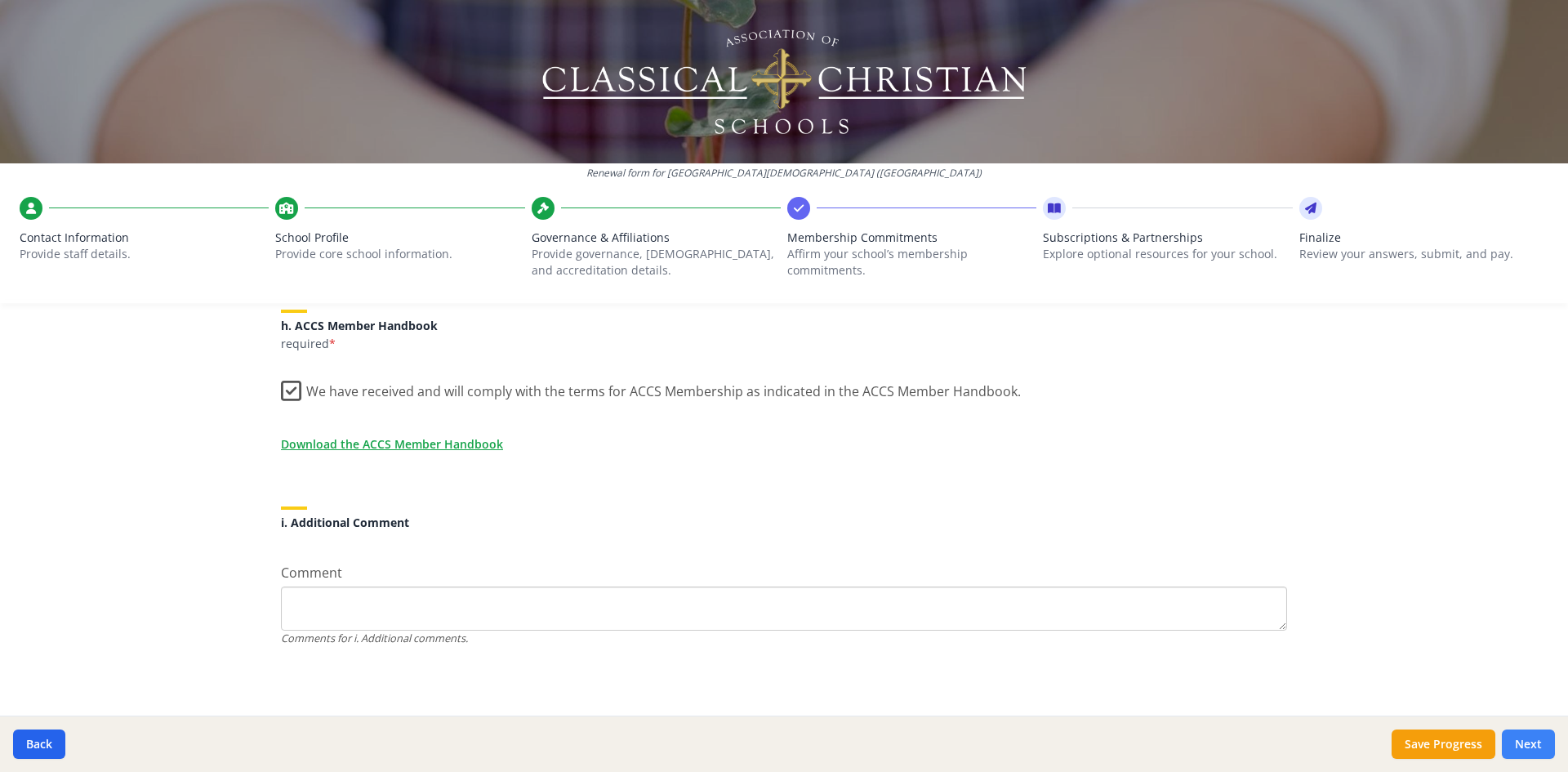
click at [1524, 744] on button "Next" at bounding box center [1529, 744] width 53 height 29
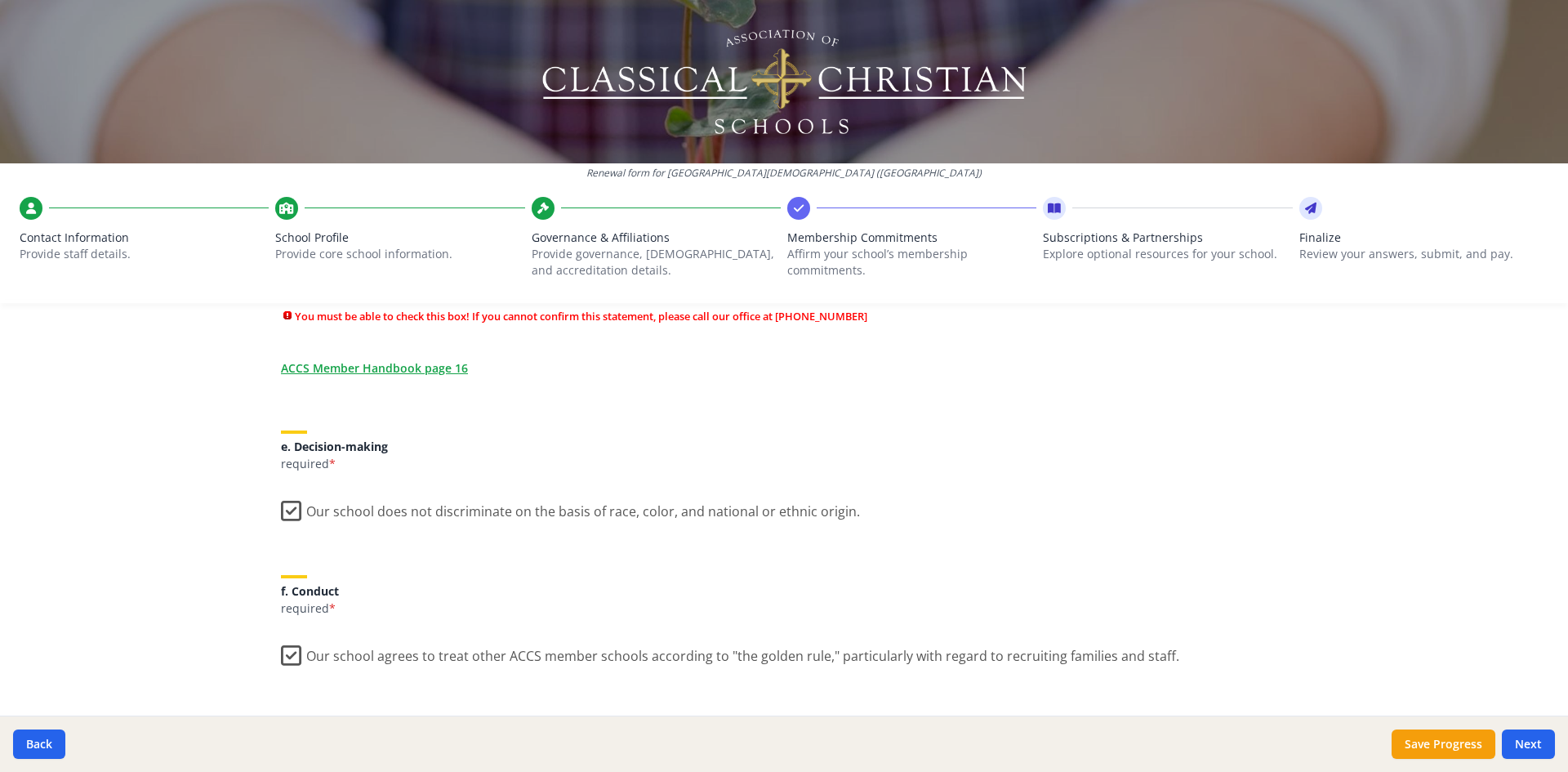
scroll to position [851, 0]
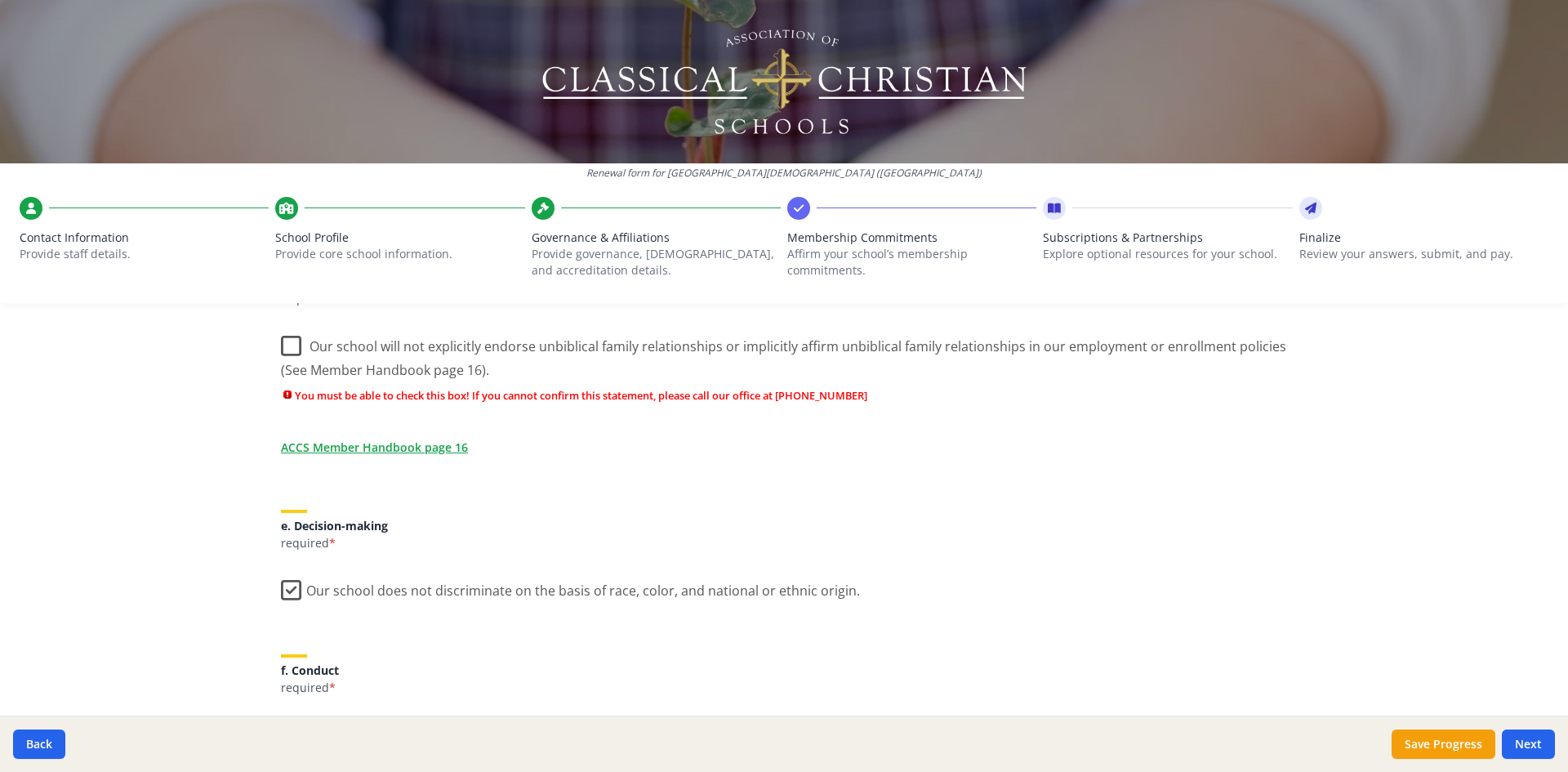
click at [285, 347] on label "Our school will not explicitly endorse unbiblical family relationships or impli…" at bounding box center [783, 352] width 1006 height 54
click at [0, 0] on input "Our school will not explicitly endorse unbiblical family relationships or impli…" at bounding box center [0, 0] width 0 height 0
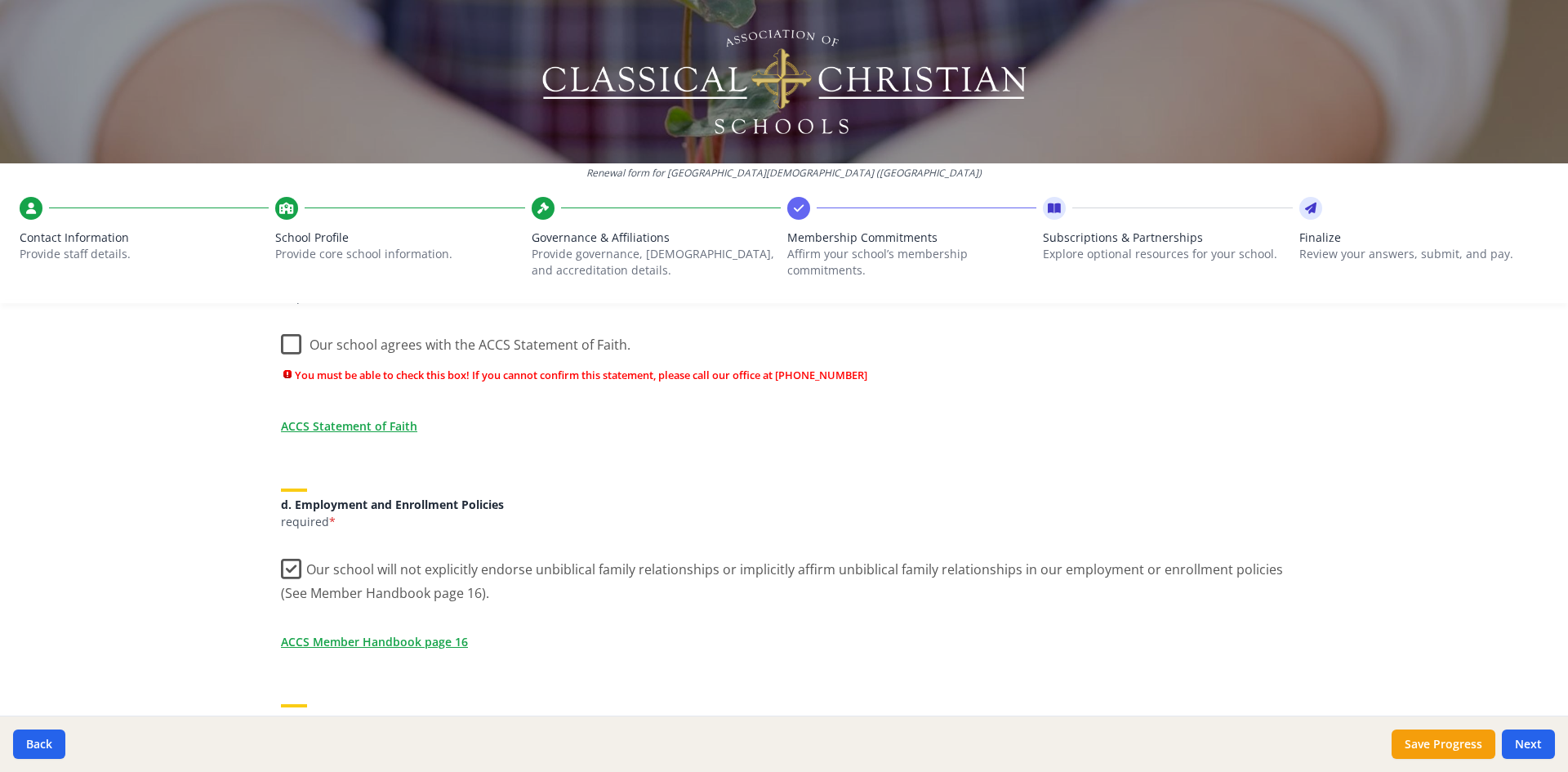
scroll to position [525, 0]
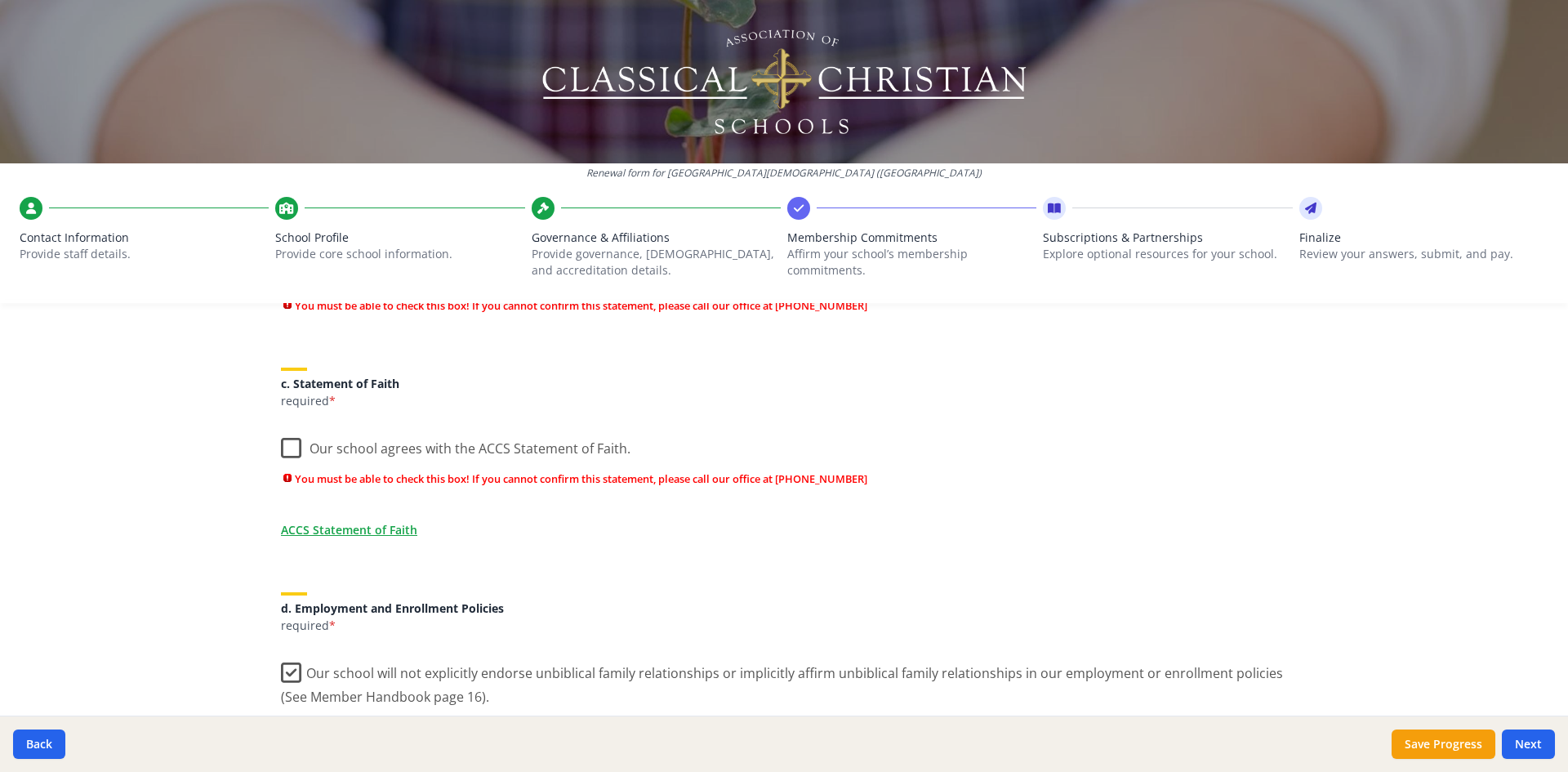
click at [281, 453] on label "Our school agrees with the ACCS Statement of Faith." at bounding box center [455, 444] width 349 height 35
click at [0, 0] on input "Our school agrees with the ACCS Statement of Faith." at bounding box center [0, 0] width 0 height 0
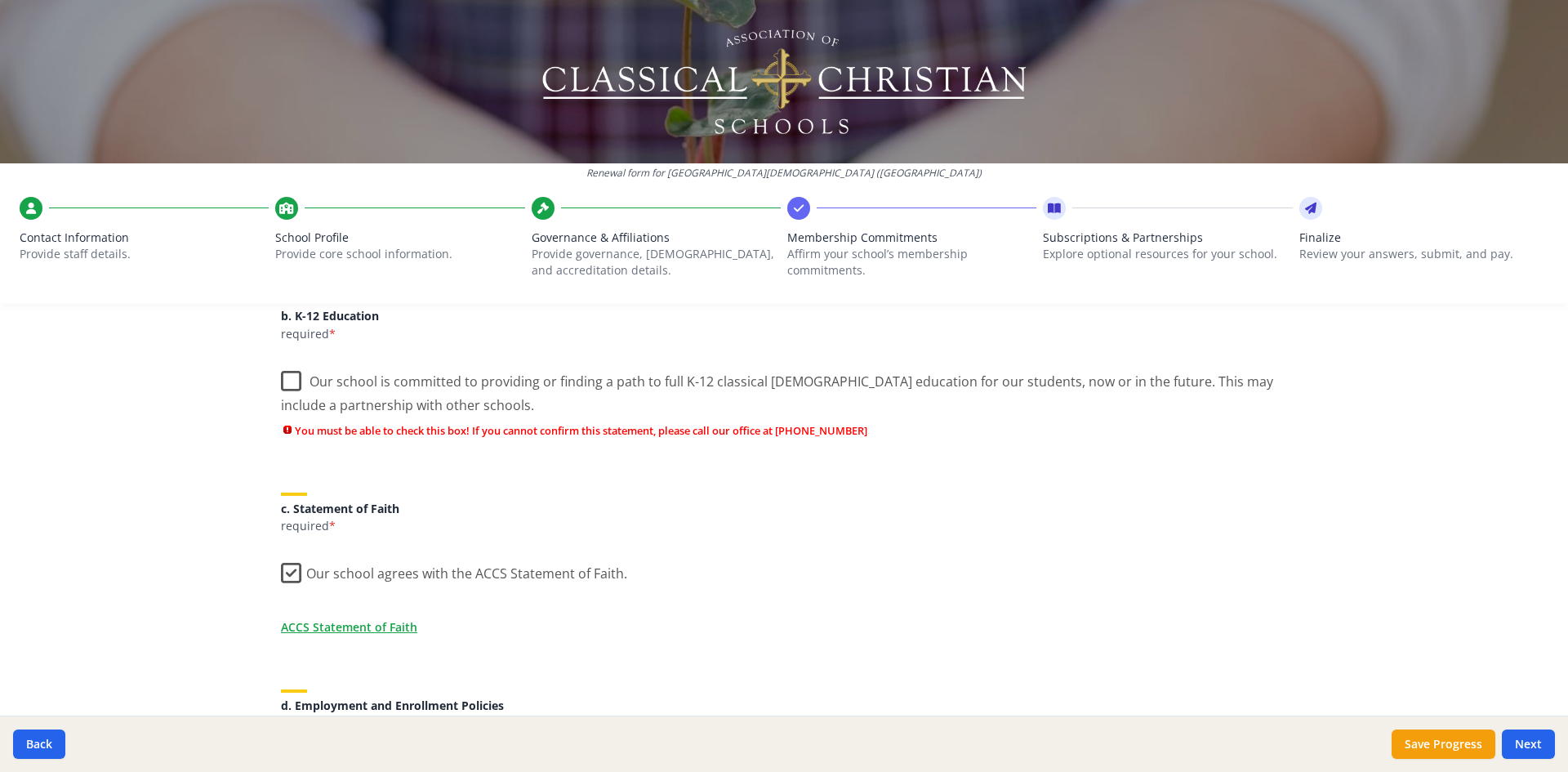
scroll to position [280, 0]
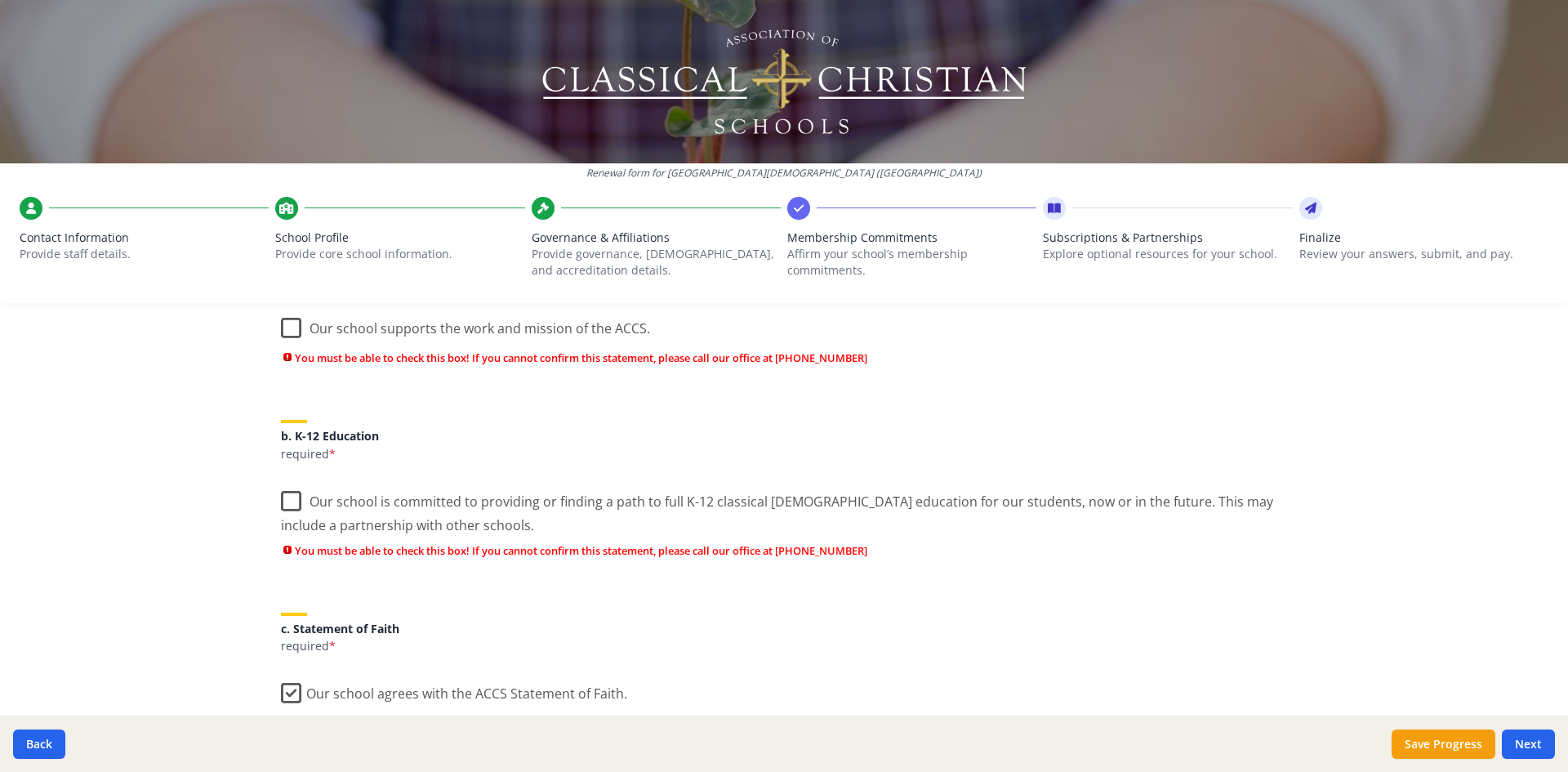
click at [288, 500] on label "Our school is committed to providing or finding a path to full K-12 classical […" at bounding box center [783, 507] width 1006 height 54
click at [0, 0] on input "Our school is committed to providing or finding a path to full K-12 classical […" at bounding box center [0, 0] width 0 height 0
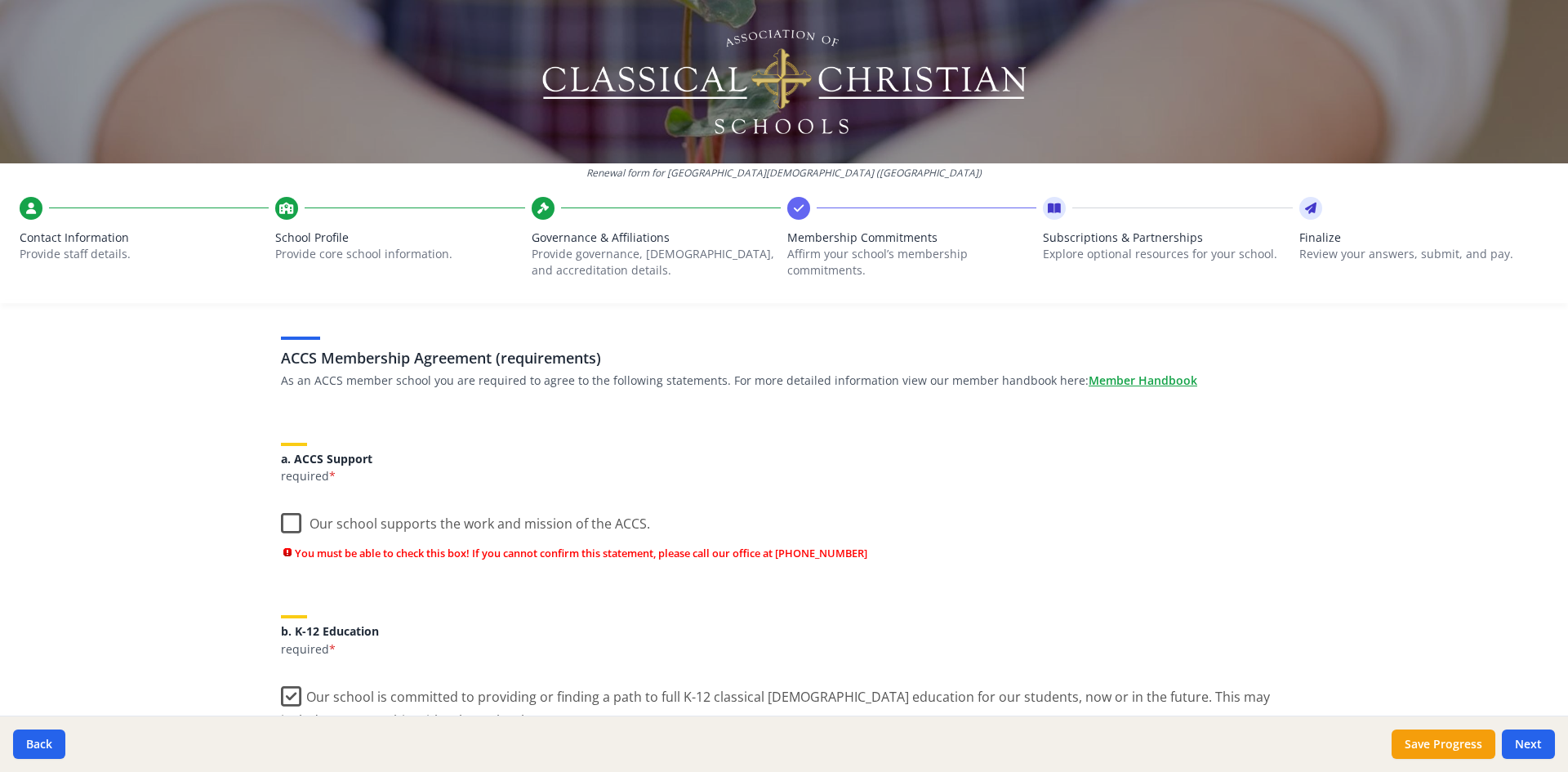
scroll to position [35, 0]
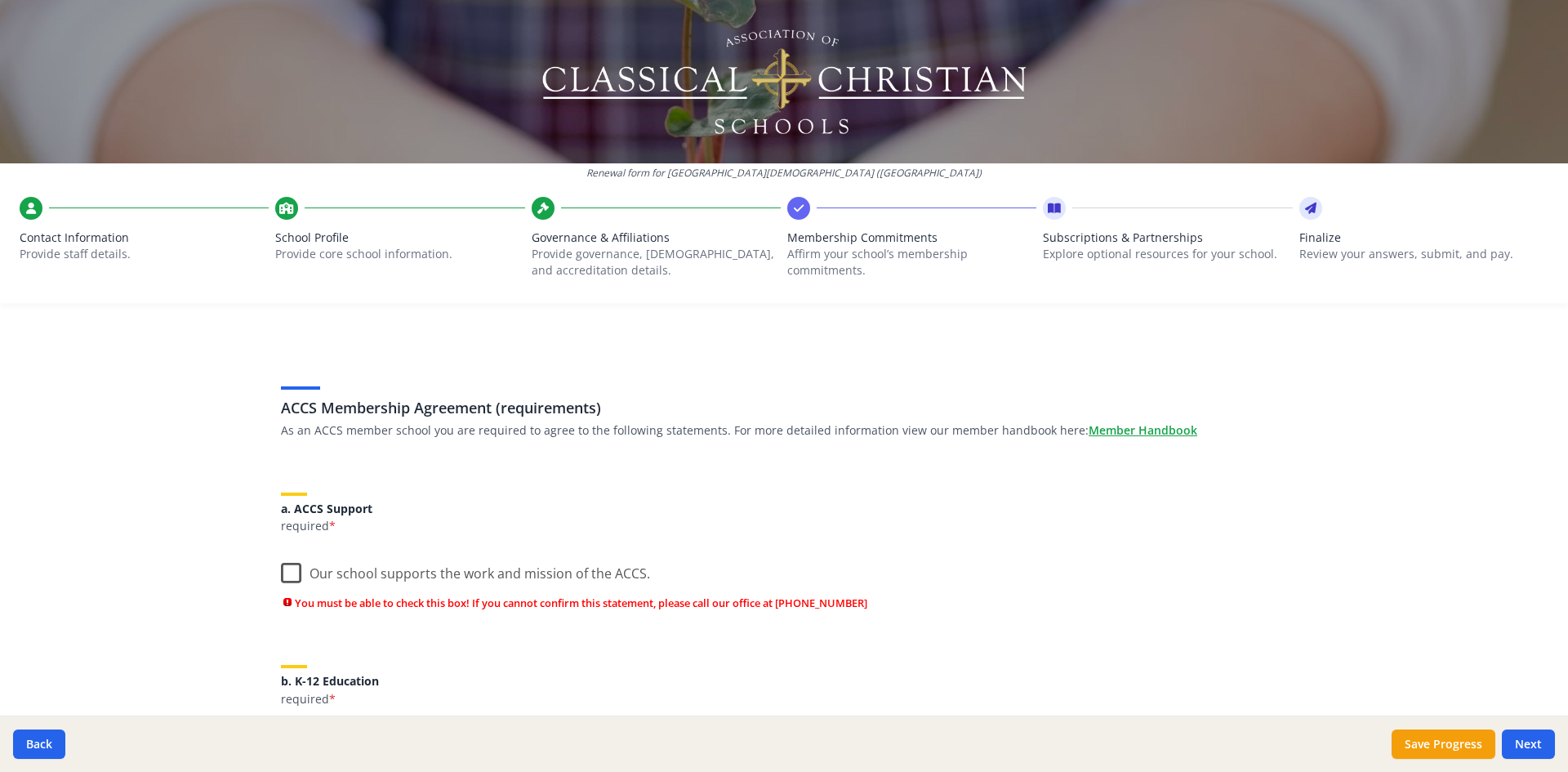
click at [286, 572] on label "Our school supports the work and mission of the ACCS." at bounding box center [465, 570] width 369 height 35
click at [0, 0] on input "Our school supports the work and mission of the ACCS." at bounding box center [0, 0] width 0 height 0
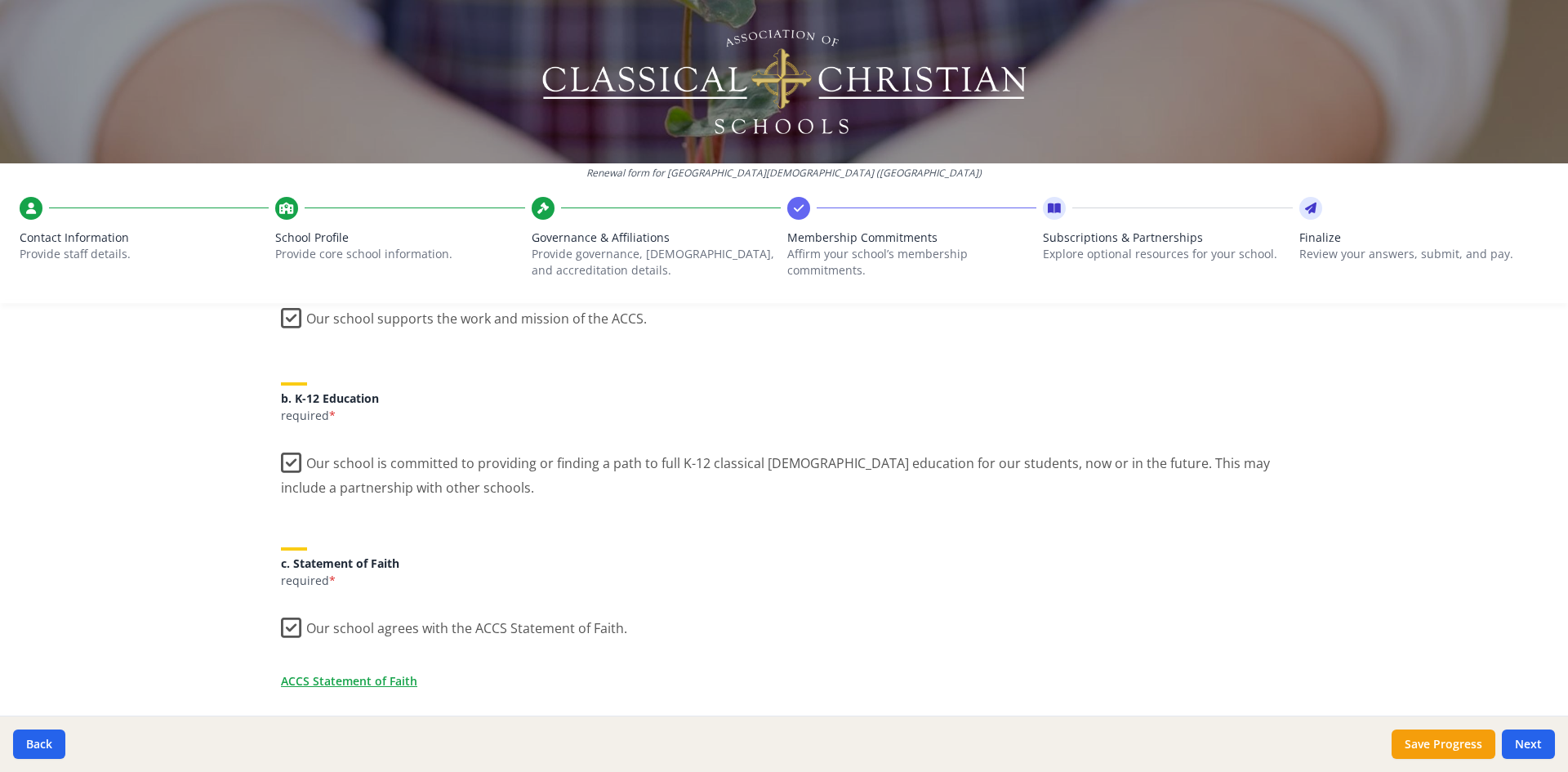
scroll to position [327, 0]
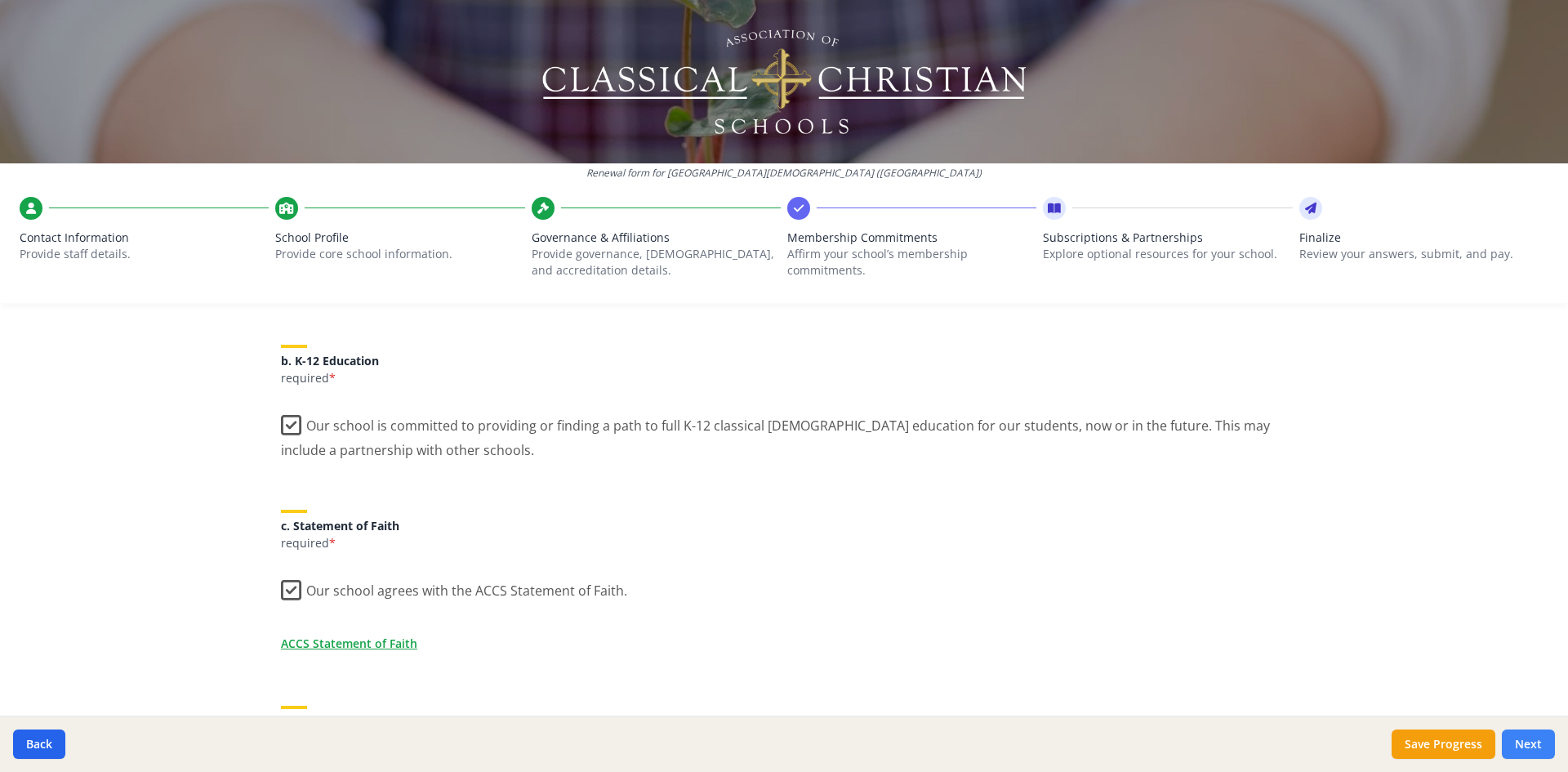
click at [1532, 746] on button "Next" at bounding box center [1529, 744] width 53 height 29
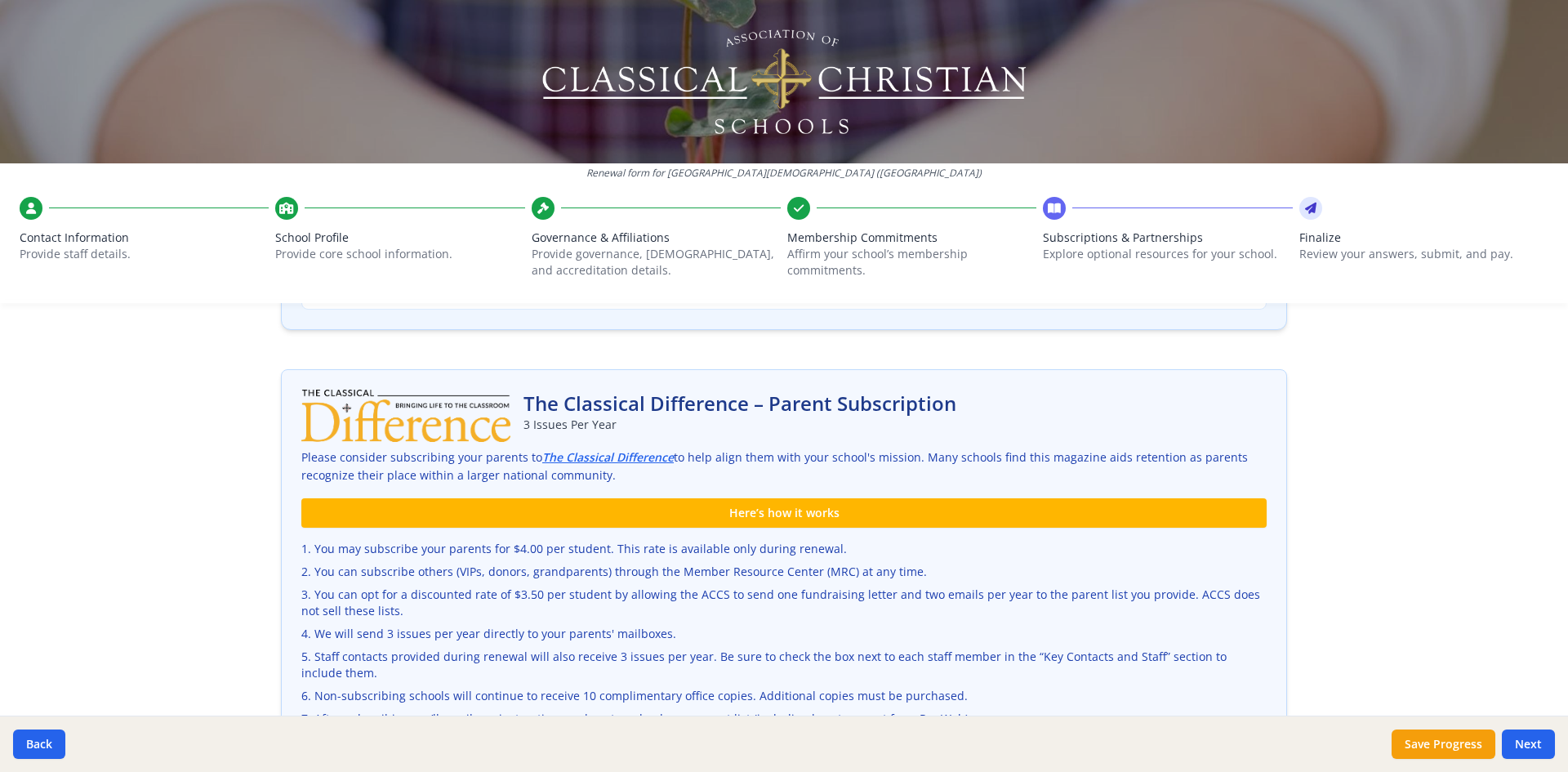
scroll to position [653, 0]
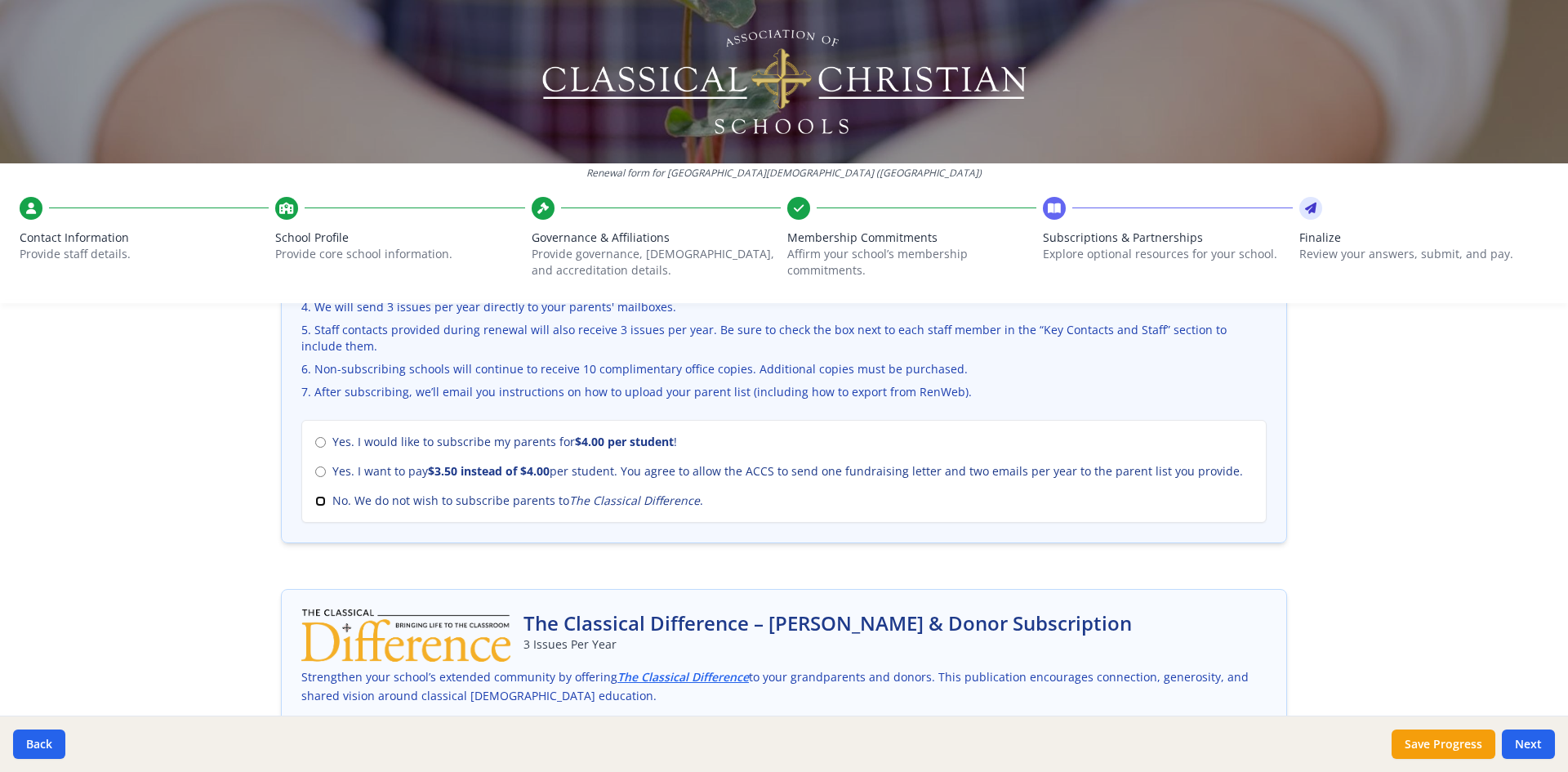
click at [315, 497] on input "No. We do not wish to subscribe parents to The Classical Difference ." at bounding box center [321, 501] width 11 height 11
radio input "true"
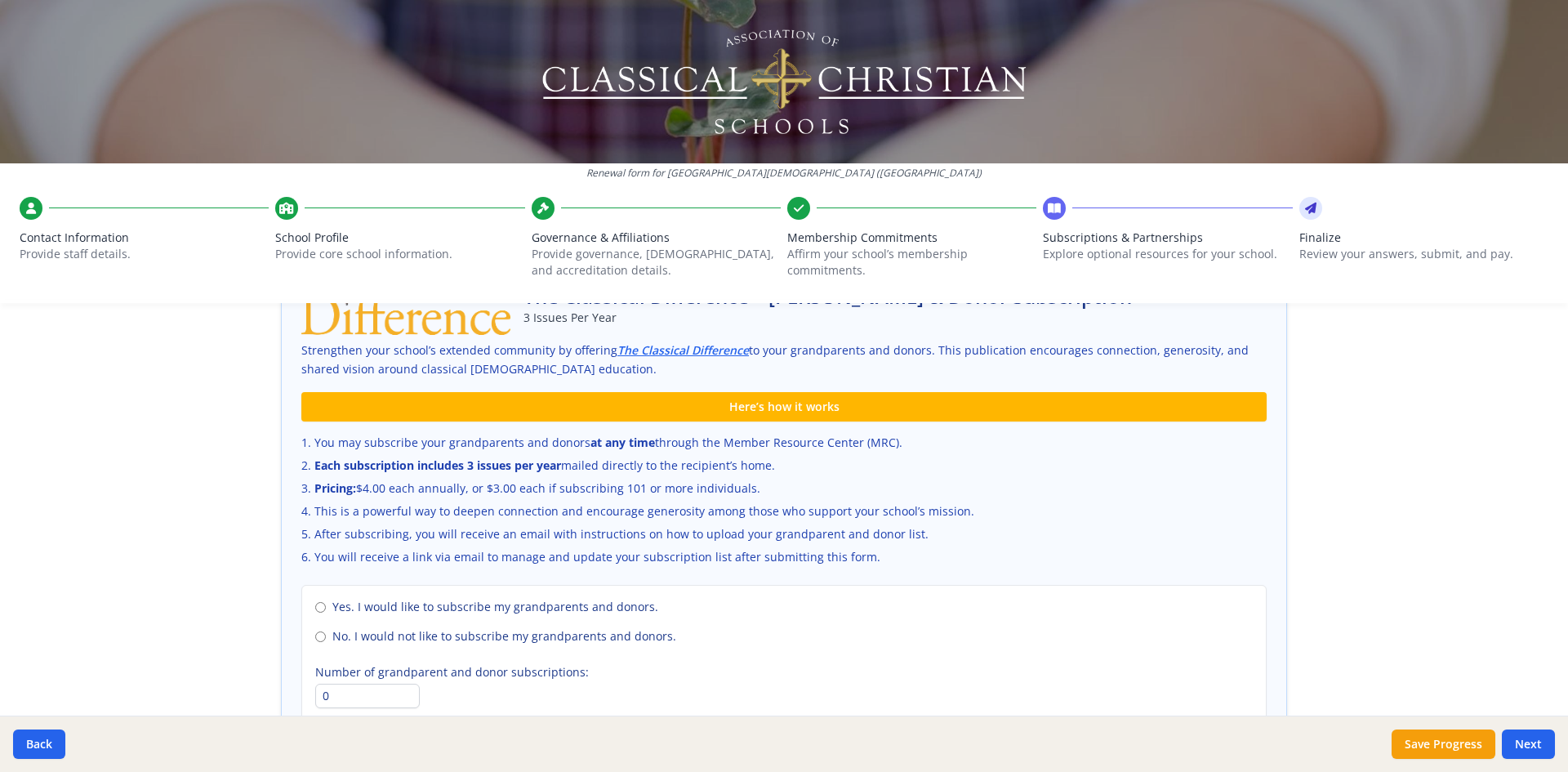
scroll to position [1063, 0]
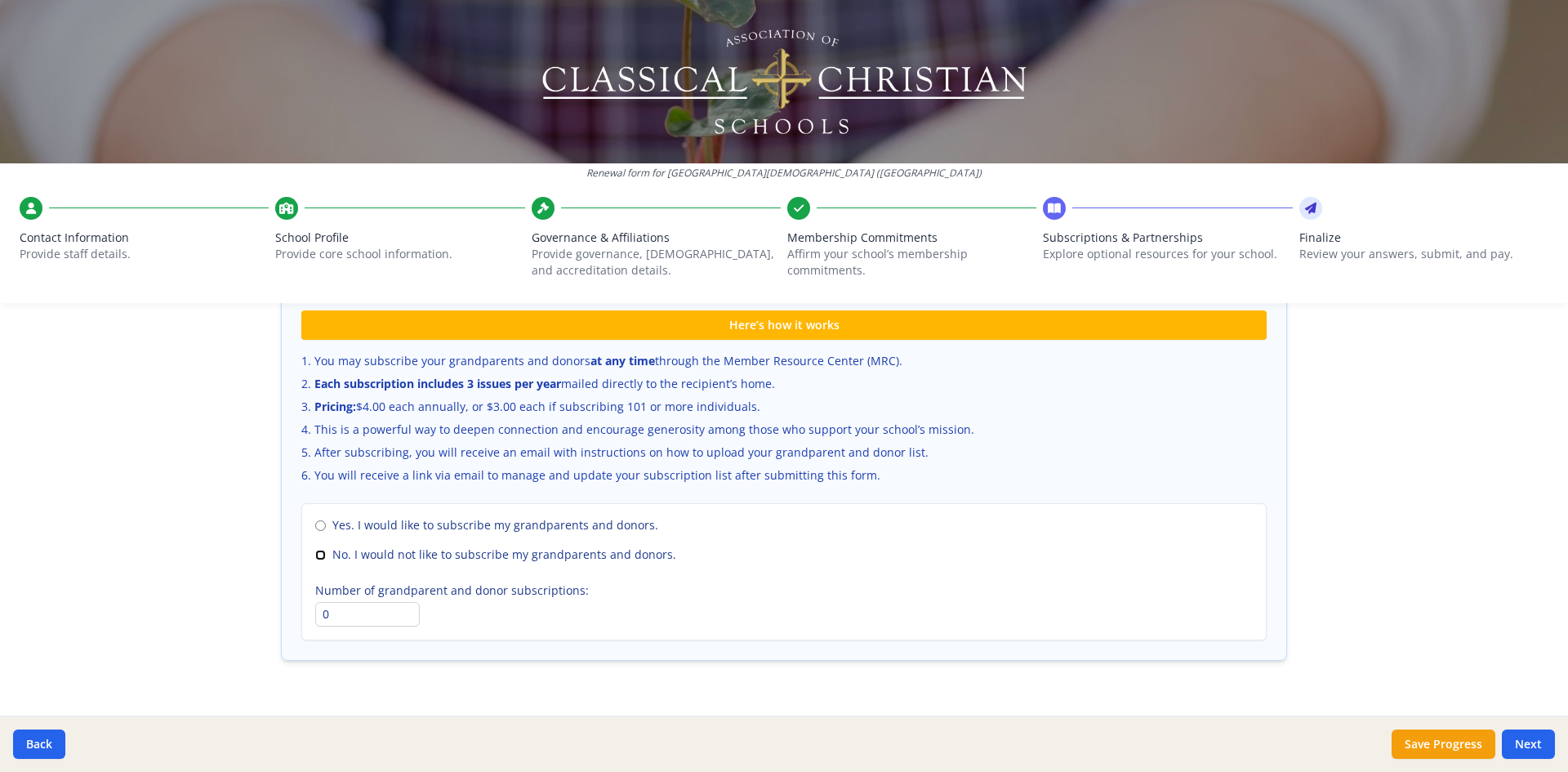
click at [315, 560] on input "No. I would not like to subscribe my grandparents and donors." at bounding box center [321, 555] width 11 height 11
radio input "true"
click at [1535, 746] on button "Next" at bounding box center [1529, 744] width 53 height 29
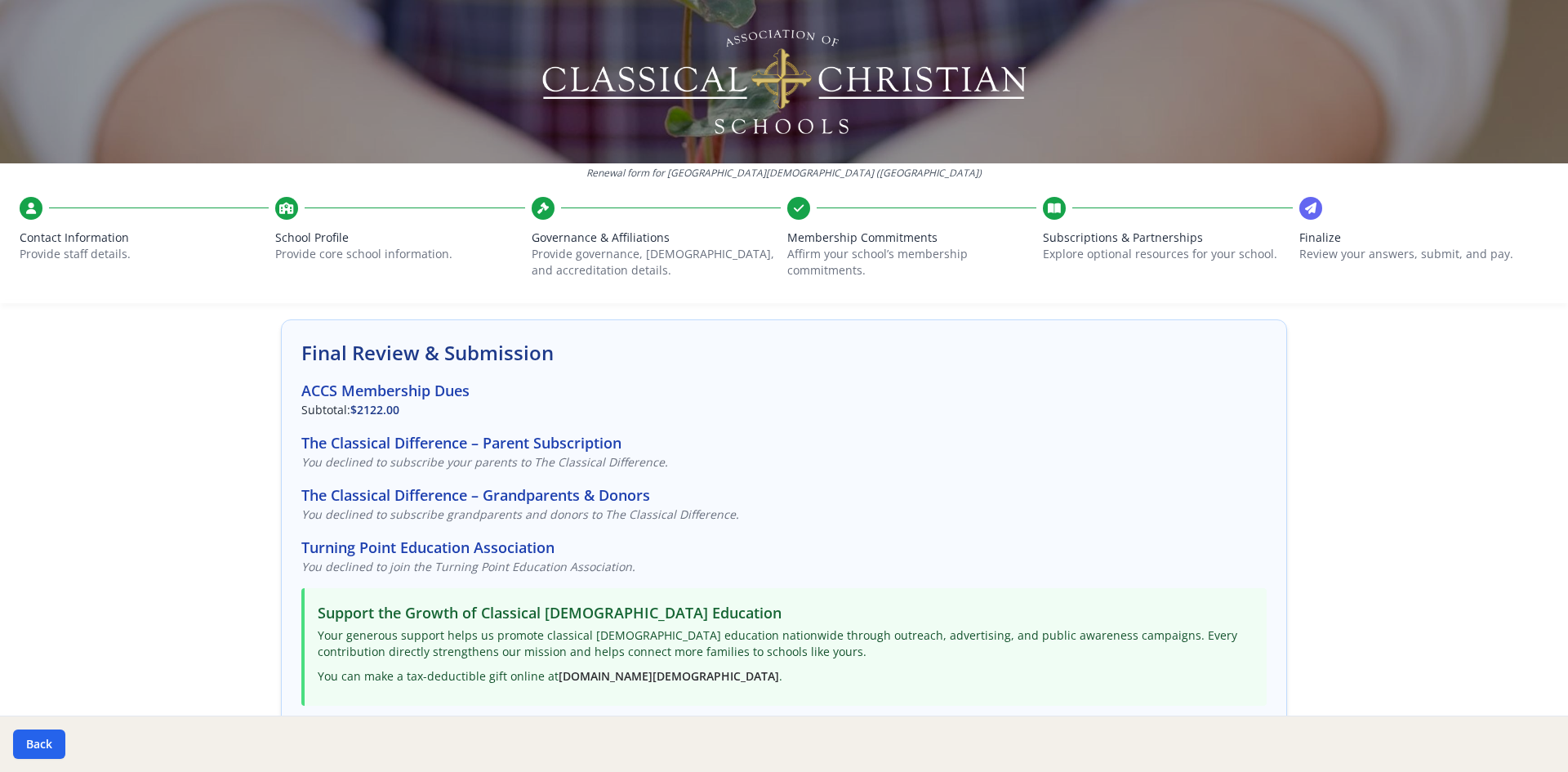
scroll to position [0, 0]
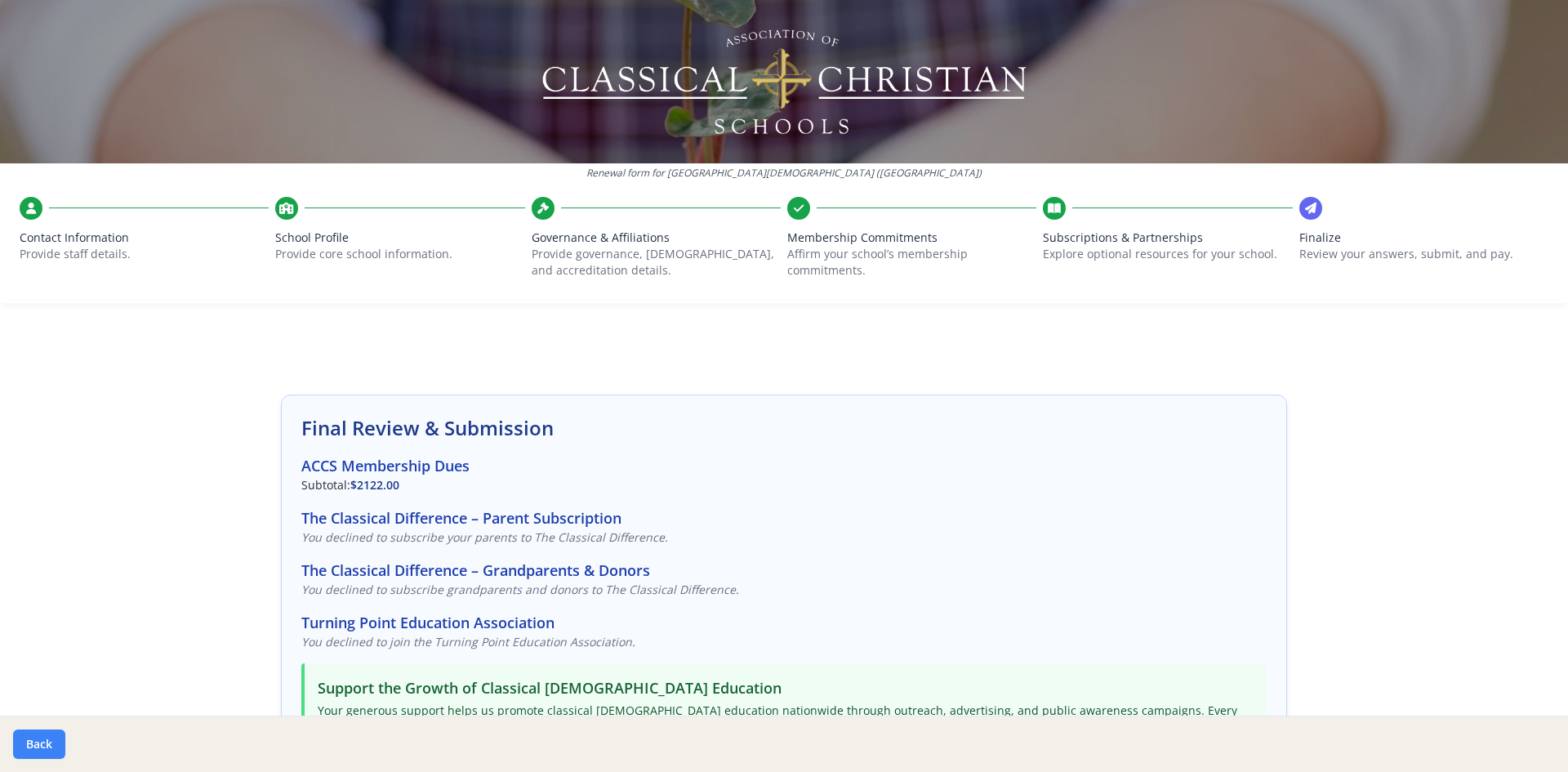
click at [29, 740] on button "Back" at bounding box center [39, 744] width 53 height 29
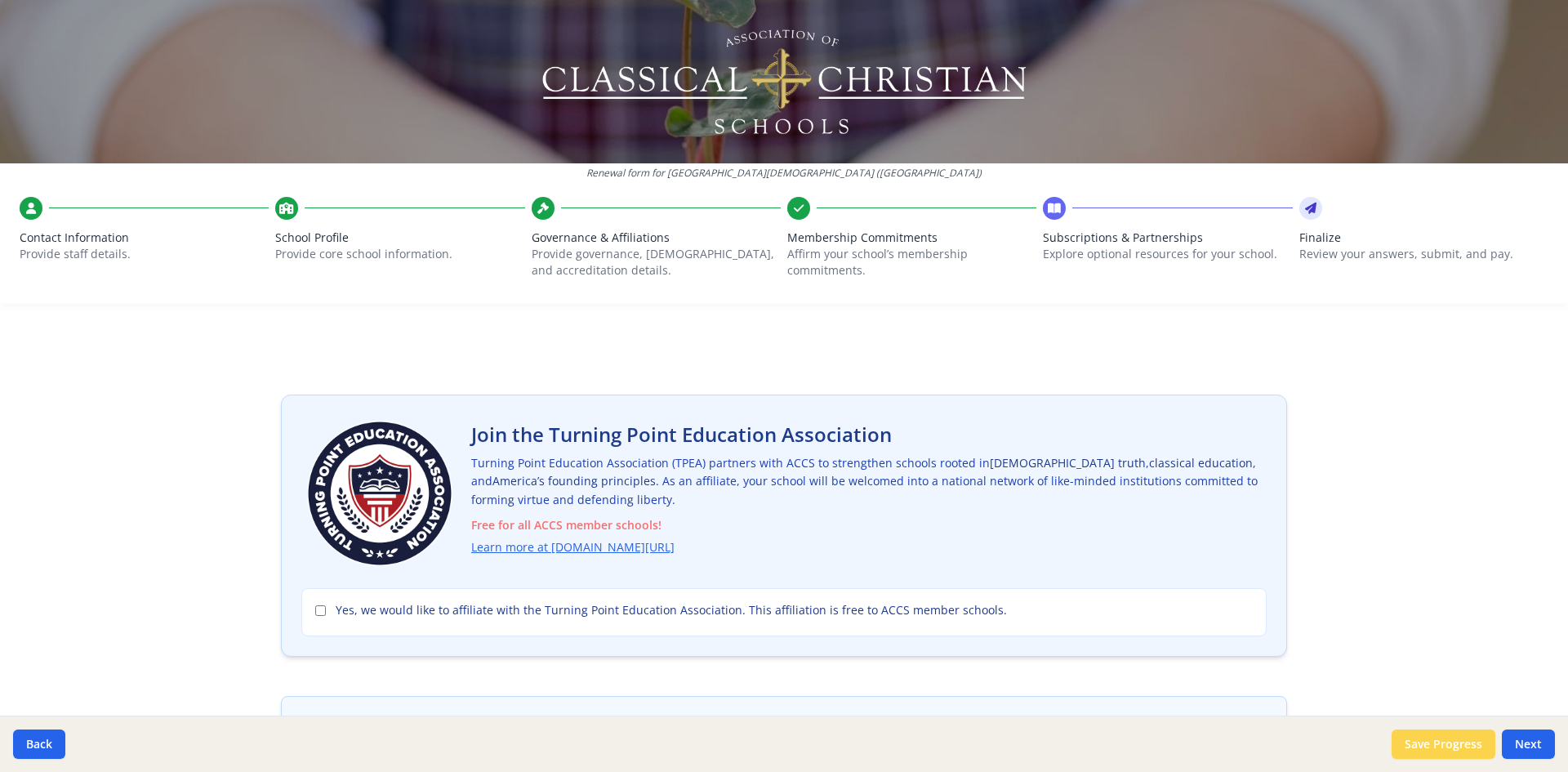
click at [1404, 735] on button "Save Progress" at bounding box center [1443, 744] width 103 height 29
